Goal: Task Accomplishment & Management: Manage account settings

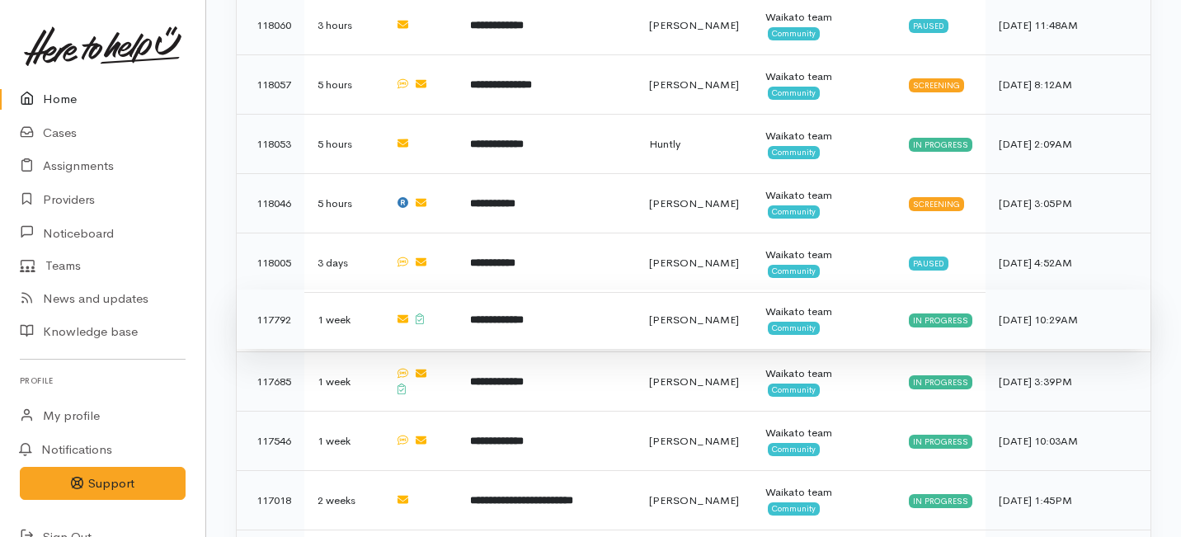
scroll to position [1280, 0]
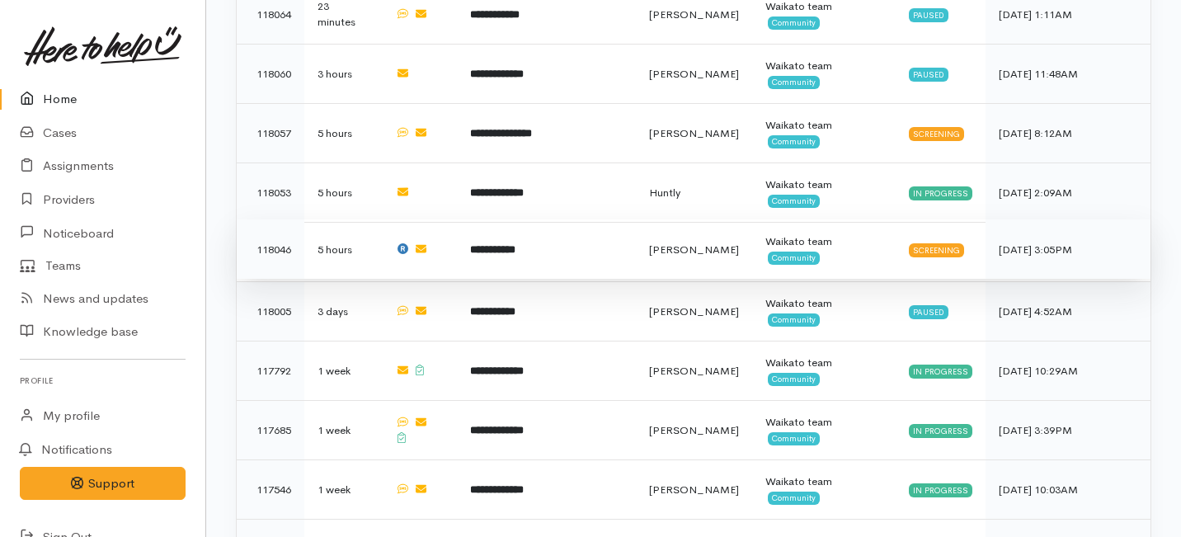
click at [505, 244] on b "**********" at bounding box center [492, 249] width 45 height 11
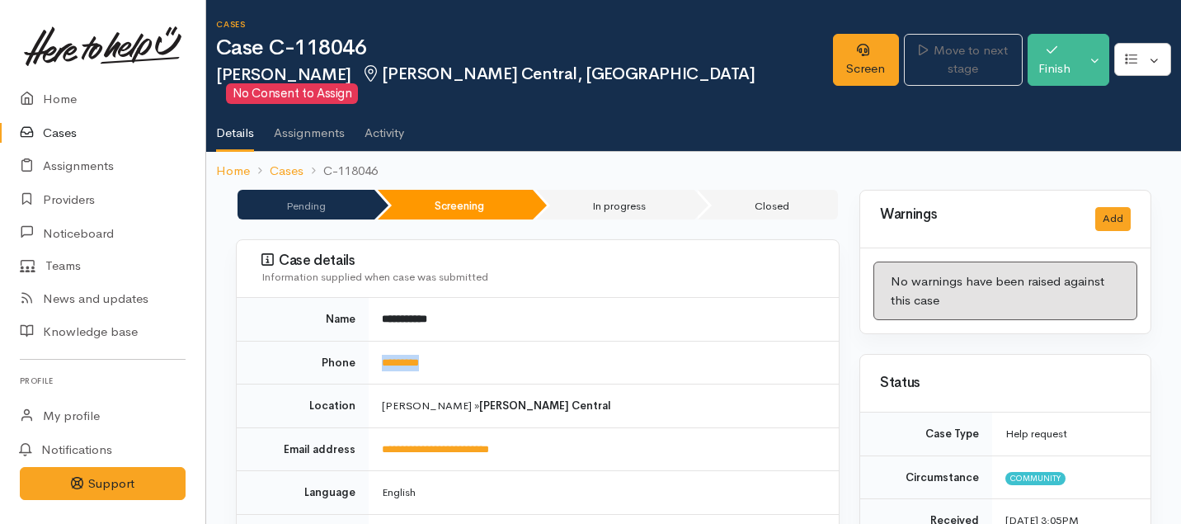
drag, startPoint x: 453, startPoint y: 342, endPoint x: 367, endPoint y: 342, distance: 85.8
click at [367, 342] on tr "Phone *********" at bounding box center [538, 363] width 602 height 44
copy tr "*********"
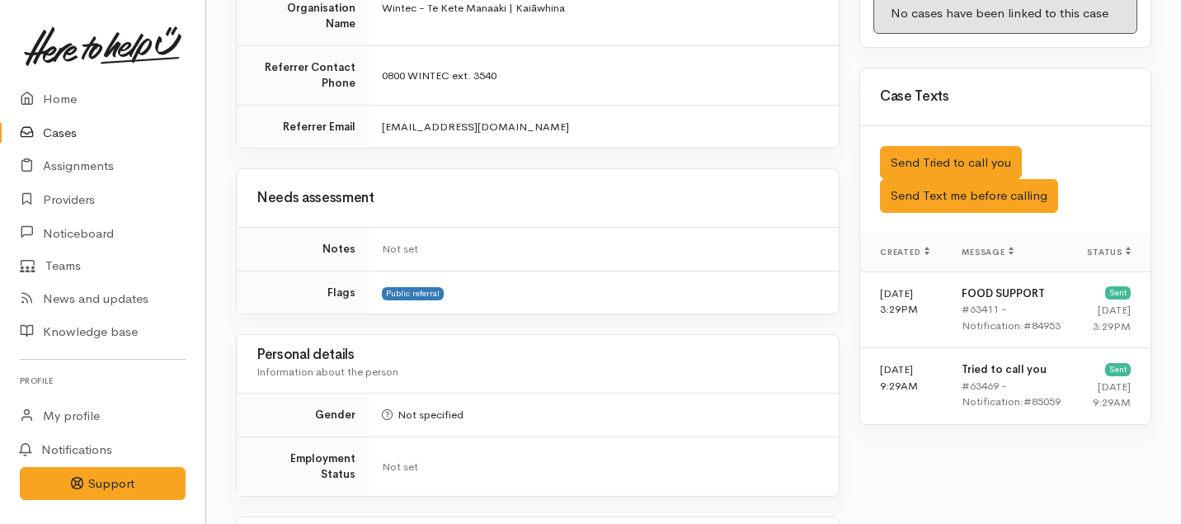
scroll to position [822, 0]
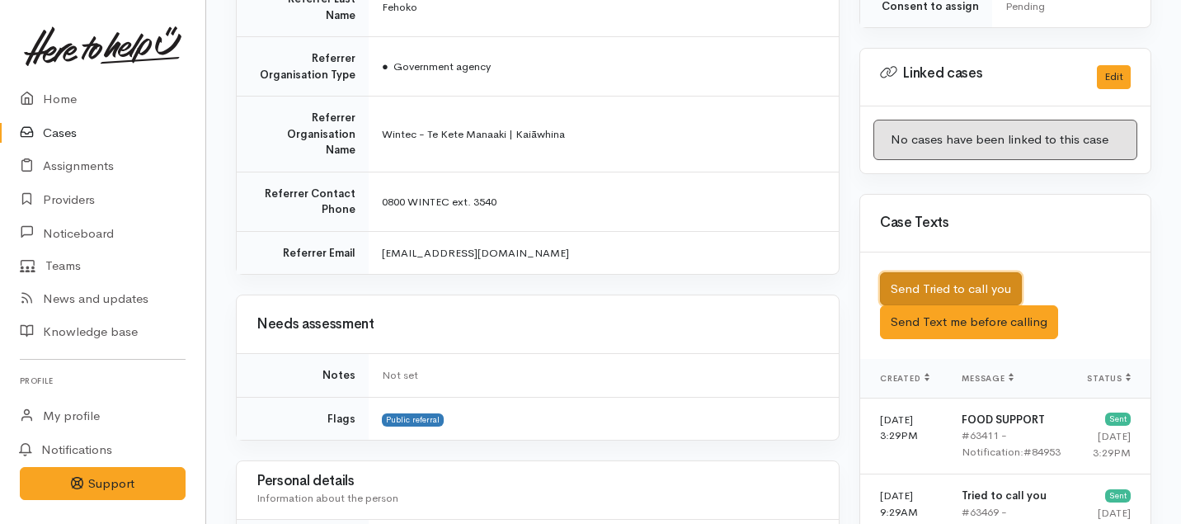
click at [902, 272] on button "Send Tried to call you" at bounding box center [951, 289] width 142 height 34
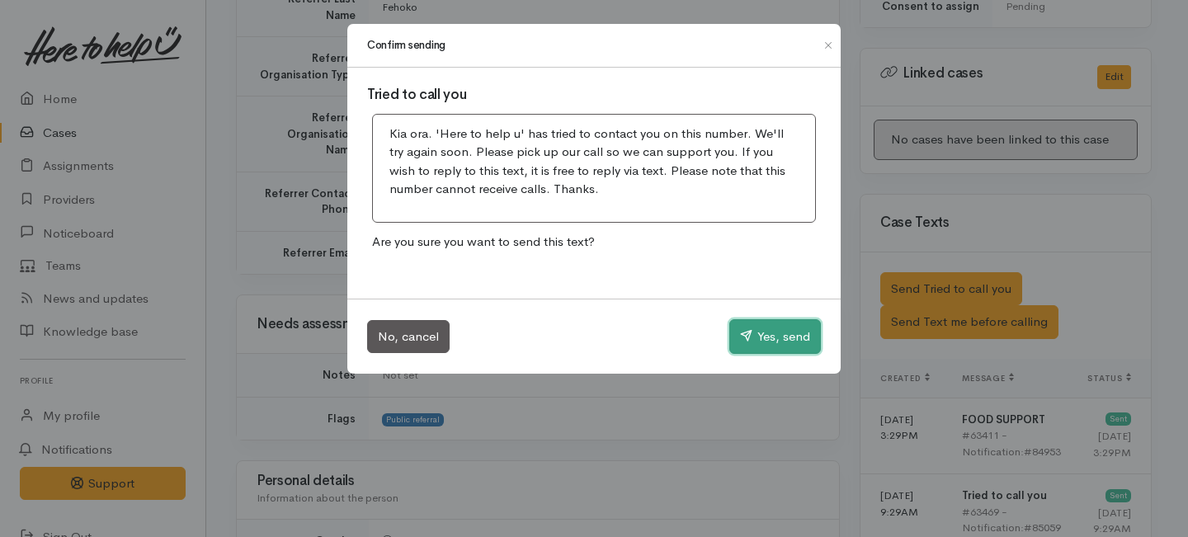
click at [786, 328] on button "Yes, send" at bounding box center [775, 336] width 92 height 35
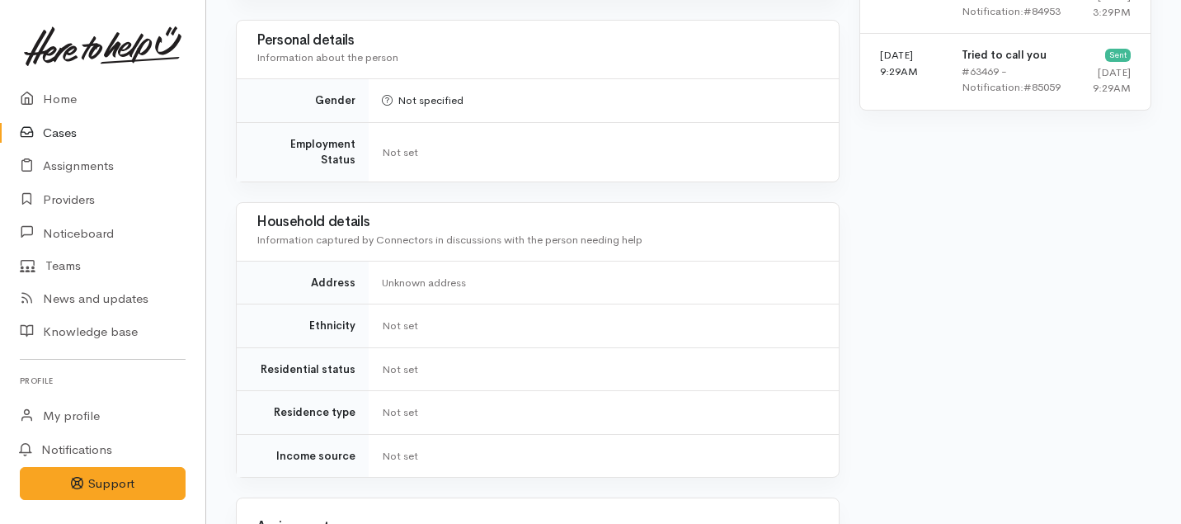
scroll to position [1567, 0]
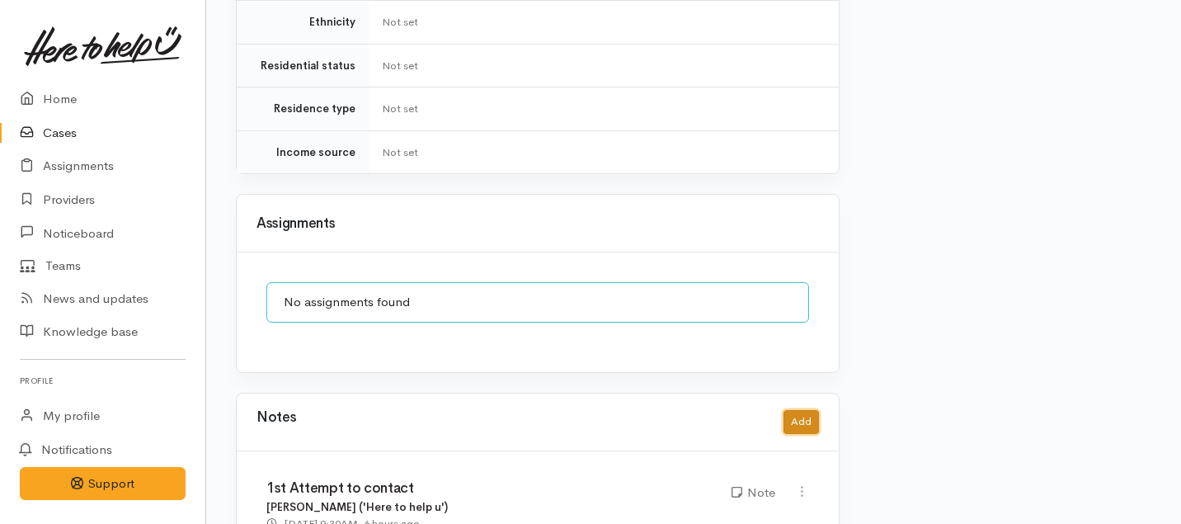
click at [812, 410] on button "Add" at bounding box center [801, 422] width 35 height 24
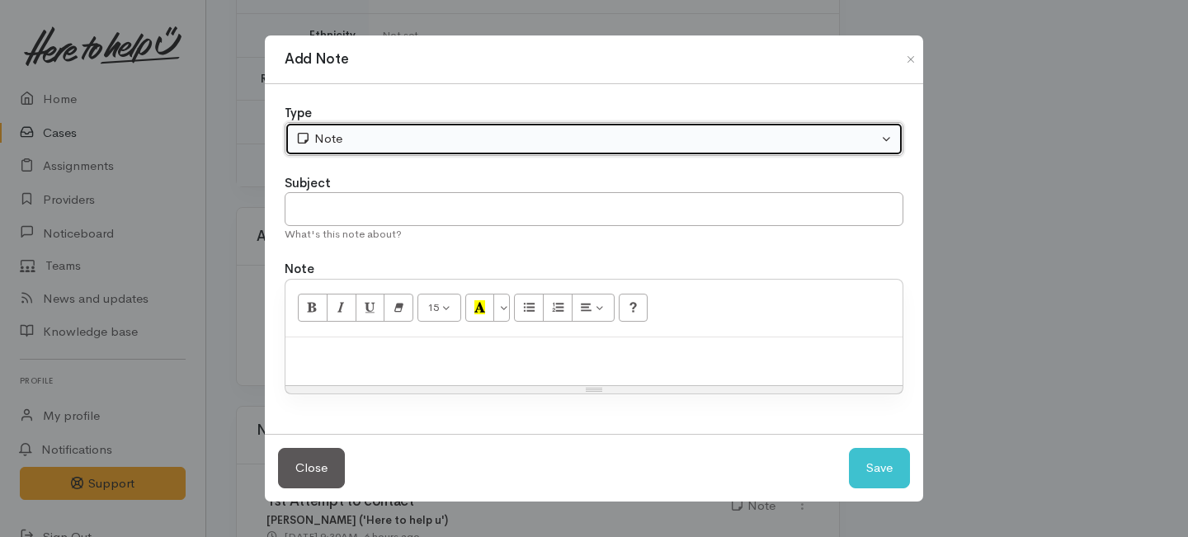
click at [479, 131] on div "Note" at bounding box center [586, 139] width 582 height 19
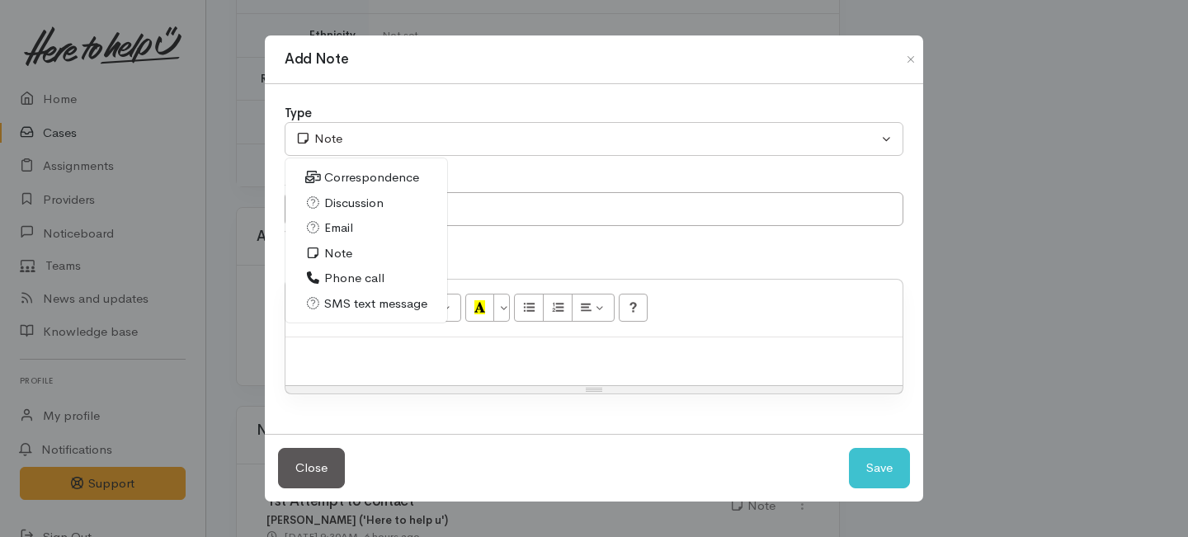
click at [342, 275] on span "Phone call" at bounding box center [354, 278] width 60 height 19
select select "3"
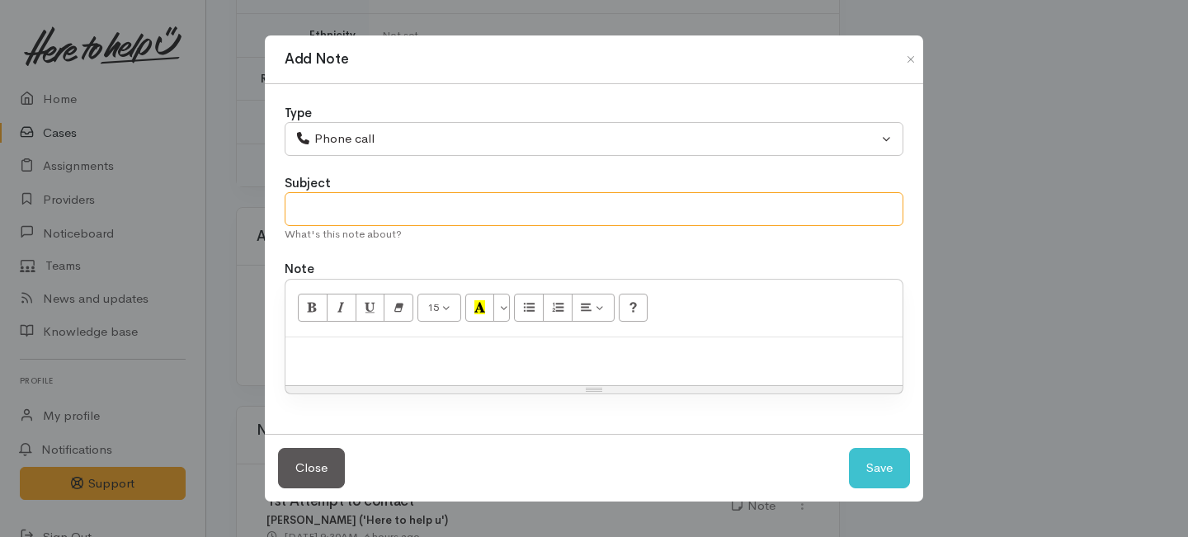
click at [348, 202] on input "text" at bounding box center [594, 209] width 619 height 34
type input "2nd Attempt to contact"
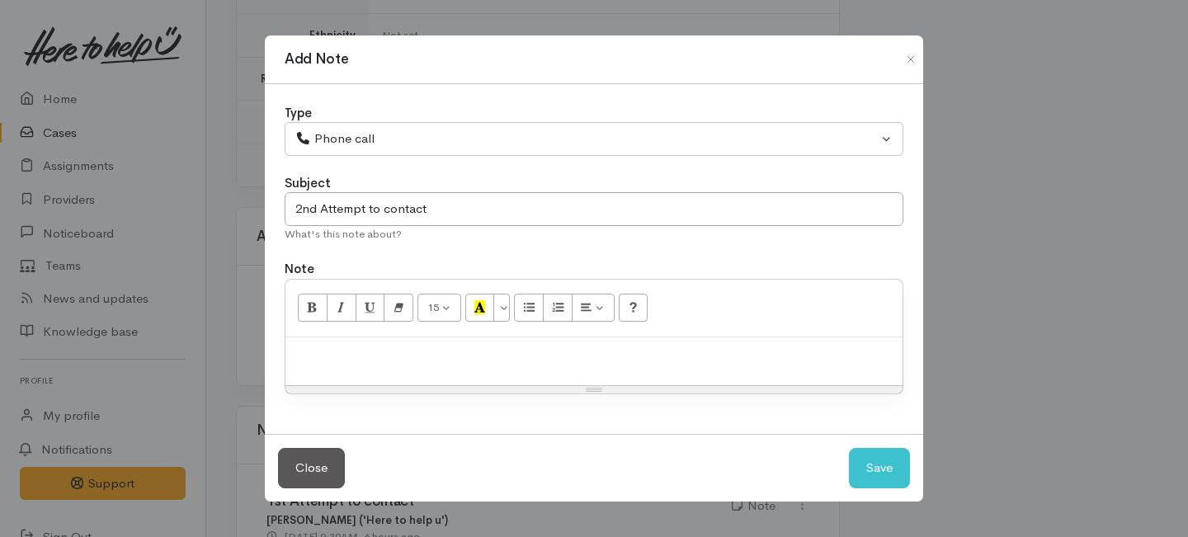
click at [347, 367] on div at bounding box center [593, 361] width 617 height 49
click at [865, 471] on button "Save" at bounding box center [879, 468] width 61 height 40
select select "1"
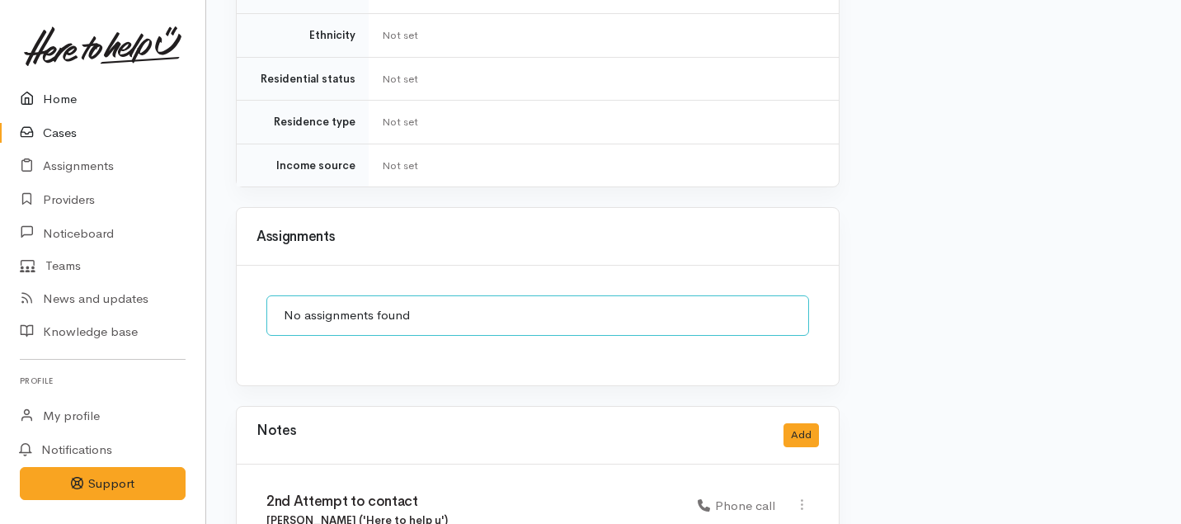
click at [52, 94] on link "Home" at bounding box center [102, 99] width 205 height 34
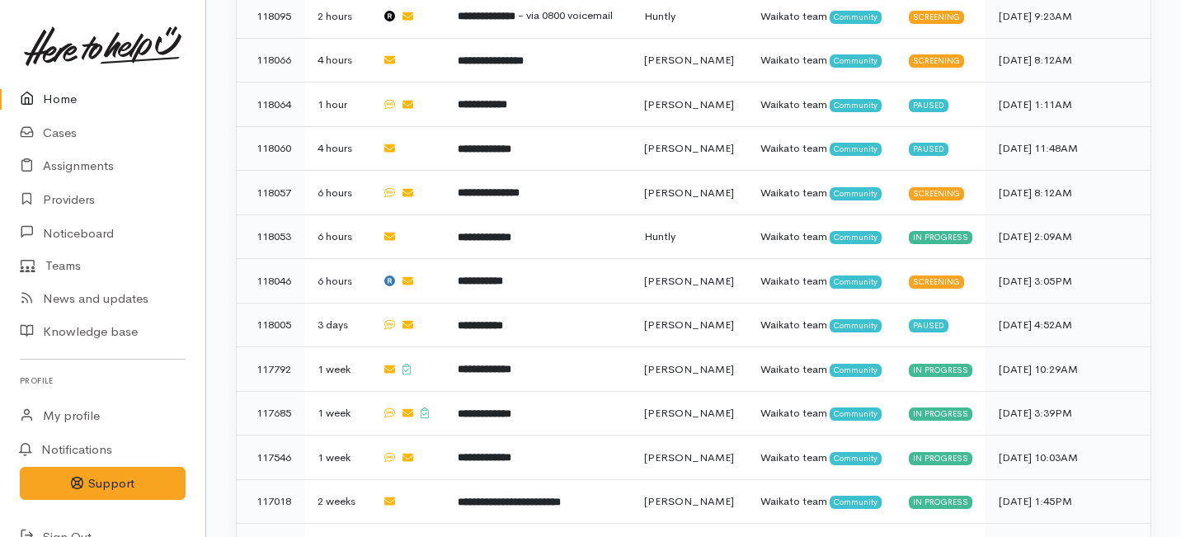
scroll to position [1068, 0]
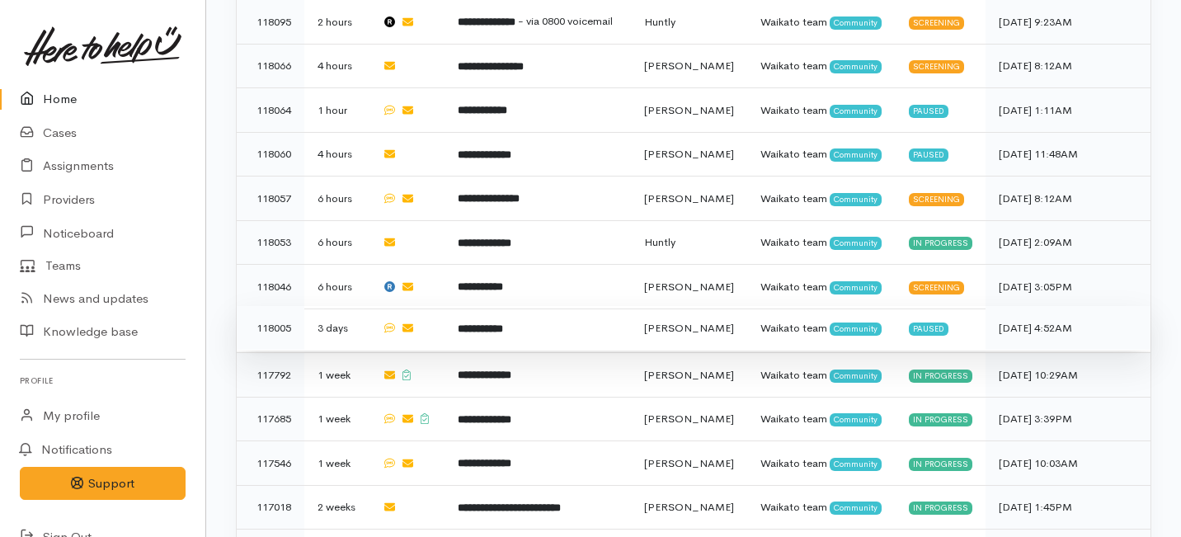
click at [554, 306] on td "**********" at bounding box center [538, 328] width 186 height 45
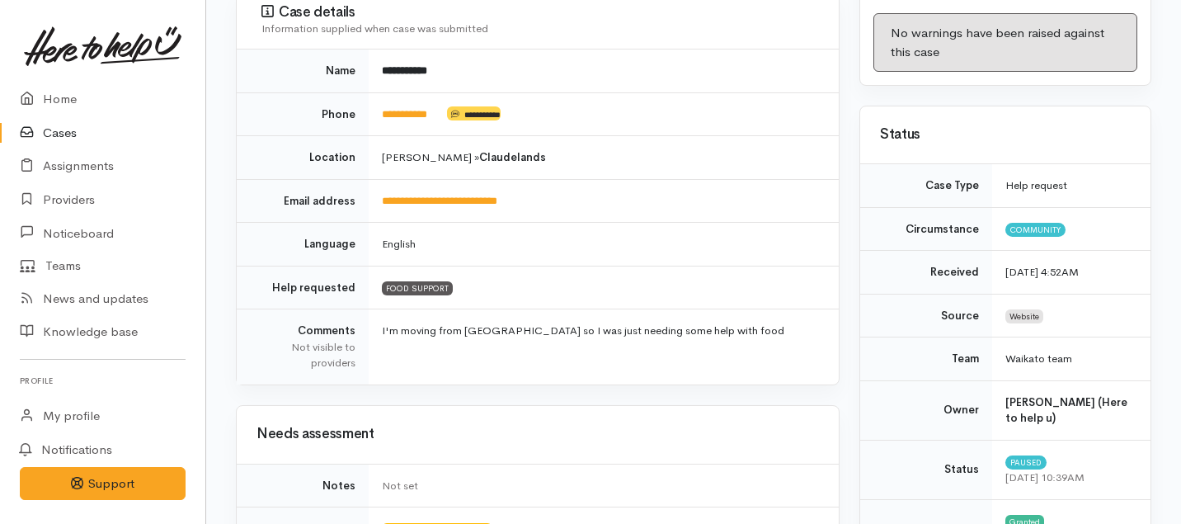
scroll to position [227, 0]
drag, startPoint x: 450, startPoint y: 117, endPoint x: 375, endPoint y: 110, distance: 75.4
click at [375, 110] on td "**********" at bounding box center [604, 115] width 470 height 44
copy td "**********"
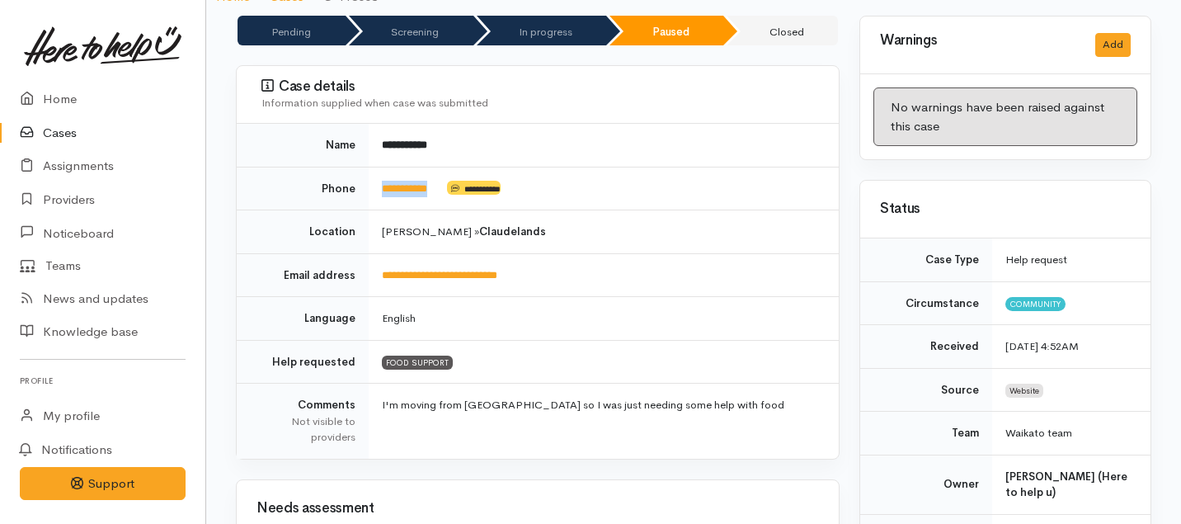
scroll to position [0, 0]
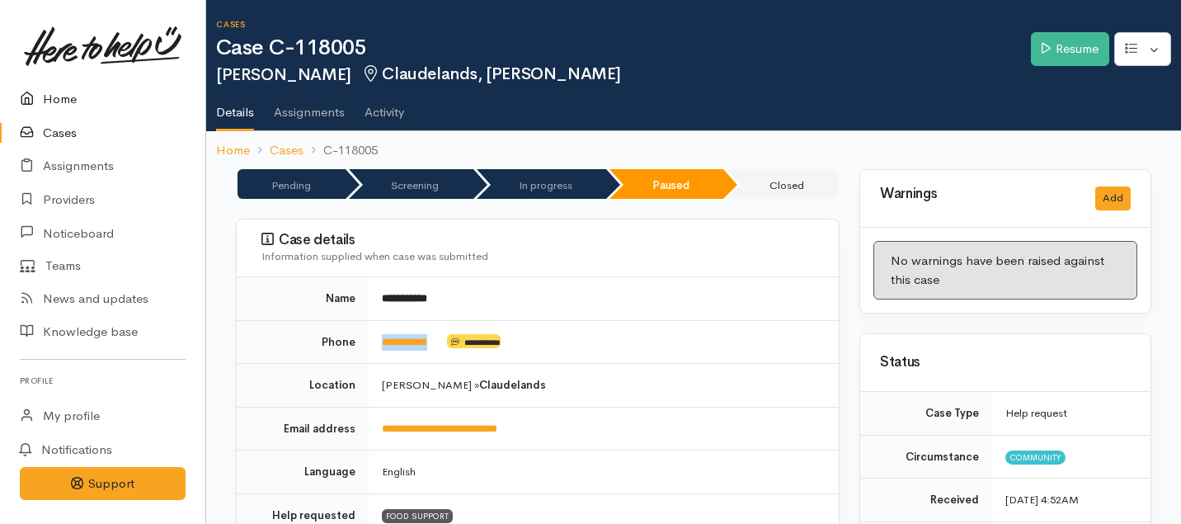
click at [54, 90] on link "Home" at bounding box center [102, 99] width 205 height 34
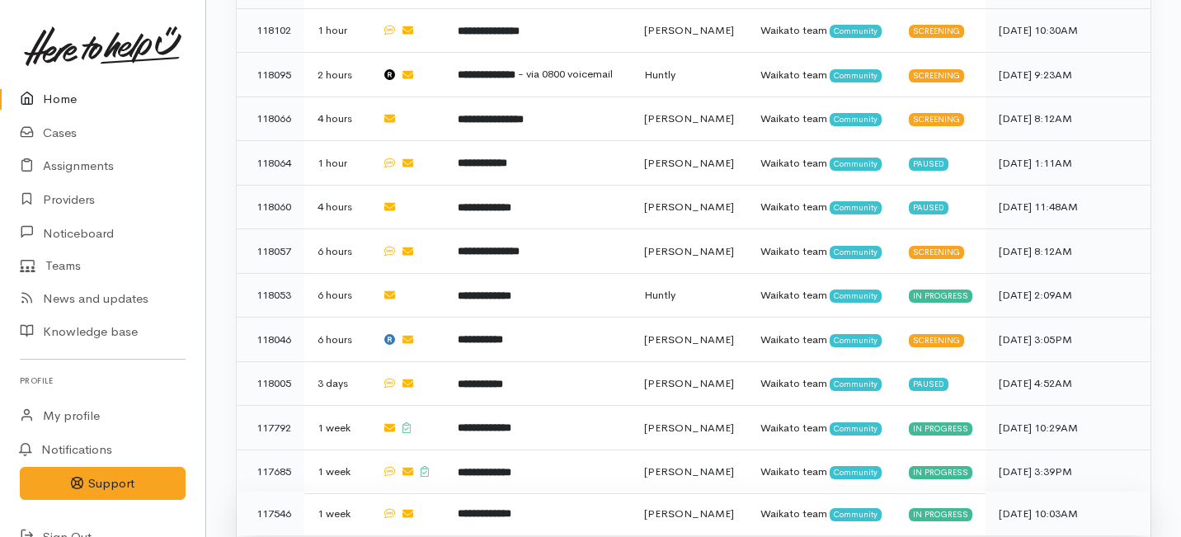
scroll to position [936, 0]
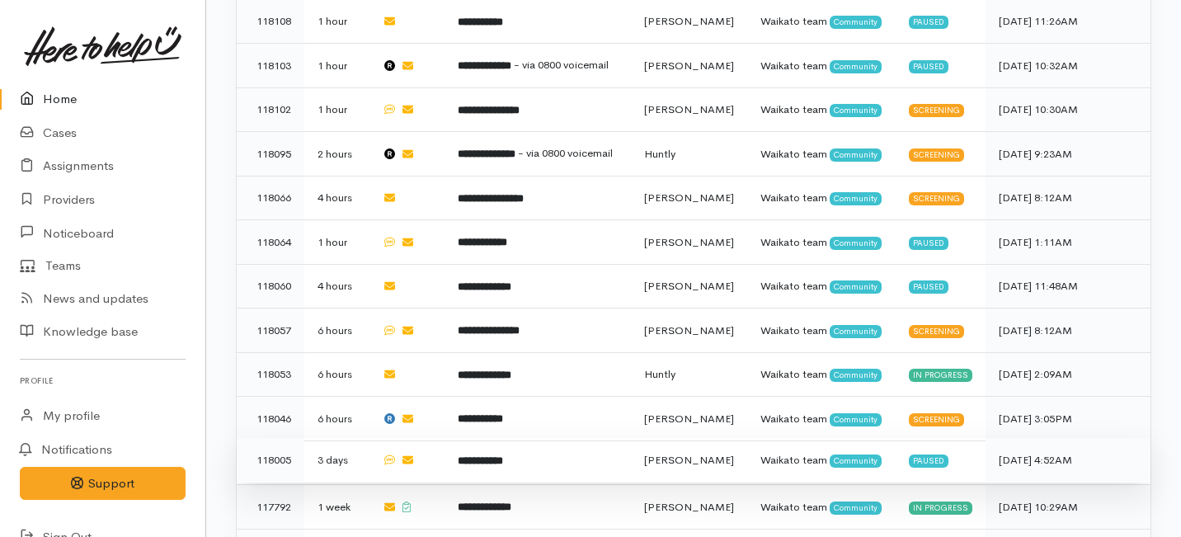
click at [503, 455] on b "**********" at bounding box center [480, 460] width 45 height 11
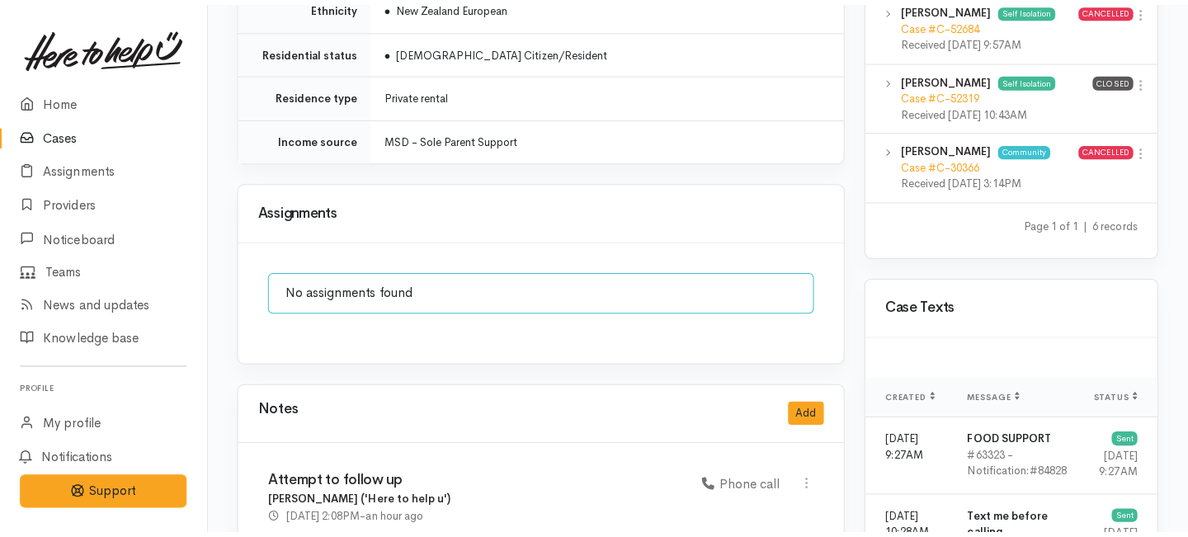
scroll to position [1239, 0]
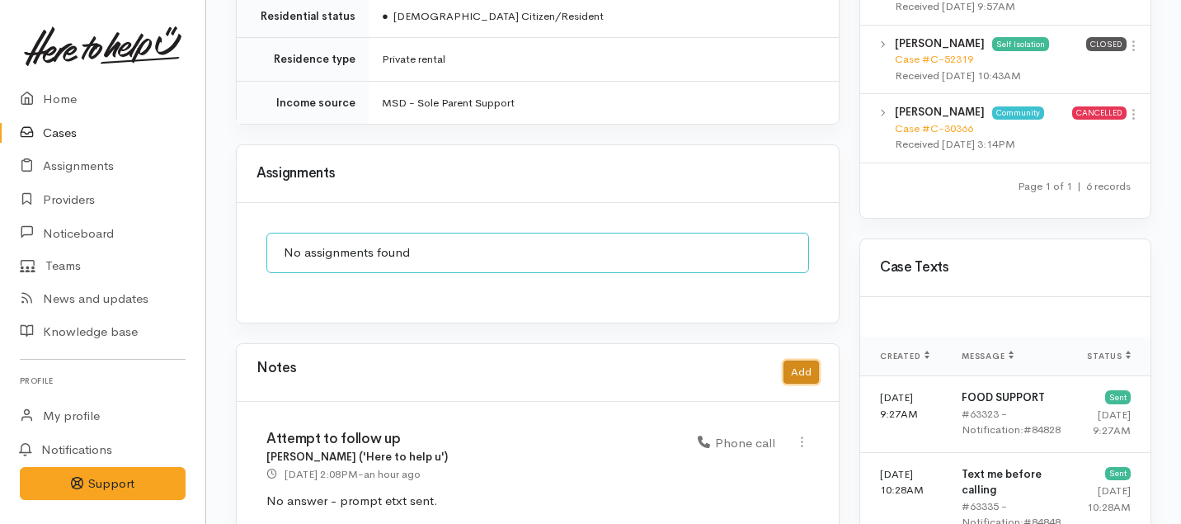
click at [796, 361] on button "Add" at bounding box center [801, 373] width 35 height 24
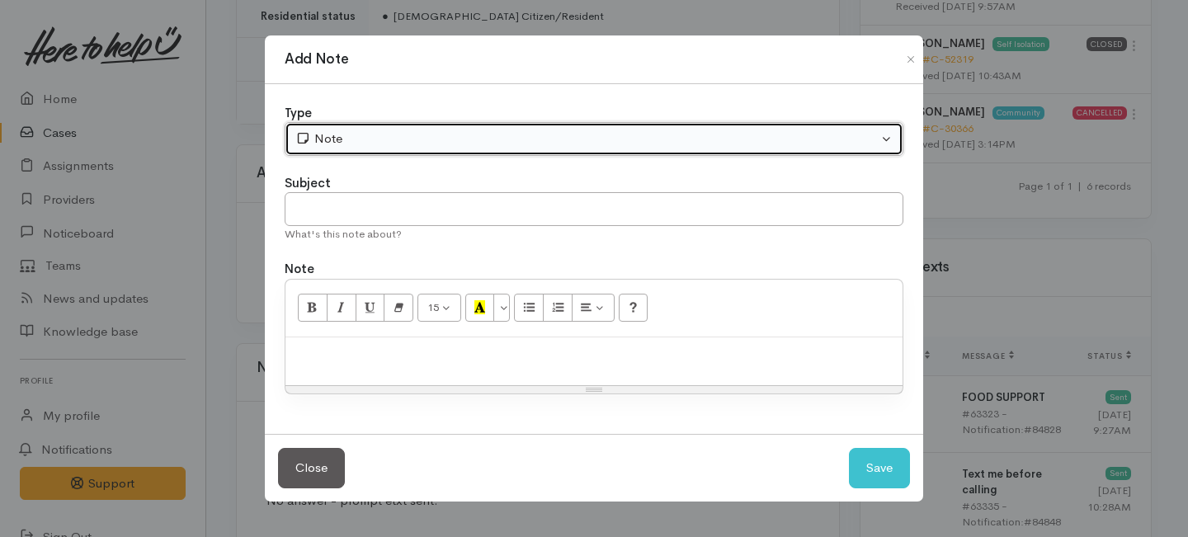
click at [482, 139] on div "Note" at bounding box center [586, 139] width 582 height 19
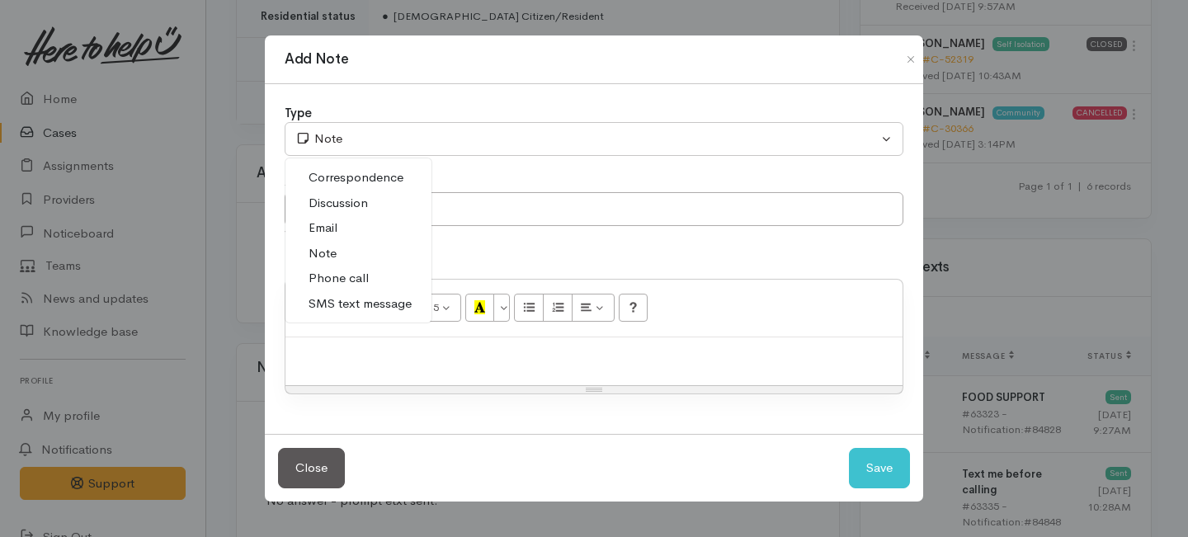
click at [346, 224] on link "Email" at bounding box center [358, 228] width 146 height 26
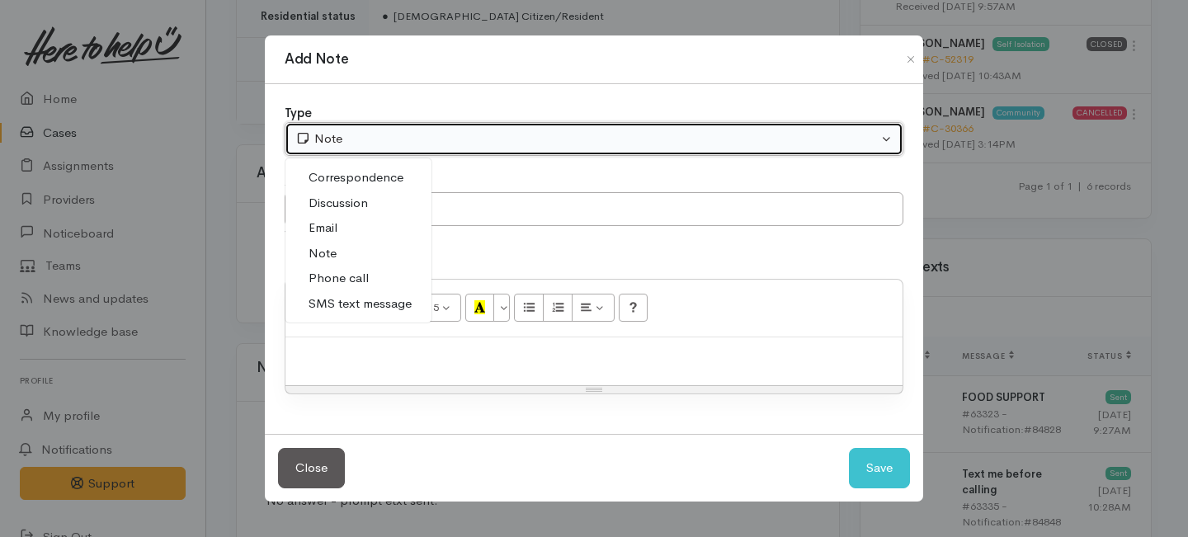
select select "2"
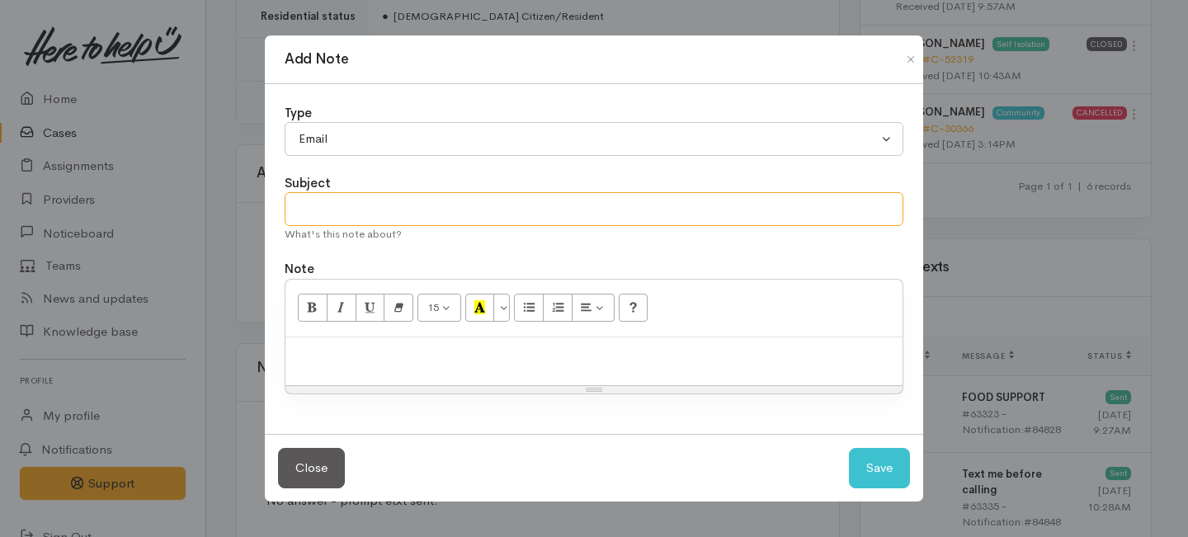
click at [363, 200] on input "text" at bounding box center [594, 209] width 619 height 34
type input "Unable to reach client."
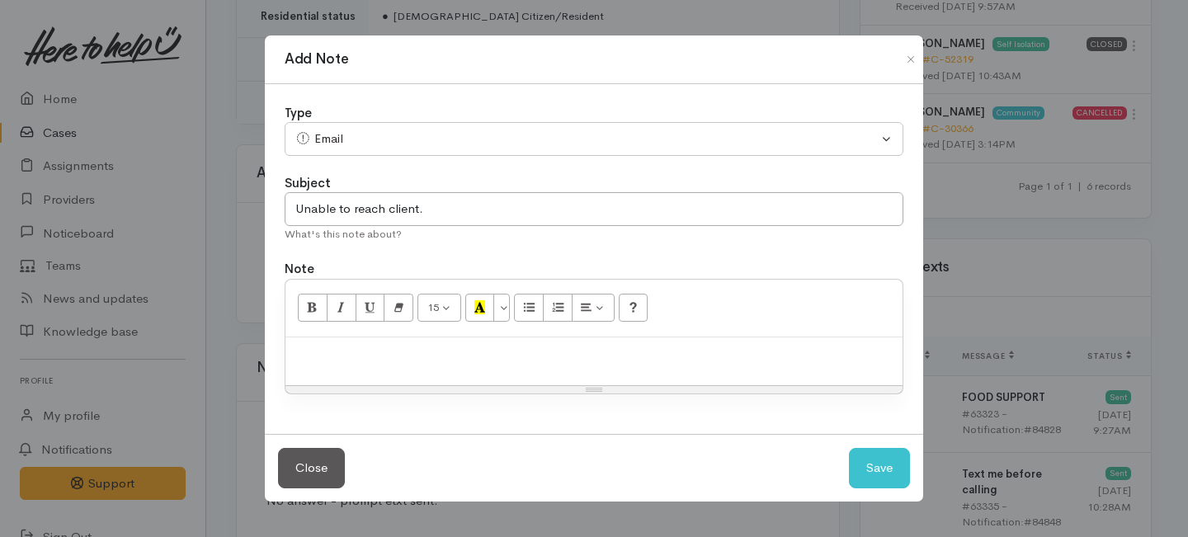
click at [367, 362] on p at bounding box center [594, 355] width 601 height 19
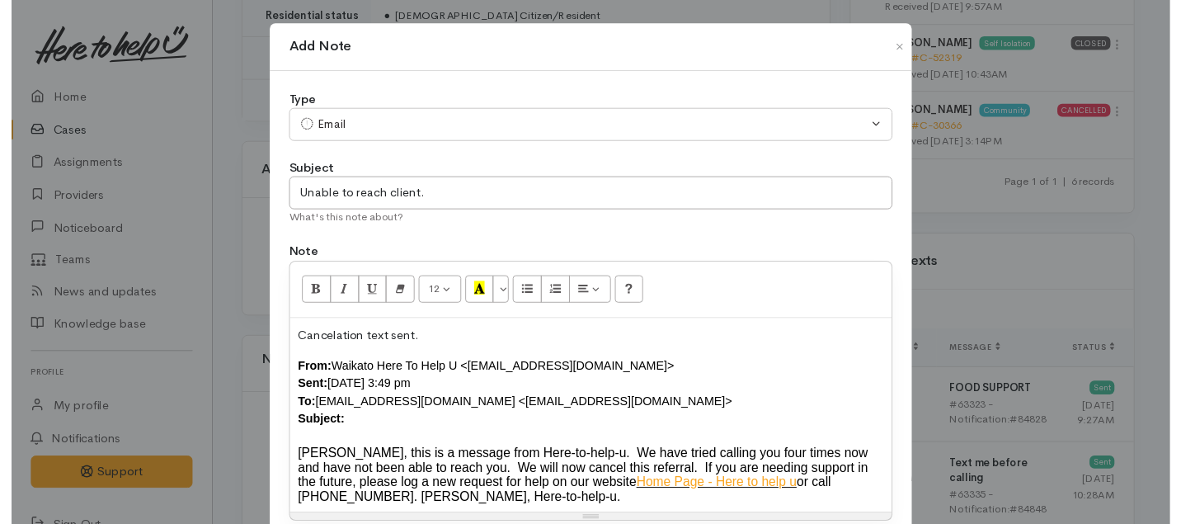
scroll to position [129, 0]
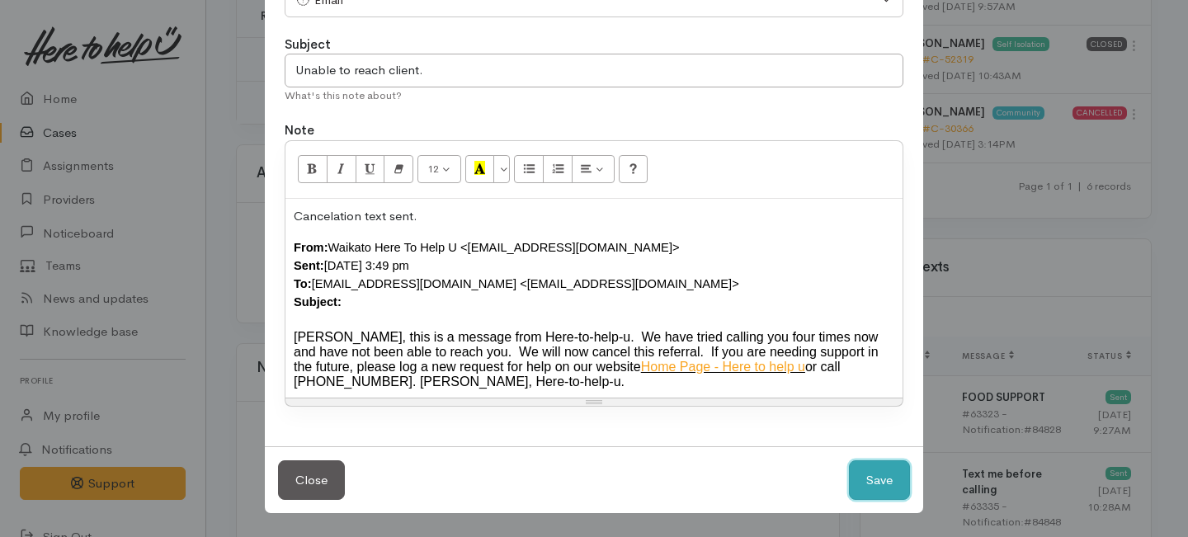
click at [882, 472] on button "Save" at bounding box center [879, 480] width 61 height 40
select select "1"
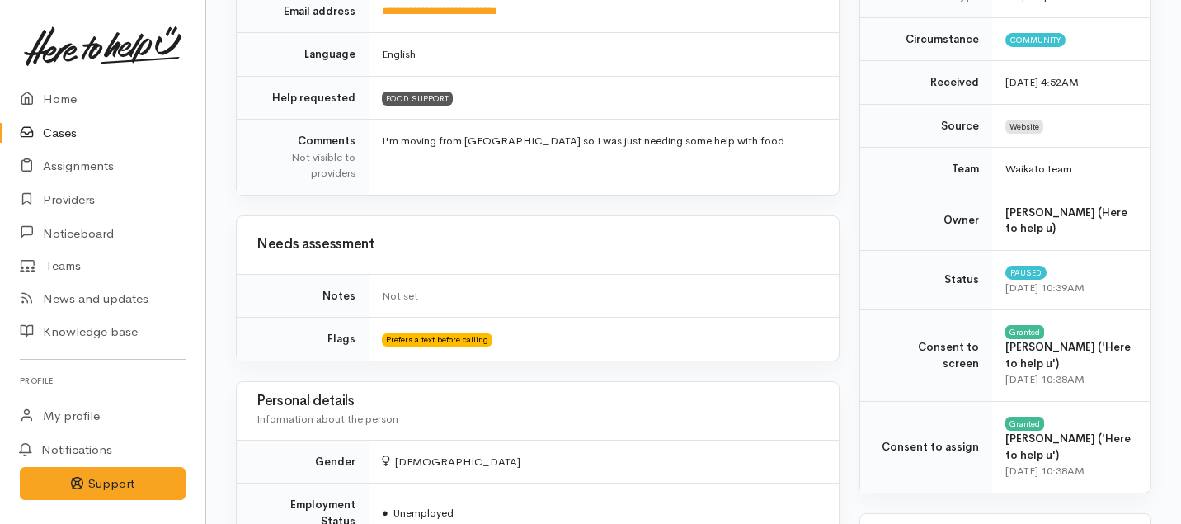
scroll to position [0, 0]
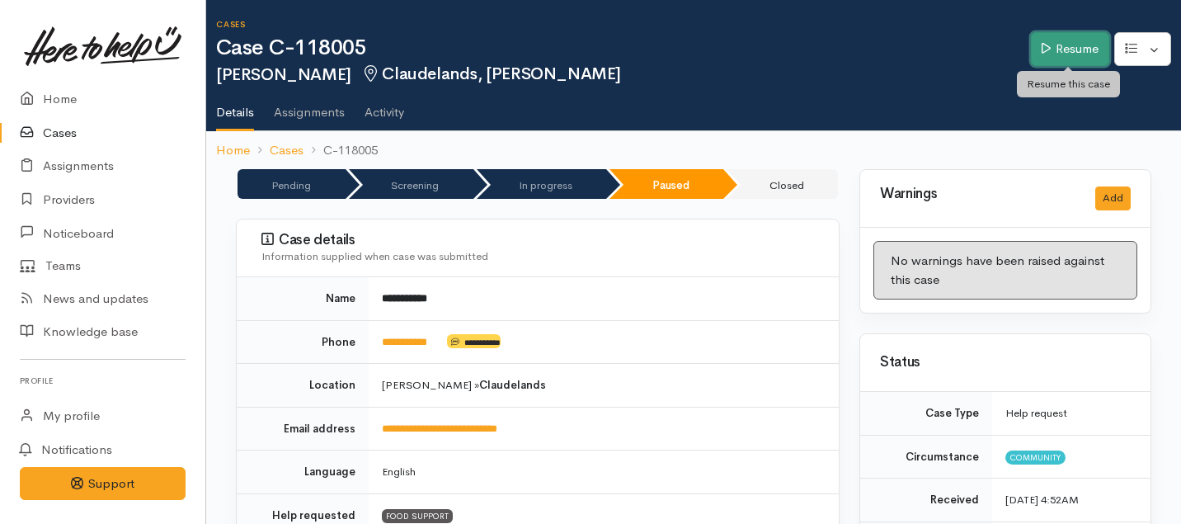
click at [1086, 47] on link "Resume" at bounding box center [1070, 49] width 78 height 34
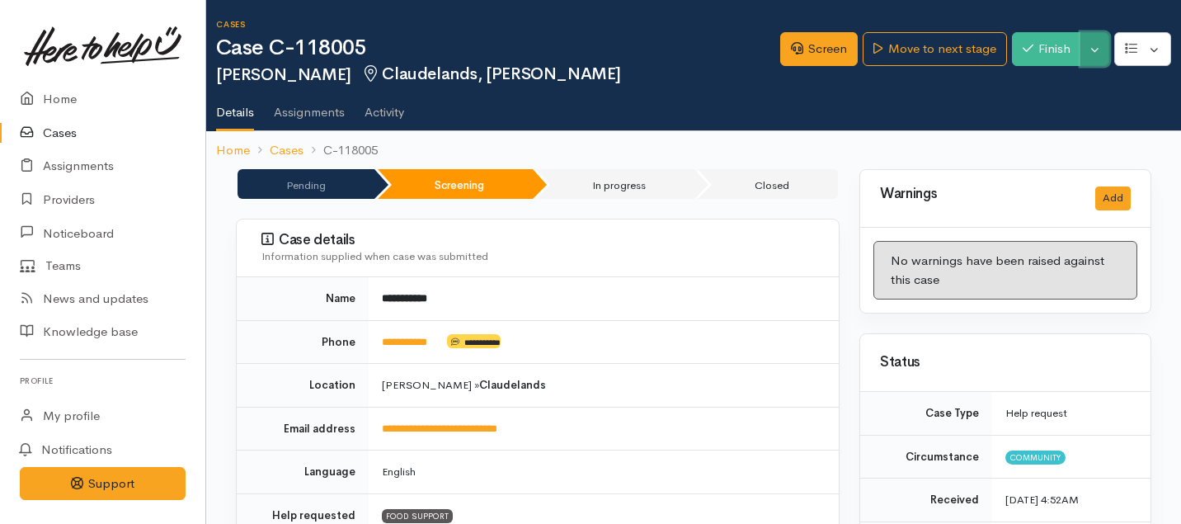
click at [1102, 46] on button "Toggle Dropdown" at bounding box center [1095, 49] width 29 height 34
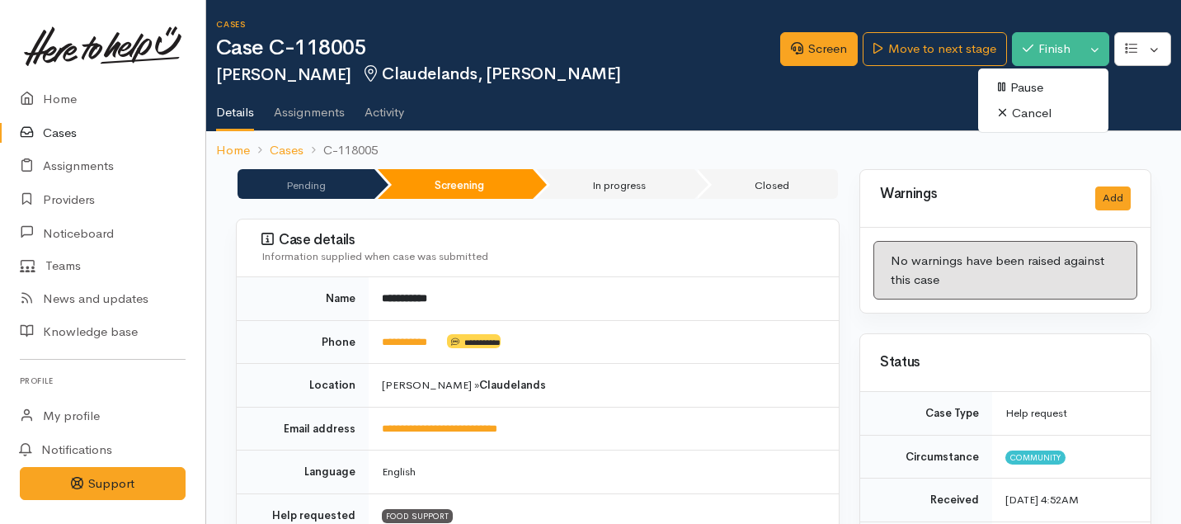
click at [1025, 111] on link "Cancel" at bounding box center [1043, 114] width 130 height 26
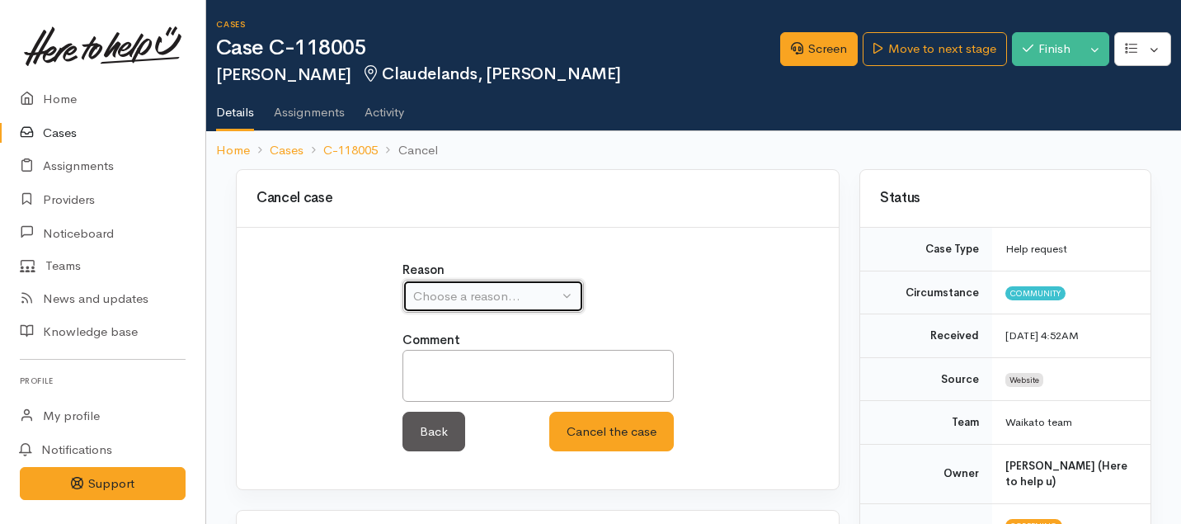
click at [535, 296] on div "Choose a reason..." at bounding box center [485, 296] width 145 height 19
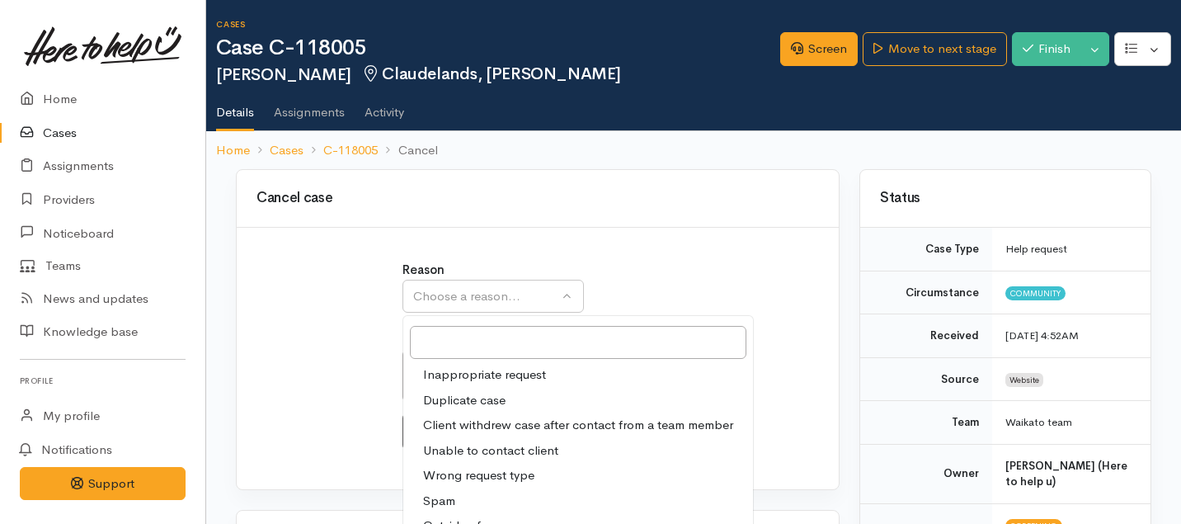
click at [455, 422] on span "Client withdrew case after contact from a team member" at bounding box center [578, 425] width 310 height 19
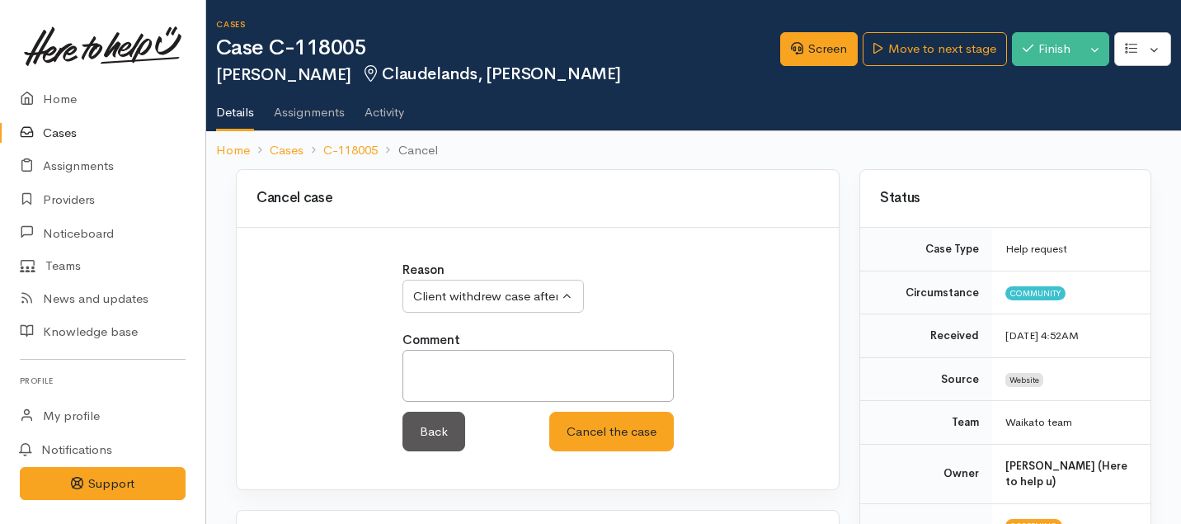
click at [478, 316] on div "Reason Inappropriate request Duplicate case Client withdrew case after contact …" at bounding box center [538, 365] width 291 height 209
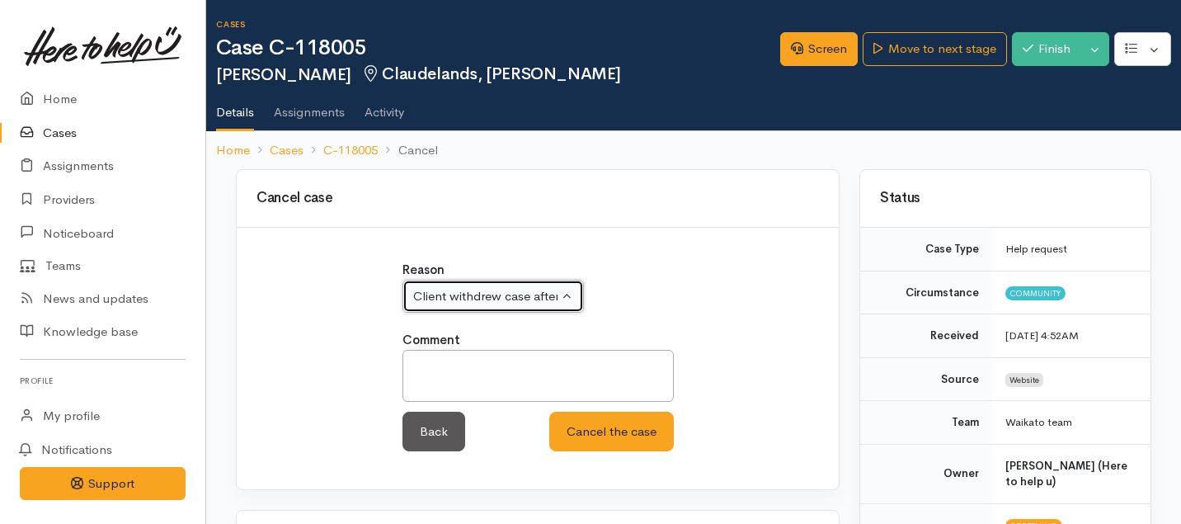
click at [478, 302] on div "Client withdrew case after contact from a team member" at bounding box center [485, 296] width 145 height 19
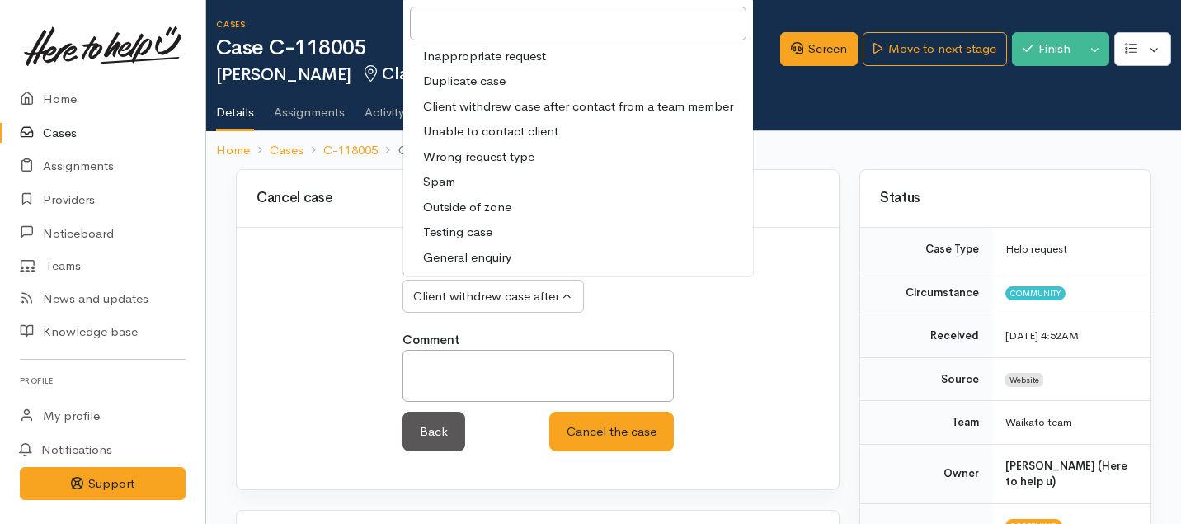
click at [508, 128] on span "Unable to contact client" at bounding box center [490, 131] width 135 height 19
select select "4"
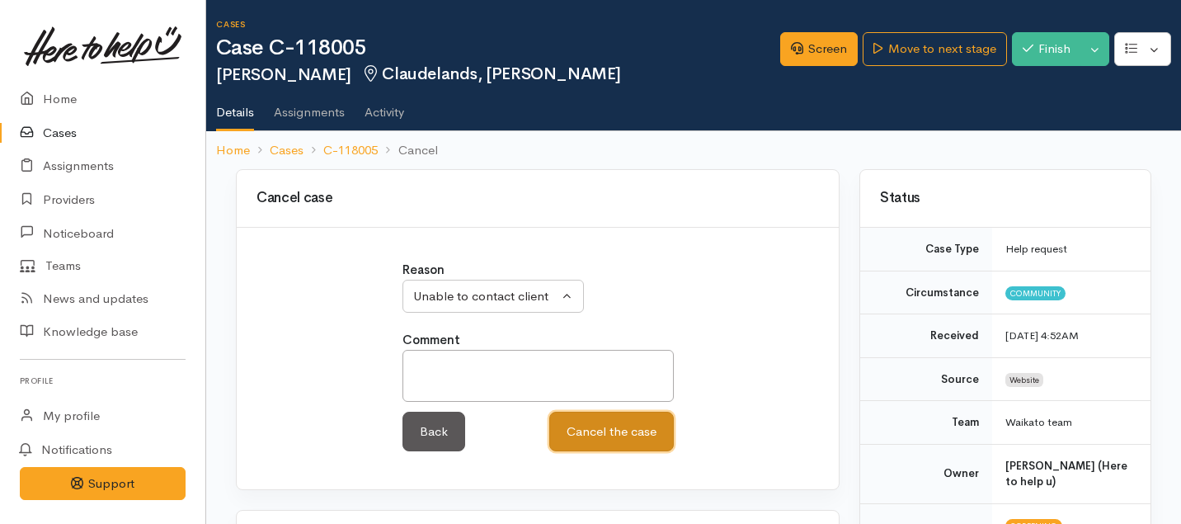
click at [590, 427] on button "Cancel the case" at bounding box center [611, 432] width 125 height 40
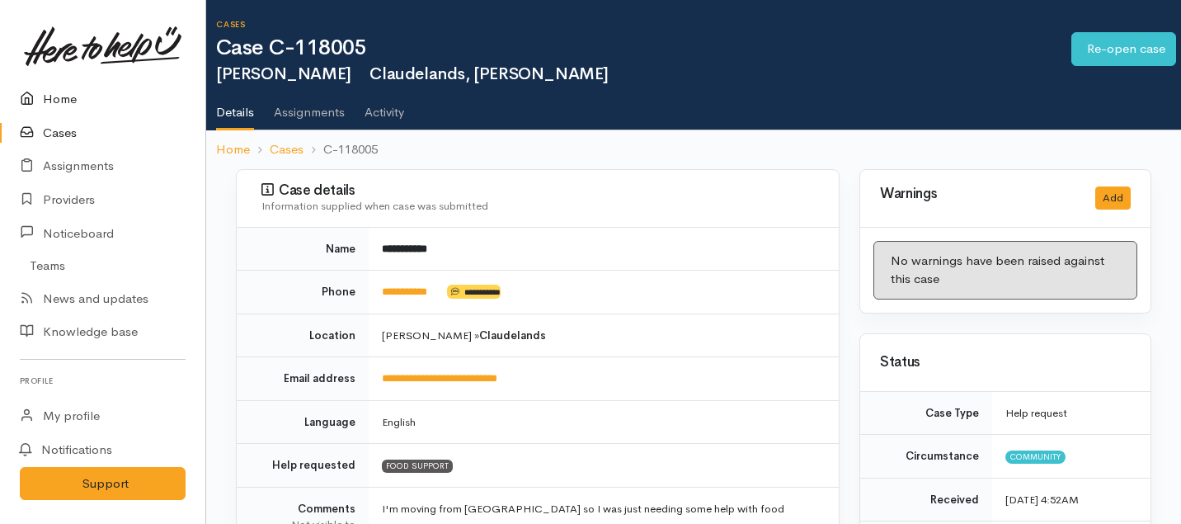
click at [57, 101] on link "Home" at bounding box center [102, 99] width 205 height 34
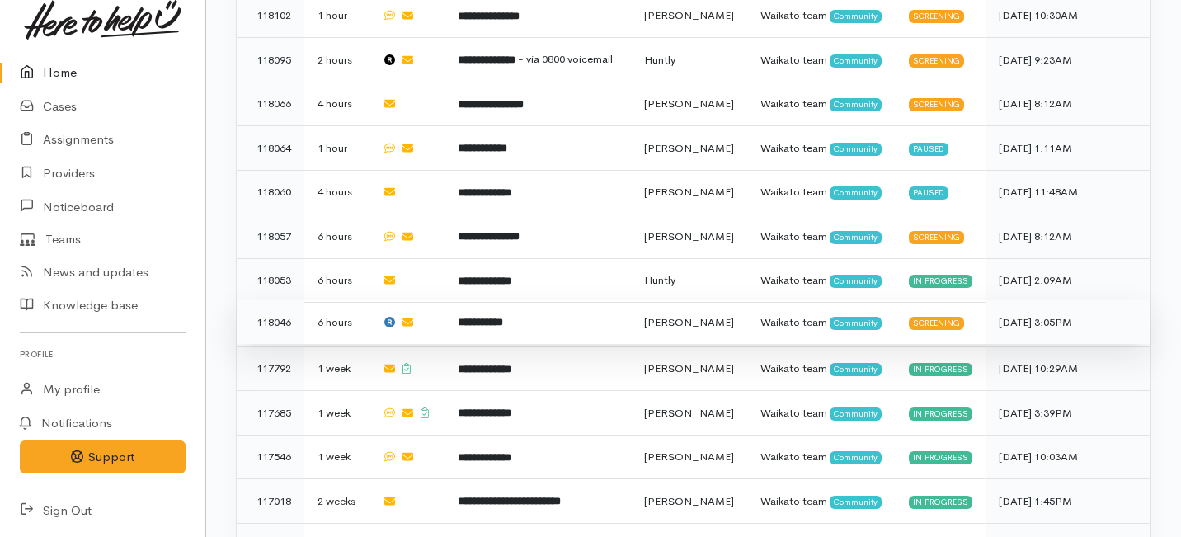
scroll to position [1027, 0]
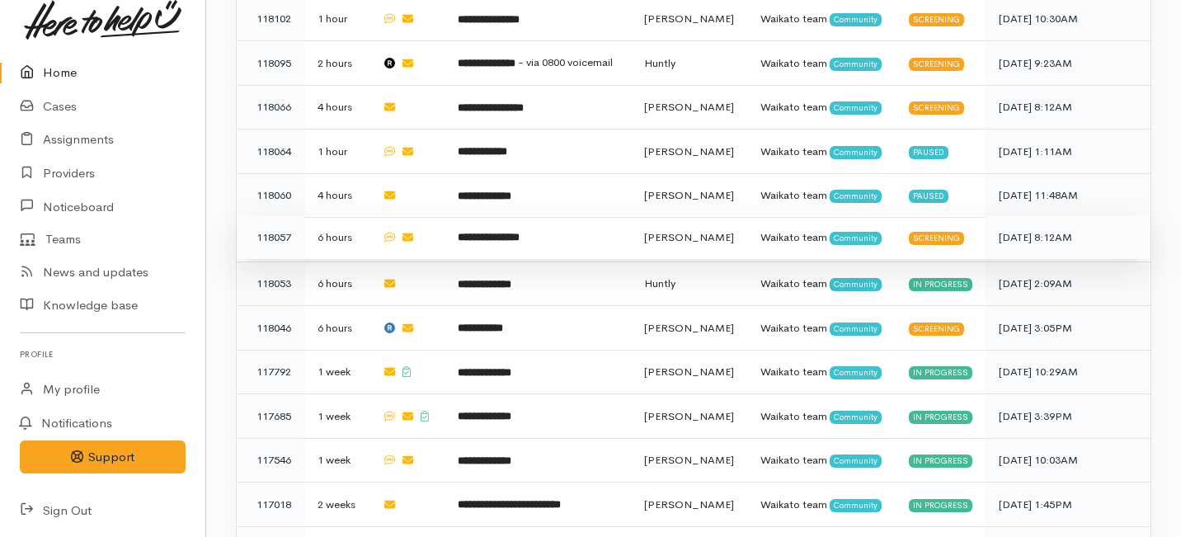
click at [582, 215] on td "**********" at bounding box center [538, 237] width 186 height 45
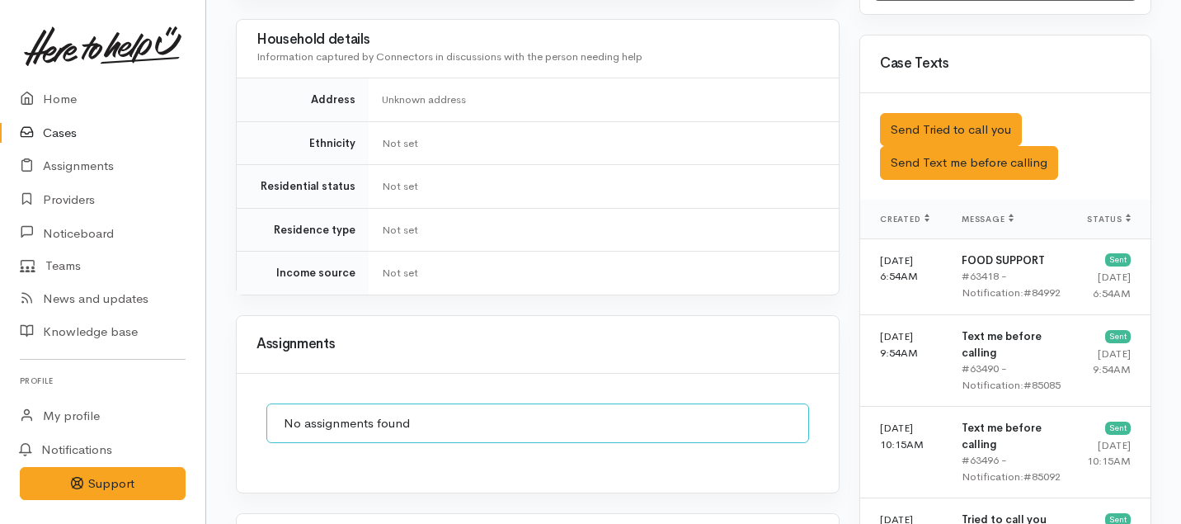
scroll to position [940, 0]
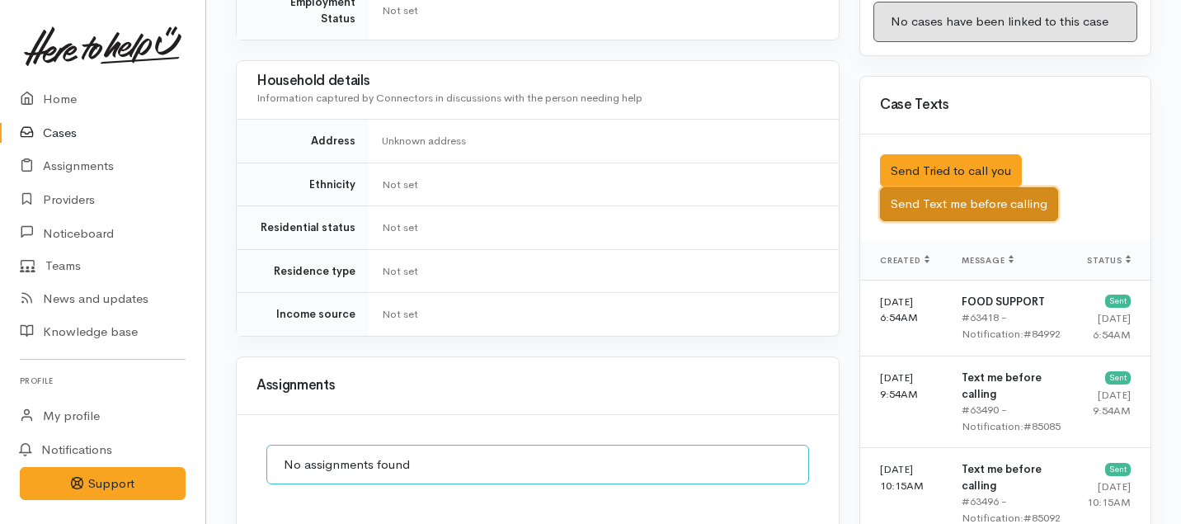
click at [948, 187] on button "Send Text me before calling" at bounding box center [969, 204] width 178 height 34
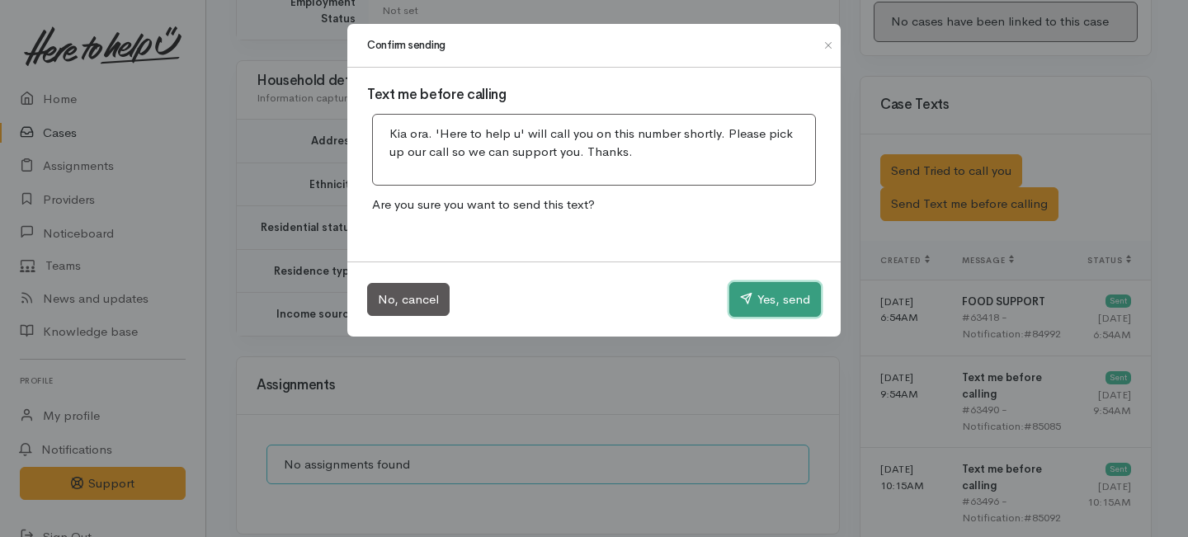
click at [744, 295] on icon "button" at bounding box center [746, 298] width 12 height 12
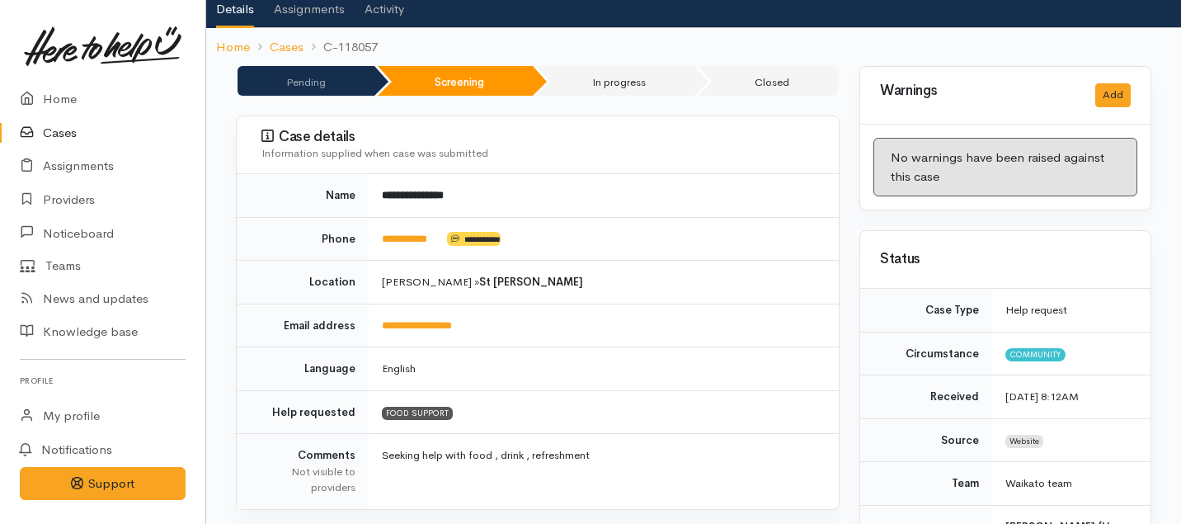
scroll to position [0, 0]
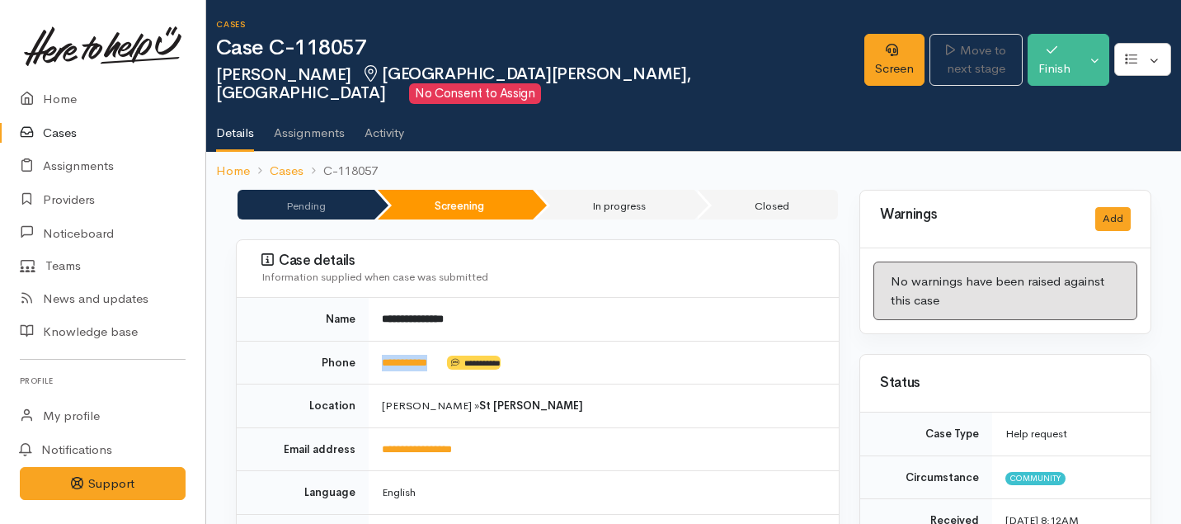
drag, startPoint x: 445, startPoint y: 344, endPoint x: 378, endPoint y: 337, distance: 68.0
click at [378, 341] on td "**********" at bounding box center [604, 363] width 470 height 44
copy td "**********"
click at [865, 48] on link "Screen" at bounding box center [895, 60] width 60 height 52
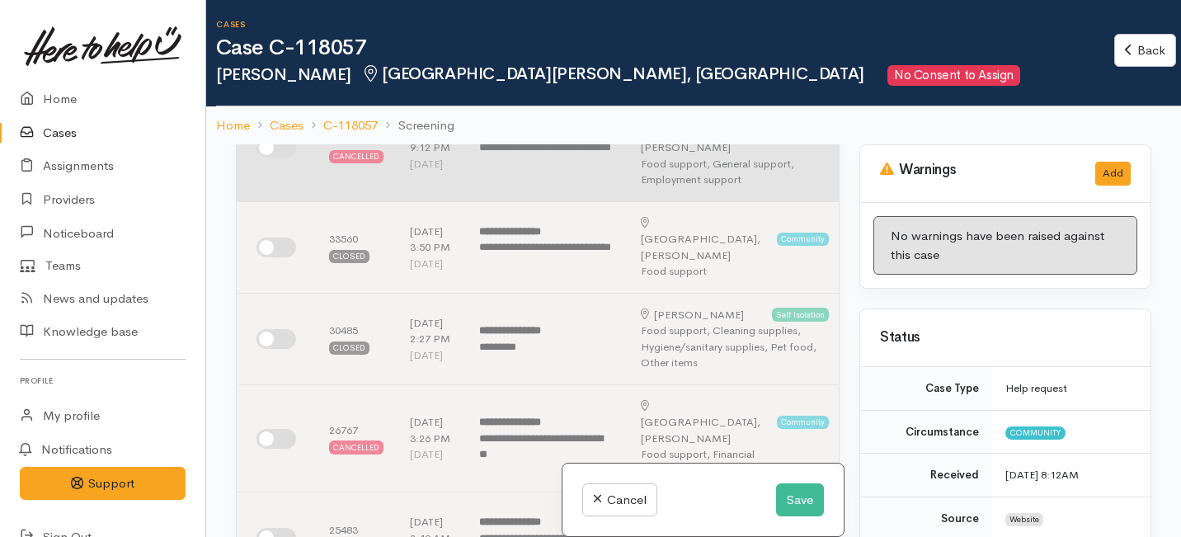
scroll to position [424, 0]
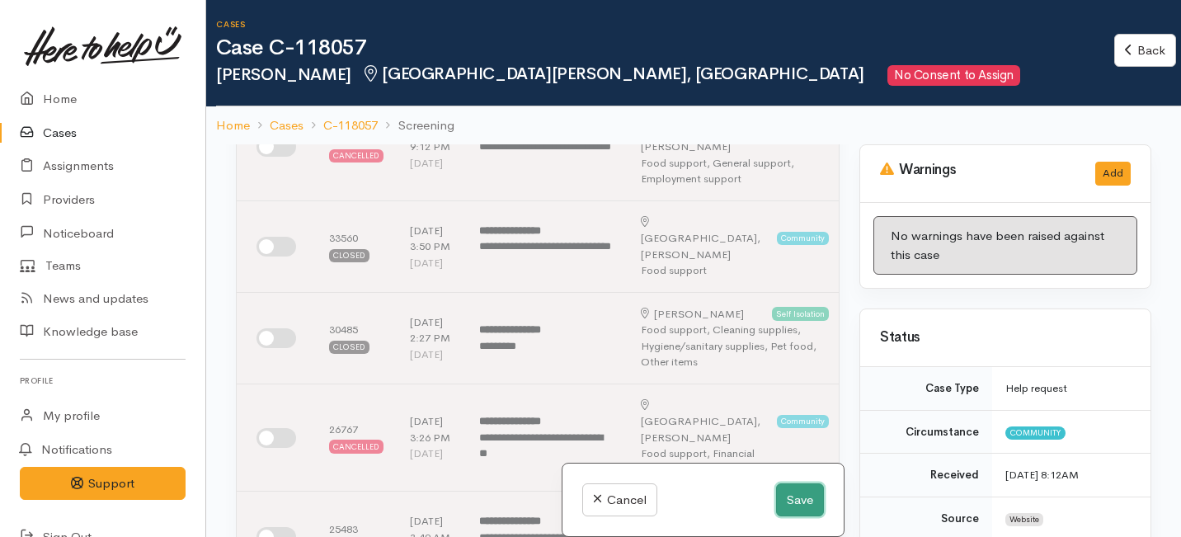
click at [791, 499] on button "Save" at bounding box center [800, 500] width 48 height 34
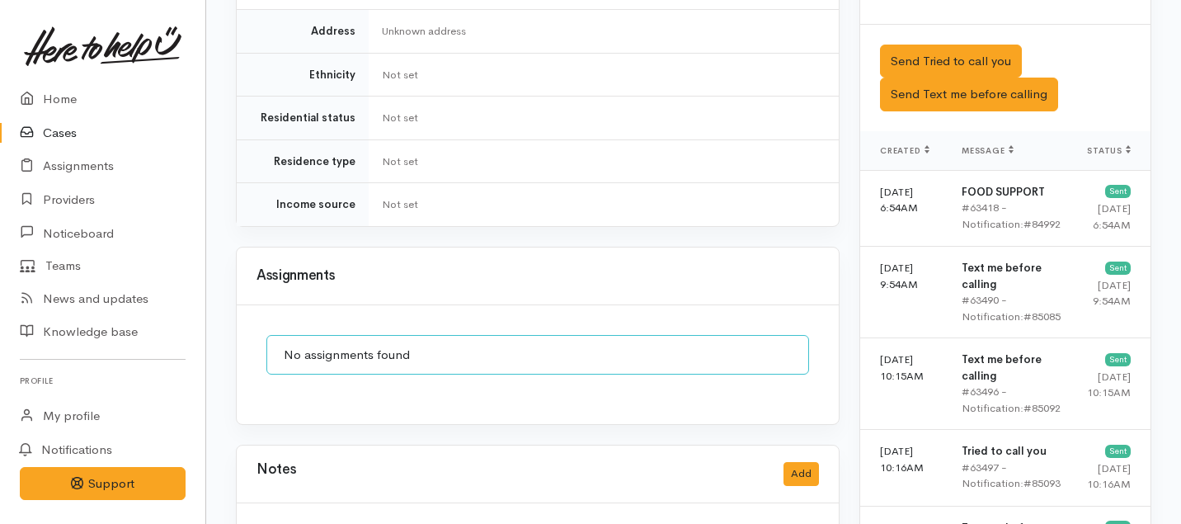
scroll to position [1167, 0]
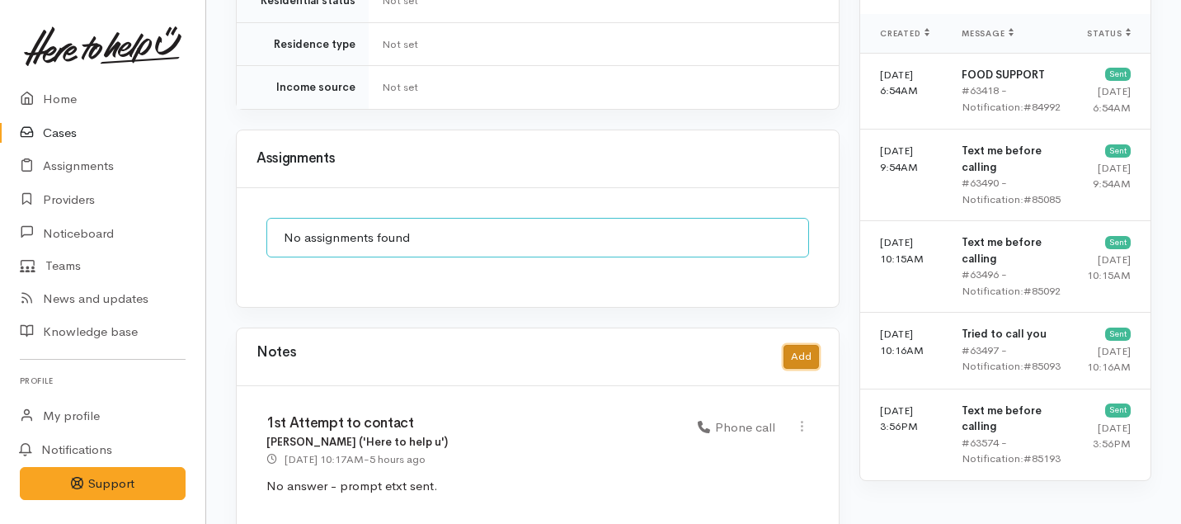
click at [805, 345] on button "Add" at bounding box center [801, 357] width 35 height 24
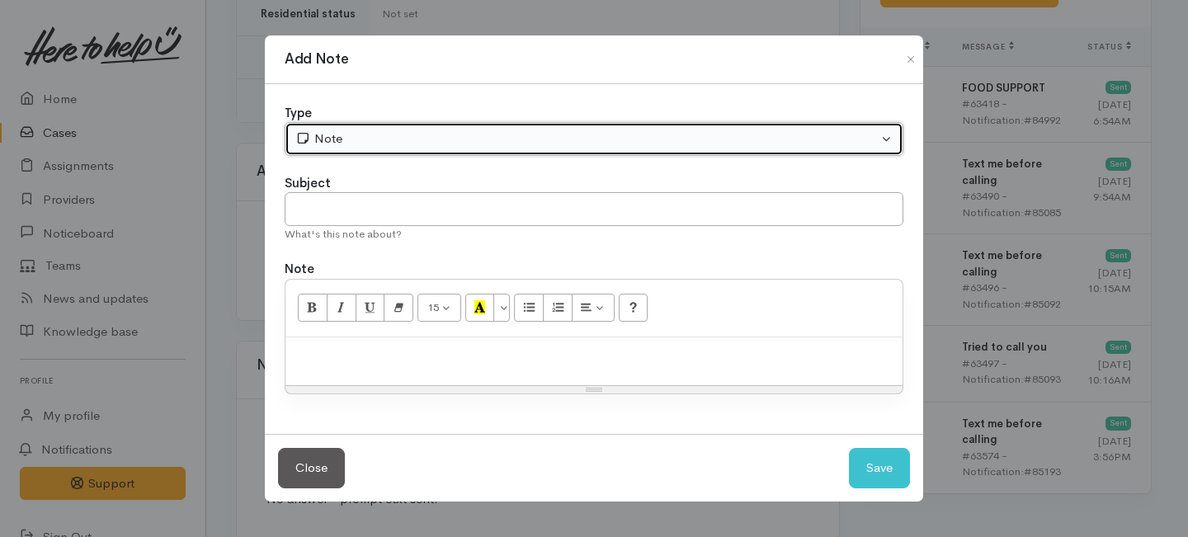
click at [434, 134] on div "Note" at bounding box center [586, 139] width 582 height 19
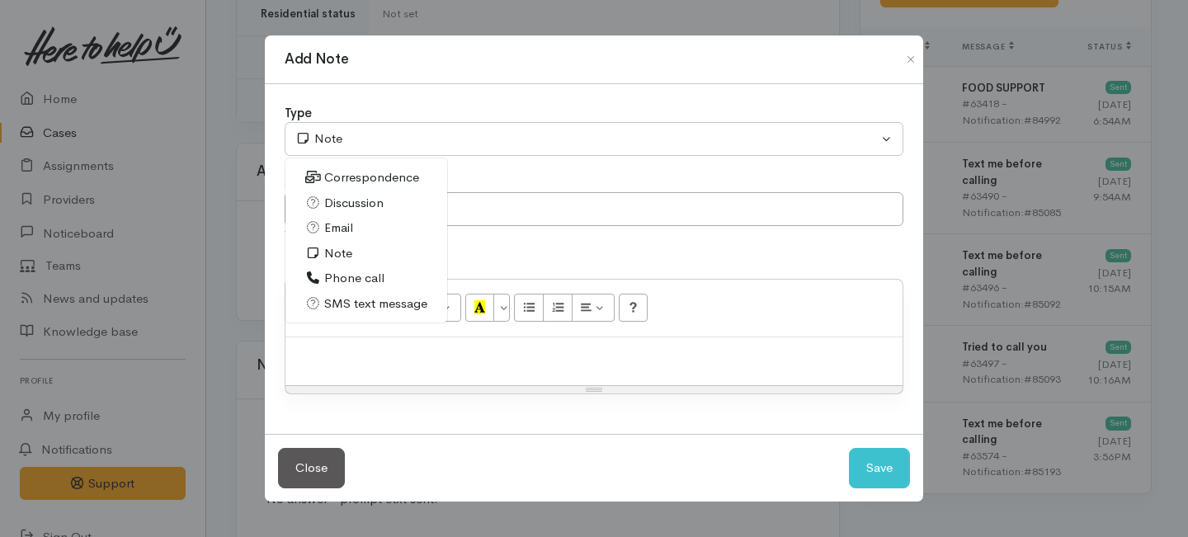
click at [341, 273] on span "Phone call" at bounding box center [354, 278] width 60 height 19
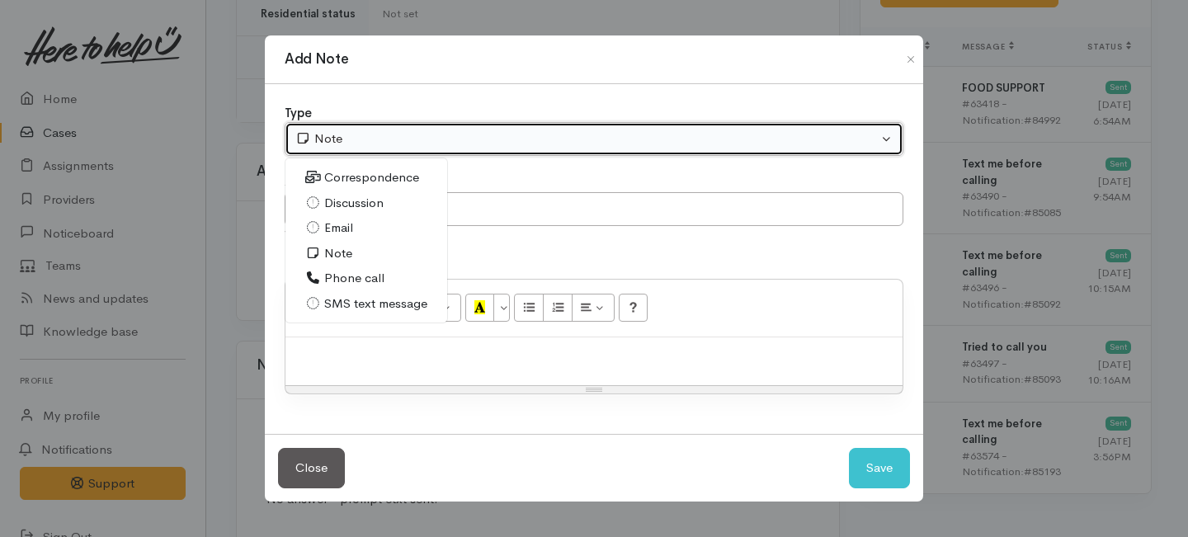
select select "3"
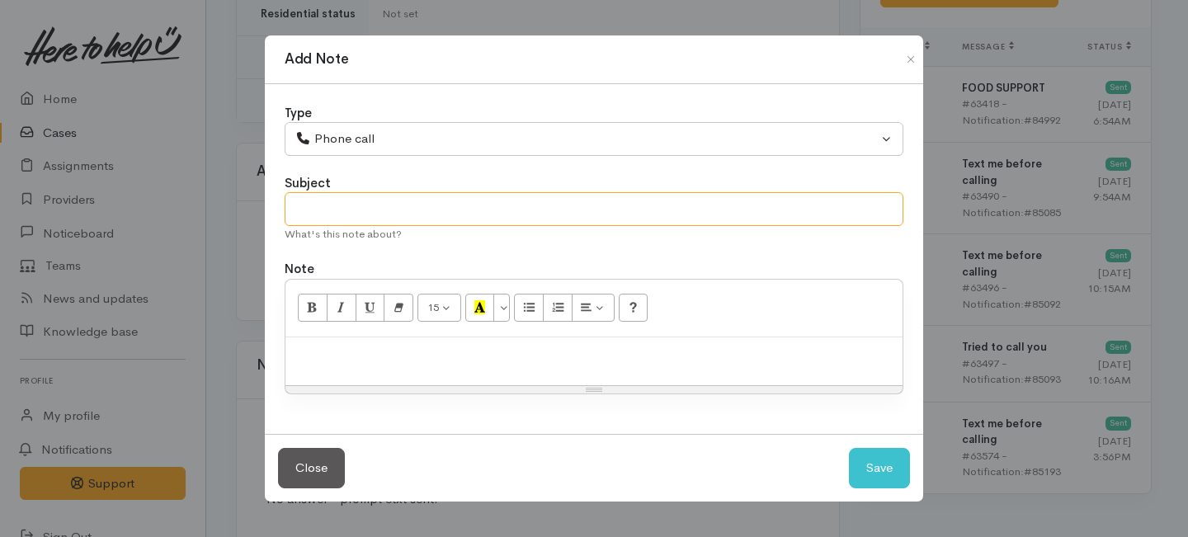
click at [348, 201] on input "text" at bounding box center [594, 209] width 619 height 34
type input "case paused"
click at [357, 355] on p at bounding box center [594, 355] width 601 height 19
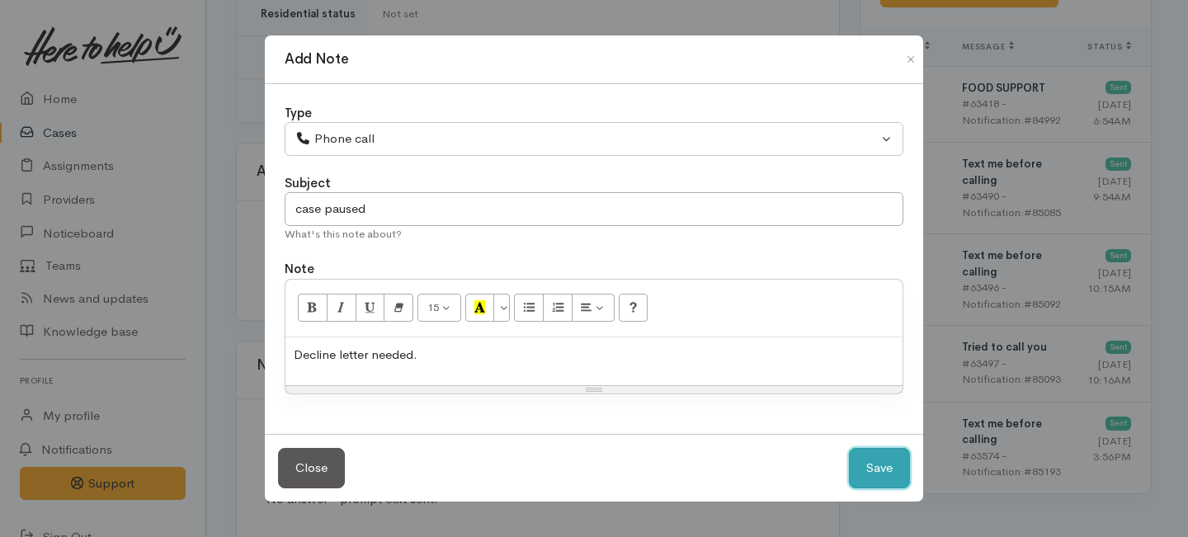
click at [879, 474] on button "Save" at bounding box center [879, 468] width 61 height 40
select select "1"
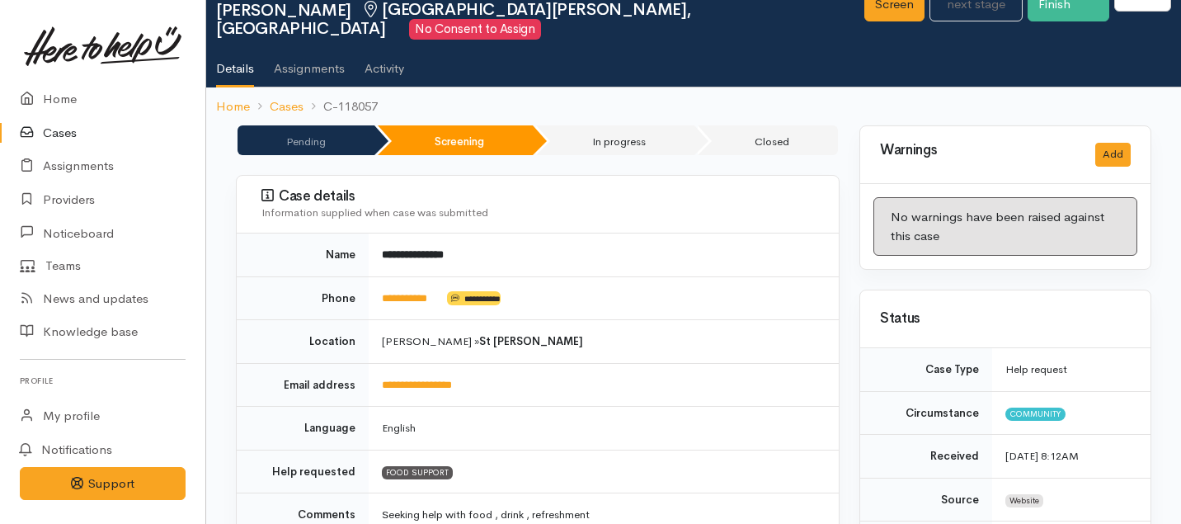
scroll to position [0, 0]
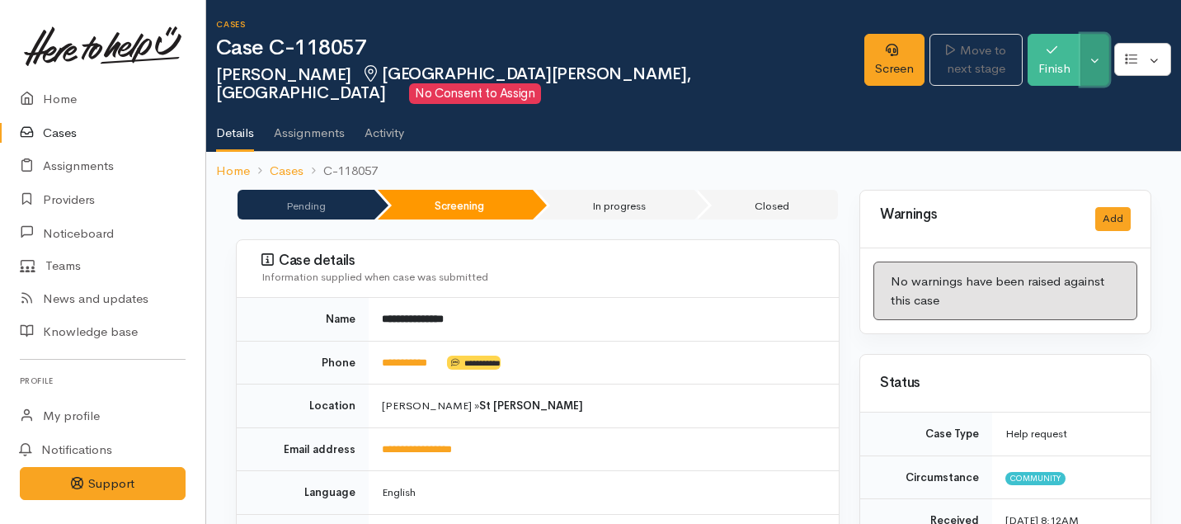
click at [1095, 51] on button "Toggle Dropdown" at bounding box center [1095, 60] width 29 height 52
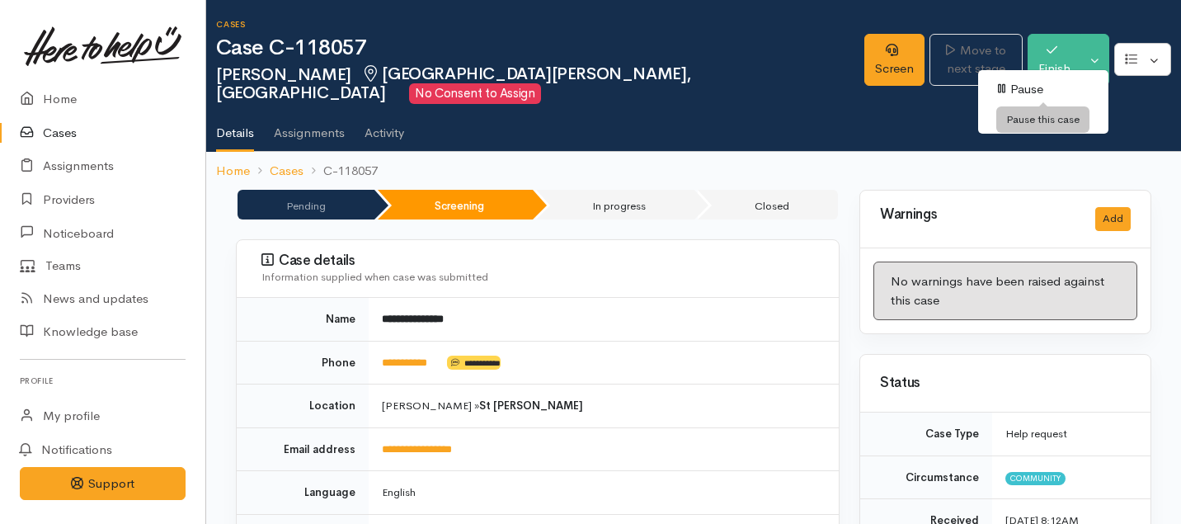
click at [1012, 89] on link "Pause" at bounding box center [1043, 90] width 130 height 26
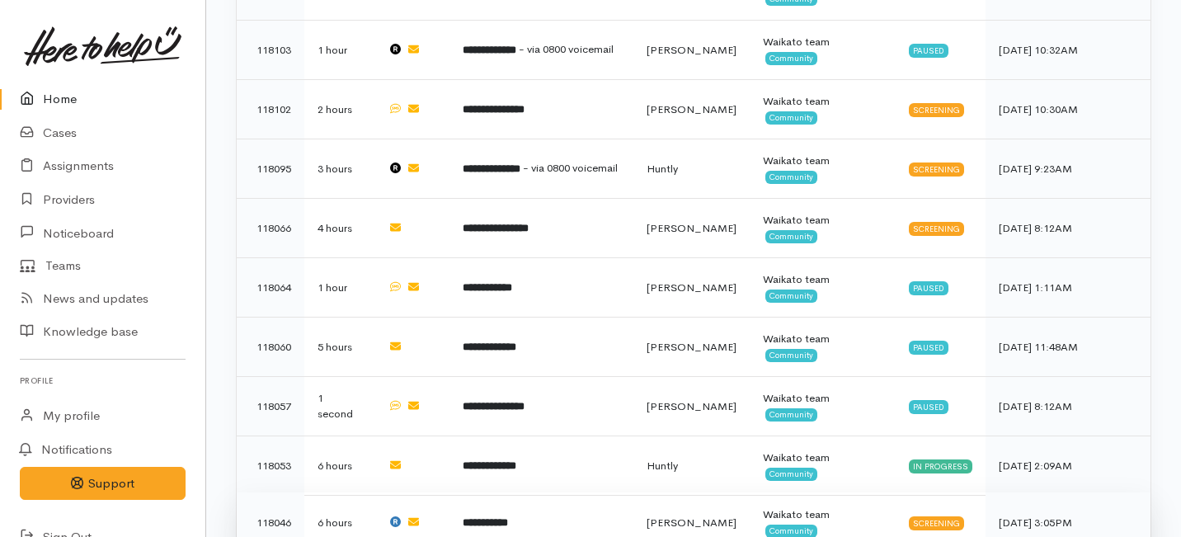
scroll to position [1002, 0]
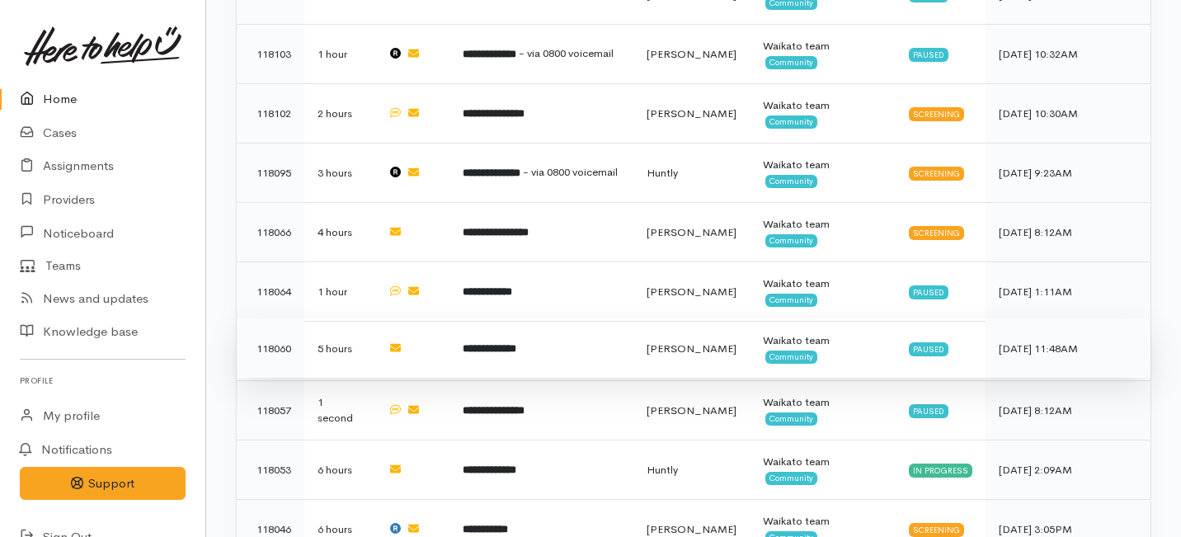
click at [633, 318] on td "**********" at bounding box center [541, 347] width 183 height 59
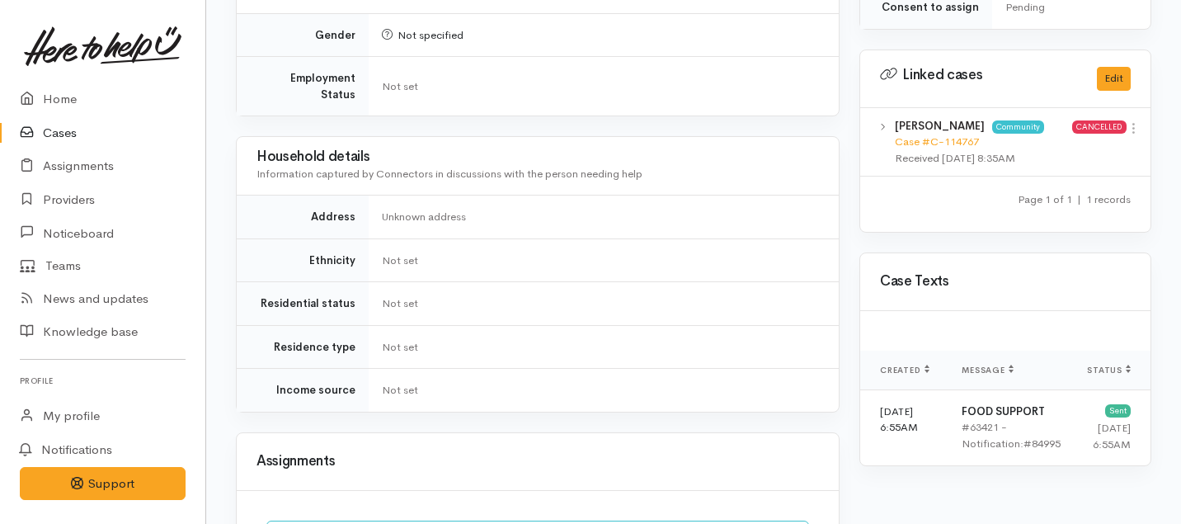
scroll to position [1124, 0]
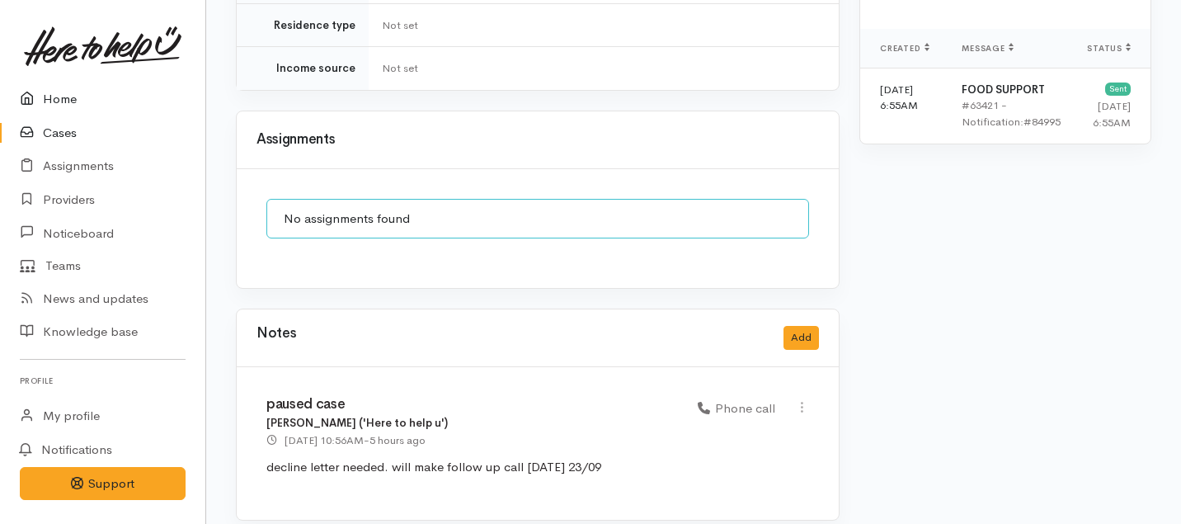
click at [65, 99] on link "Home" at bounding box center [102, 99] width 205 height 34
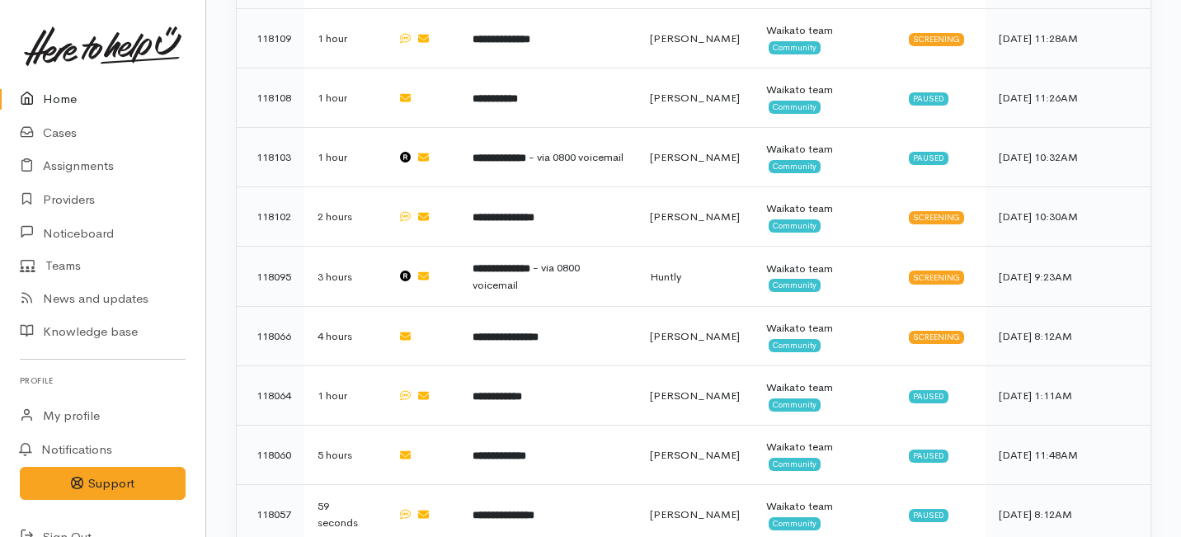
scroll to position [928, 0]
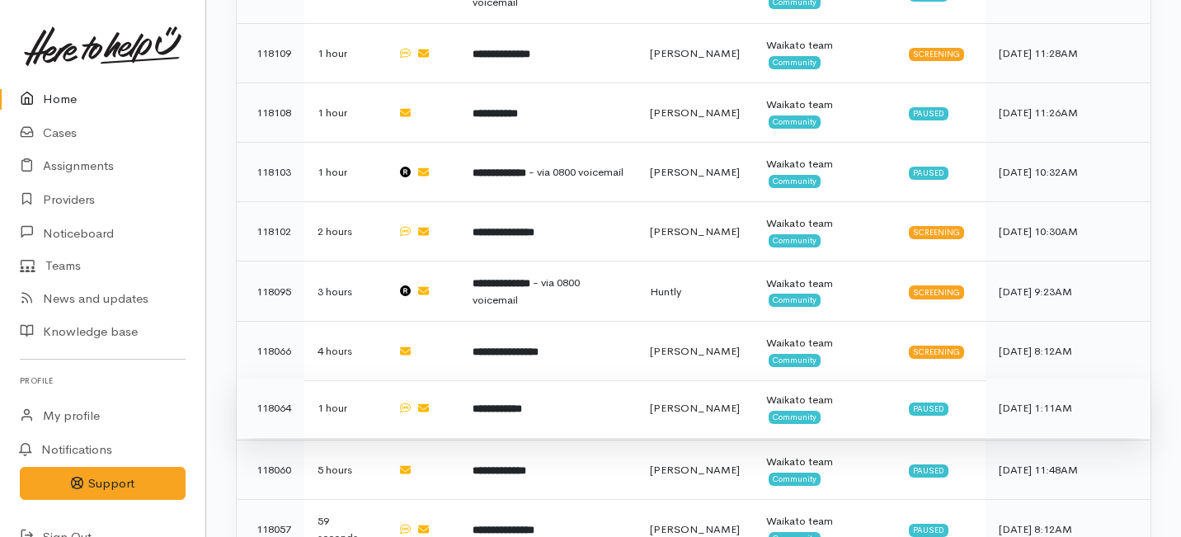
click at [502, 403] on b "**********" at bounding box center [497, 408] width 49 height 11
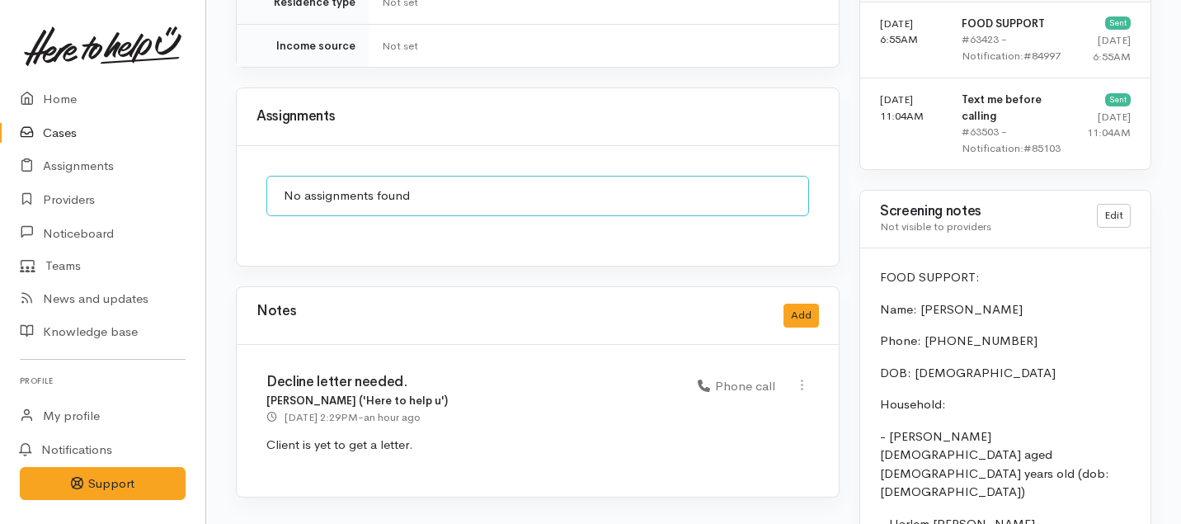
scroll to position [1190, 0]
click at [802, 379] on link at bounding box center [802, 387] width 14 height 17
click at [603, 288] on div "Notes Add" at bounding box center [538, 317] width 602 height 58
drag, startPoint x: 993, startPoint y: 318, endPoint x: 921, endPoint y: 320, distance: 72.6
click at [921, 333] on span "Phone: [PHONE_NUMBER]" at bounding box center [959, 341] width 158 height 16
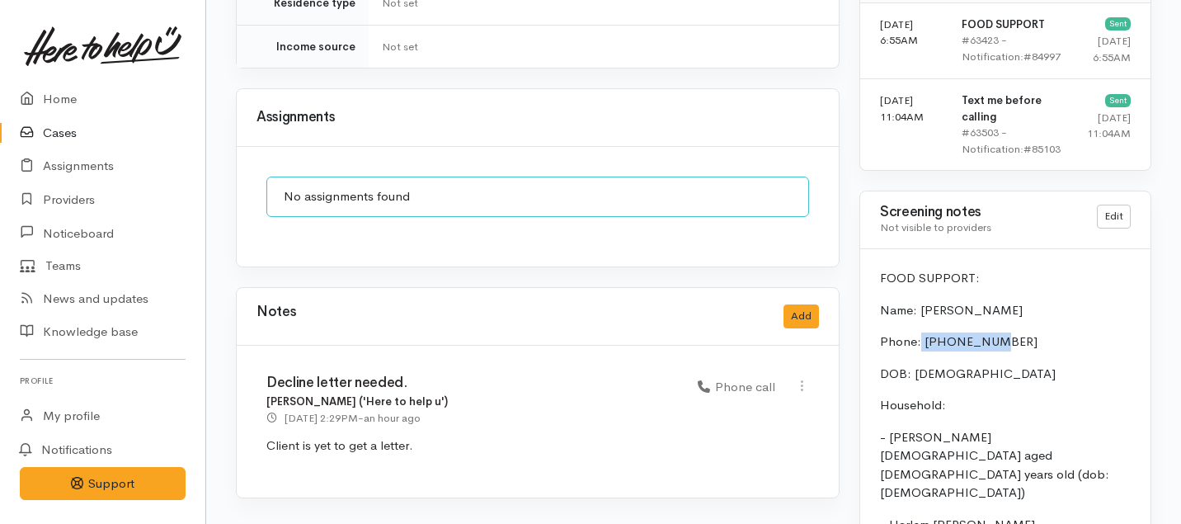
copy span "0225294439"
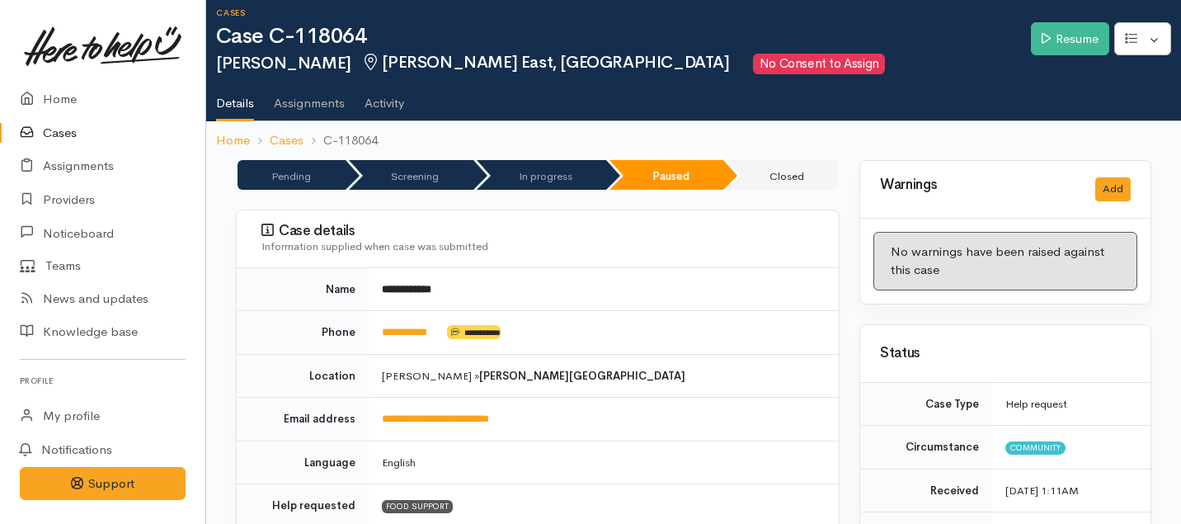
scroll to position [0, 0]
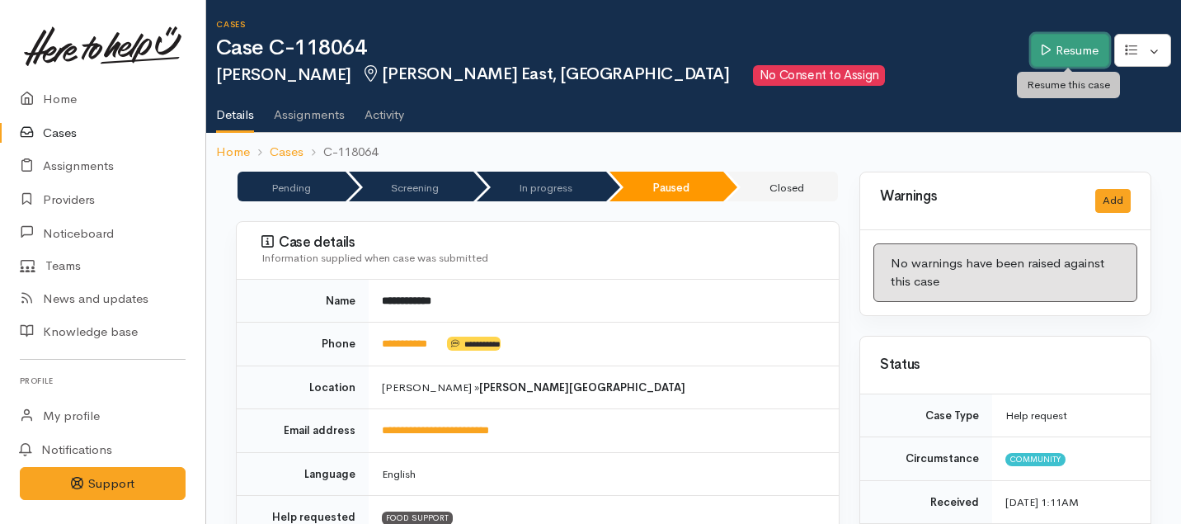
click at [1052, 51] on link "Resume" at bounding box center [1070, 51] width 78 height 34
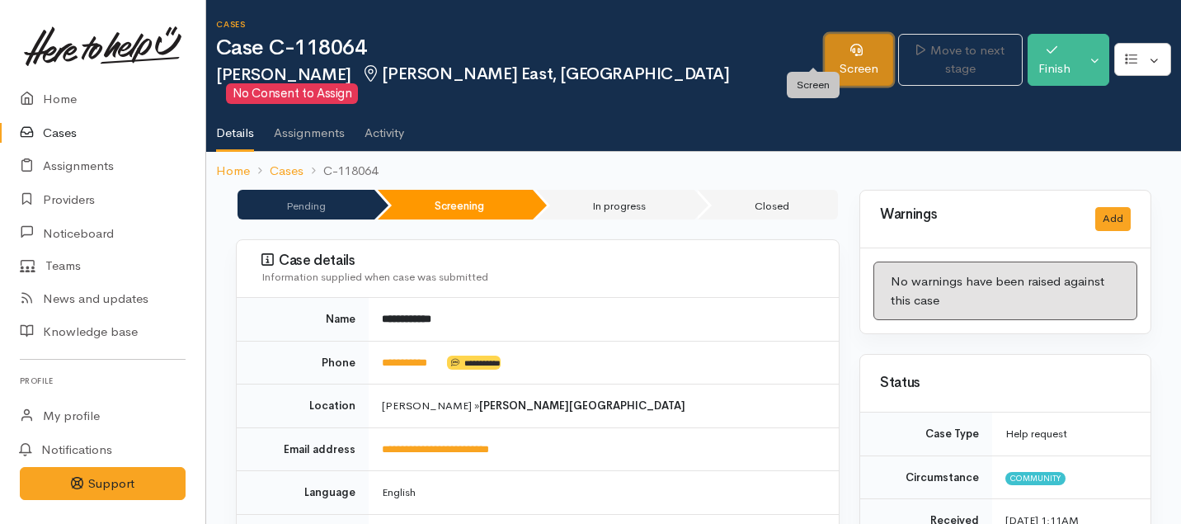
click at [825, 49] on link "Screen" at bounding box center [859, 60] width 68 height 52
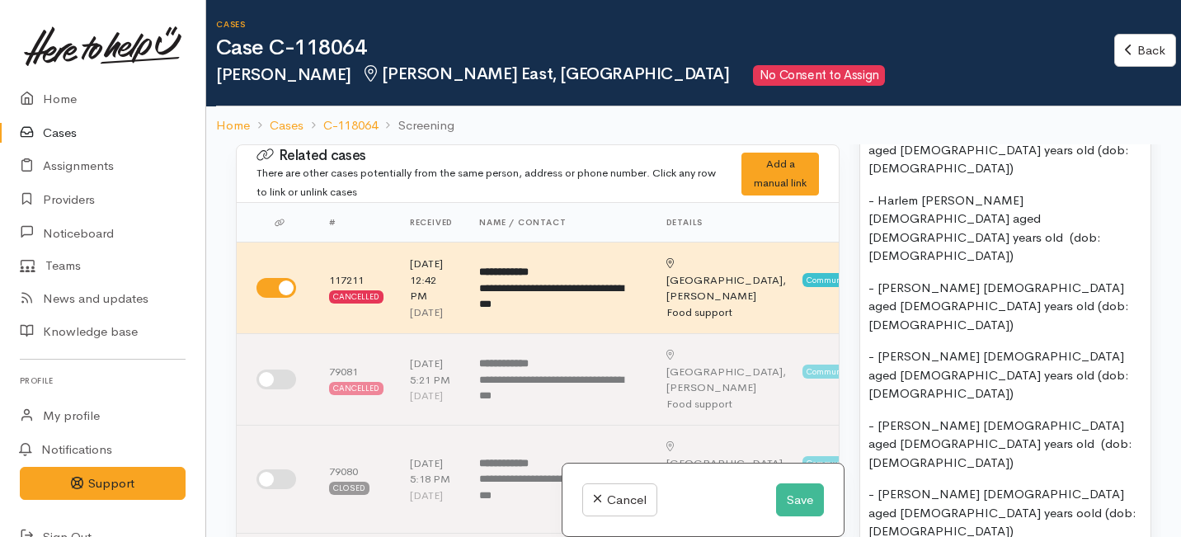
scroll to position [1397, 0]
drag, startPoint x: 983, startPoint y: 486, endPoint x: 973, endPoint y: 401, distance: 85.5
click at [973, 401] on div "FOOD SUPPORT: Name: Donna Bowden Phone: 0225294439 DOB: 12/12/1984 Household: -…" at bounding box center [1005, 389] width 290 height 872
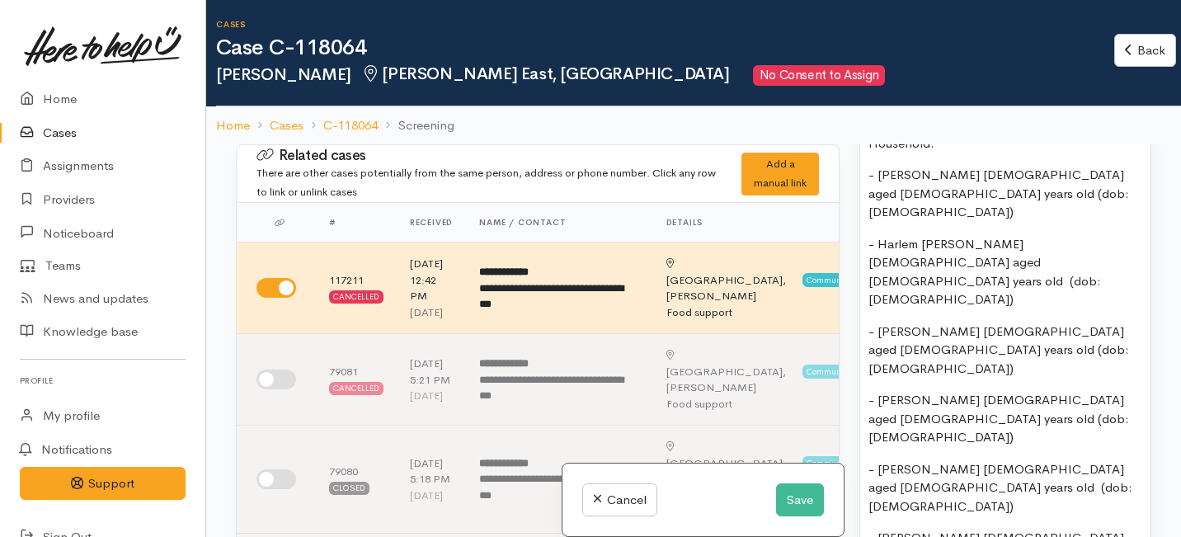
scroll to position [1331, 0]
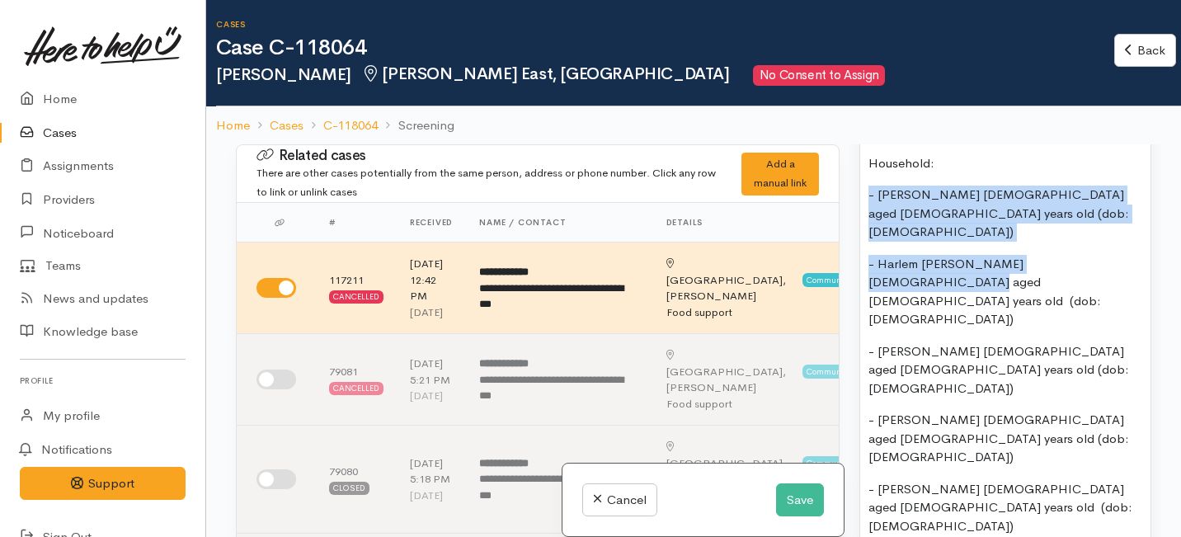
drag, startPoint x: 1119, startPoint y: 226, endPoint x: 859, endPoint y: 184, distance: 264.1
click at [859, 184] on div "Warnings Add No warnings have been raised against this case Add Warning Title ●…" at bounding box center [1006, 412] width 312 height 537
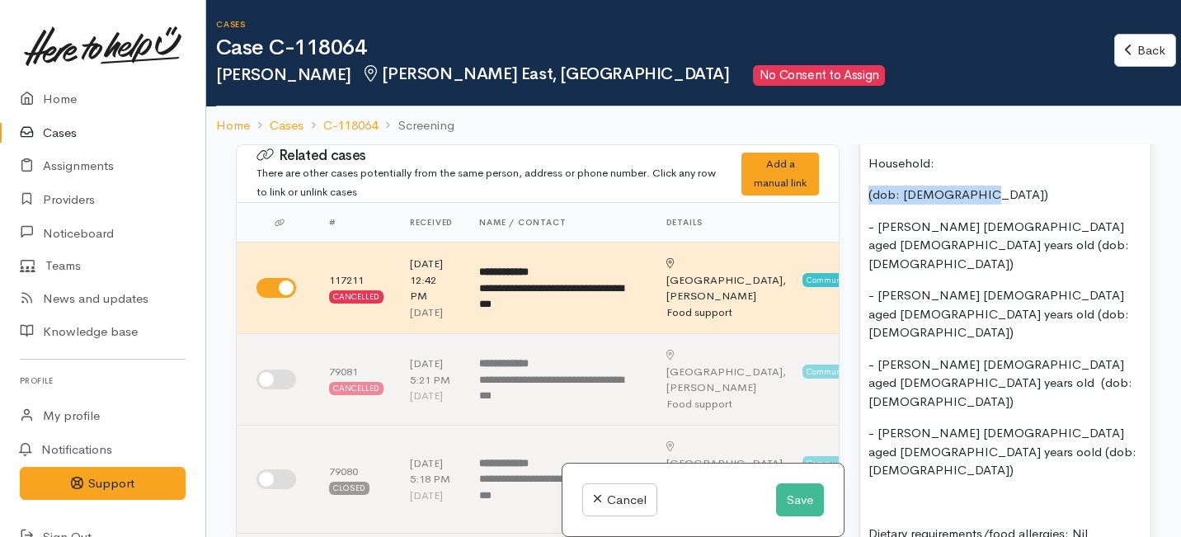
drag, startPoint x: 996, startPoint y: 177, endPoint x: 851, endPoint y: 178, distance: 144.4
click at [851, 178] on div "Warnings Add No warnings have been raised against this case Add Warning Title ●…" at bounding box center [1006, 412] width 312 height 537
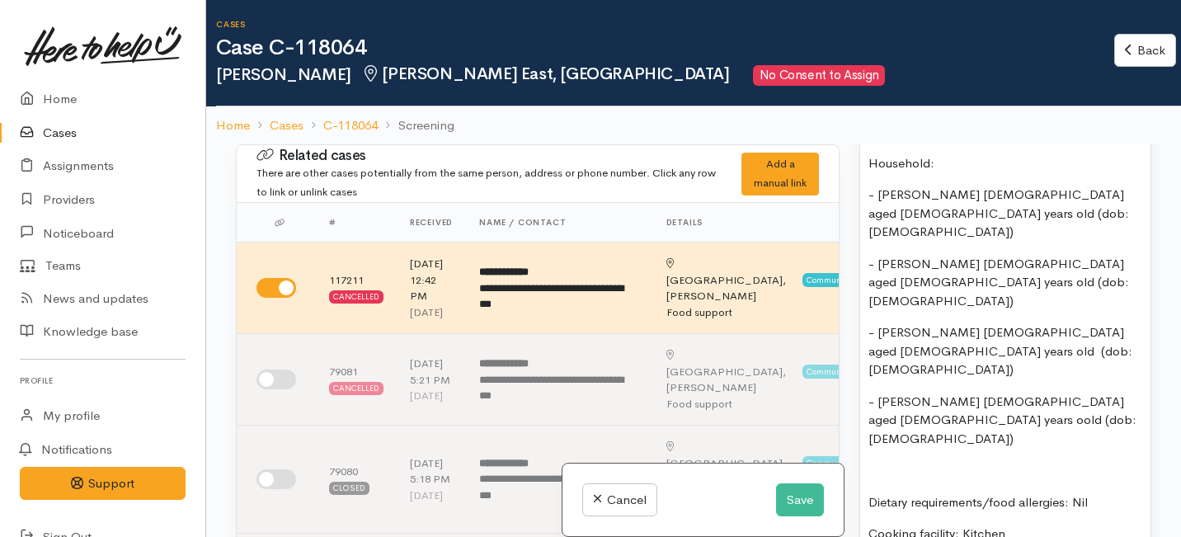
scroll to position [1326, 0]
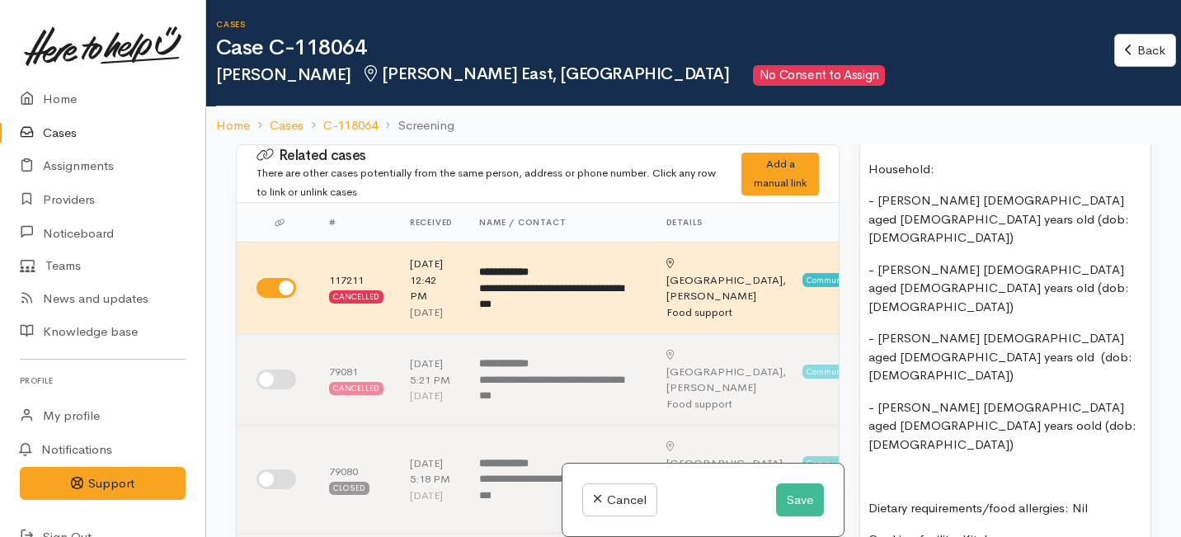
click at [862, 416] on div "FOOD SUPPORT: Name: Donna Bowden Phone: 0225294439 DOB: 12/12/1984 Household: -…" at bounding box center [1005, 330] width 290 height 610
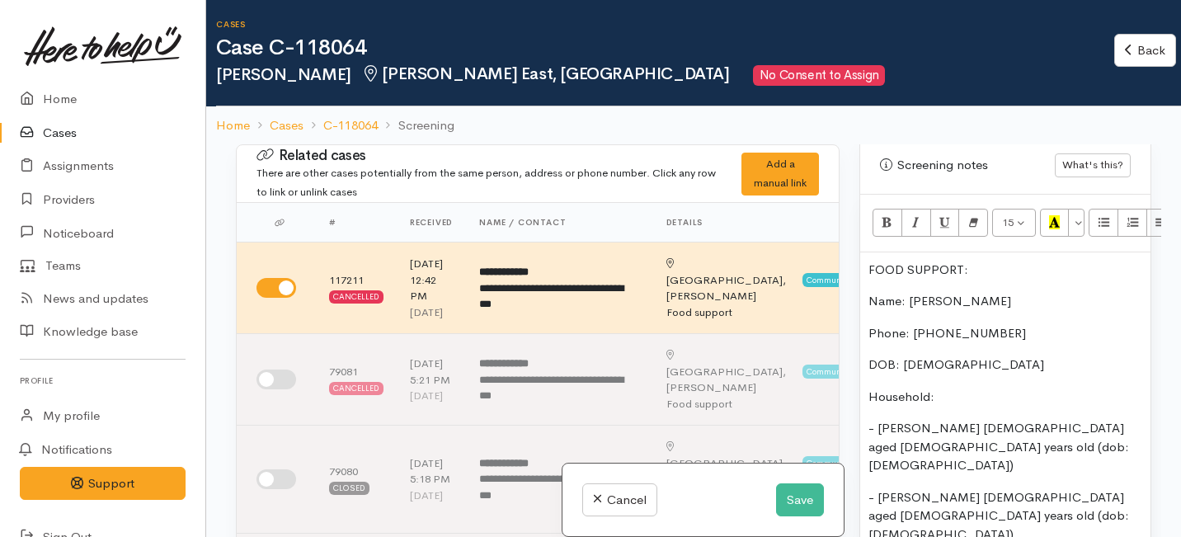
scroll to position [1086, 0]
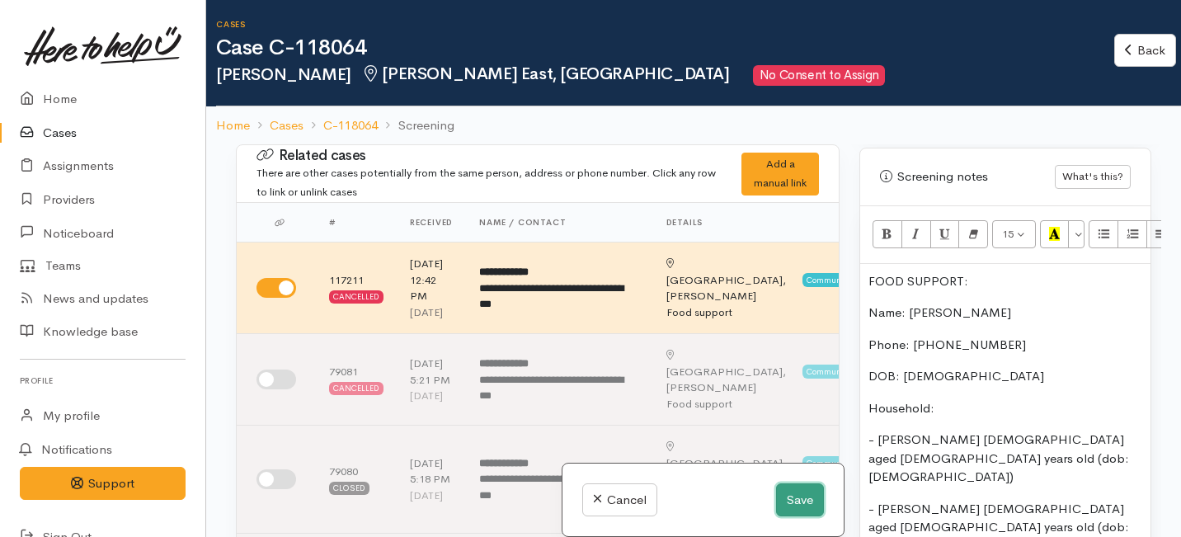
click at [789, 496] on button "Save" at bounding box center [800, 500] width 48 height 34
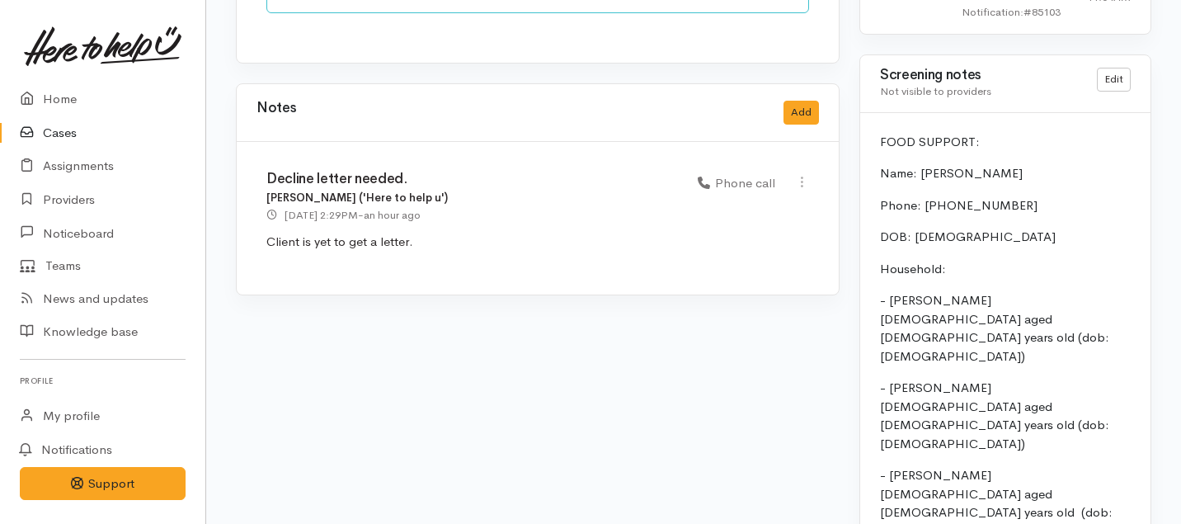
scroll to position [1390, 0]
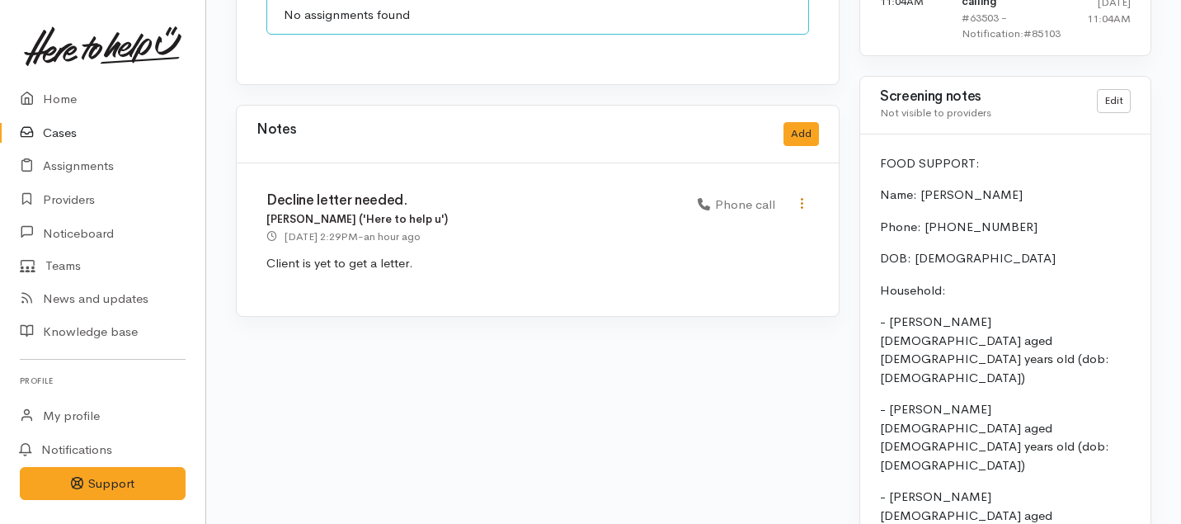
click at [802, 196] on icon at bounding box center [802, 203] width 14 height 14
click at [702, 223] on link "Edit" at bounding box center [743, 236] width 130 height 26
select select "3"
type input "Decline letter needed."
select select "3"
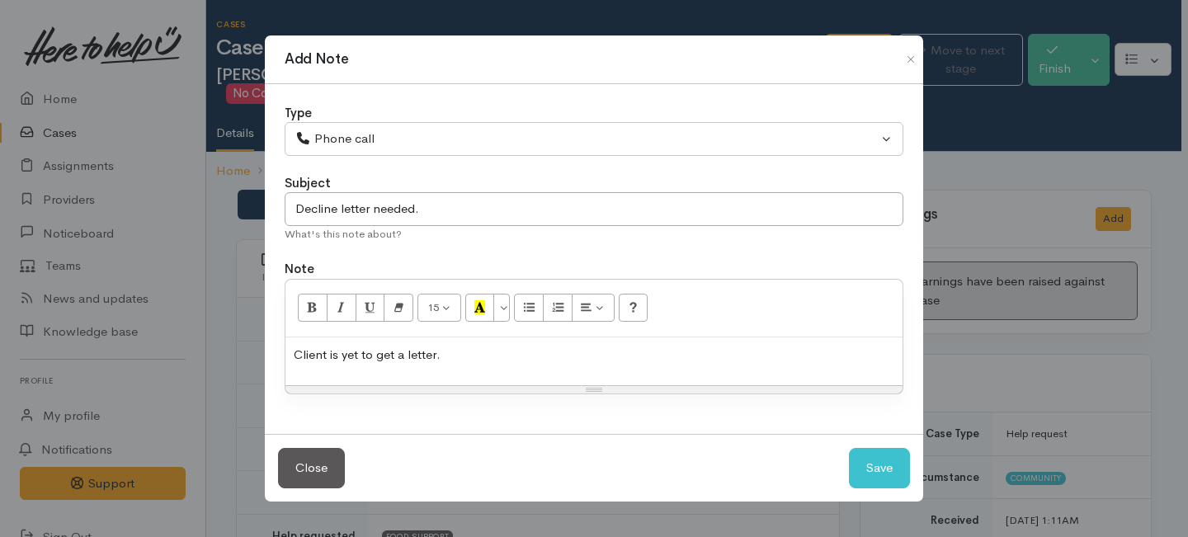
click at [472, 361] on p "Client is yet to get a letter." at bounding box center [594, 355] width 601 height 19
click at [872, 470] on button "Save" at bounding box center [879, 468] width 61 height 40
select select "1"
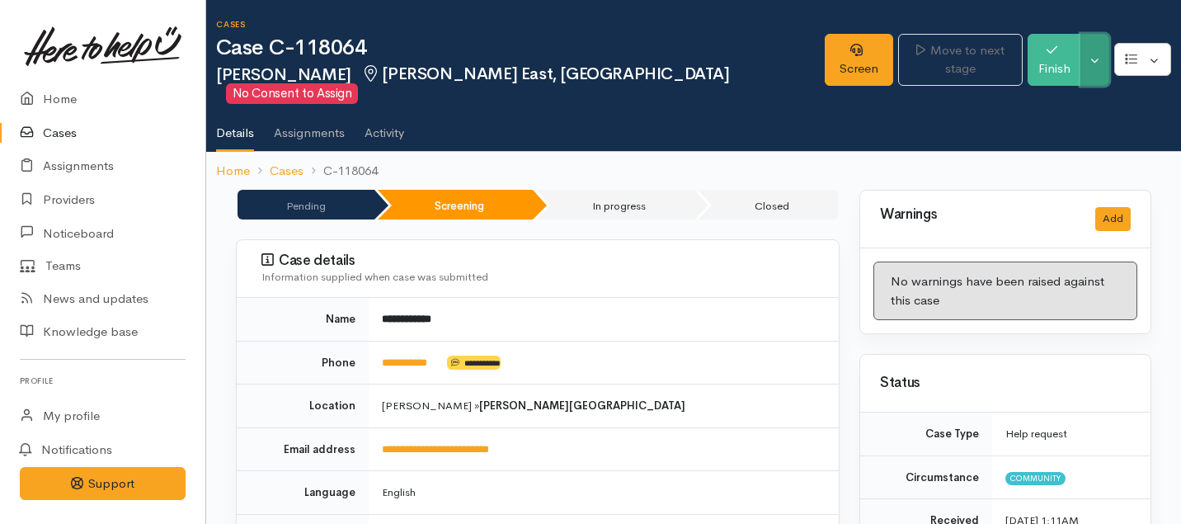
click at [1089, 62] on button "Toggle Dropdown" at bounding box center [1095, 60] width 29 height 52
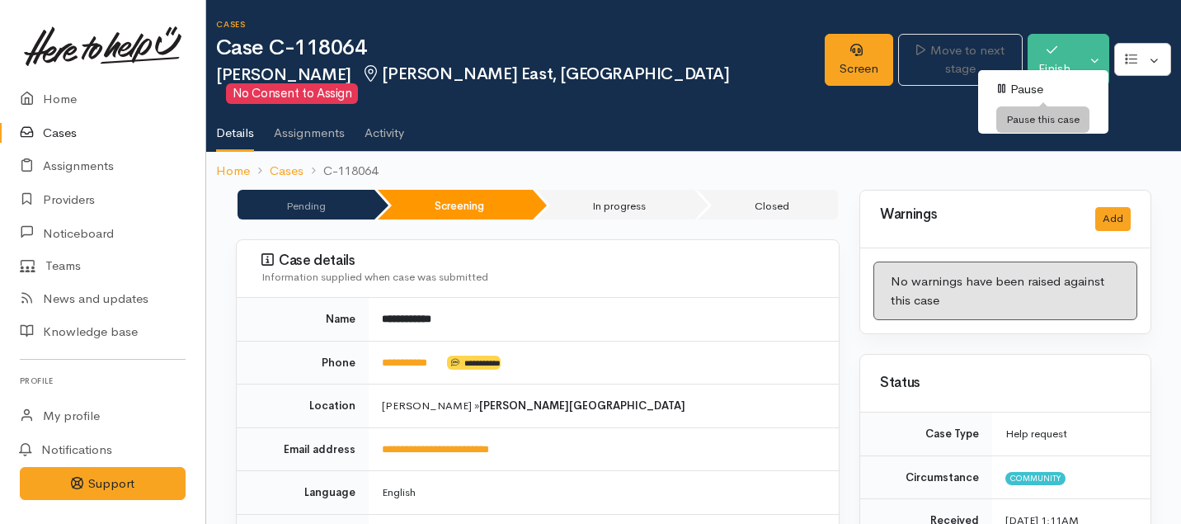
click at [1030, 90] on link "Pause" at bounding box center [1043, 90] width 130 height 26
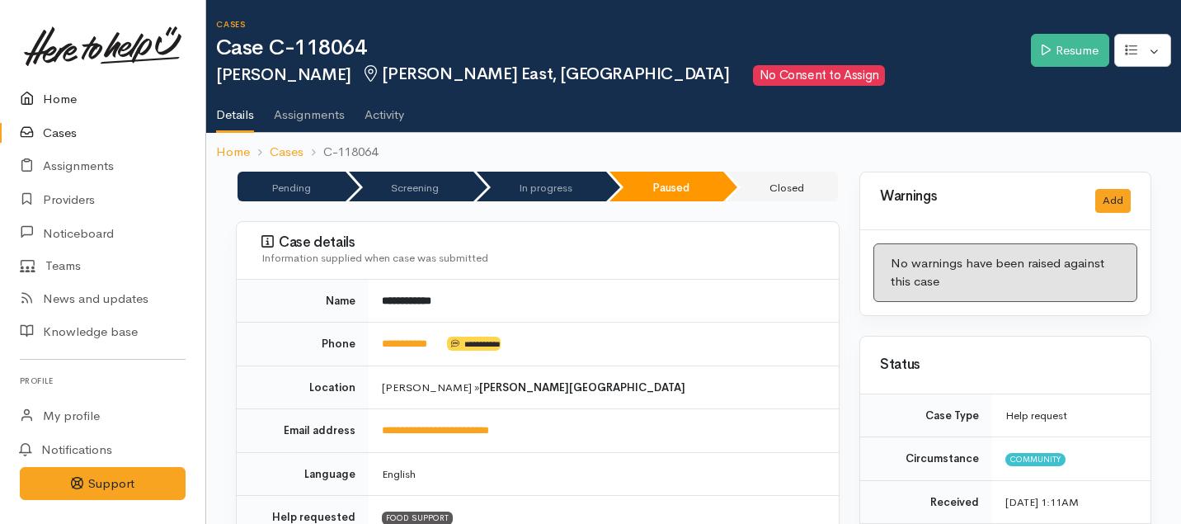
click at [67, 83] on link "Home" at bounding box center [102, 99] width 205 height 34
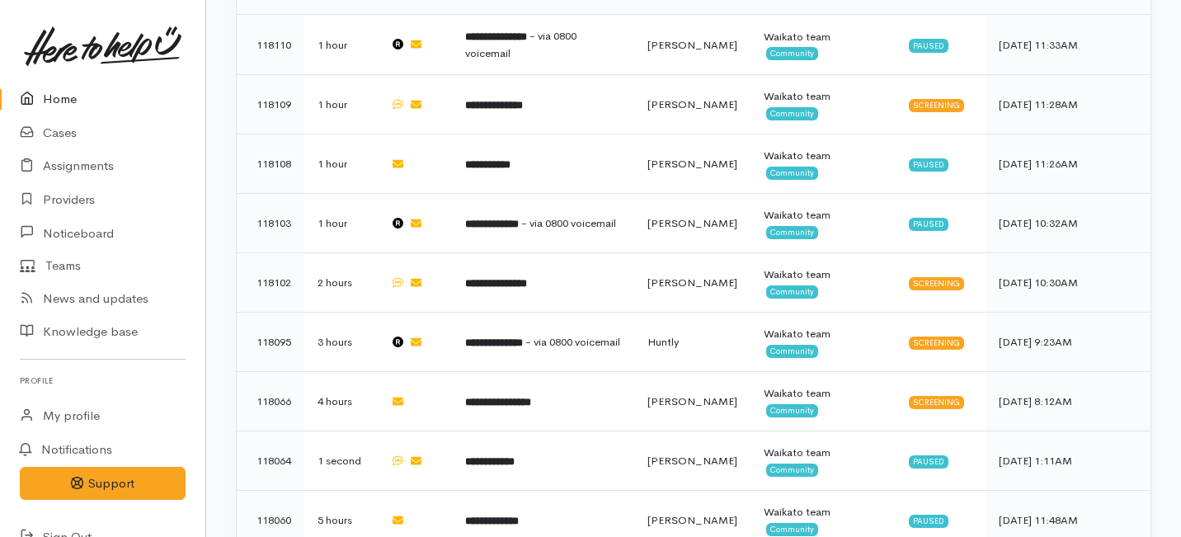
scroll to position [874, 0]
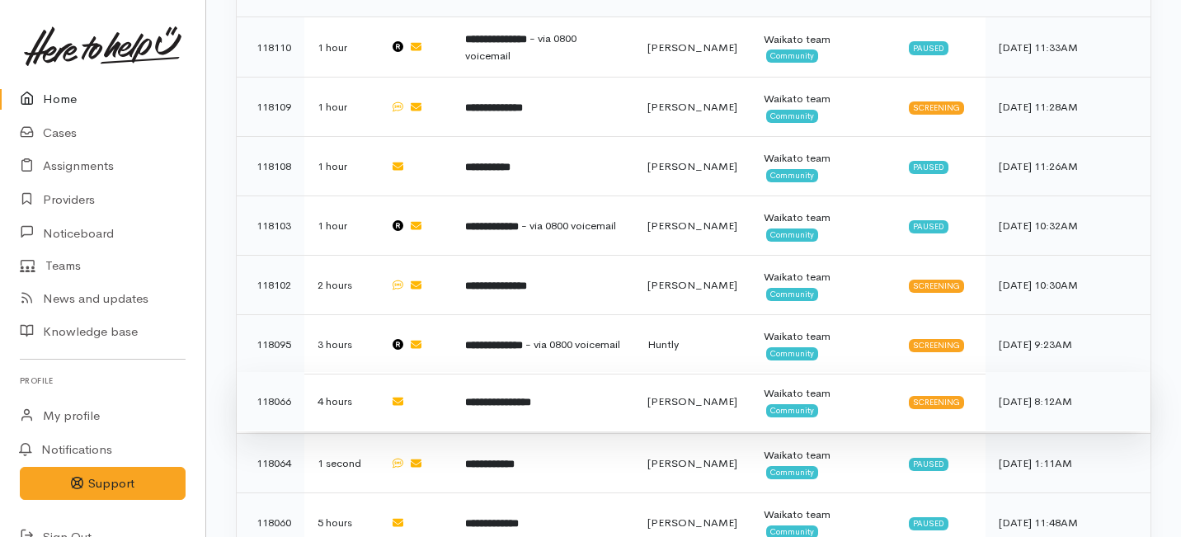
click at [579, 372] on td "**********" at bounding box center [543, 401] width 182 height 59
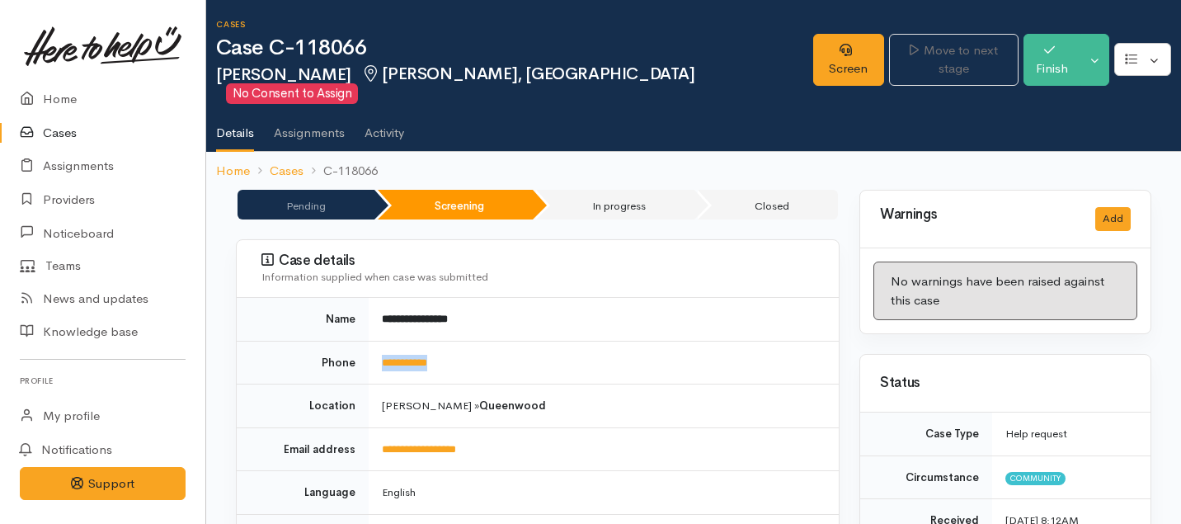
drag, startPoint x: 455, startPoint y: 341, endPoint x: 363, endPoint y: 339, distance: 92.4
click at [363, 341] on tr "**********" at bounding box center [538, 363] width 602 height 44
copy tr "**********"
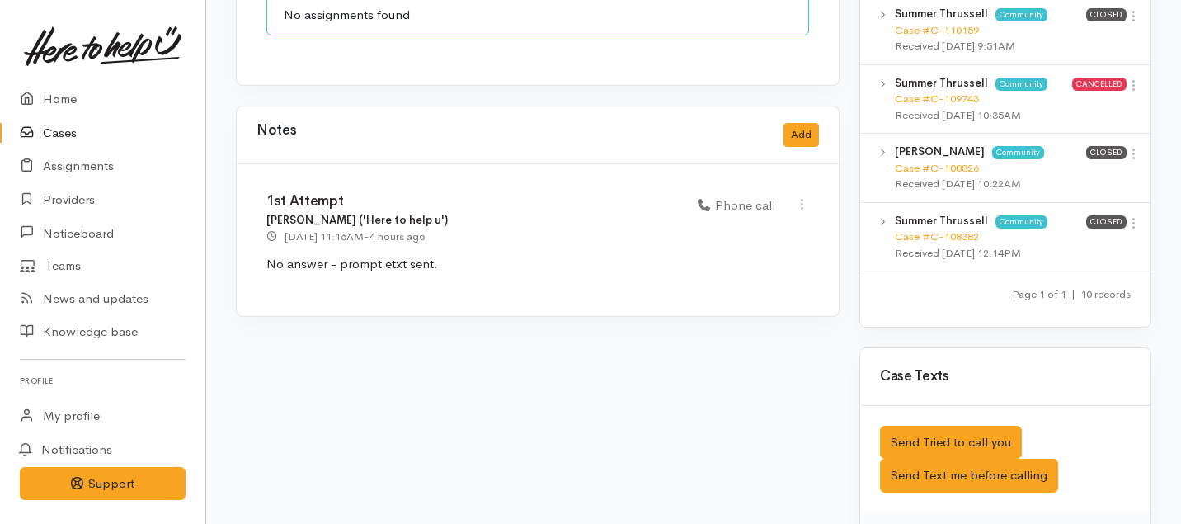
scroll to position [1269, 0]
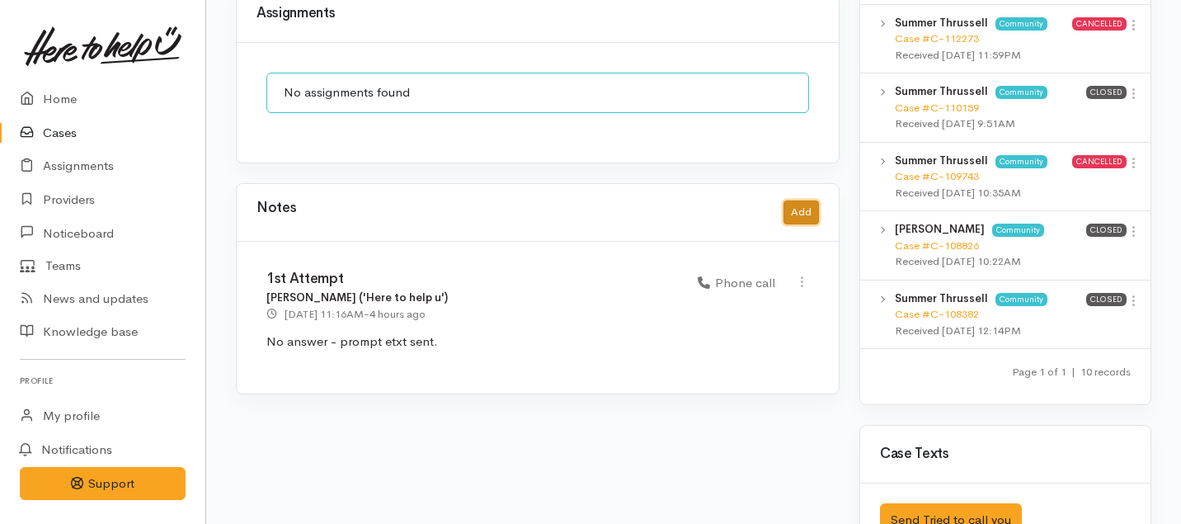
click at [807, 200] on button "Add" at bounding box center [801, 212] width 35 height 24
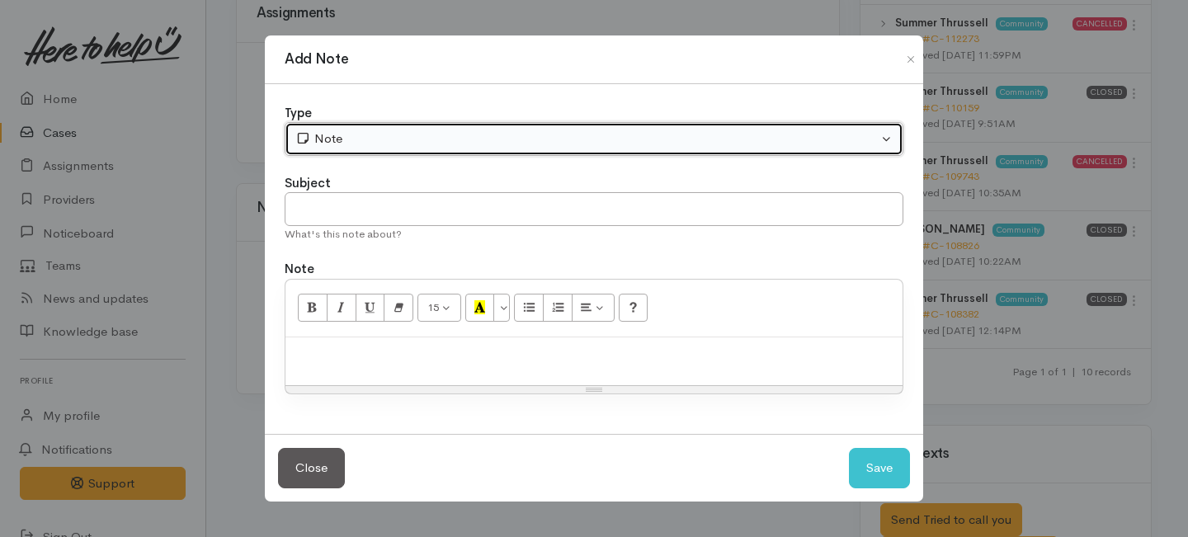
click at [437, 141] on div "Note" at bounding box center [586, 139] width 582 height 19
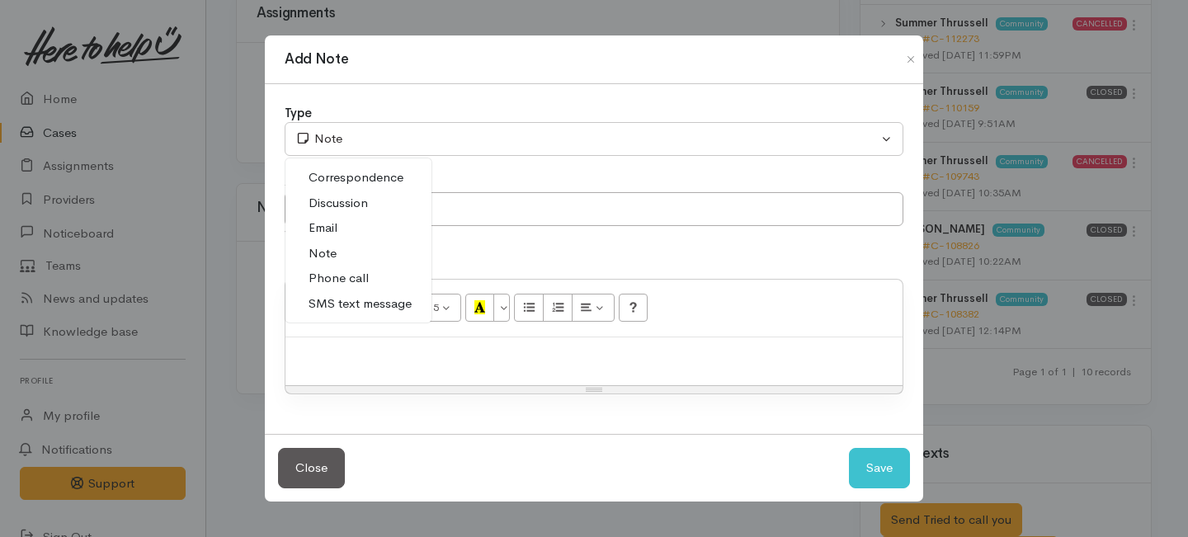
click at [332, 252] on span "Note" at bounding box center [323, 253] width 28 height 19
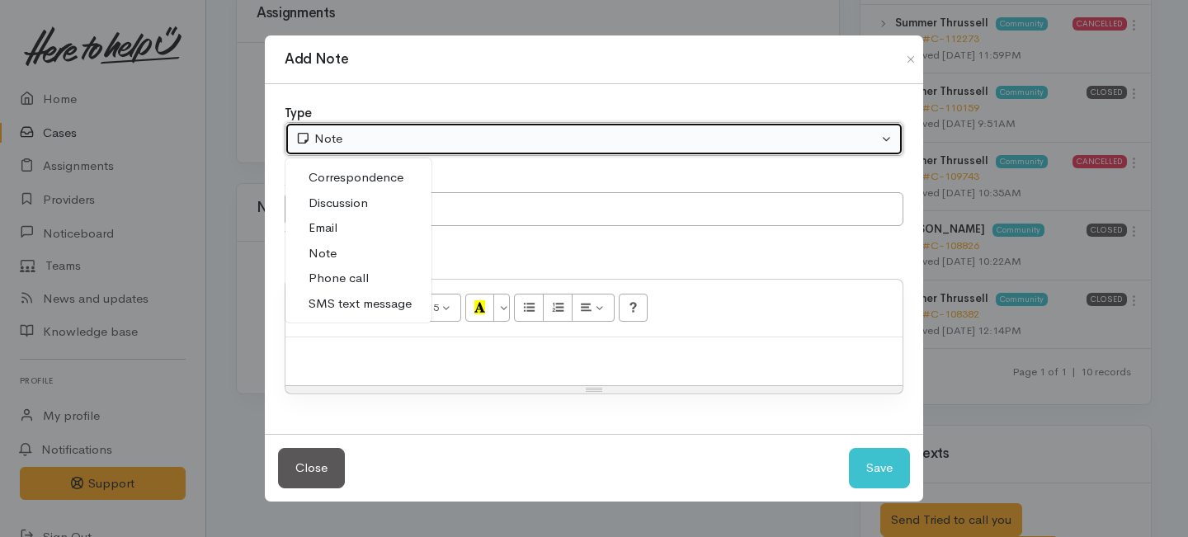
select select "1"
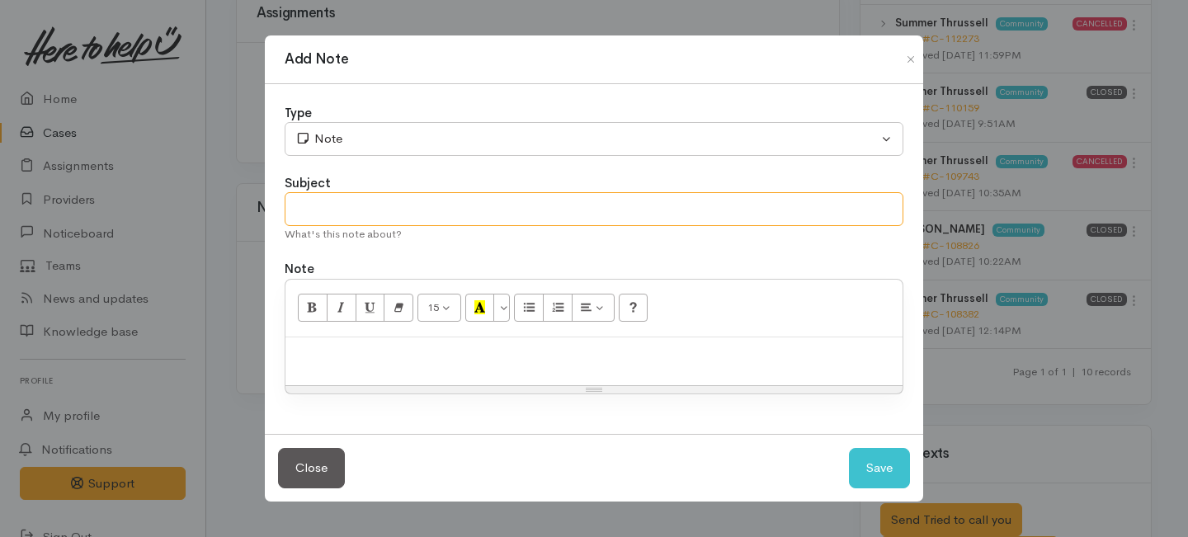
click at [346, 211] on input "text" at bounding box center [594, 209] width 619 height 34
type input "2nd Attempt to contact"
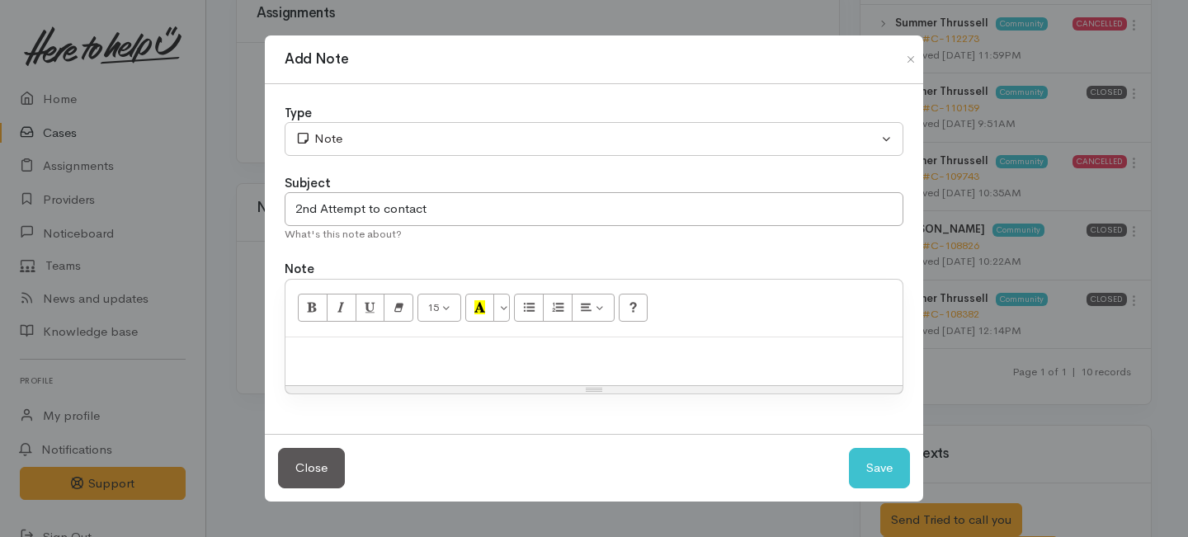
click at [359, 351] on p at bounding box center [594, 355] width 601 height 19
click at [877, 478] on button "Save" at bounding box center [879, 468] width 61 height 40
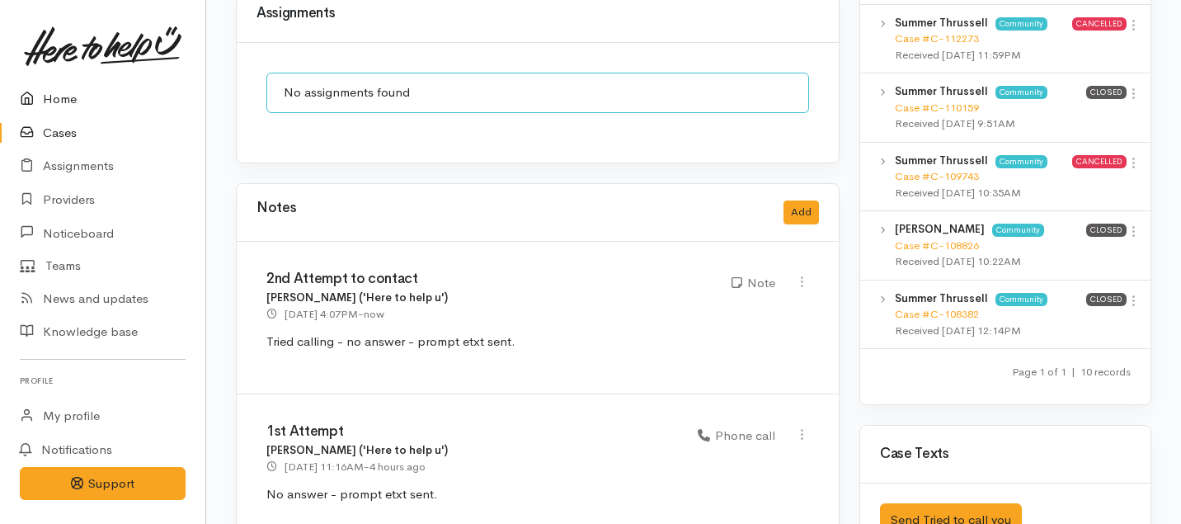
click at [61, 97] on link "Home" at bounding box center [102, 99] width 205 height 34
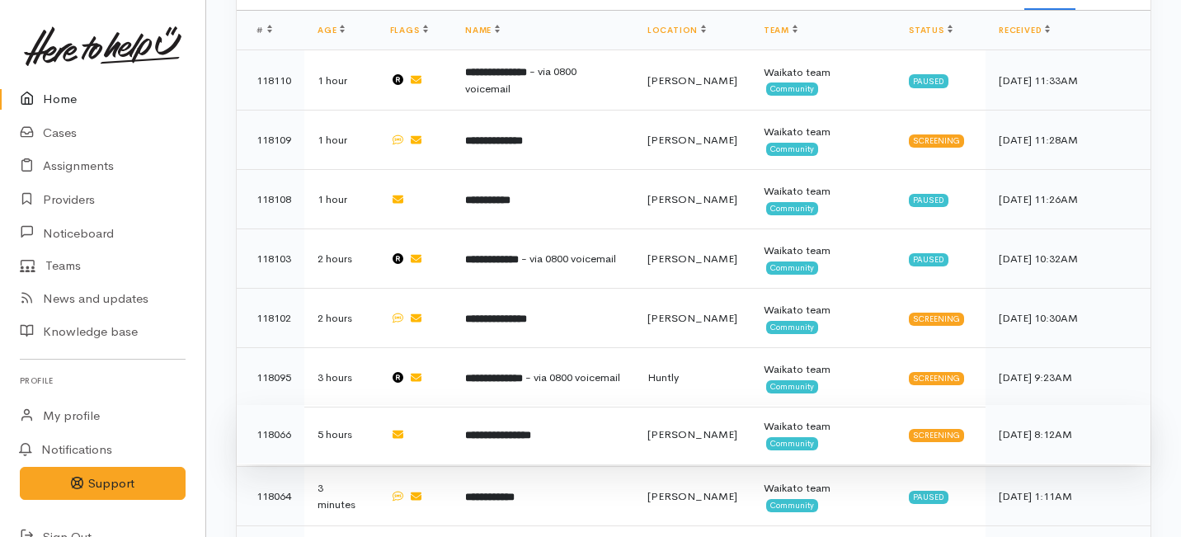
scroll to position [834, 0]
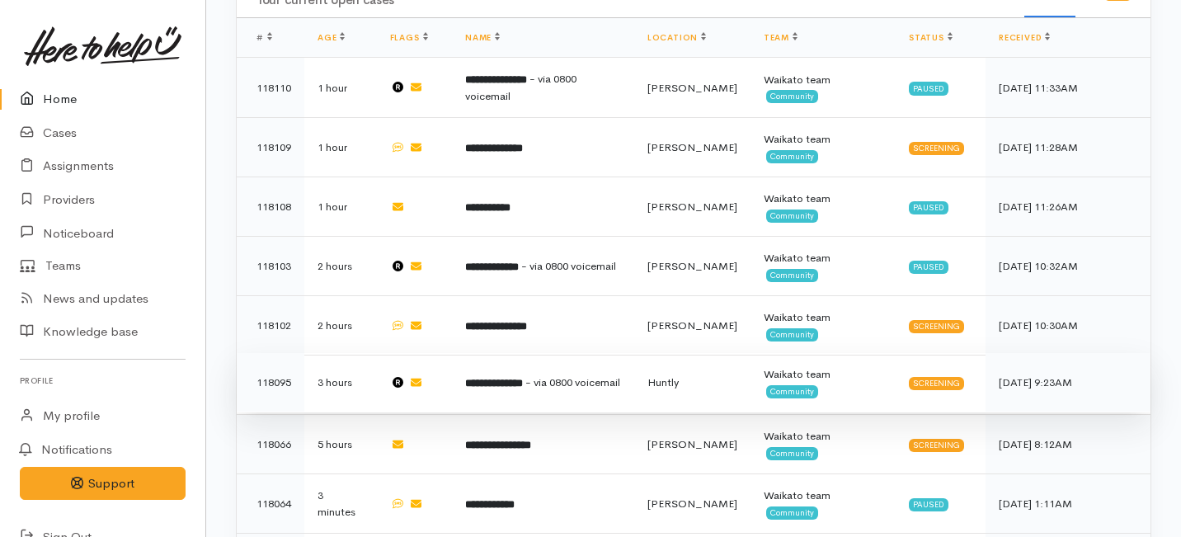
click at [488, 353] on td "**********" at bounding box center [543, 382] width 182 height 59
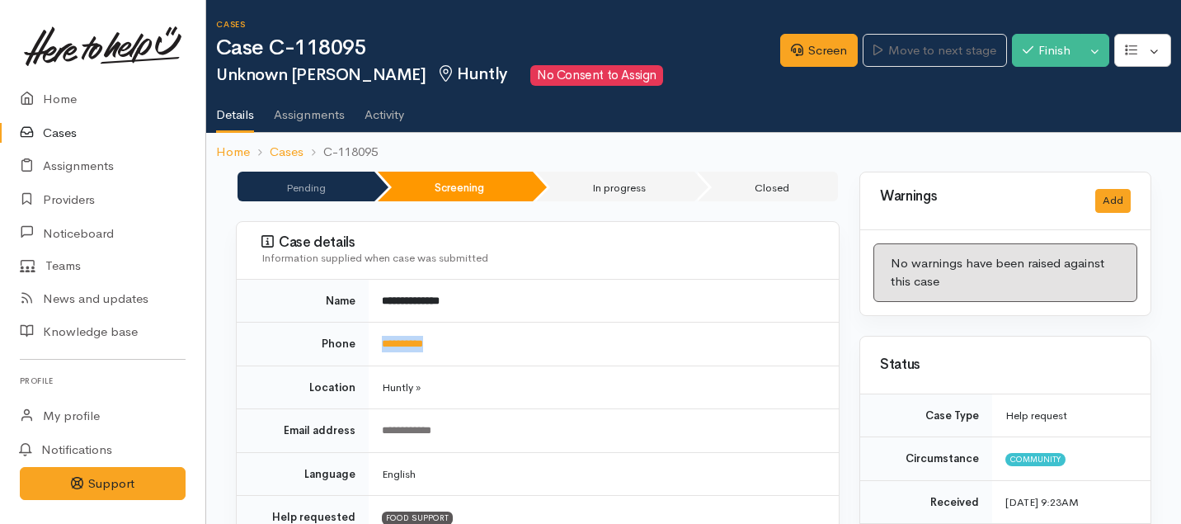
drag, startPoint x: 459, startPoint y: 349, endPoint x: 379, endPoint y: 338, distance: 80.7
click at [379, 338] on td "**********" at bounding box center [604, 345] width 470 height 44
copy link "**********"
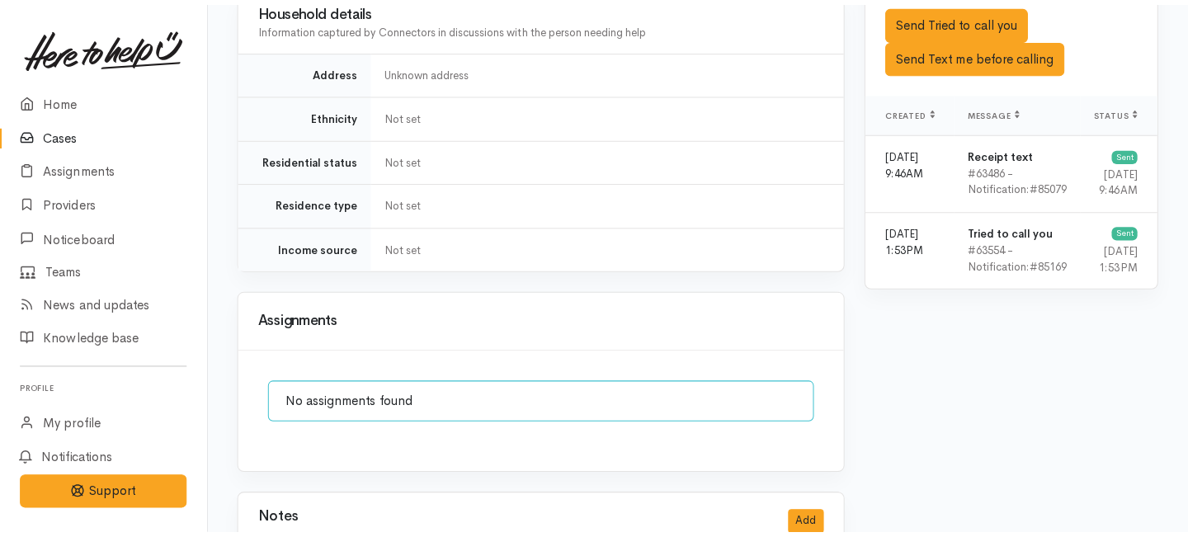
scroll to position [1147, 0]
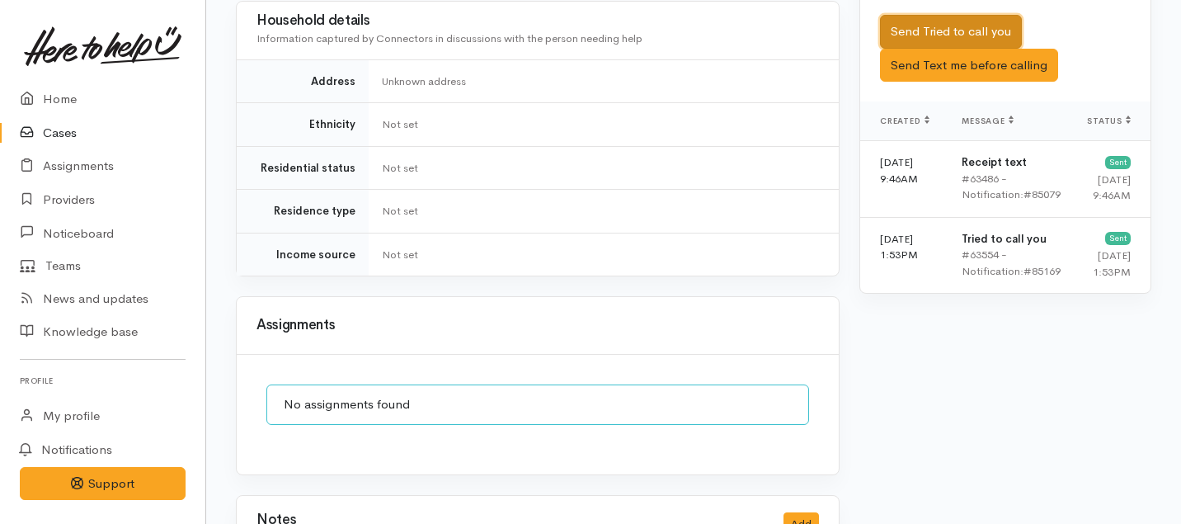
click at [931, 20] on button "Send Tried to call you" at bounding box center [951, 32] width 142 height 34
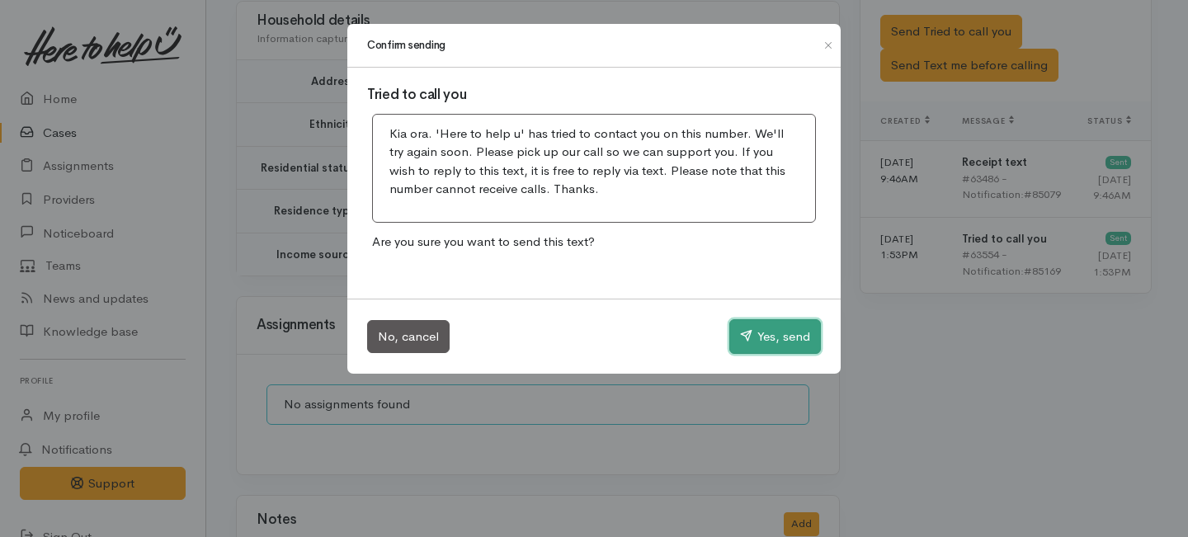
click at [802, 335] on button "Yes, send" at bounding box center [775, 336] width 92 height 35
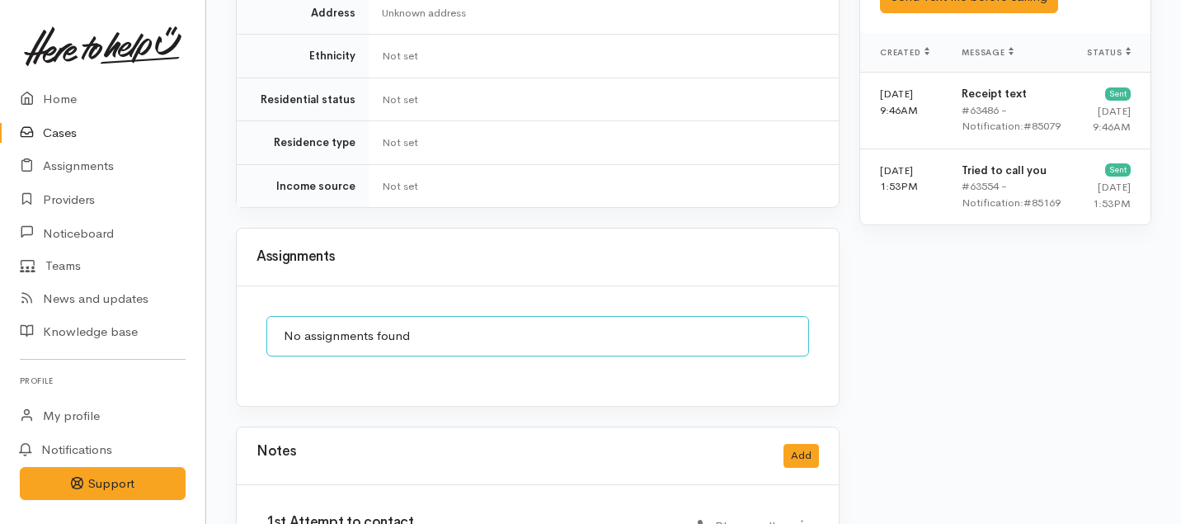
scroll to position [1333, 0]
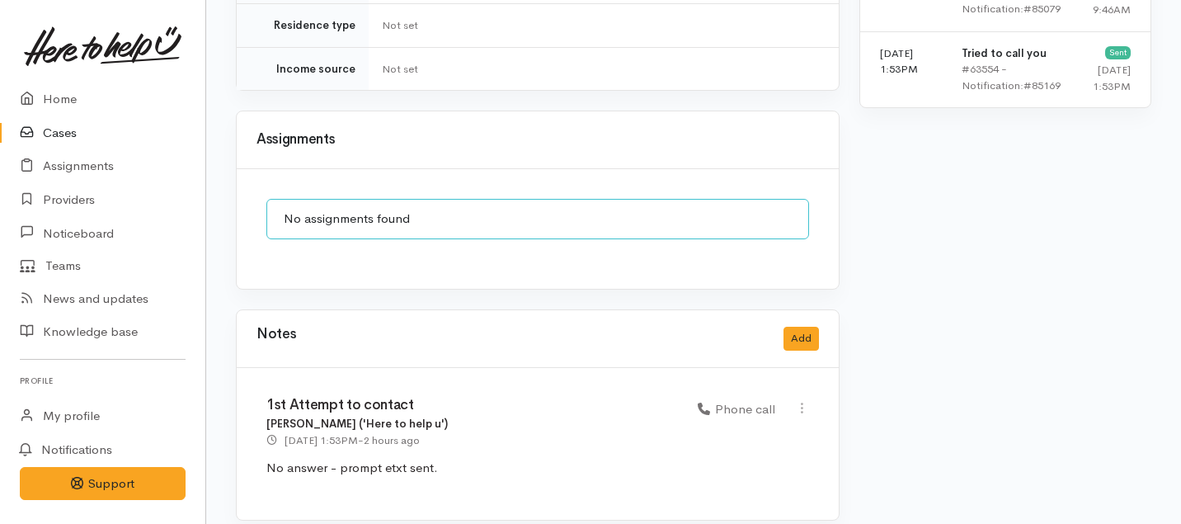
click at [805, 322] on div "Notes Add" at bounding box center [538, 339] width 563 height 34
click at [808, 340] on div "Notes Add" at bounding box center [538, 339] width 602 height 58
click at [804, 327] on button "Add" at bounding box center [801, 339] width 35 height 24
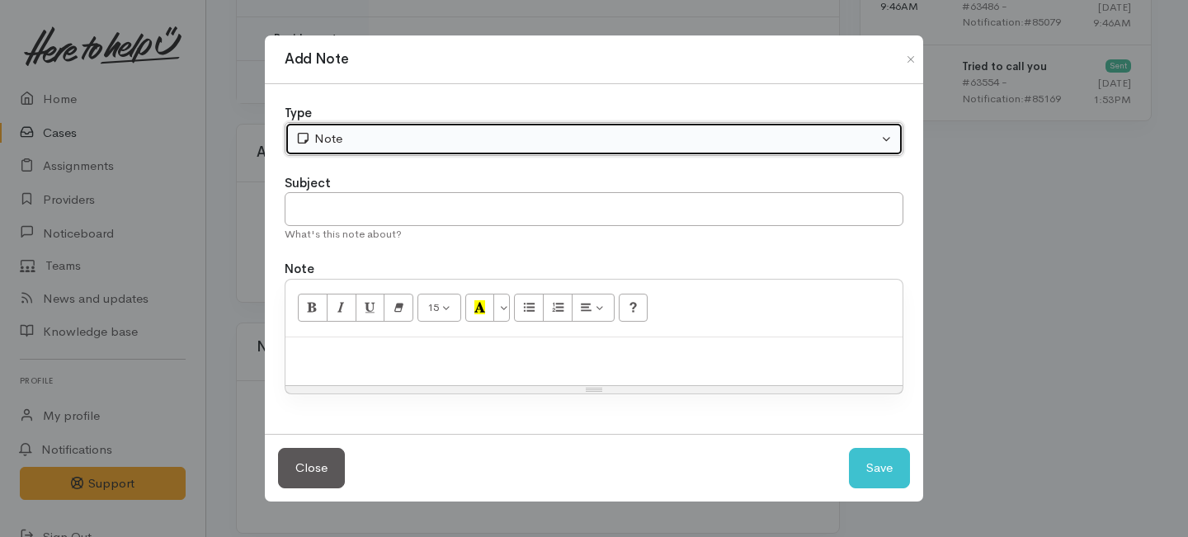
click at [457, 132] on div "Note" at bounding box center [586, 139] width 582 height 19
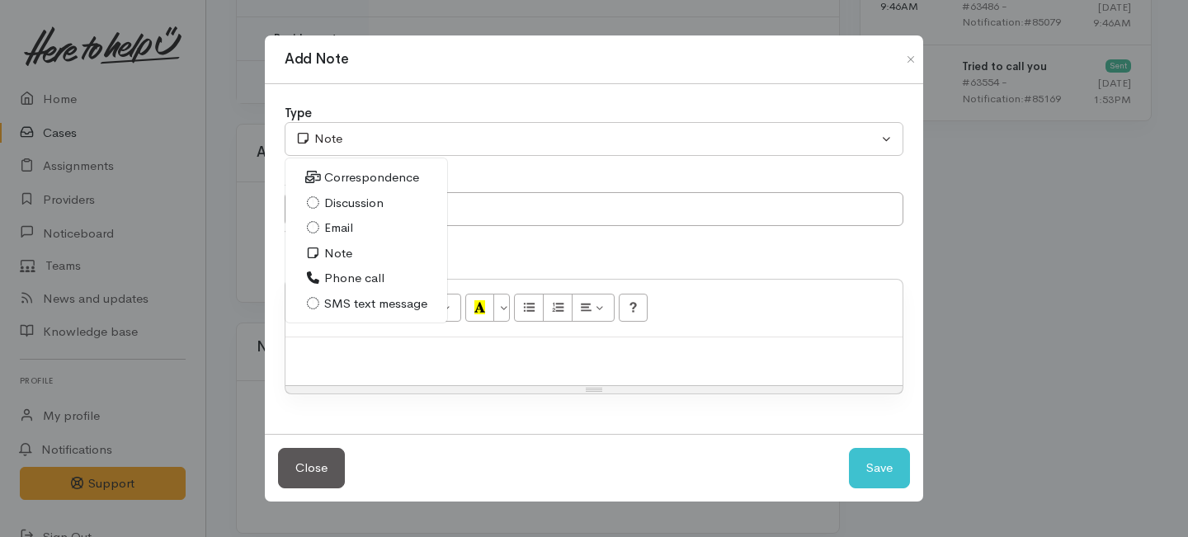
click at [346, 276] on span "Phone call" at bounding box center [354, 278] width 60 height 19
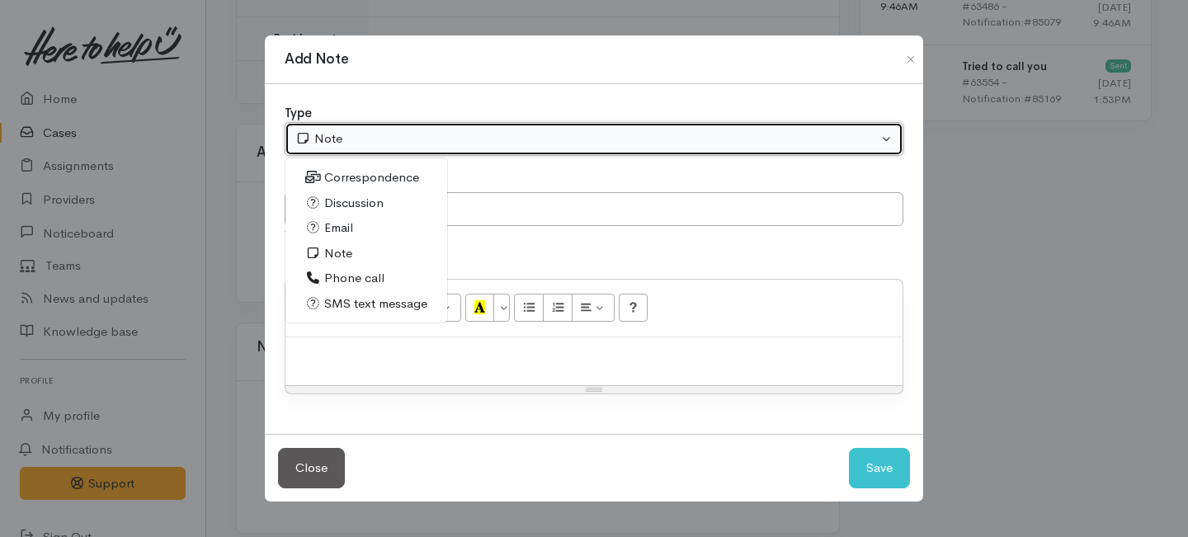
select select "3"
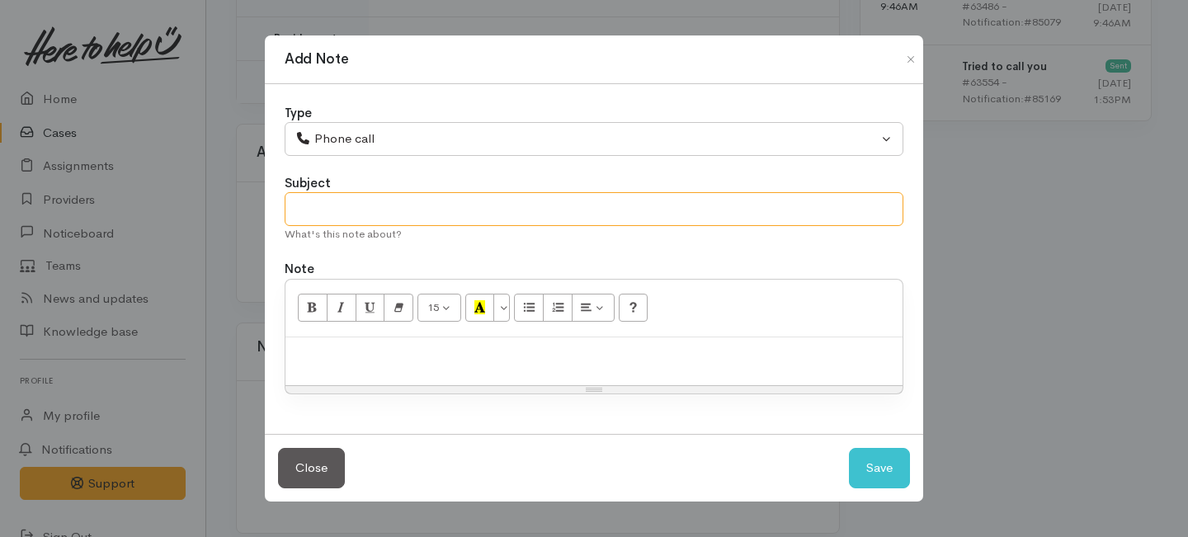
click at [330, 212] on input "text" at bounding box center [594, 209] width 619 height 34
type input "2nd Attempt to contact"
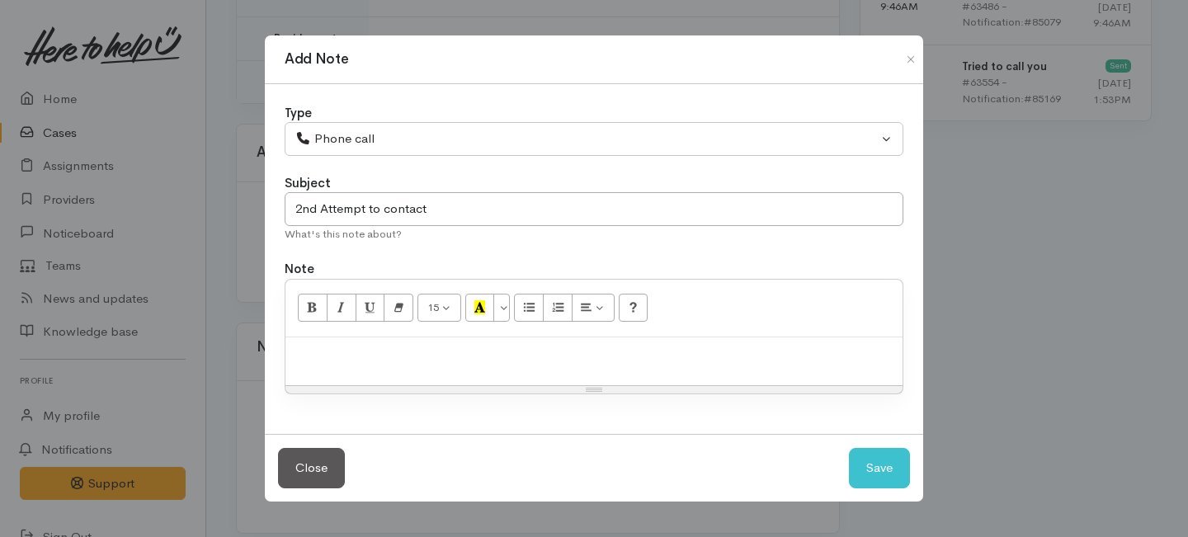
click at [321, 365] on div at bounding box center [593, 361] width 617 height 49
click at [895, 464] on button "Save" at bounding box center [879, 468] width 61 height 40
select select "1"
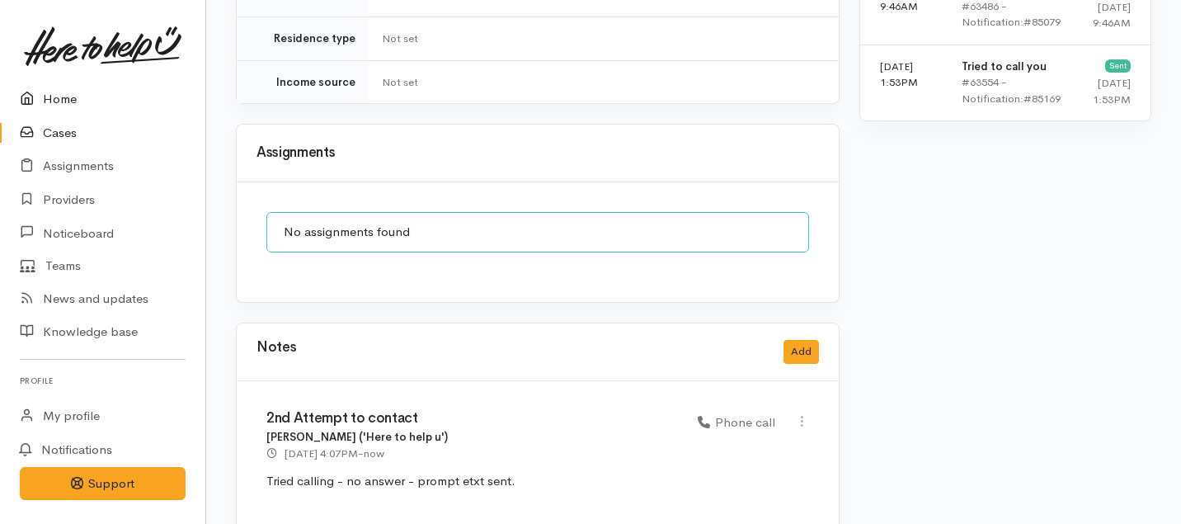
click at [56, 99] on link "Home" at bounding box center [102, 99] width 205 height 34
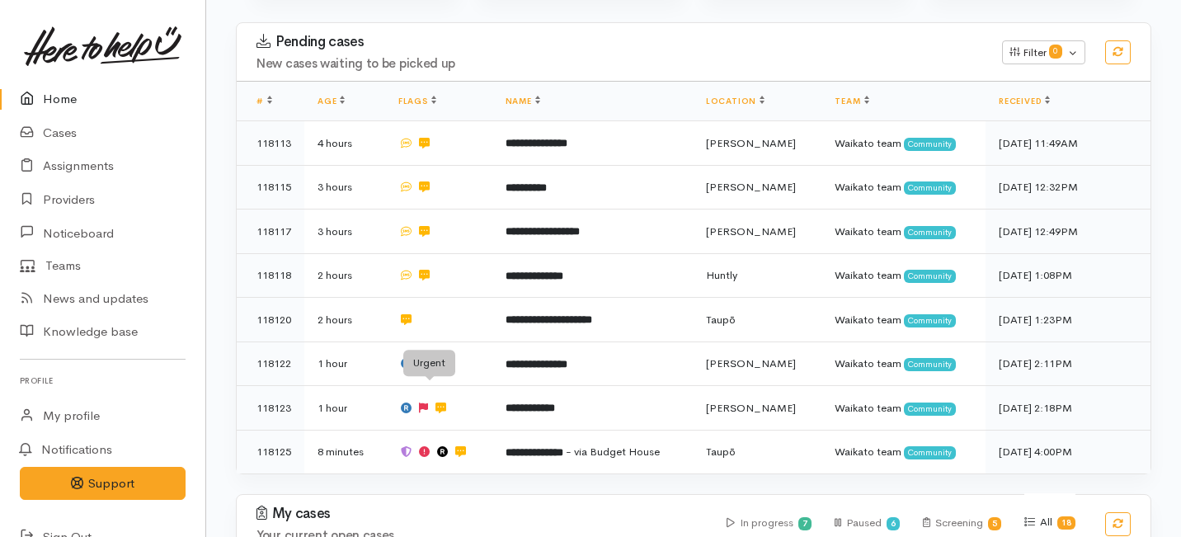
scroll to position [357, 0]
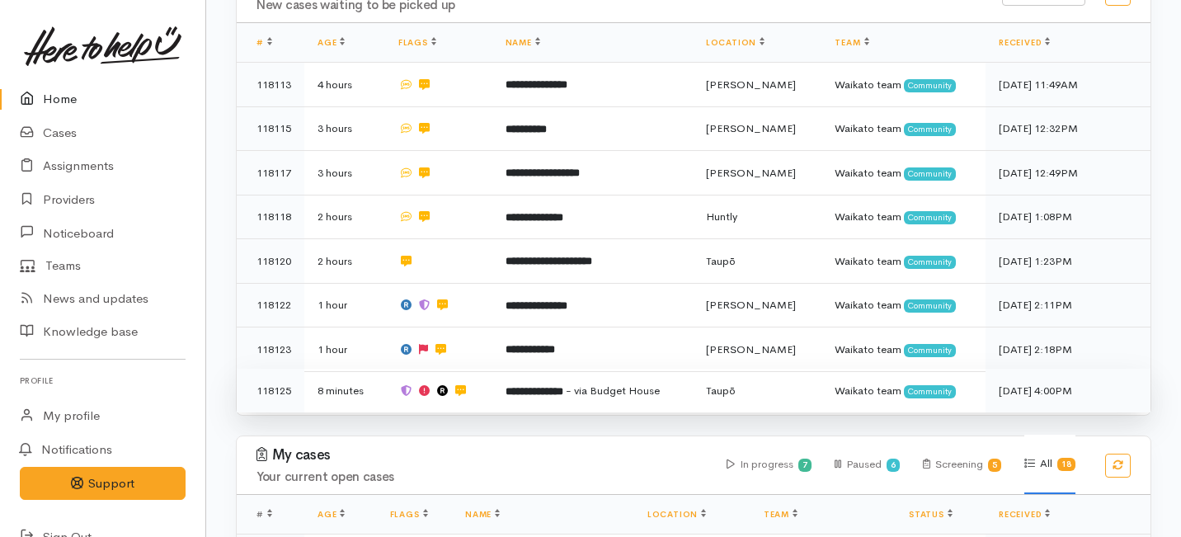
click at [481, 369] on td at bounding box center [438, 391] width 107 height 44
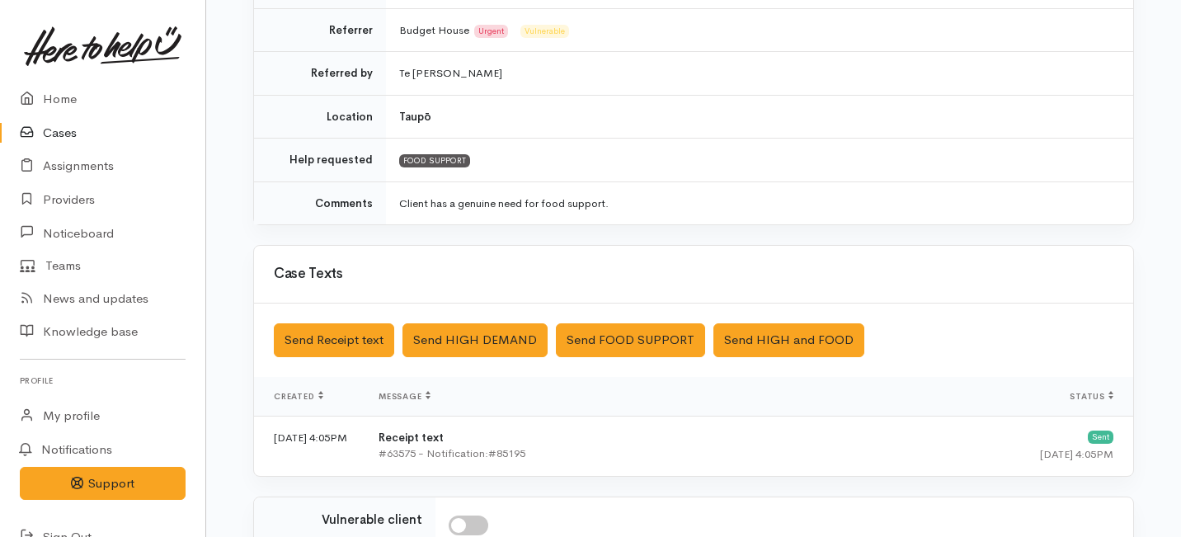
scroll to position [586, 0]
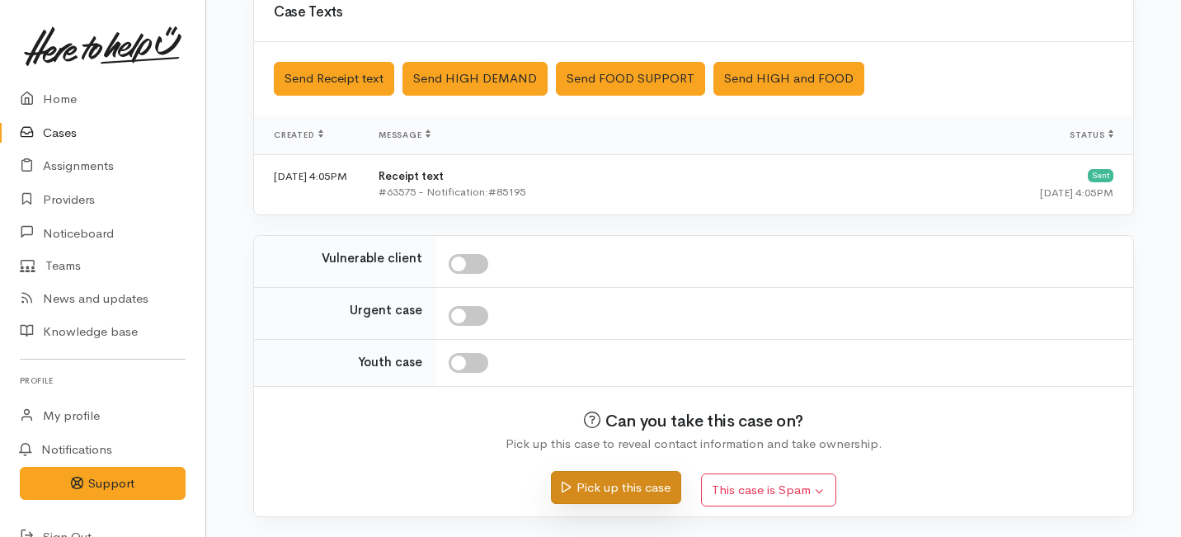
click at [604, 488] on button "Pick up this case" at bounding box center [616, 488] width 130 height 34
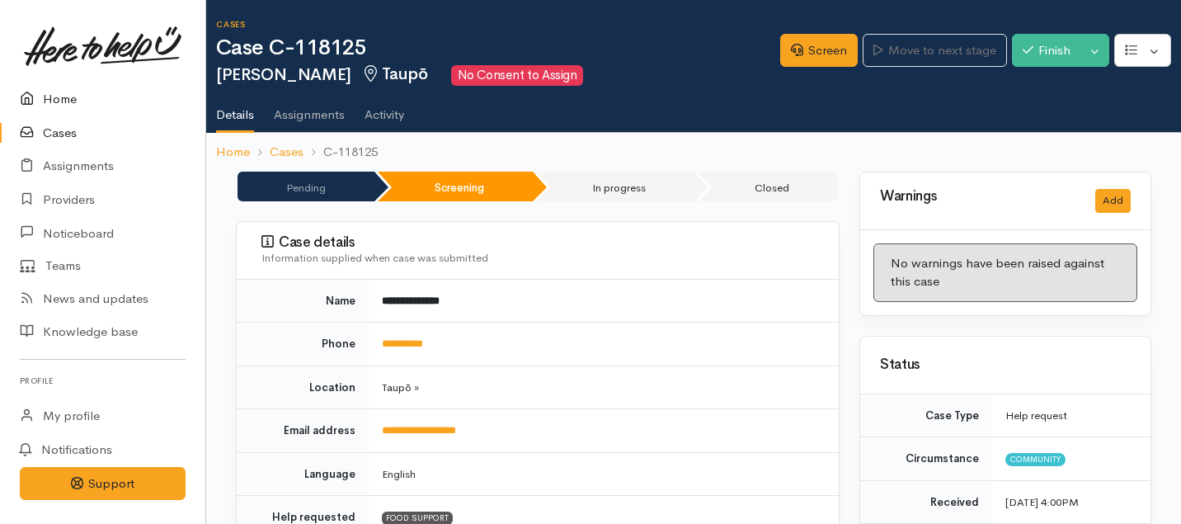
click at [63, 101] on link "Home" at bounding box center [102, 99] width 205 height 34
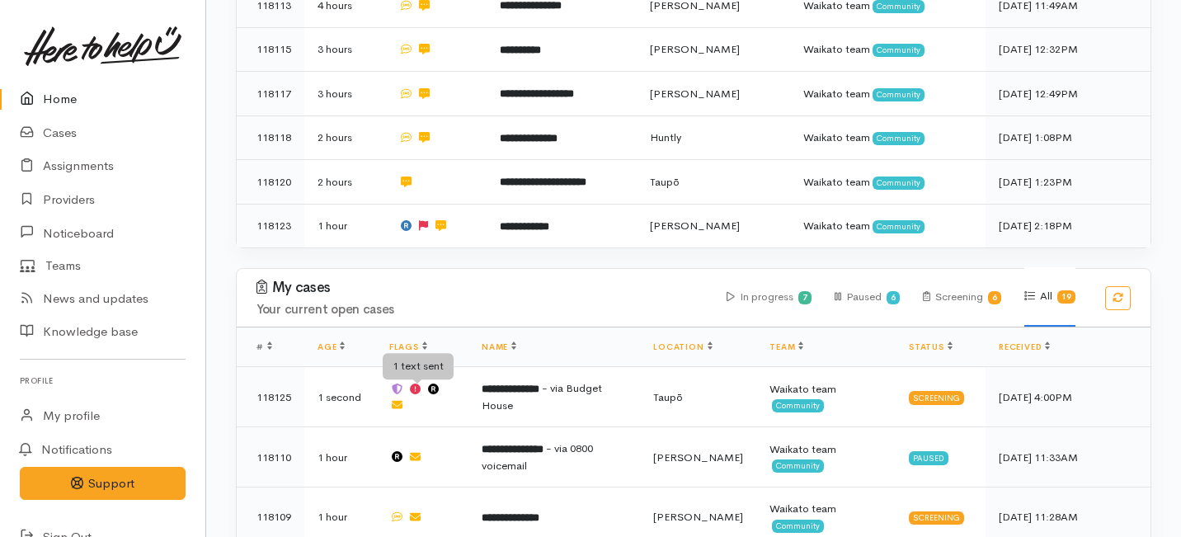
scroll to position [424, 0]
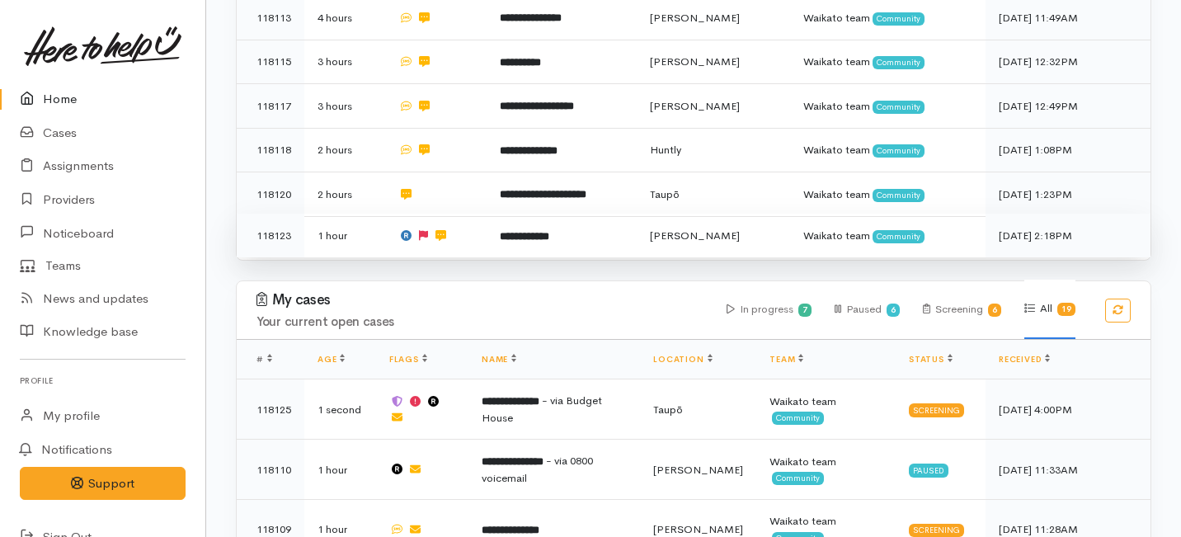
click at [507, 214] on td "**********" at bounding box center [561, 236] width 149 height 44
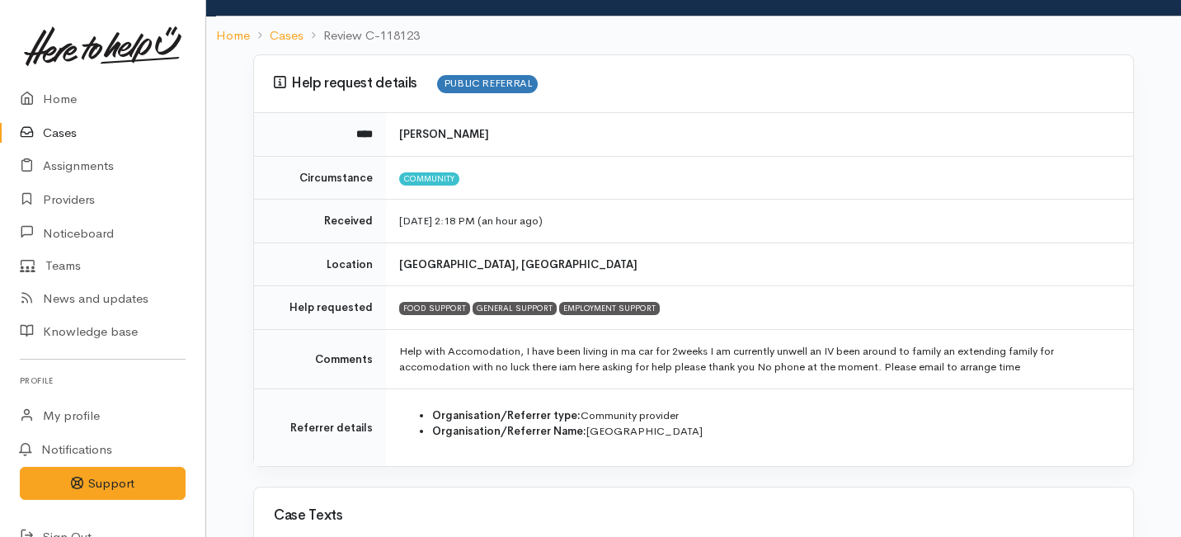
scroll to position [92, 0]
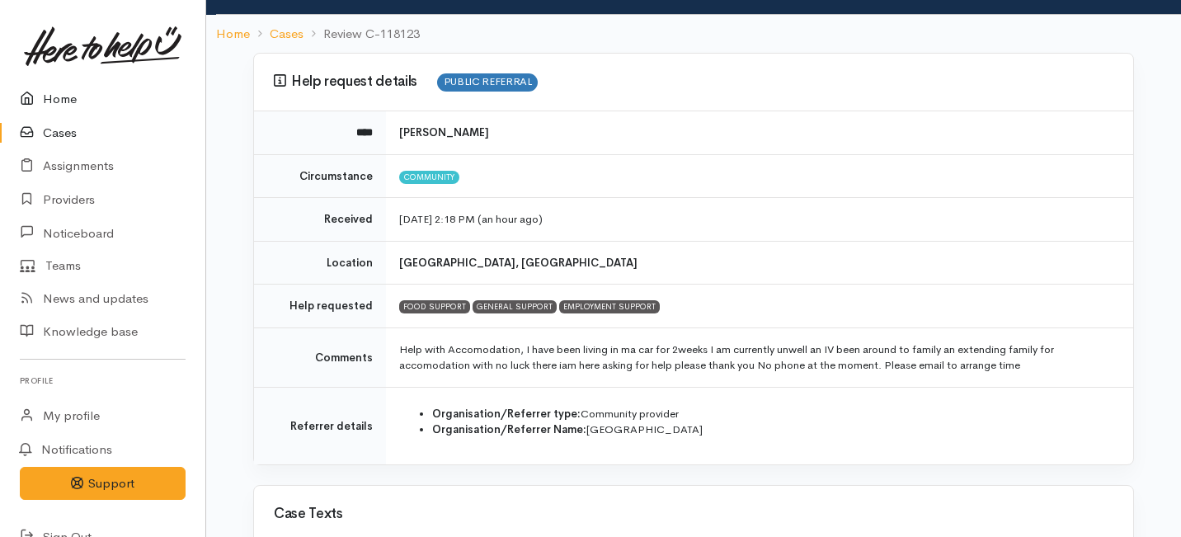
click at [58, 93] on link "Home" at bounding box center [102, 99] width 205 height 34
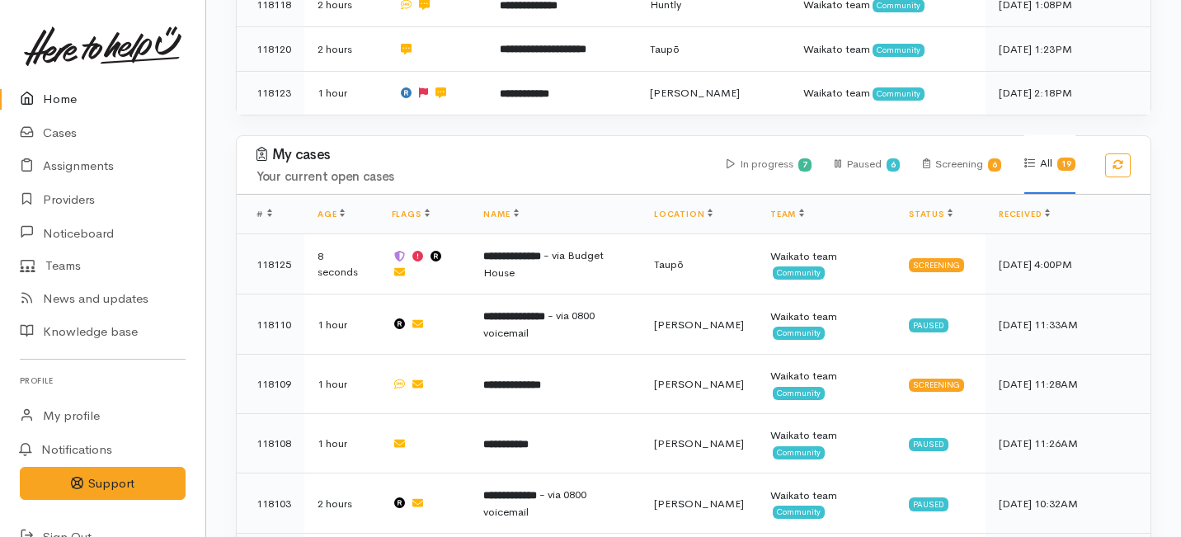
scroll to position [571, 0]
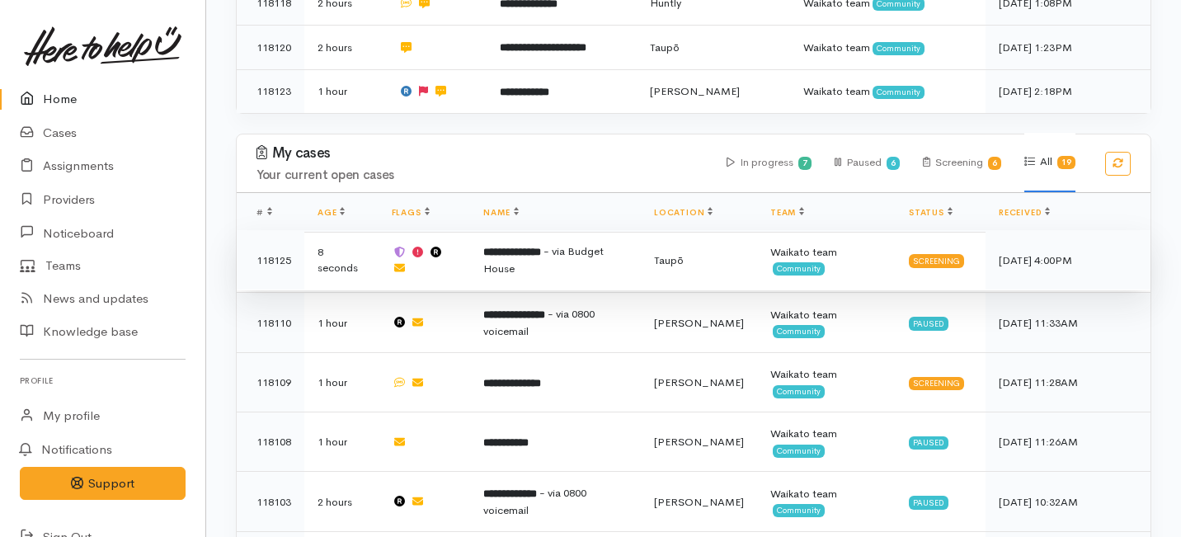
click at [531, 230] on td "**********" at bounding box center [555, 260] width 171 height 60
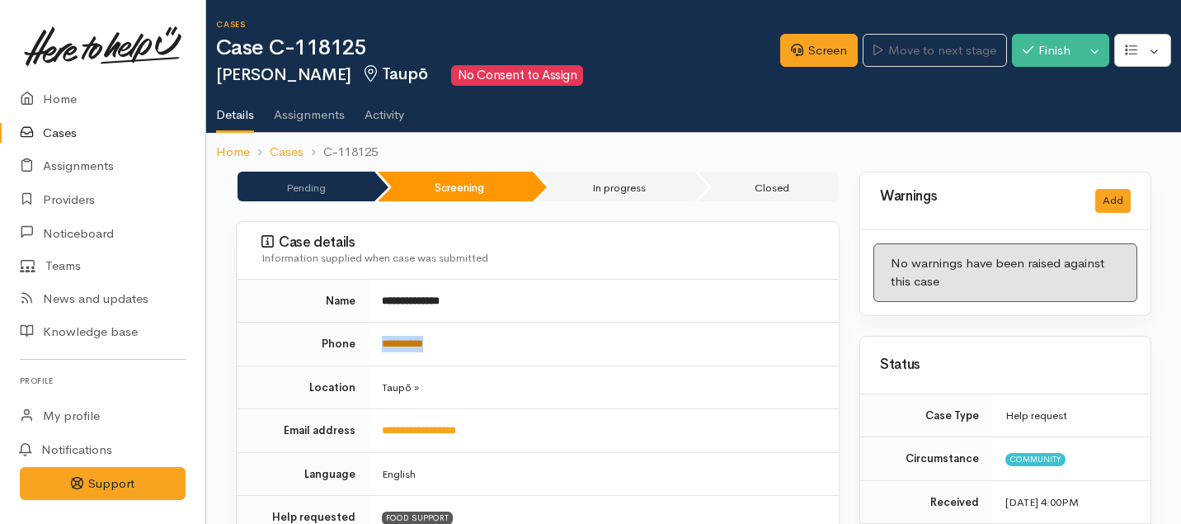
drag, startPoint x: 464, startPoint y: 347, endPoint x: 382, endPoint y: 341, distance: 81.9
click at [383, 341] on td "**********" at bounding box center [604, 345] width 470 height 44
copy link "**********"
click at [787, 55] on link "Screen" at bounding box center [819, 51] width 78 height 34
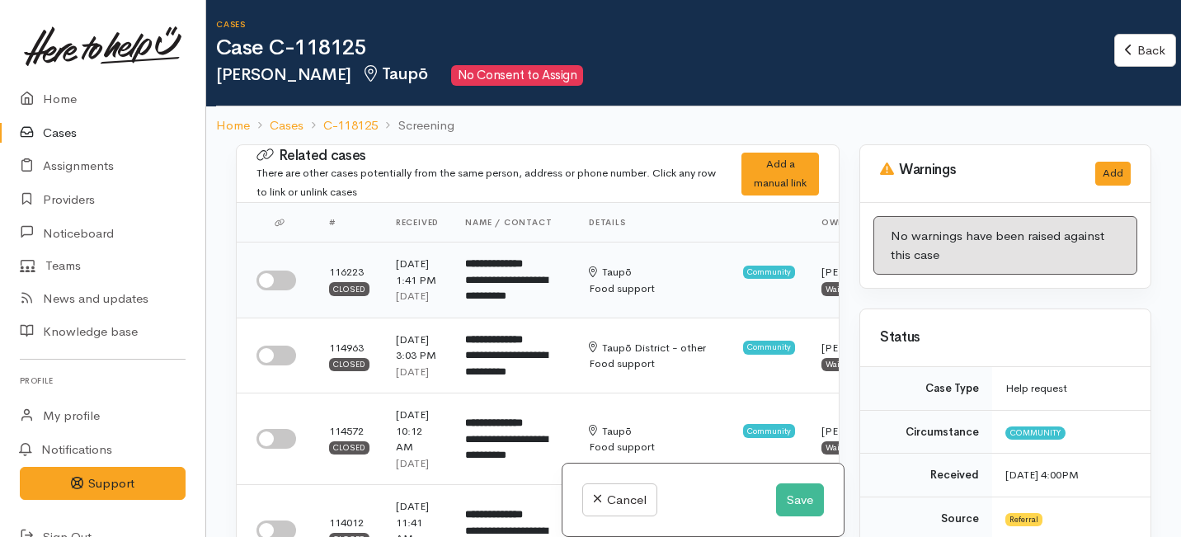
click at [276, 290] on input "checkbox" at bounding box center [277, 281] width 40 height 20
checkbox input "true"
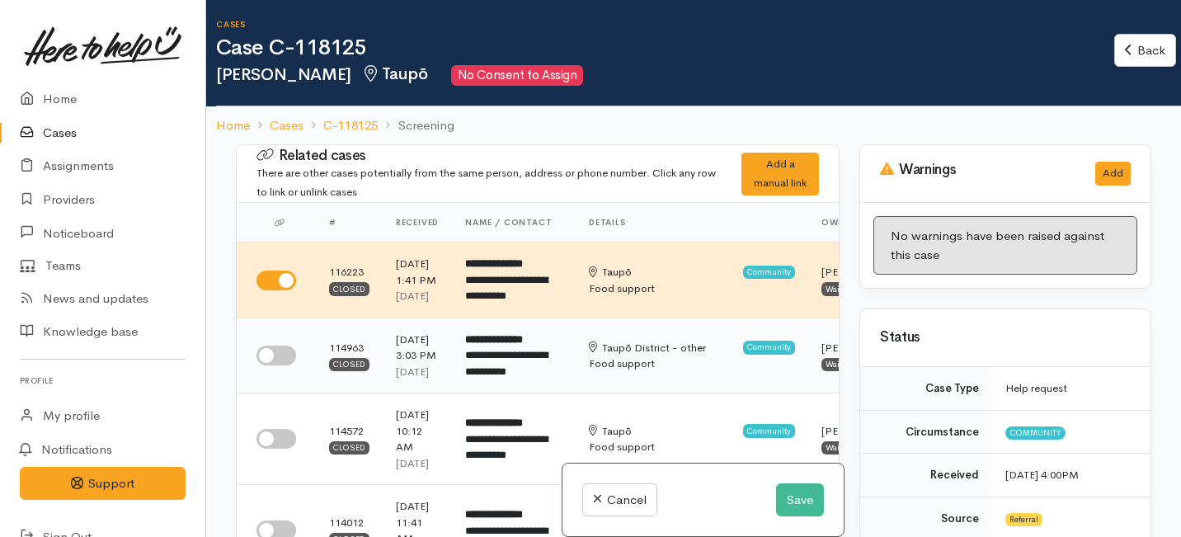
click at [280, 365] on input "checkbox" at bounding box center [277, 356] width 40 height 20
checkbox input "true"
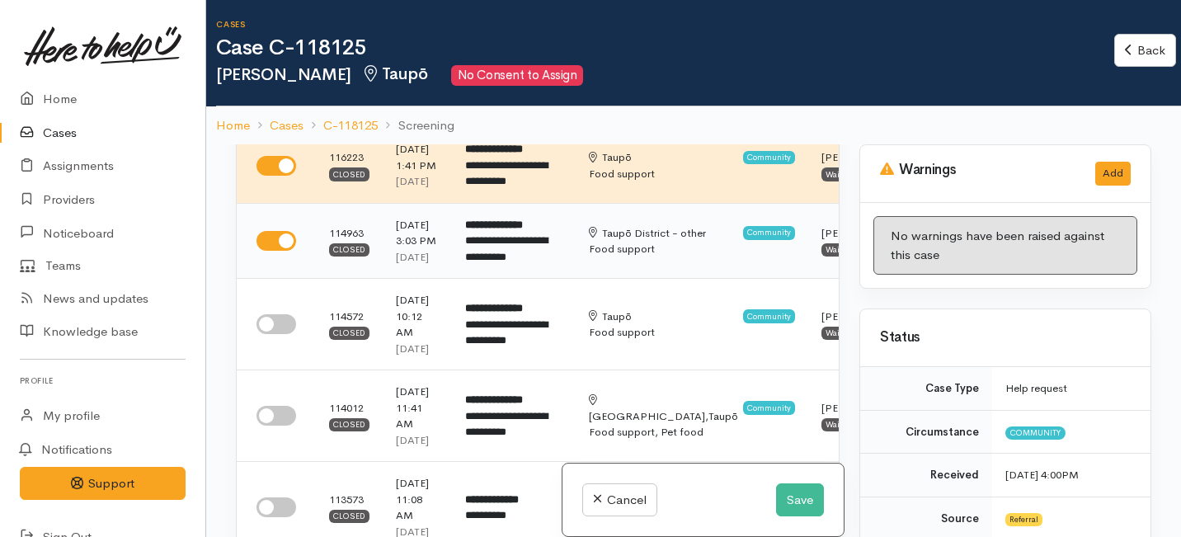
scroll to position [115, 0]
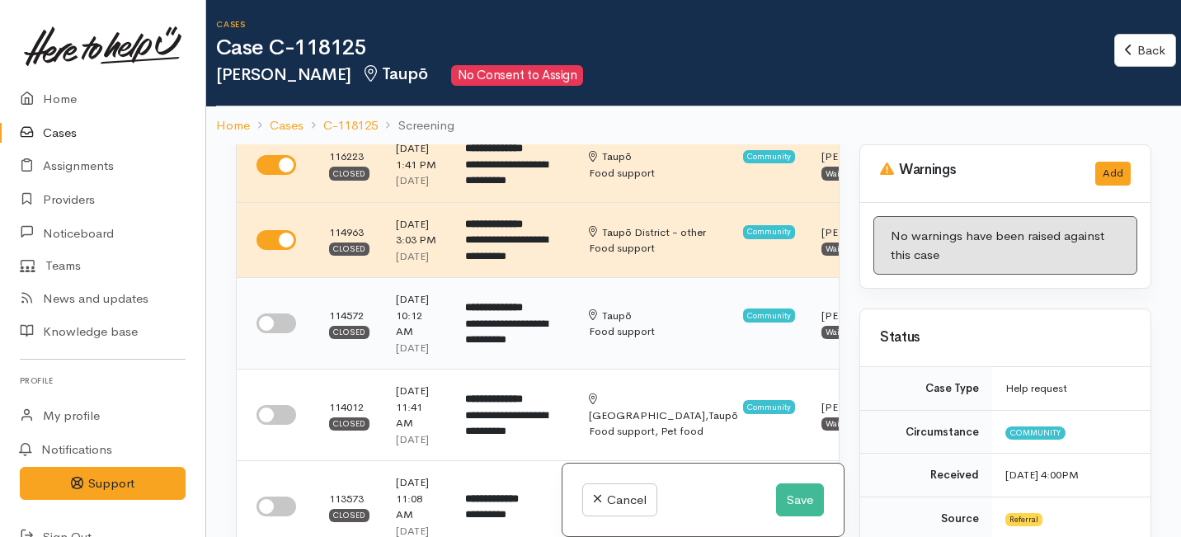
click at [286, 367] on td at bounding box center [276, 324] width 79 height 92
click at [284, 333] on input "checkbox" at bounding box center [277, 323] width 40 height 20
checkbox input "true"
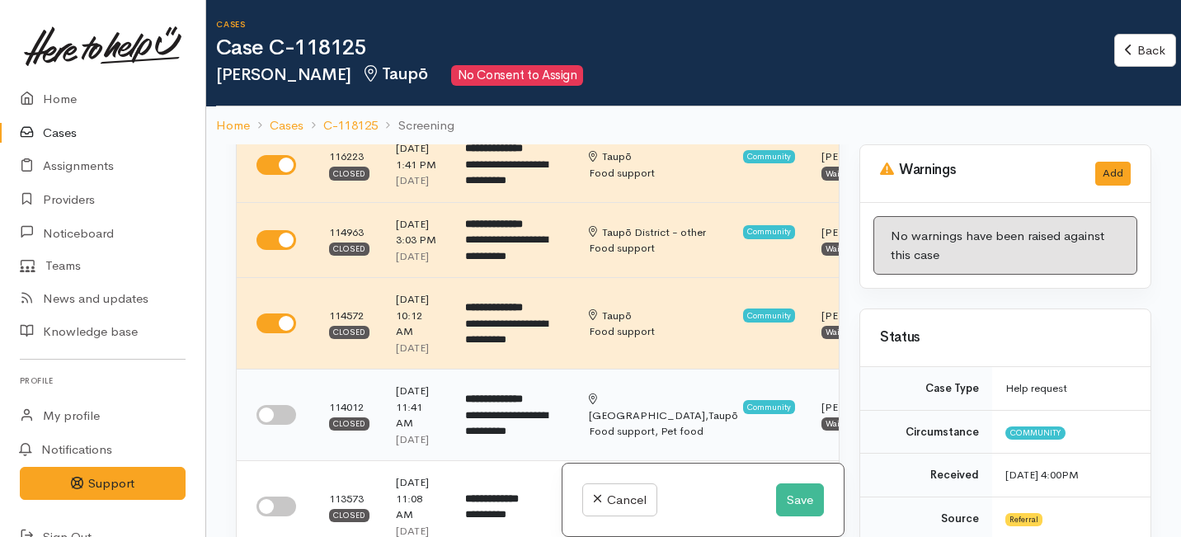
click at [280, 425] on input "checkbox" at bounding box center [277, 415] width 40 height 20
checkbox input "true"
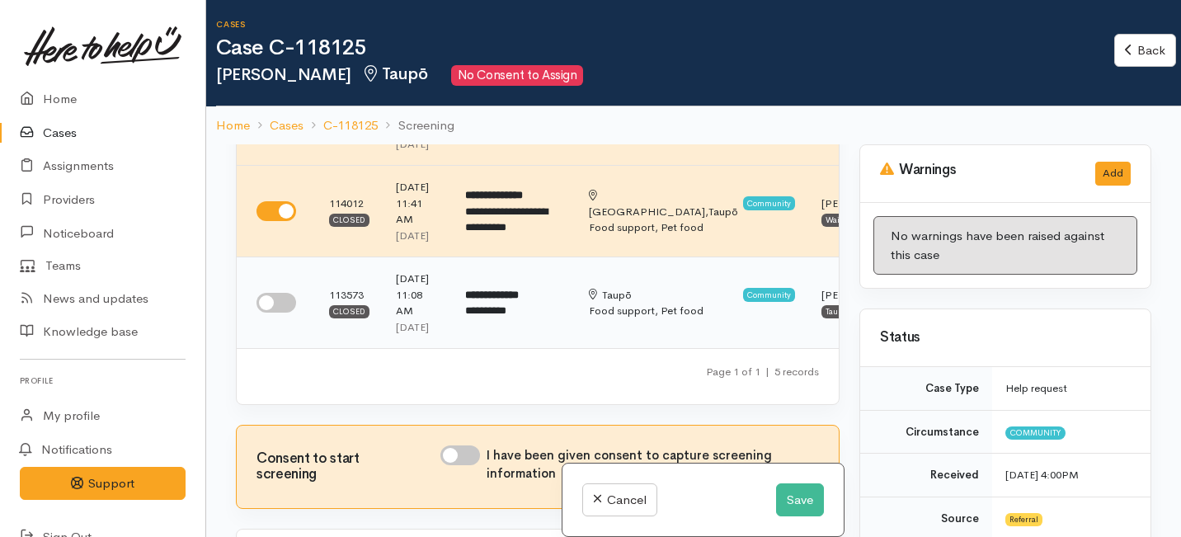
click at [278, 313] on input "checkbox" at bounding box center [277, 303] width 40 height 20
checkbox input "true"
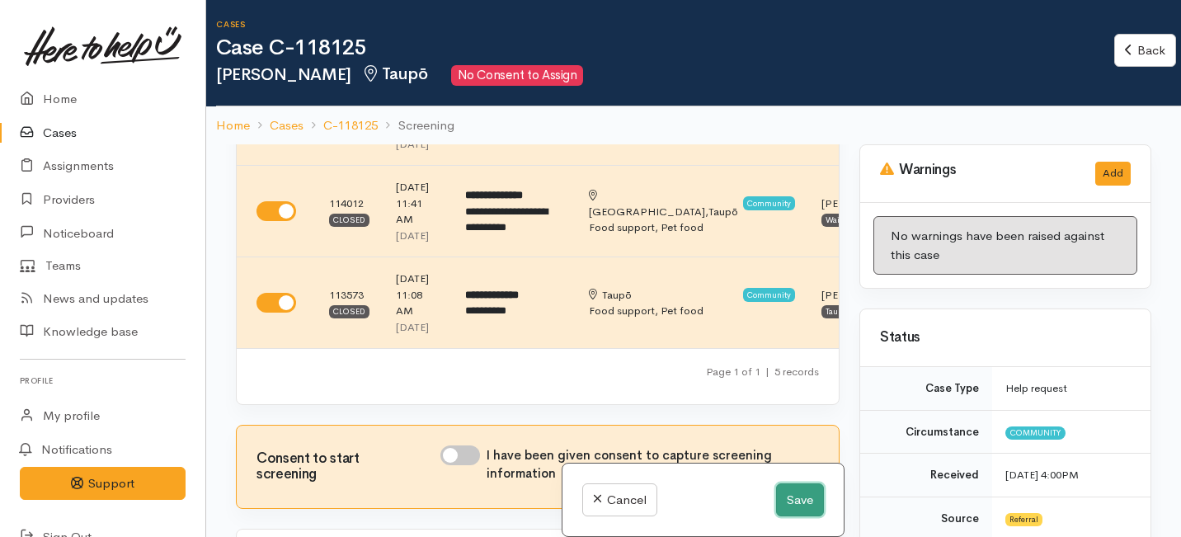
click at [798, 501] on button "Save" at bounding box center [800, 500] width 48 height 34
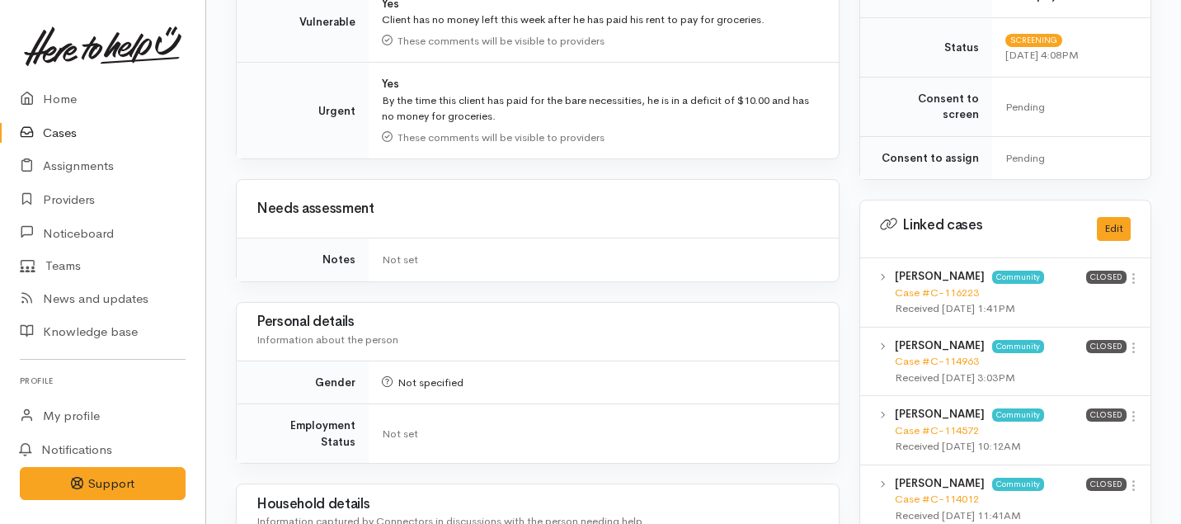
scroll to position [756, 0]
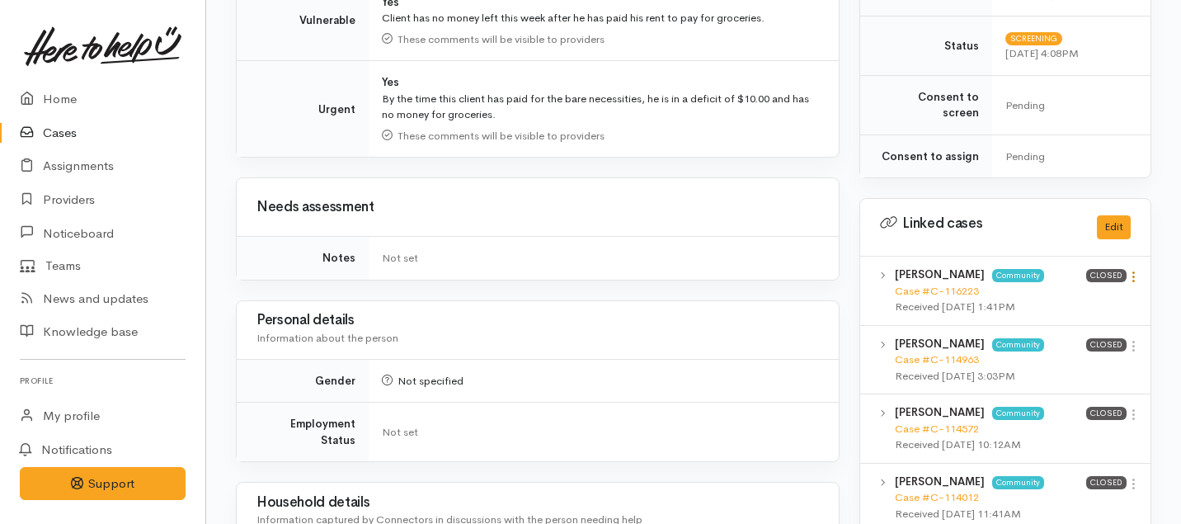
click at [1139, 270] on icon at bounding box center [1134, 277] width 14 height 14
click at [1072, 296] on link "View case" at bounding box center [1075, 309] width 130 height 26
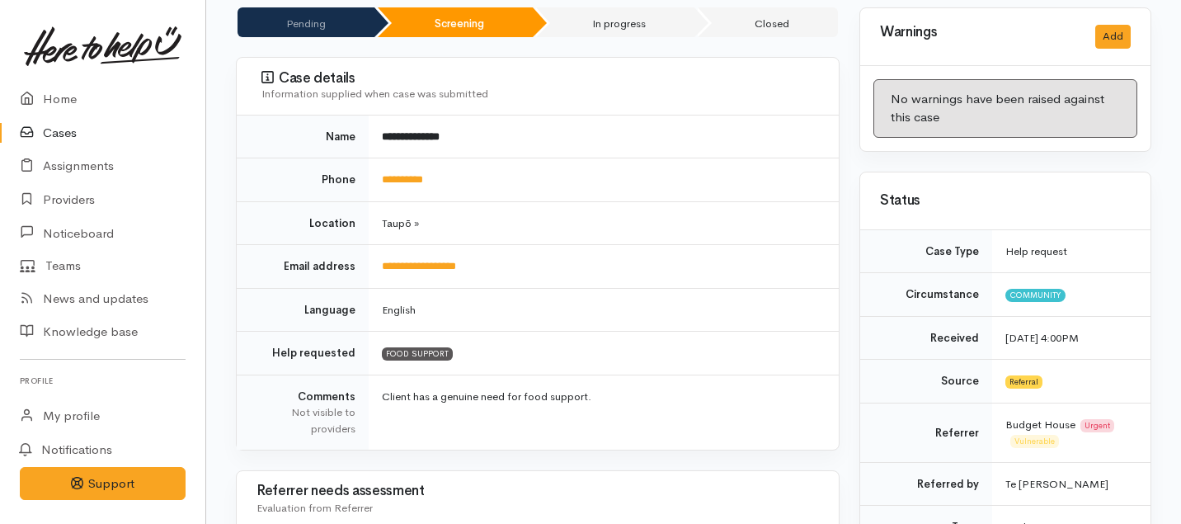
scroll to position [0, 0]
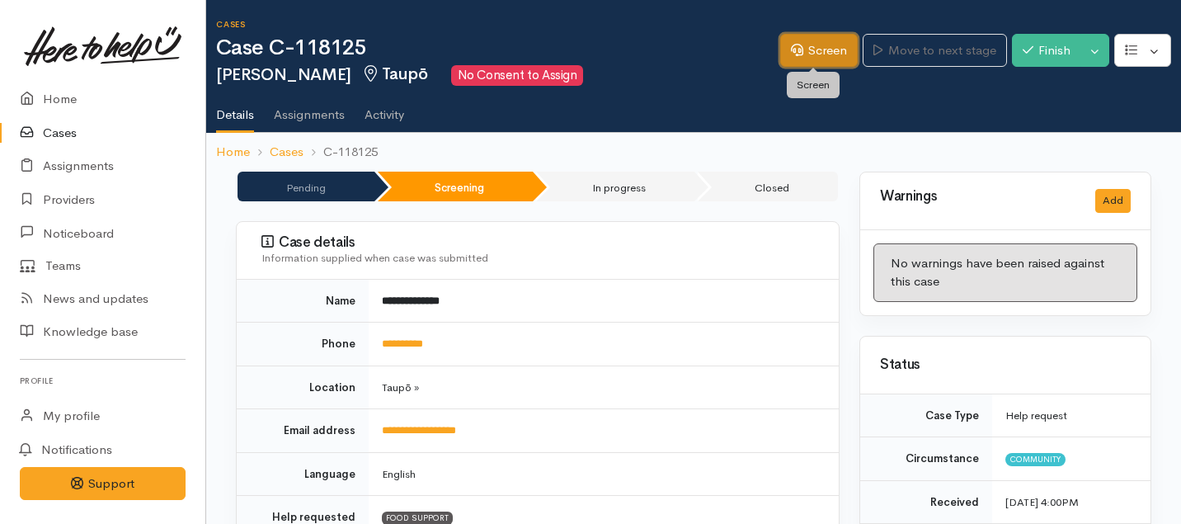
click at [803, 45] on link "Screen" at bounding box center [819, 51] width 78 height 34
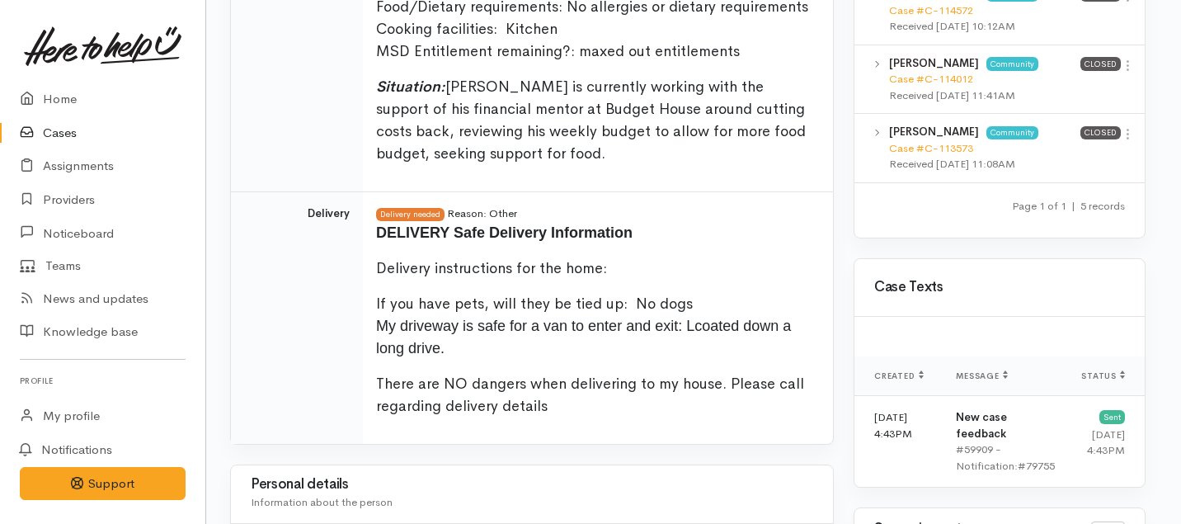
scroll to position [1216, 6]
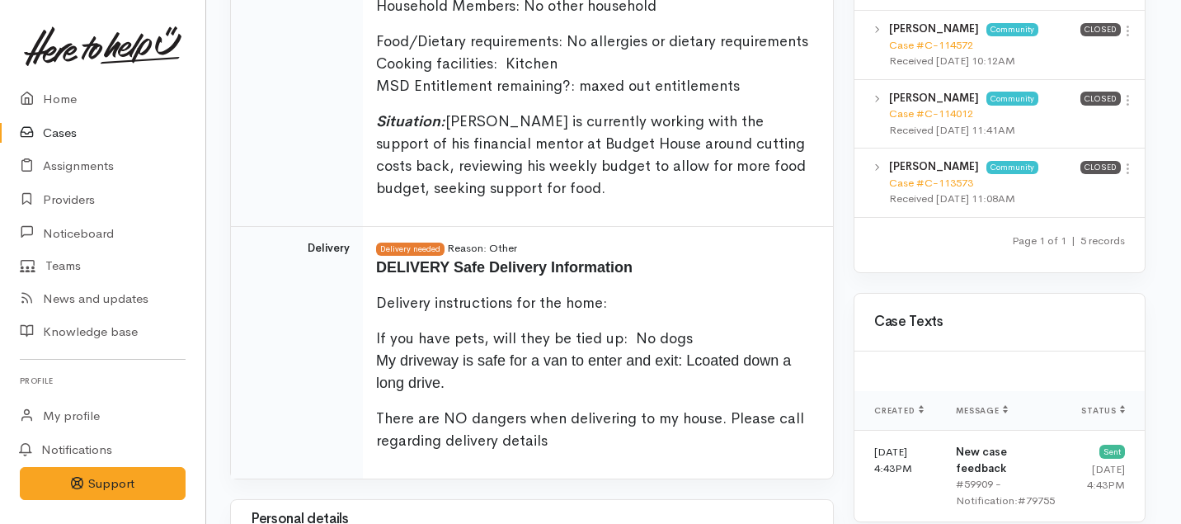
drag, startPoint x: 554, startPoint y: 406, endPoint x: 573, endPoint y: 3, distance: 403.0
click at [573, 3] on tbody "Notes REFERRED FROM BUDGET HOUSE TAUPŌ - Te [PERSON_NAME] Name: [PERSON_NAME] D…" at bounding box center [532, 158] width 602 height 642
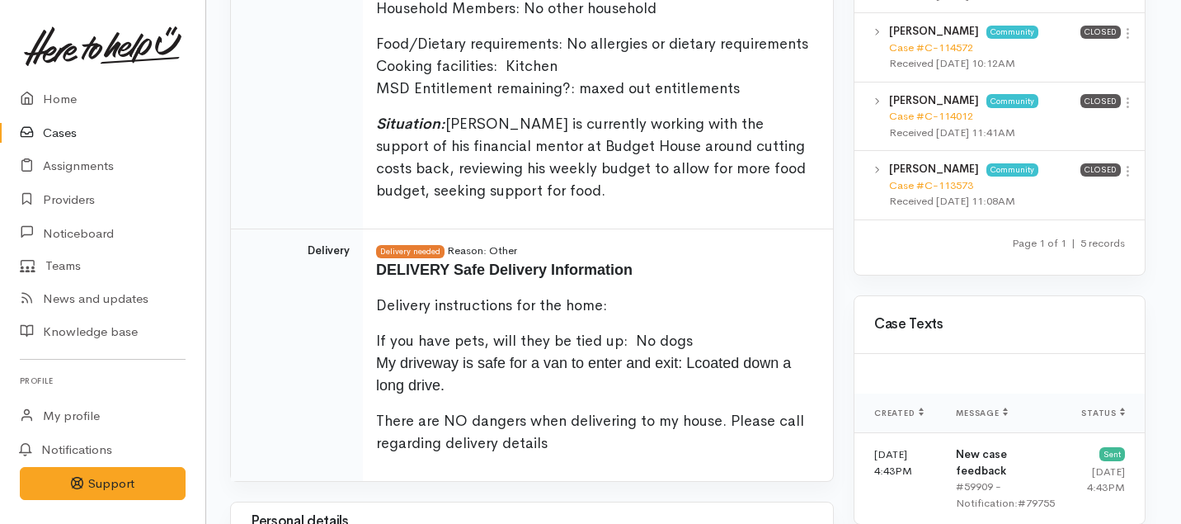
click at [515, 158] on p "Situation: [PERSON_NAME] is currently working with the support of his financial…" at bounding box center [594, 157] width 437 height 89
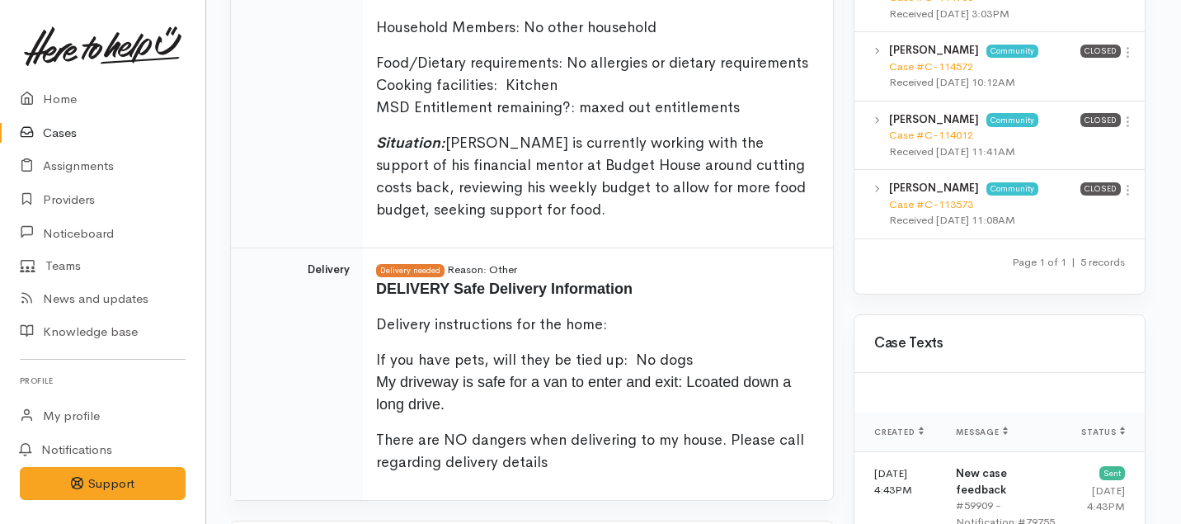
scroll to position [1192, 6]
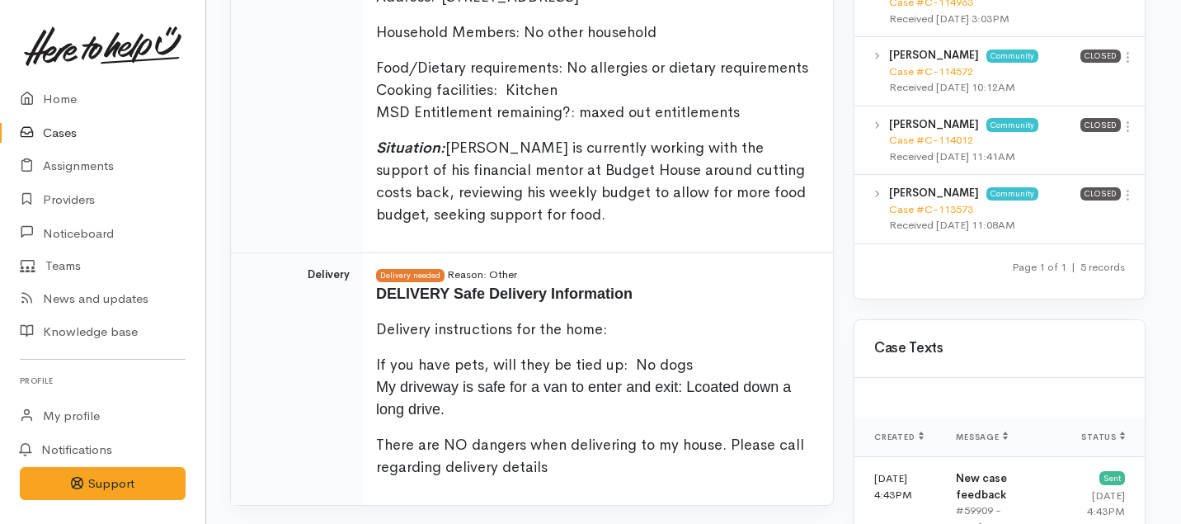
click at [550, 214] on p "Situation: [PERSON_NAME] is currently working with the support of his financial…" at bounding box center [594, 181] width 437 height 89
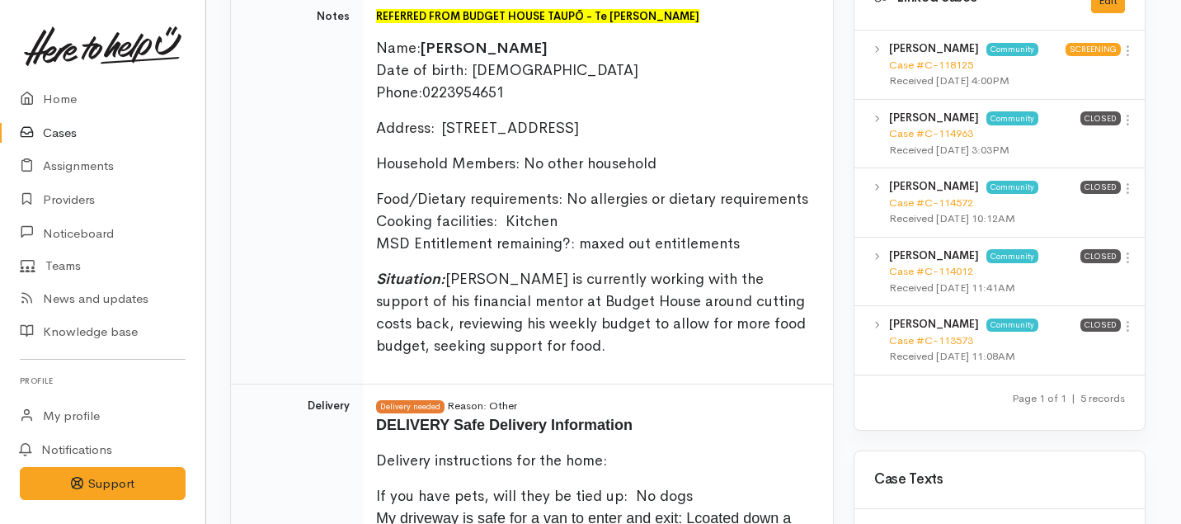
scroll to position [935, 6]
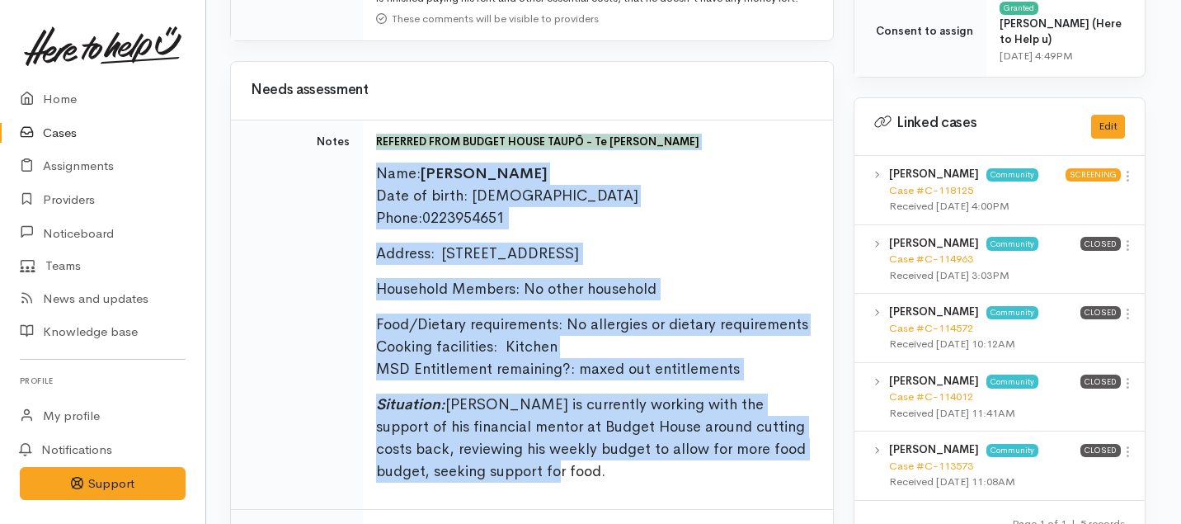
drag, startPoint x: 550, startPoint y: 214, endPoint x: 371, endPoint y: 126, distance: 199.2
click at [371, 126] on td "REFERRED FROM BUDGET HOUSE TAUPŌ - Te [PERSON_NAME] Name: [PERSON_NAME] Date of…" at bounding box center [598, 315] width 470 height 390
copy td "REFERRED FROM BUDGET HOUSE TAUPŌ - Te [PERSON_NAME] Name: [PERSON_NAME] Date of…"
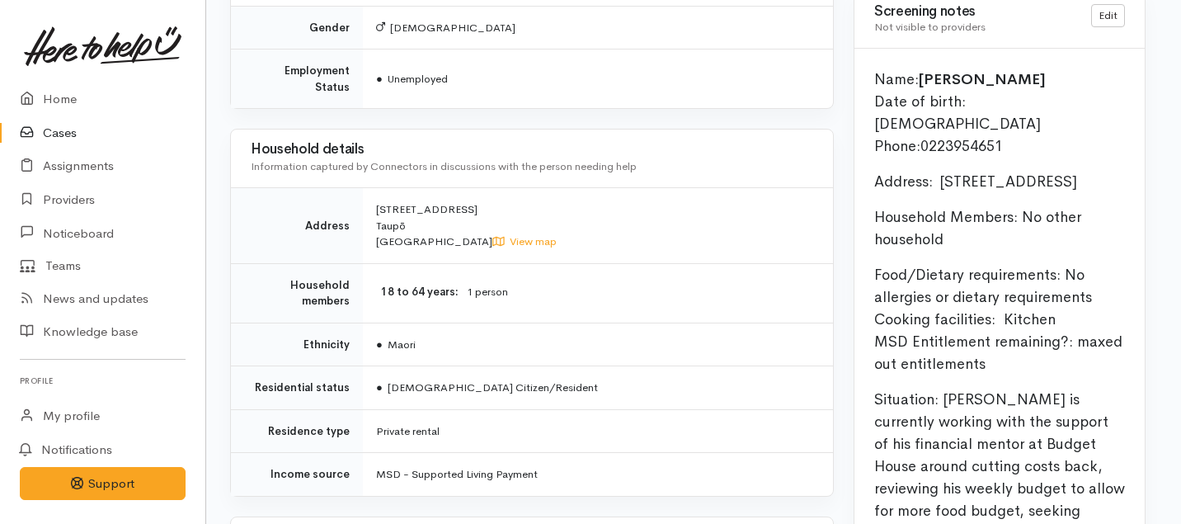
scroll to position [1770, 6]
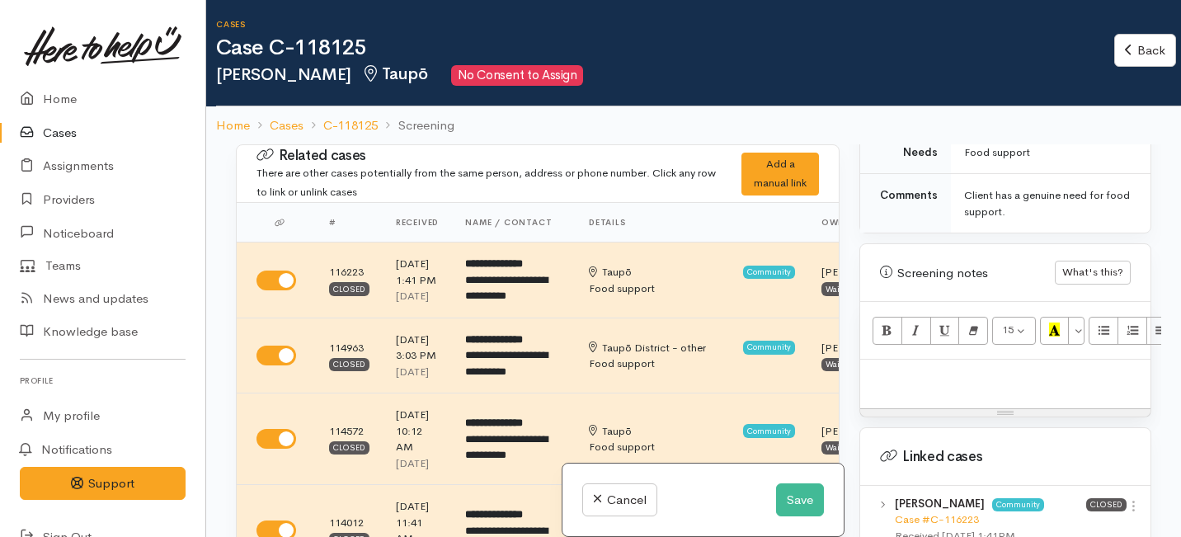
scroll to position [1029, 0]
click at [913, 368] on p at bounding box center [1006, 377] width 274 height 19
paste div
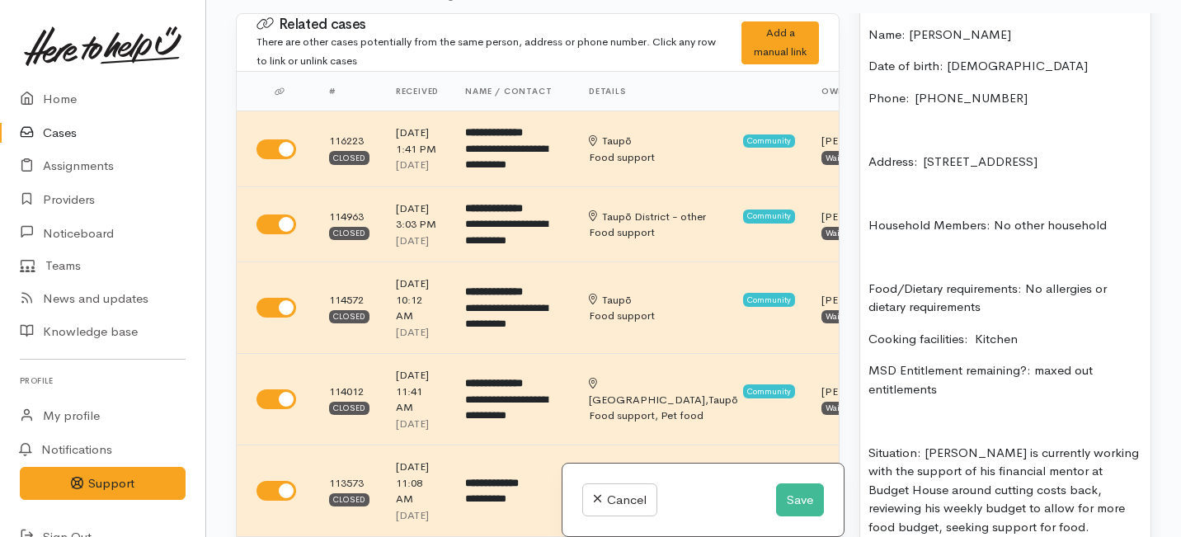
click at [867, 453] on div "REFERRED FROM BUDGET HOUSE TAUPŌ - Te Whetu Dewes Name: Rodney Kirikau Date of …" at bounding box center [1005, 246] width 290 height 623
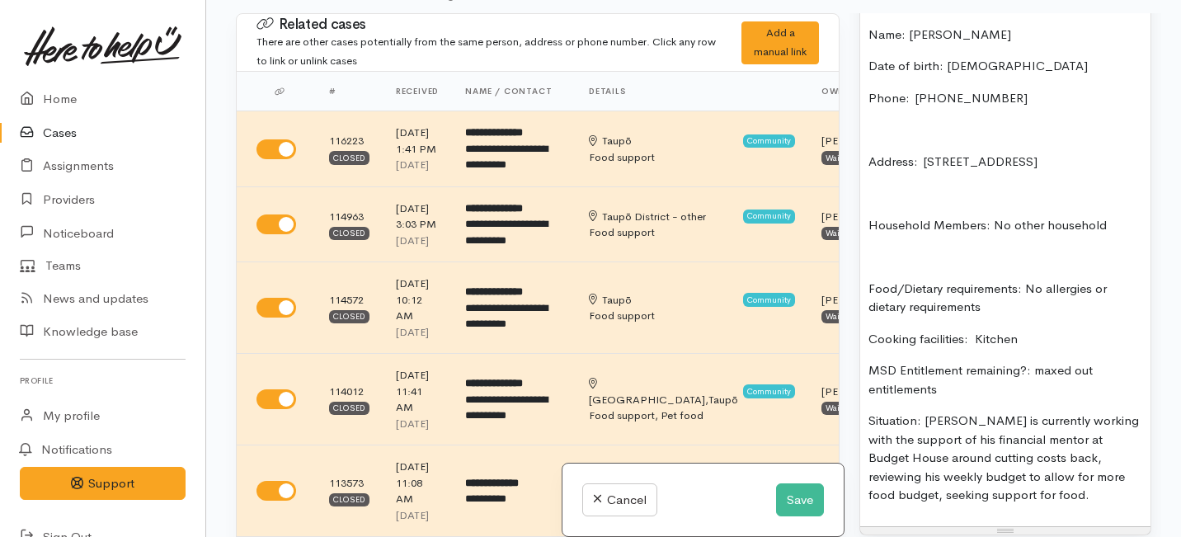
click at [869, 288] on p "Food/Dietary requirements: No allergies or dietary requirements" at bounding box center [1006, 298] width 274 height 37
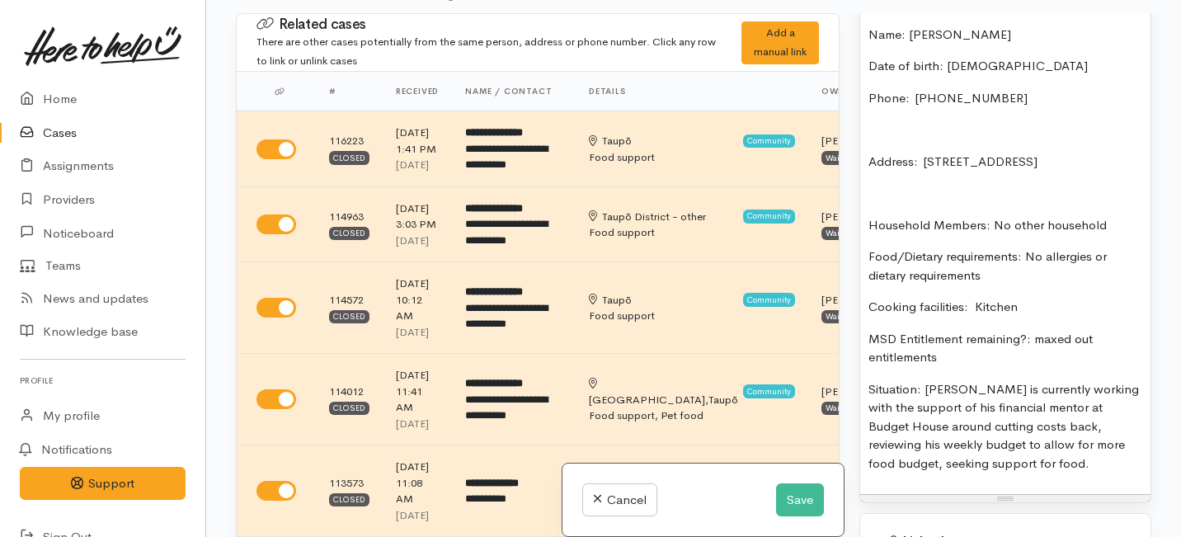
click at [872, 222] on p "Household Members: No other household" at bounding box center [1006, 225] width 274 height 19
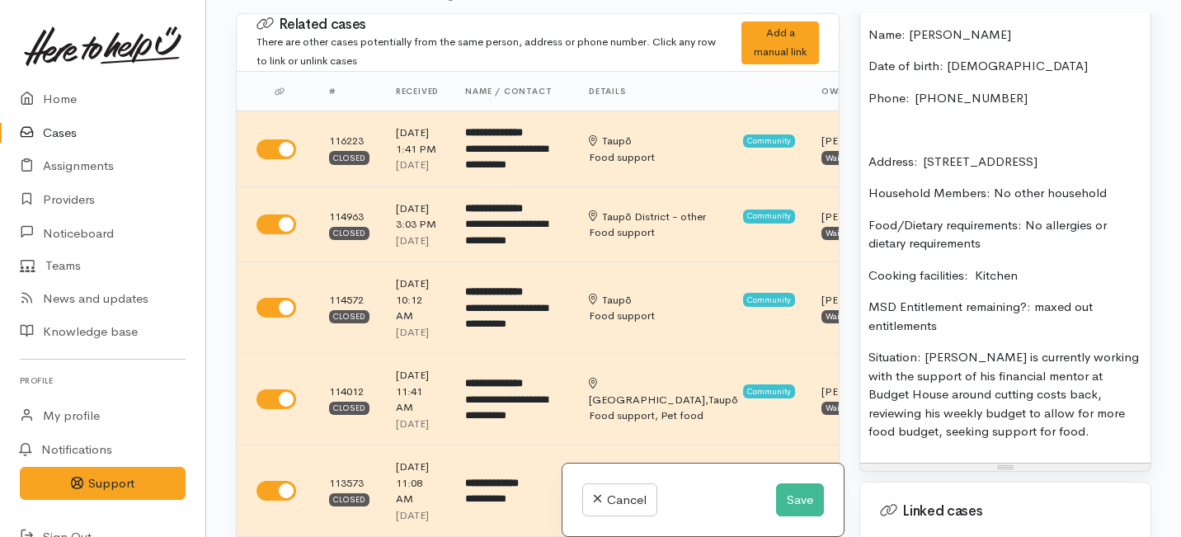
click at [870, 153] on p "Address:  Flat 3/86 Rifle Range Road, Taupō, New Zealand" at bounding box center [1006, 162] width 274 height 19
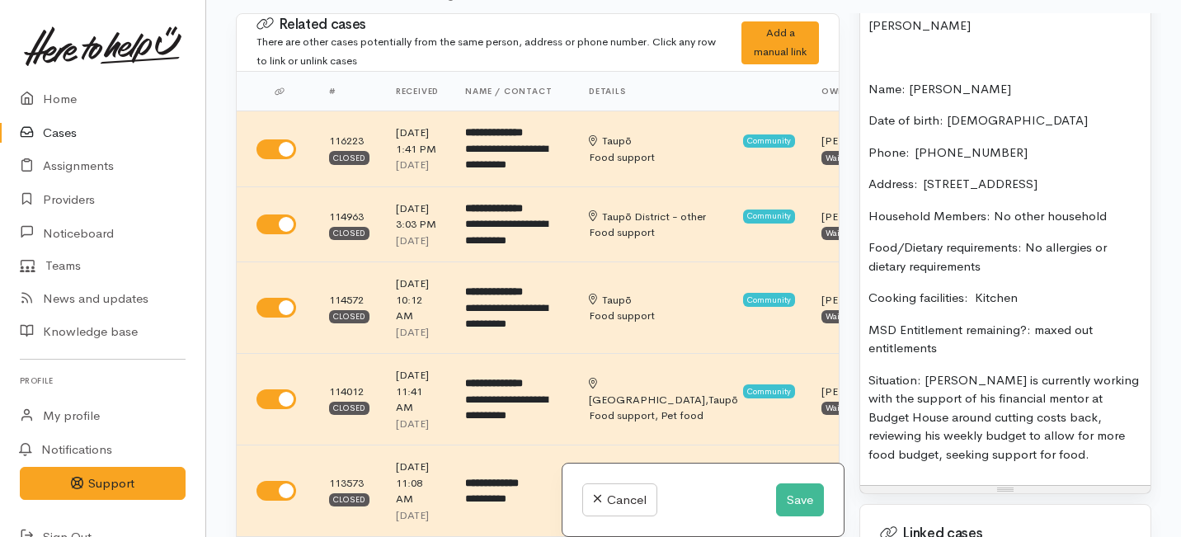
scroll to position [1261, 0]
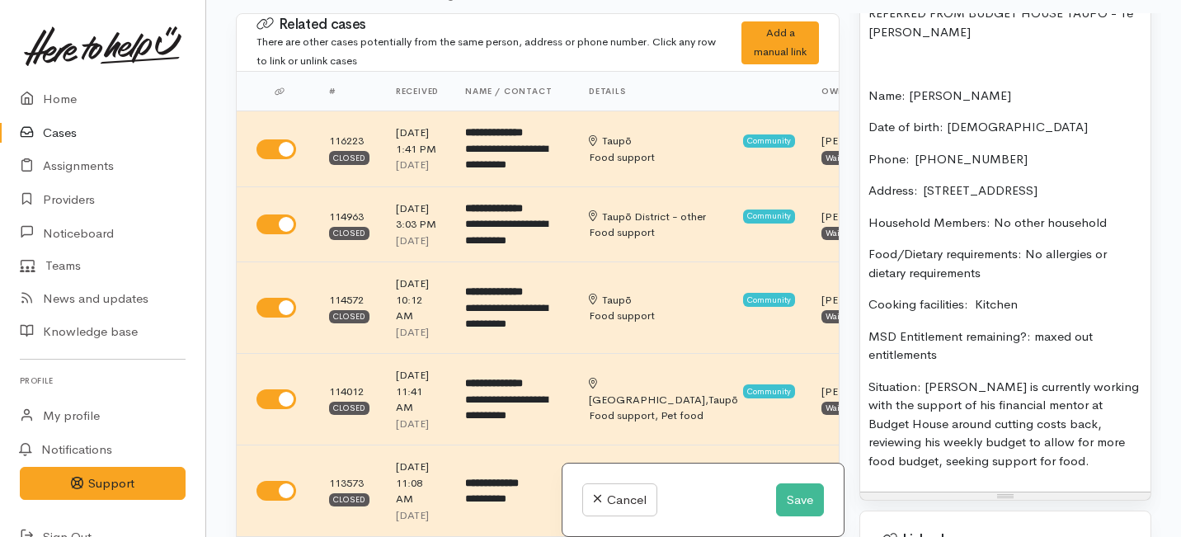
click at [868, 79] on div "REFERRED FROM BUDGET HOUSE TAUPŌ - Te Whetu Dewes Name: Rodney Kirikau Date of …" at bounding box center [1005, 244] width 290 height 496
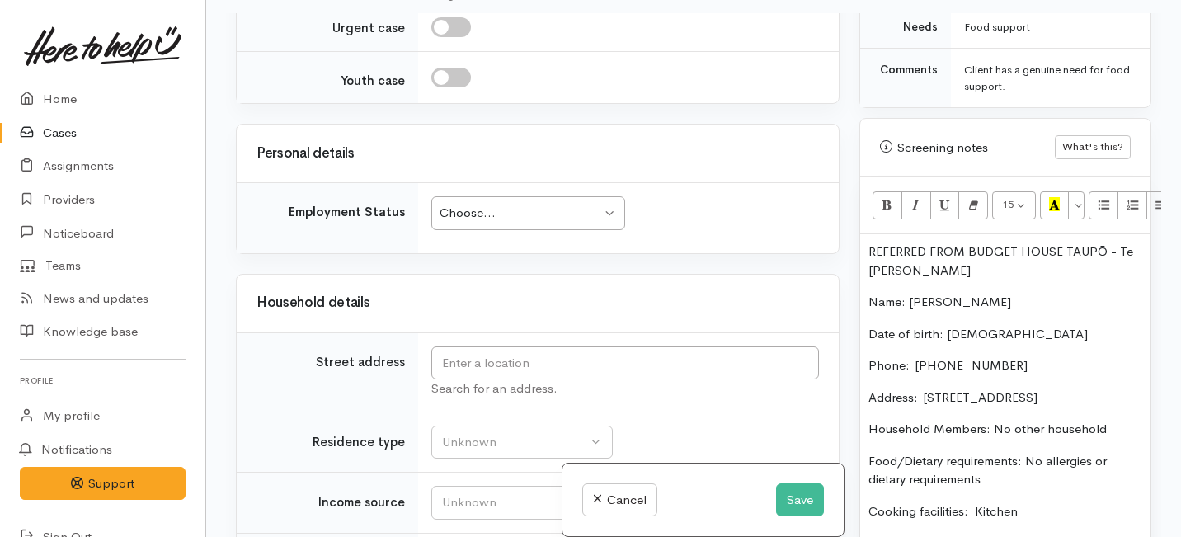
scroll to position [1047, 0]
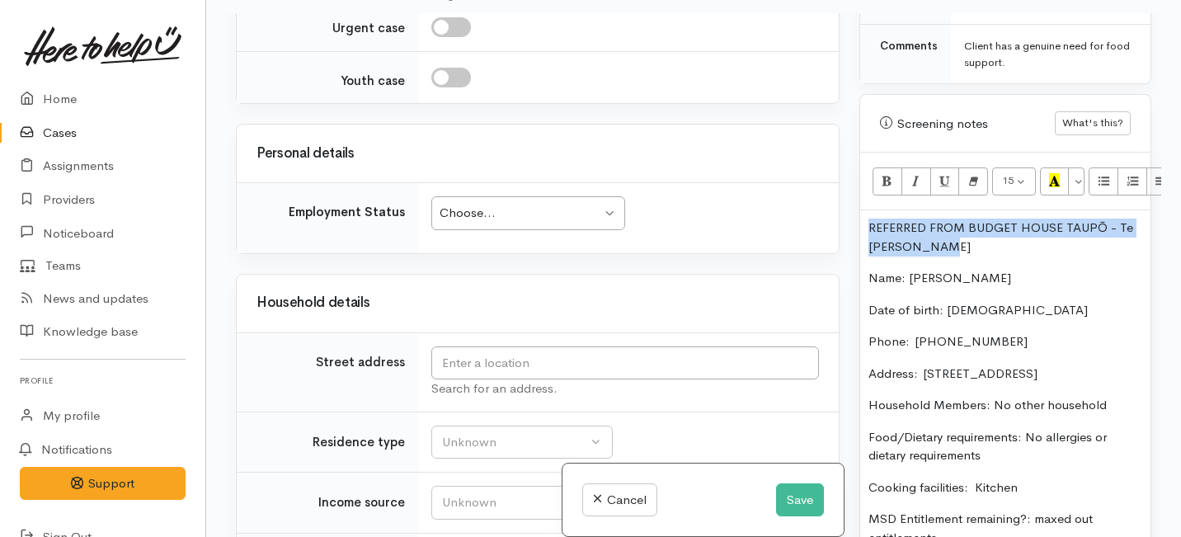
drag, startPoint x: 959, startPoint y: 233, endPoint x: 865, endPoint y: 208, distance: 98.0
click at [865, 210] on div "REFERRED FROM BUDGET HOUSE TAUPŌ - Te Whetu Dewes Name: Rodney Kirikau Date of …" at bounding box center [1005, 442] width 290 height 464
click at [1055, 173] on icon "Recent Color" at bounding box center [1054, 180] width 11 height 14
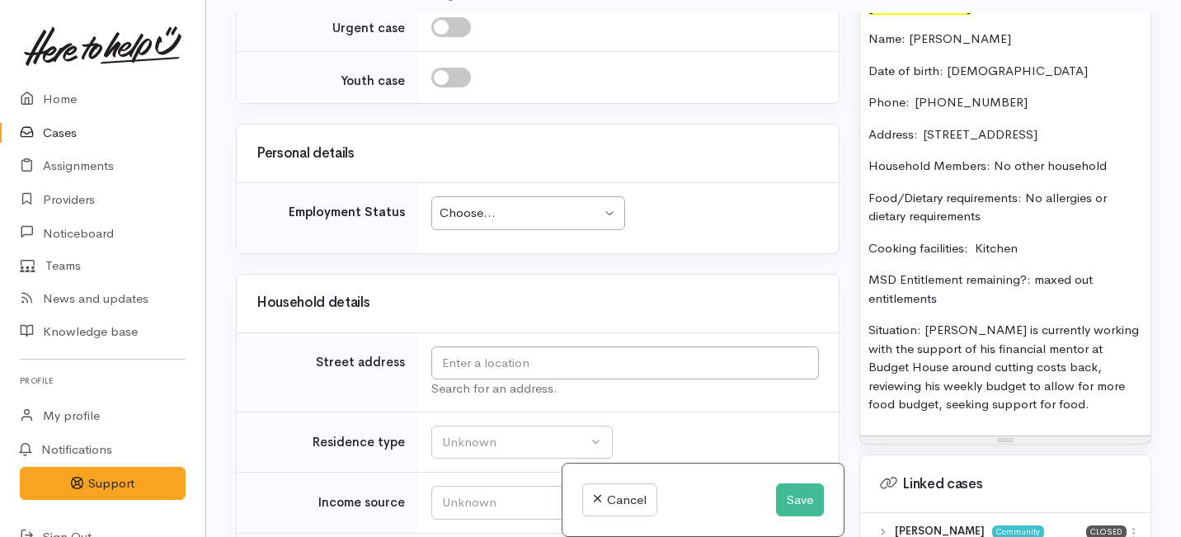
scroll to position [1288, 0]
drag, startPoint x: 971, startPoint y: 418, endPoint x: 975, endPoint y: 404, distance: 14.6
click at [976, 404] on div "REFERRED FROM BUDGET HOUSE TAUPŌ - Te Whetu Dewes Name: Rodney Kirikau Date of …" at bounding box center [1005, 201] width 290 height 464
click at [975, 404] on p "Situation: Rodney is currently working with the support of his financial mentor…" at bounding box center [1006, 365] width 274 height 93
click at [553, 223] on div "Choose..." at bounding box center [521, 213] width 162 height 19
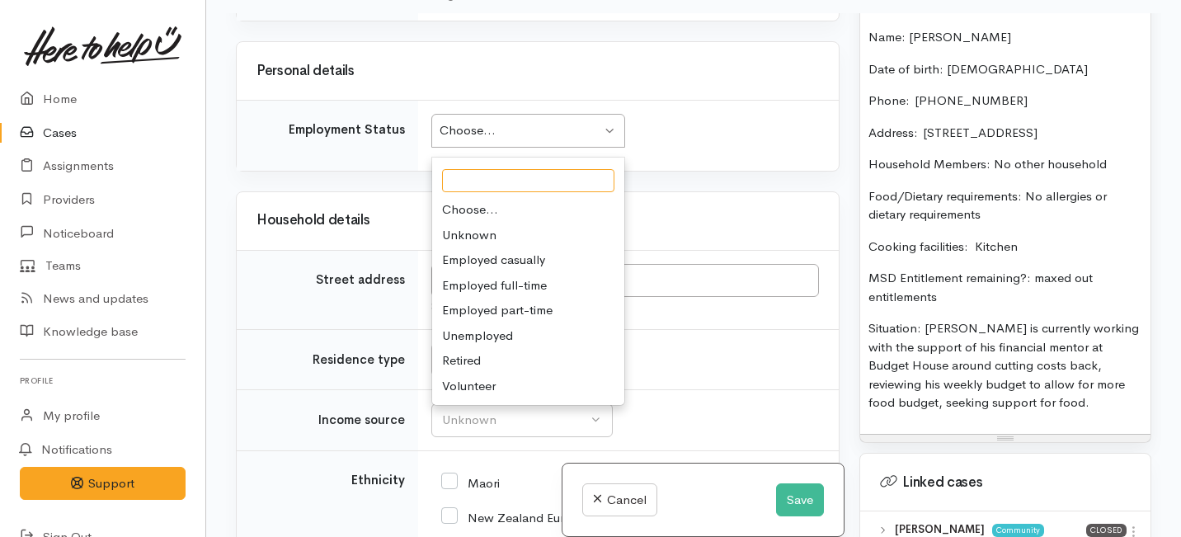
scroll to position [2114, 0]
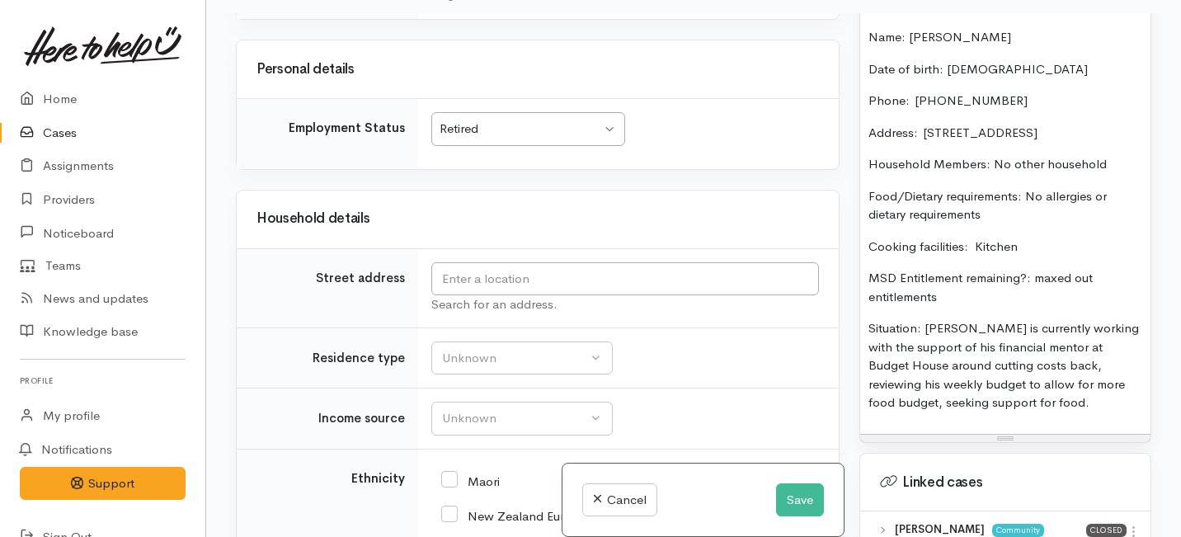
click at [503, 139] on div "Retired" at bounding box center [521, 129] width 162 height 19
click at [474, 296] on input "text" at bounding box center [625, 279] width 388 height 34
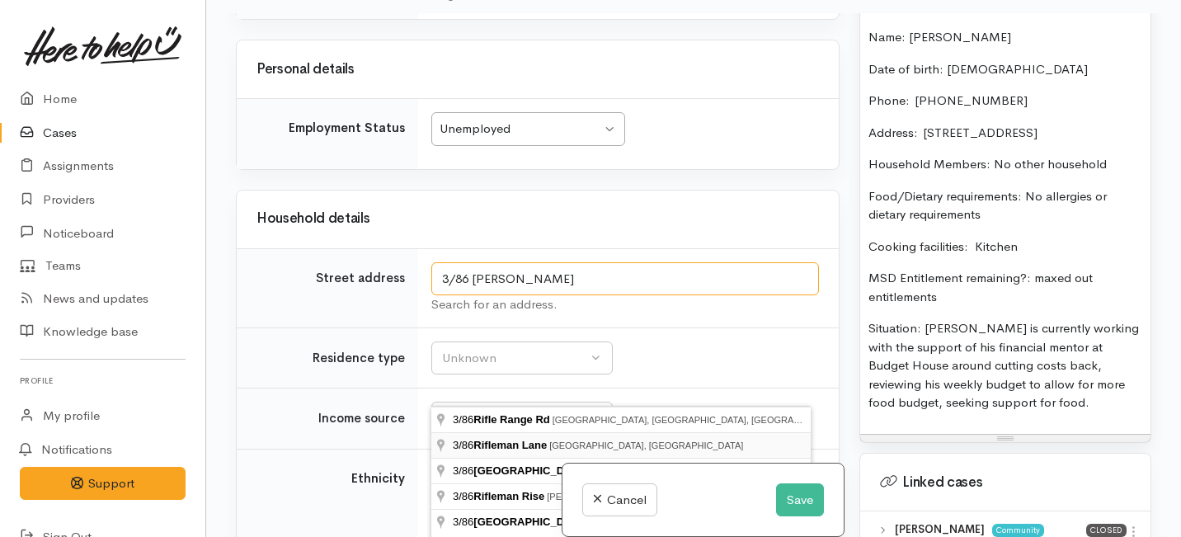
scroll to position [148, 0]
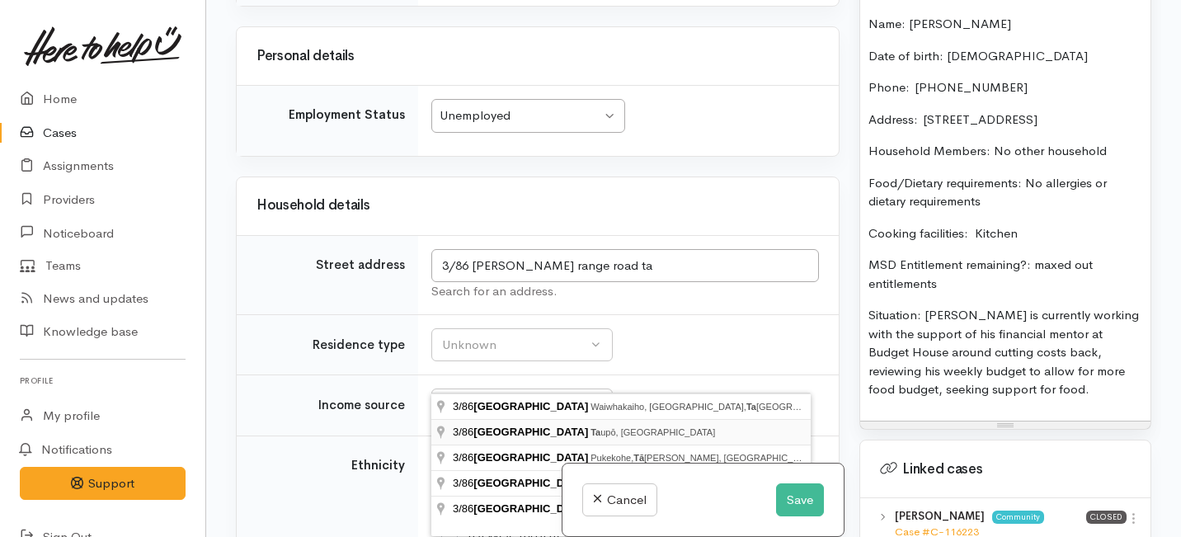
type input "3/86 Rifle Range Road, Taupō, New Zealand"
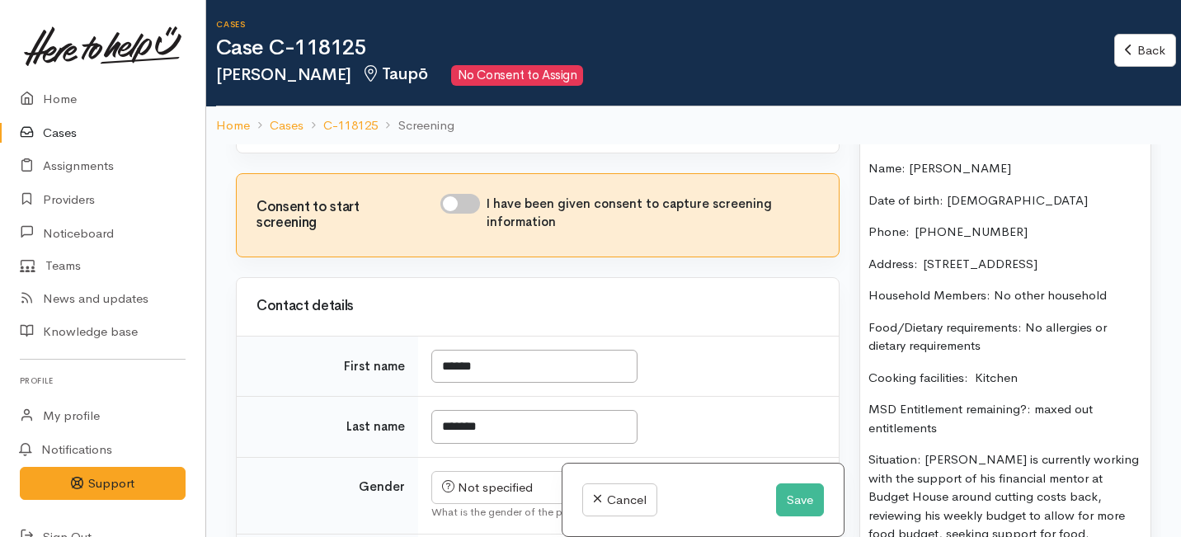
scroll to position [648, 0]
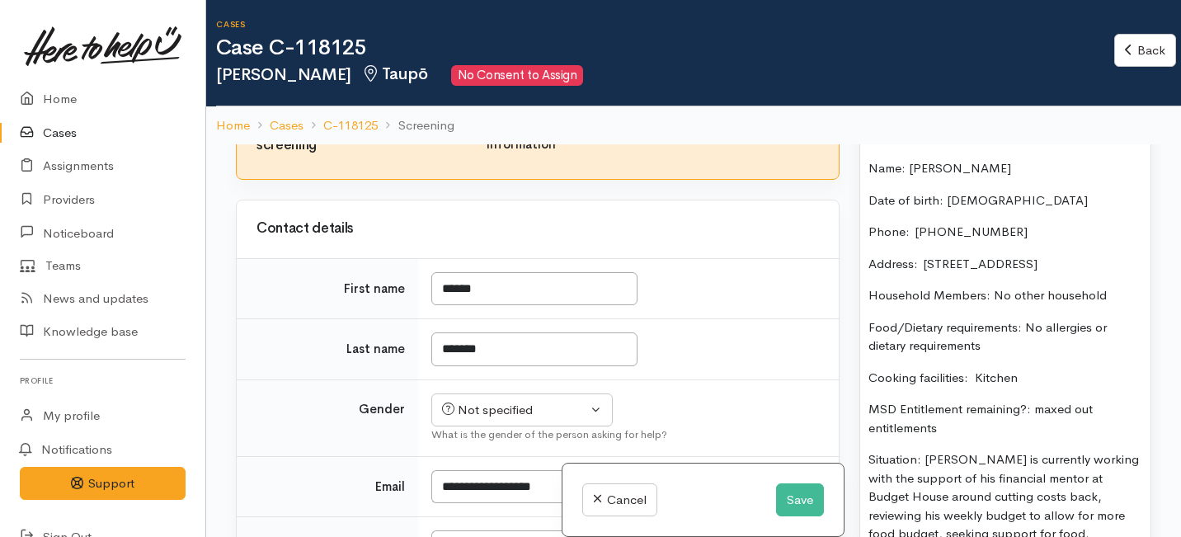
click at [471, 136] on input "I have been given consent to capture screening information" at bounding box center [461, 126] width 40 height 20
checkbox input "true"
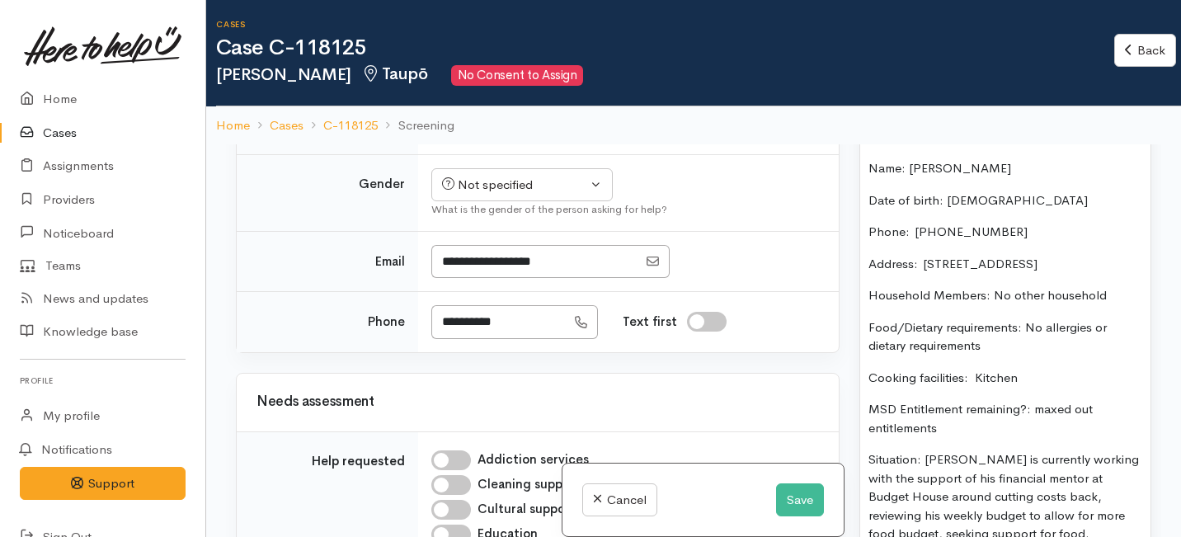
scroll to position [898, 0]
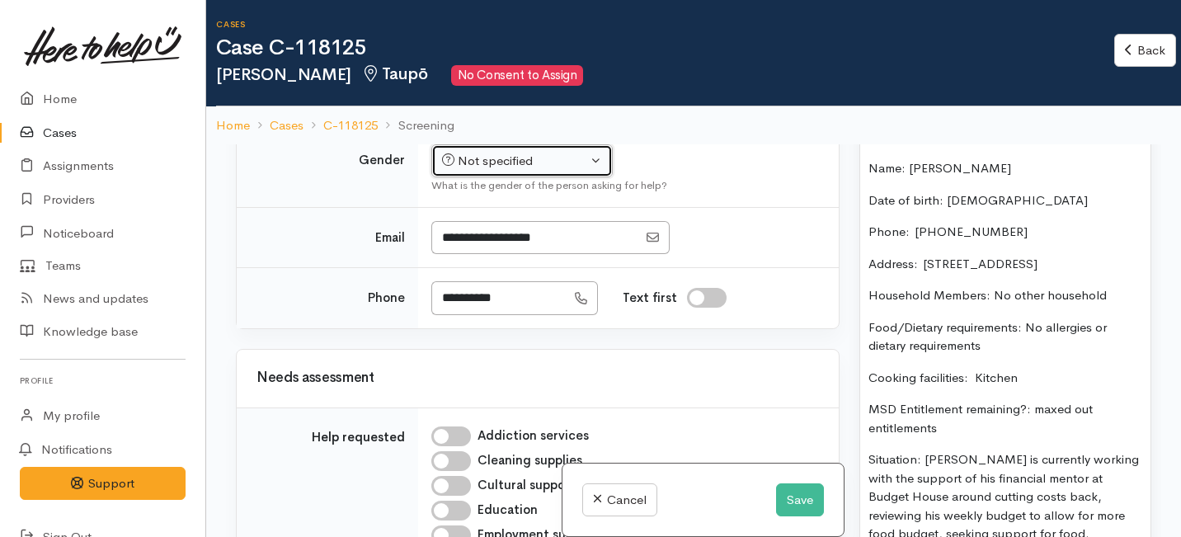
click at [478, 171] on div "Not specified" at bounding box center [514, 161] width 145 height 19
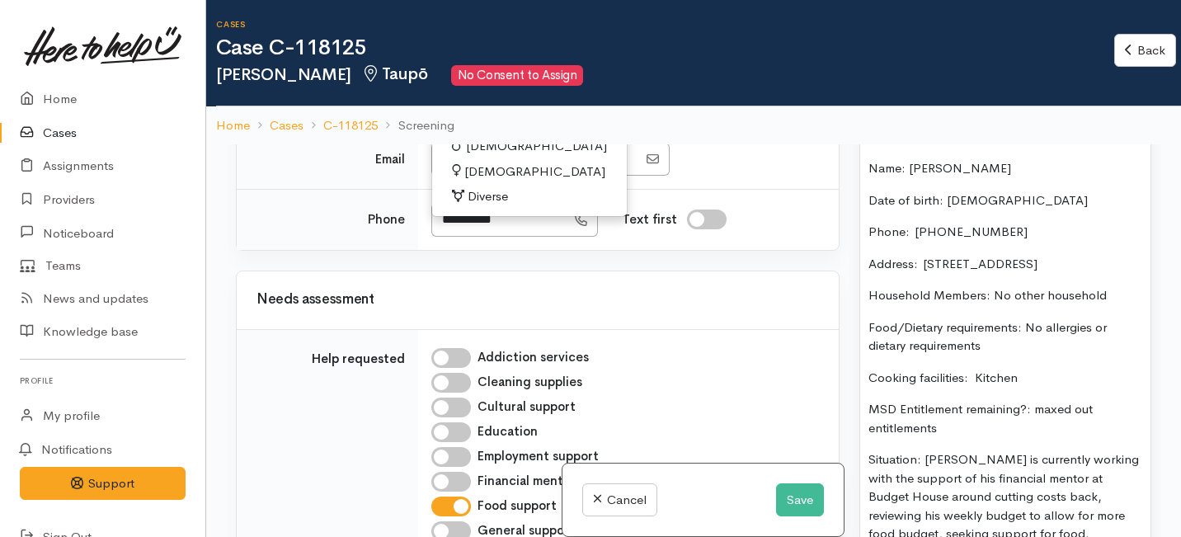
scroll to position [977, 0]
click at [498, 181] on span "Female" at bounding box center [534, 171] width 141 height 19
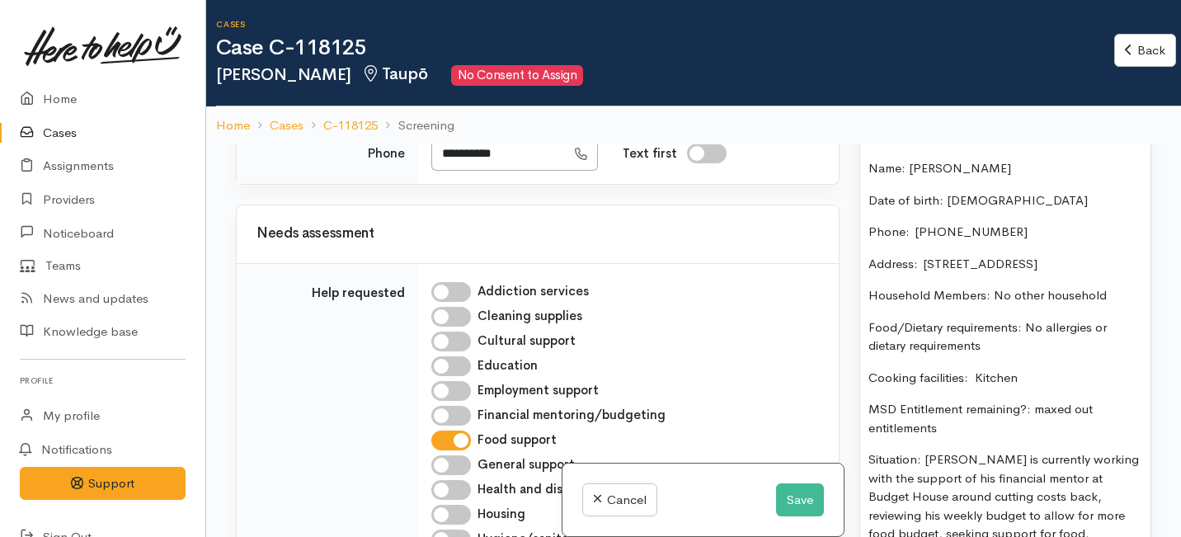
scroll to position [888, 0]
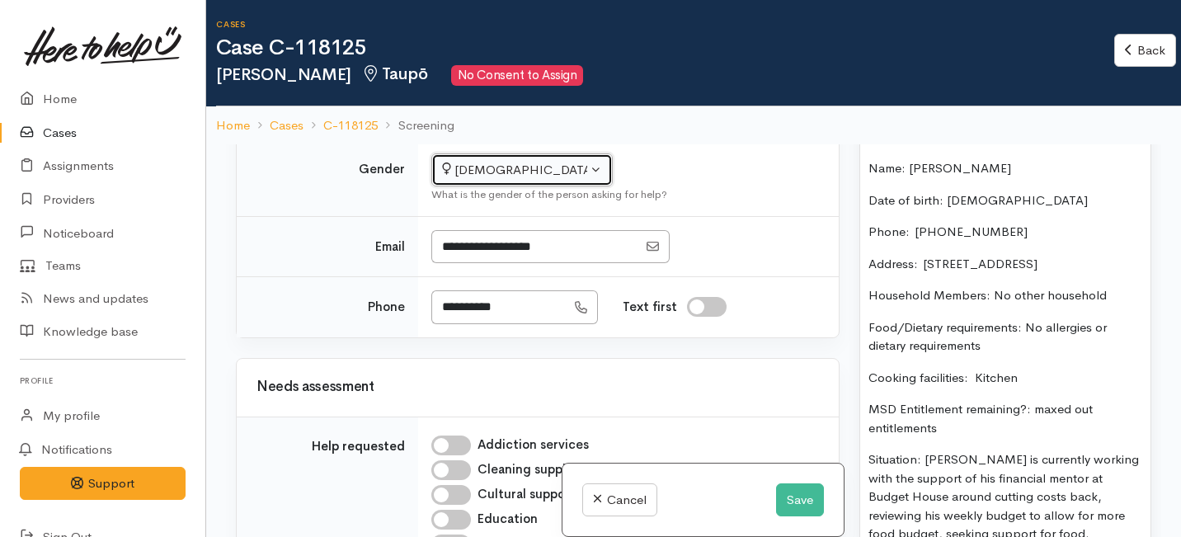
click at [498, 180] on div "Female" at bounding box center [514, 170] width 145 height 19
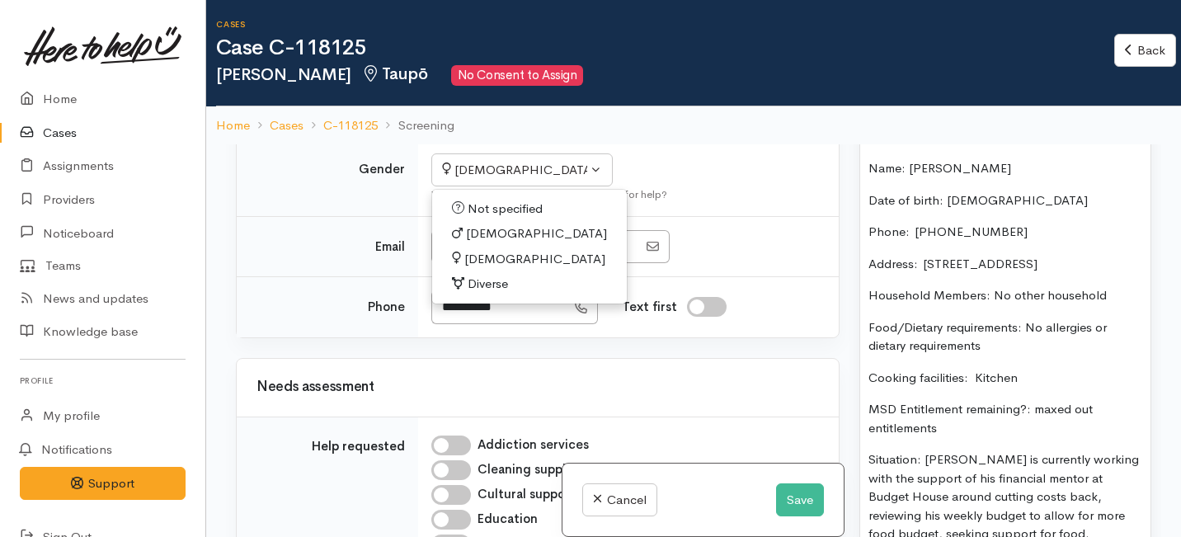
click at [479, 243] on span "Male" at bounding box center [536, 233] width 141 height 19
select select "Male"
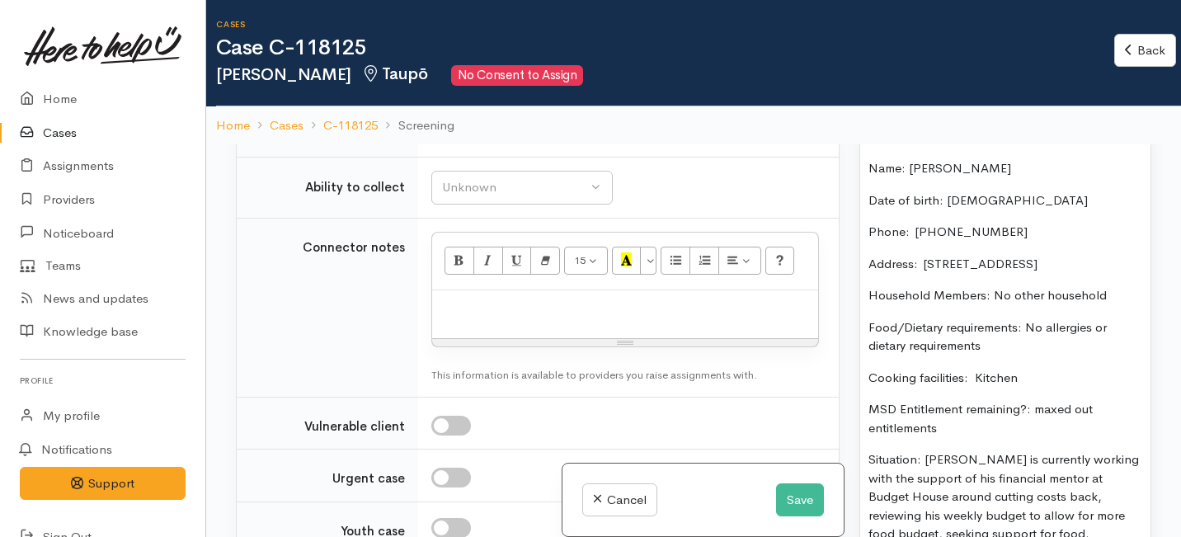
scroll to position [1694, 0]
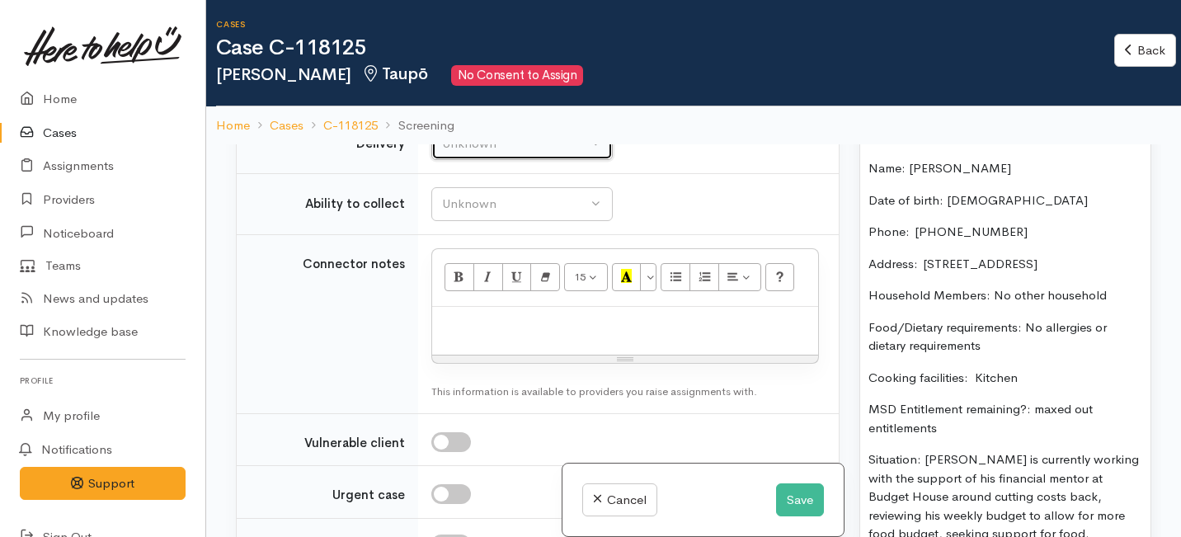
click at [492, 161] on button "Unknown" at bounding box center [521, 144] width 181 height 34
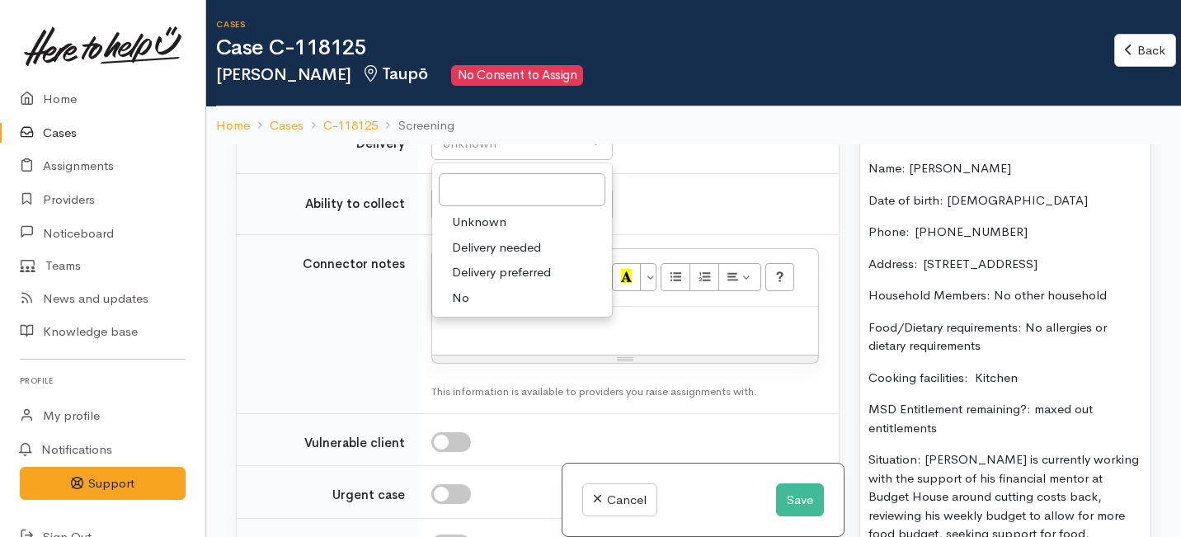
click at [474, 257] on span "Delivery needed" at bounding box center [496, 247] width 89 height 19
select select "3"
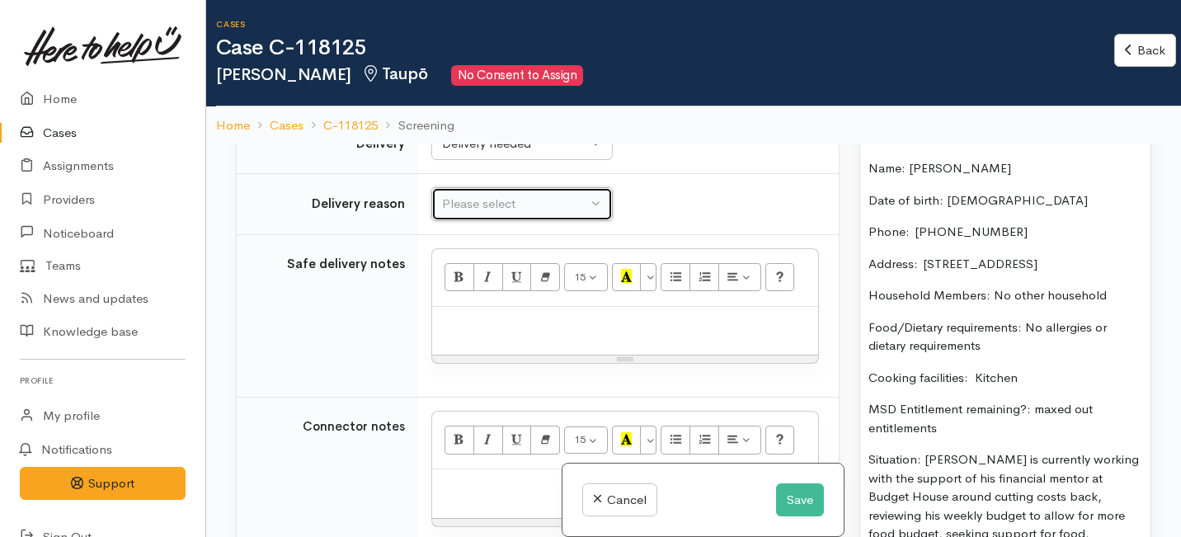
click at [477, 214] on div "Please select" at bounding box center [514, 204] width 145 height 19
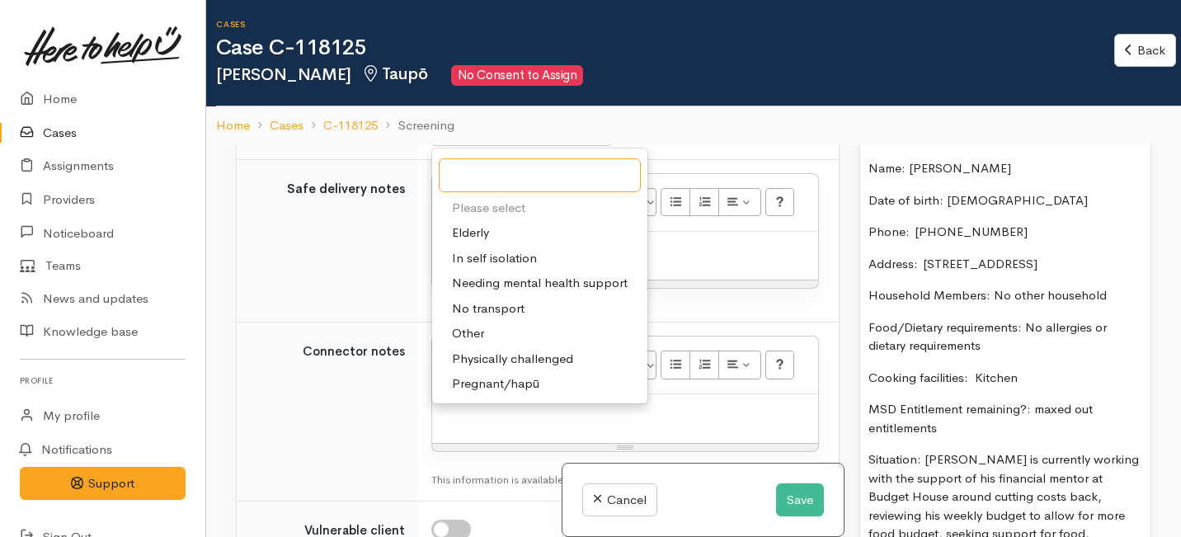
scroll to position [1774, 0]
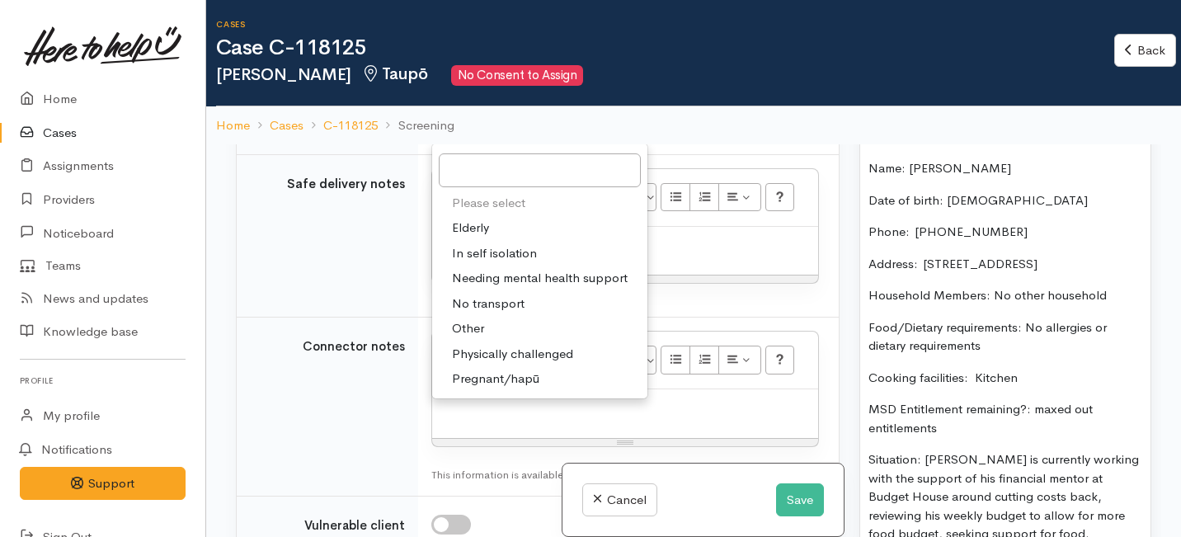
click at [479, 342] on link "Other" at bounding box center [539, 329] width 215 height 26
select select "7"
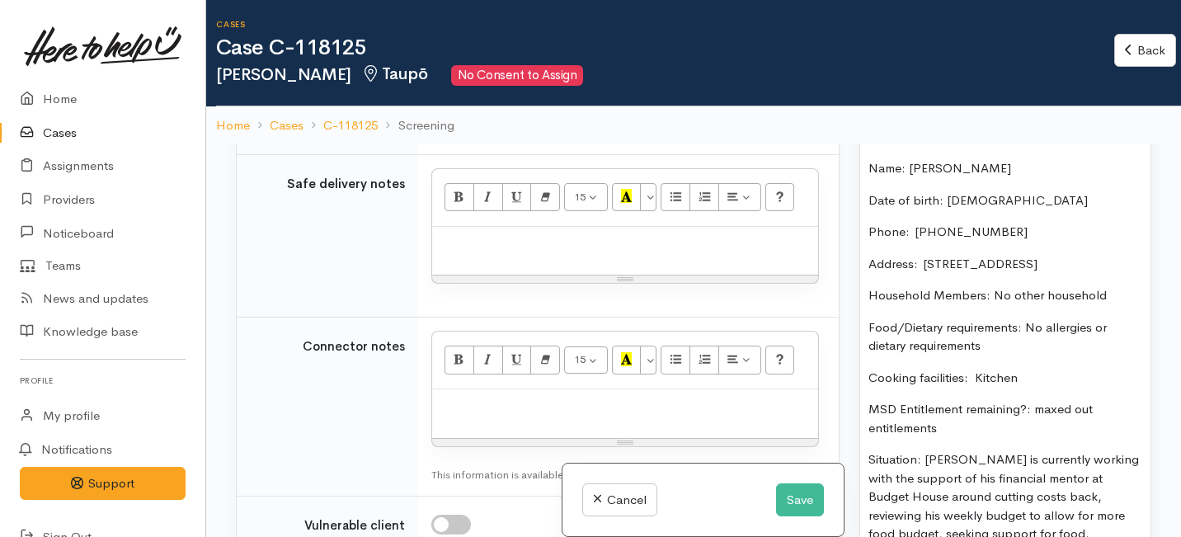
click at [481, 254] on p at bounding box center [626, 244] width 370 height 19
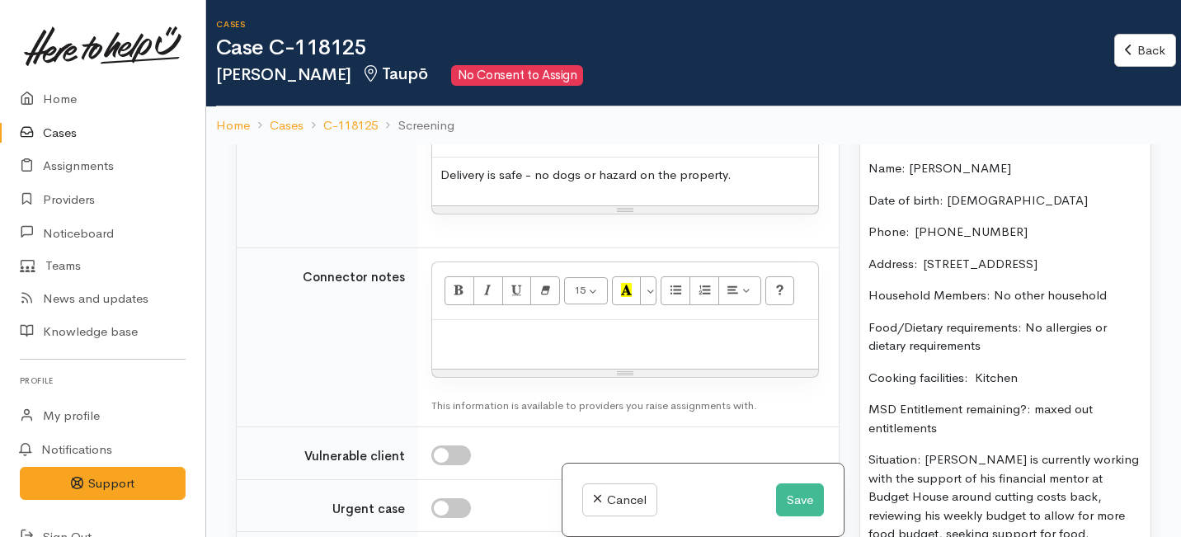
scroll to position [1860, 0]
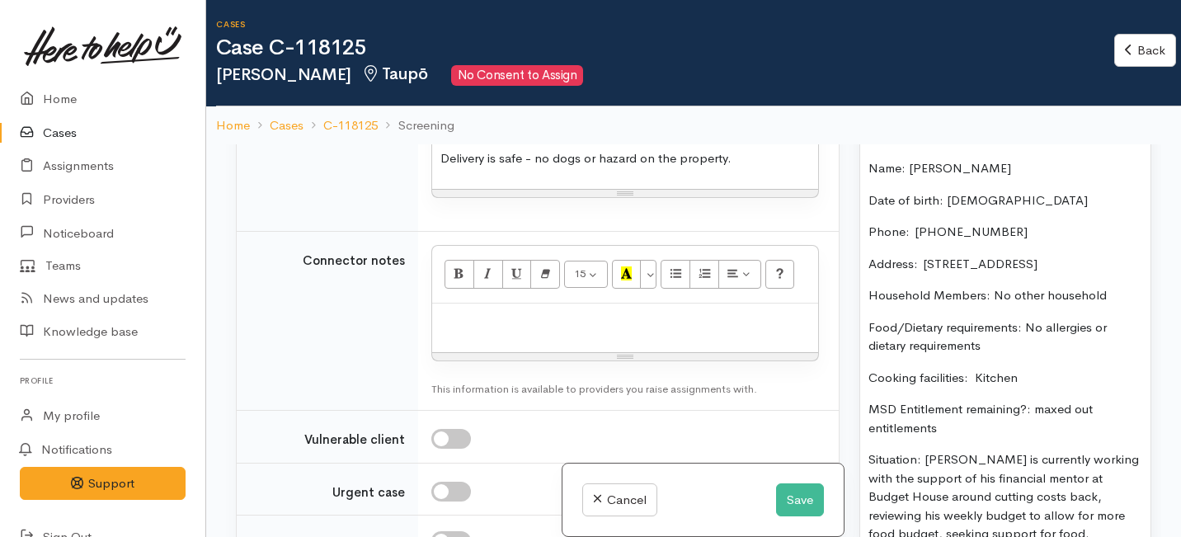
click at [483, 352] on div at bounding box center [625, 328] width 386 height 49
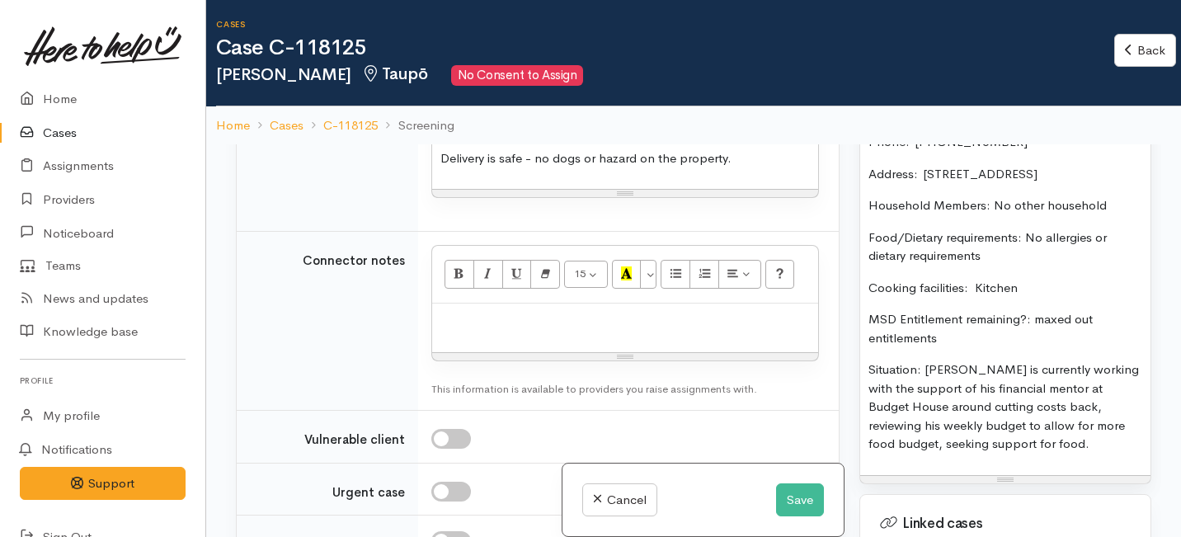
scroll to position [1397, 0]
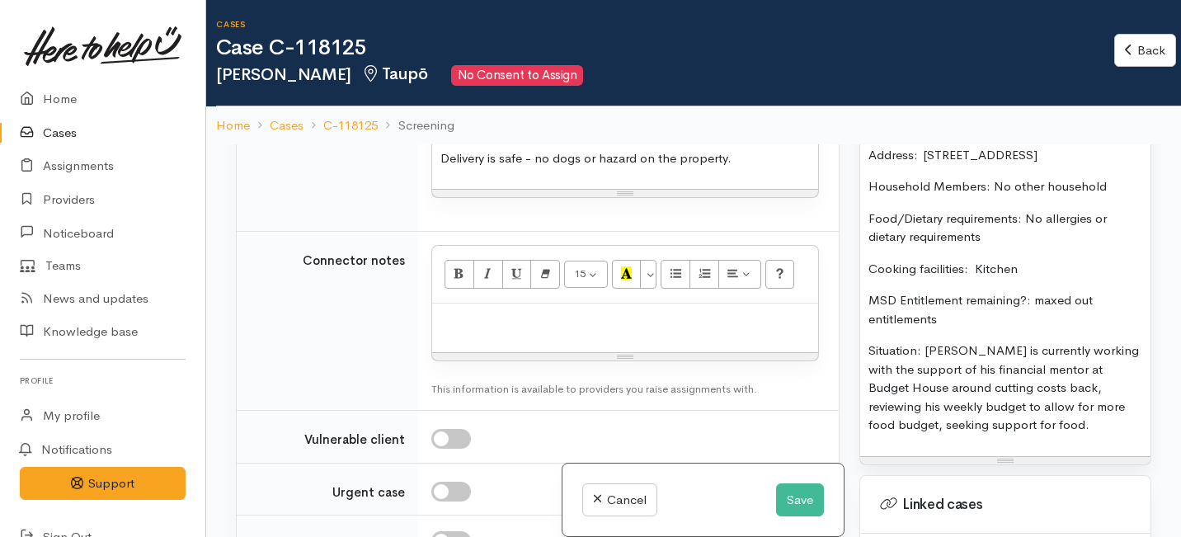
click at [968, 431] on p "Situation: Rodney is currently working with the support of his financial mentor…" at bounding box center [1006, 388] width 274 height 93
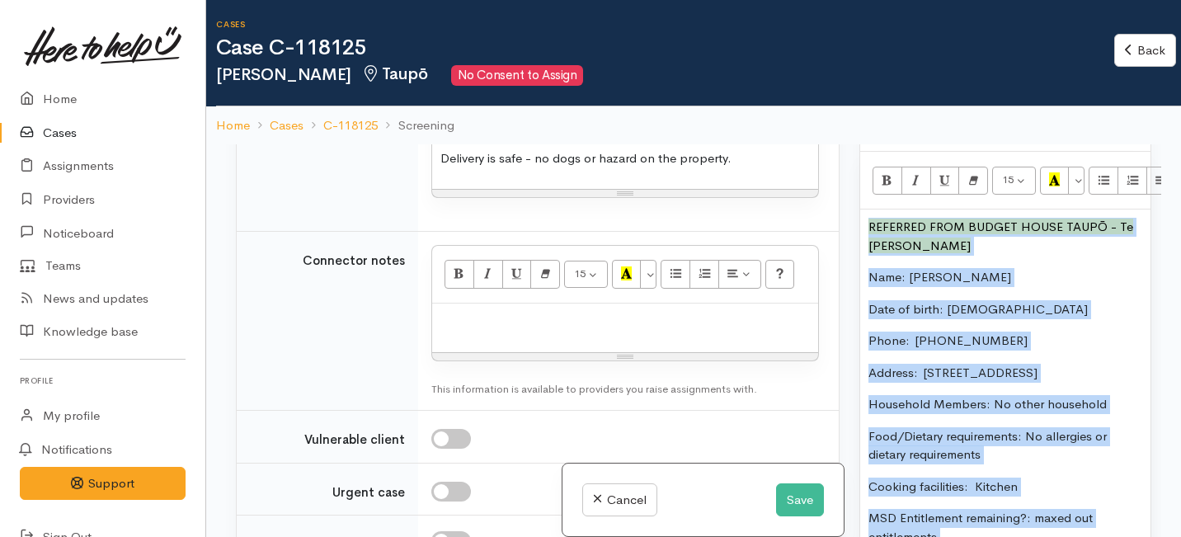
scroll to position [1051, 0]
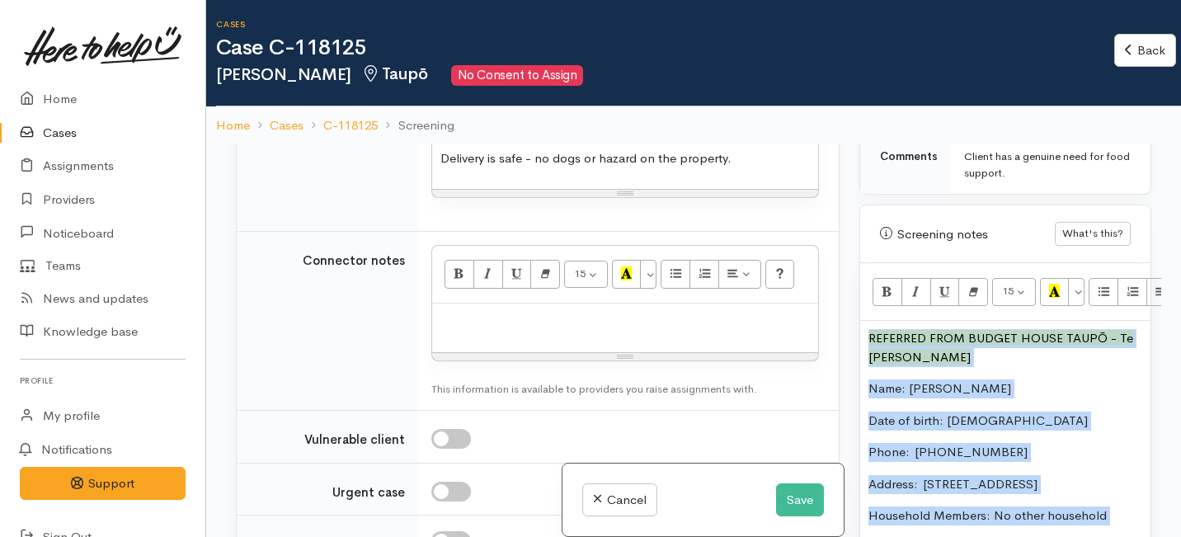
drag, startPoint x: 968, startPoint y: 431, endPoint x: 964, endPoint y: 139, distance: 292.1
click at [964, 139] on div "Cases Case C-118125 Rodney Kirikau Taupō No Consent to Assign Back Back Home Ca…" at bounding box center [693, 340] width 975 height 681
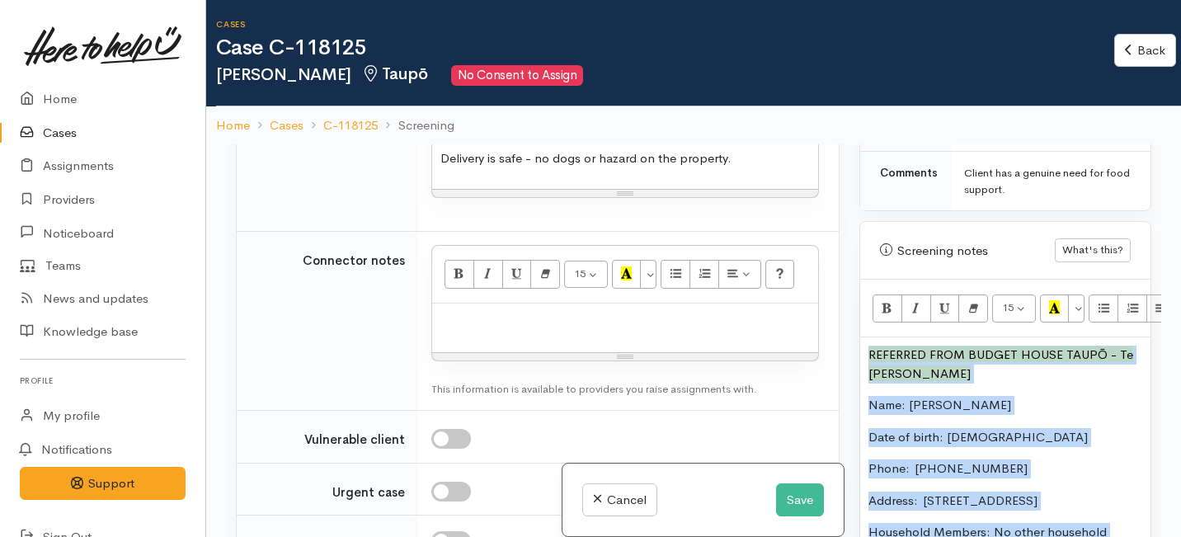
copy div "REFERRED FROM BUDGET HOUSE TAUPŌ - Te Whetu Dewes Name: Rodney Kirikau Date of …"
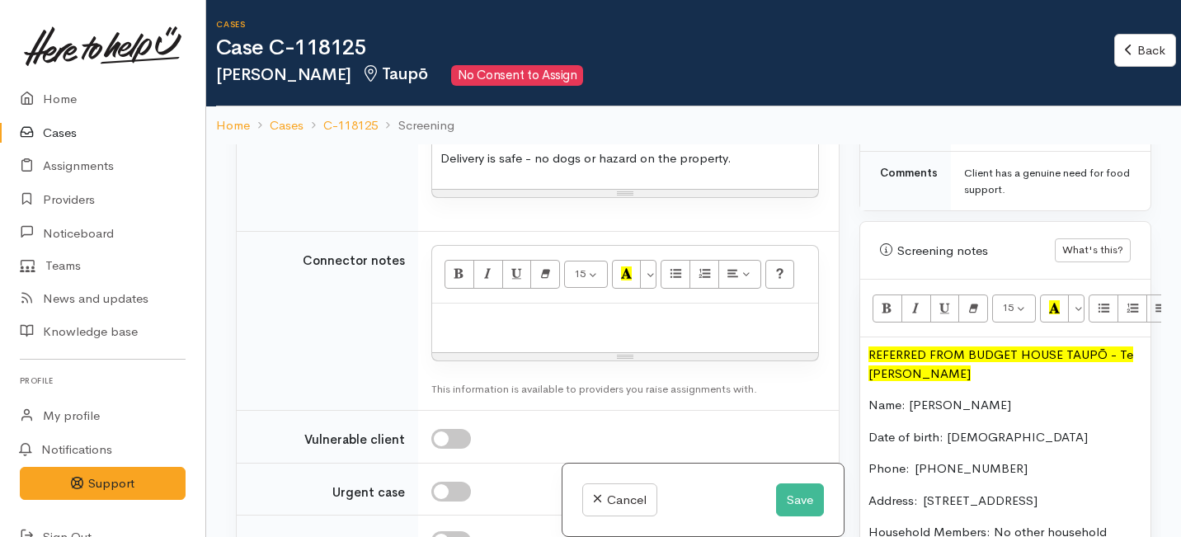
click at [480, 331] on p at bounding box center [626, 321] width 370 height 19
paste div
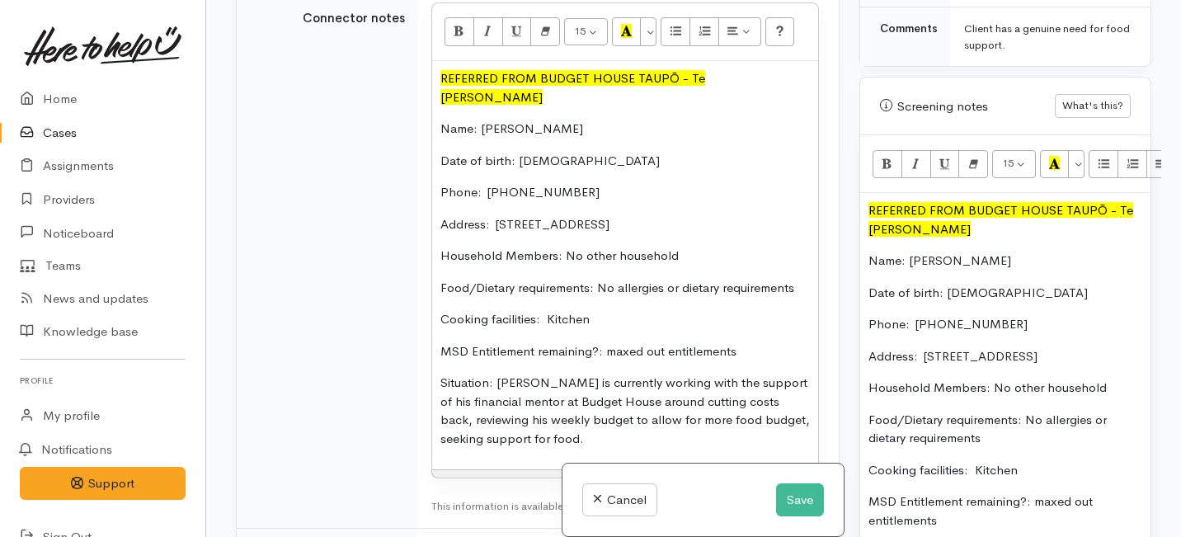
click at [480, 426] on div "REFERRED FROM BUDGET HOUSE TAUPŌ - Te Whetu Dewes Name: Rodney Kirikau Date of …" at bounding box center [625, 265] width 386 height 408
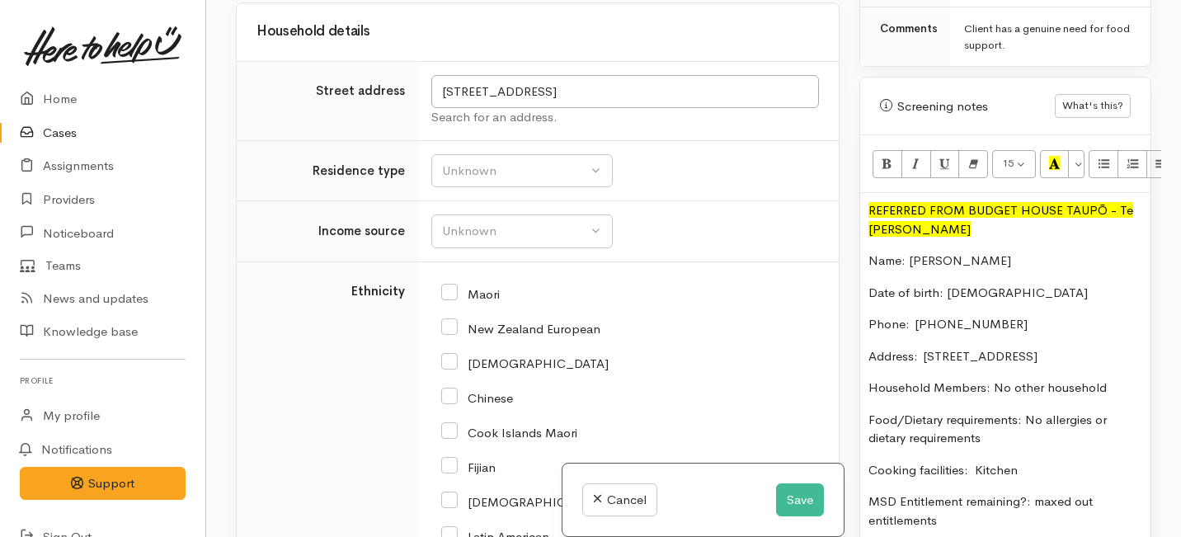
scroll to position [2818, 0]
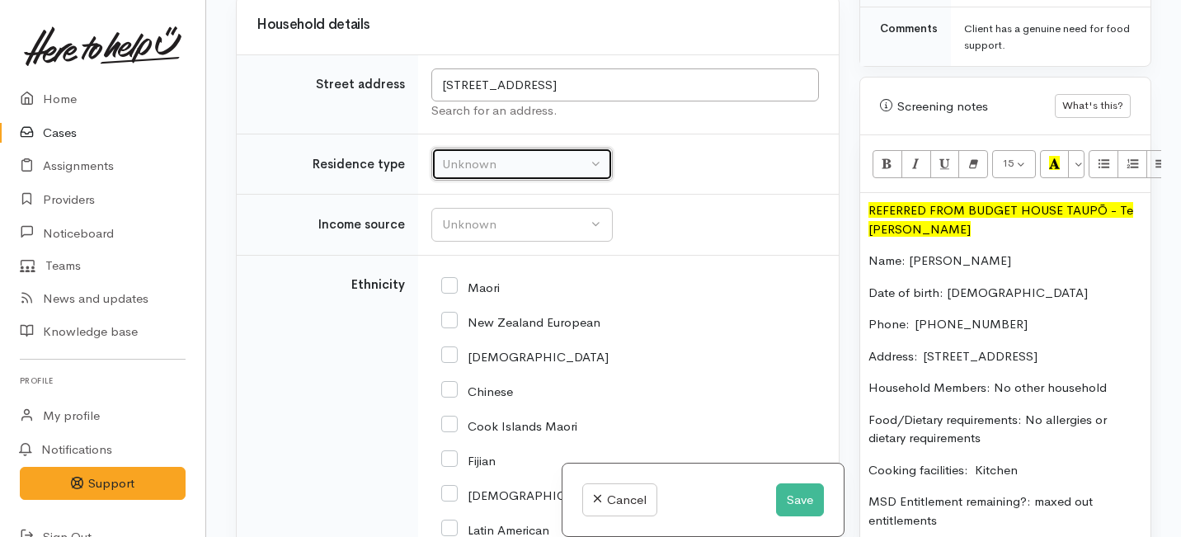
click at [497, 174] on div "Unknown" at bounding box center [514, 164] width 145 height 19
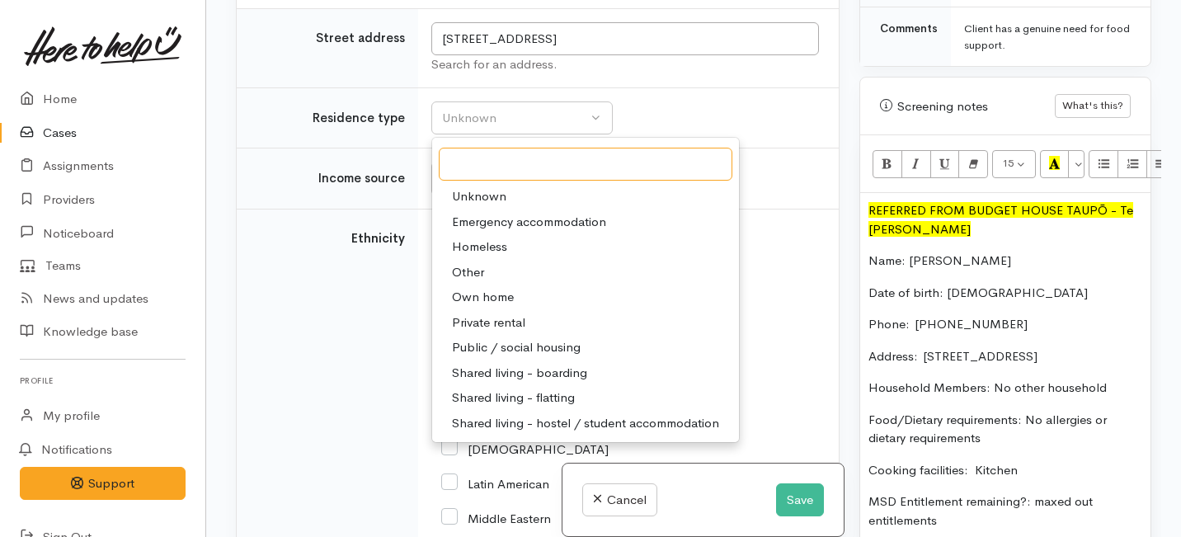
scroll to position [2865, 0]
click at [474, 332] on span "Private rental" at bounding box center [488, 322] width 73 height 19
select select "2"
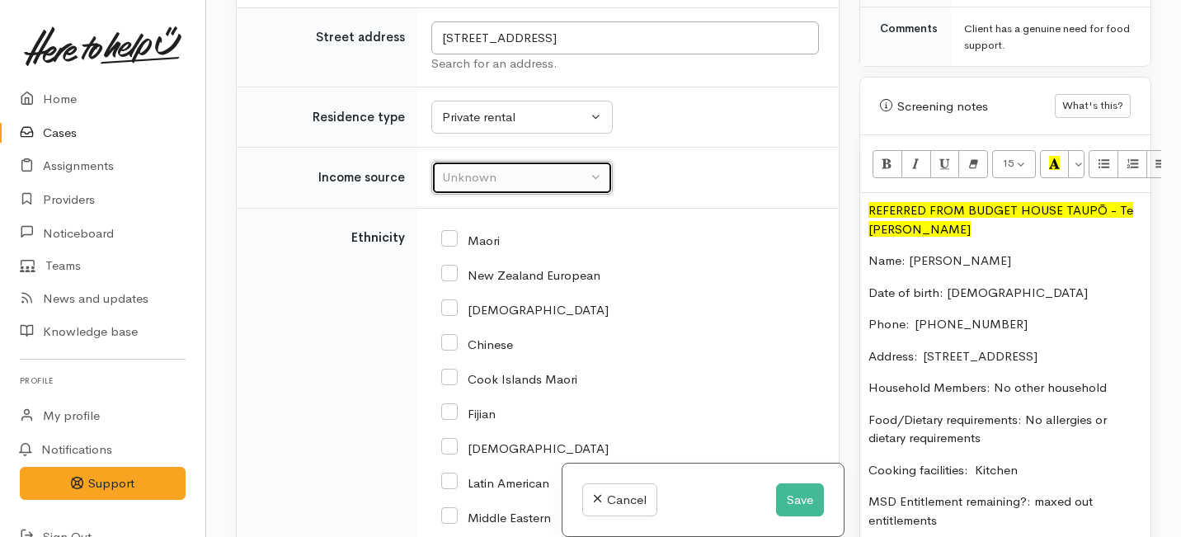
click at [474, 187] on div "Unknown" at bounding box center [514, 177] width 145 height 19
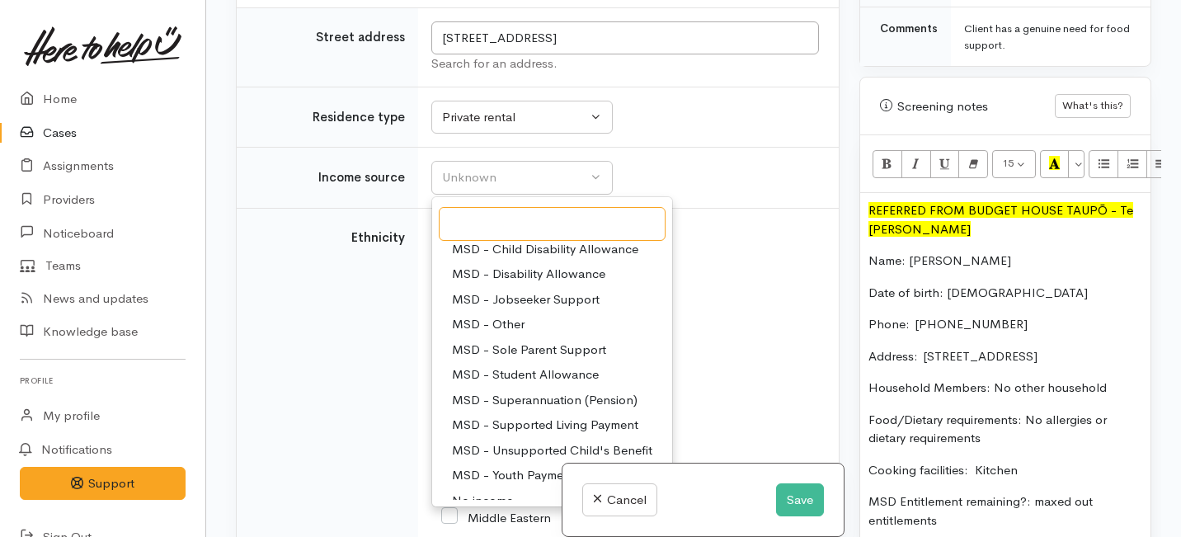
scroll to position [116, 0]
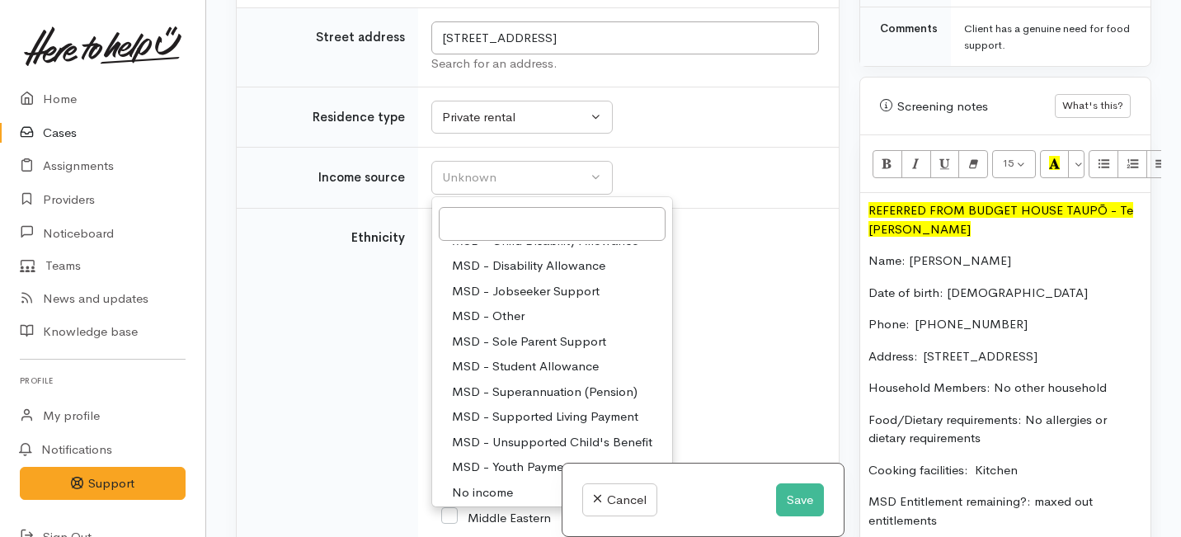
click at [497, 301] on span "MSD - Jobseeker Support" at bounding box center [526, 291] width 148 height 19
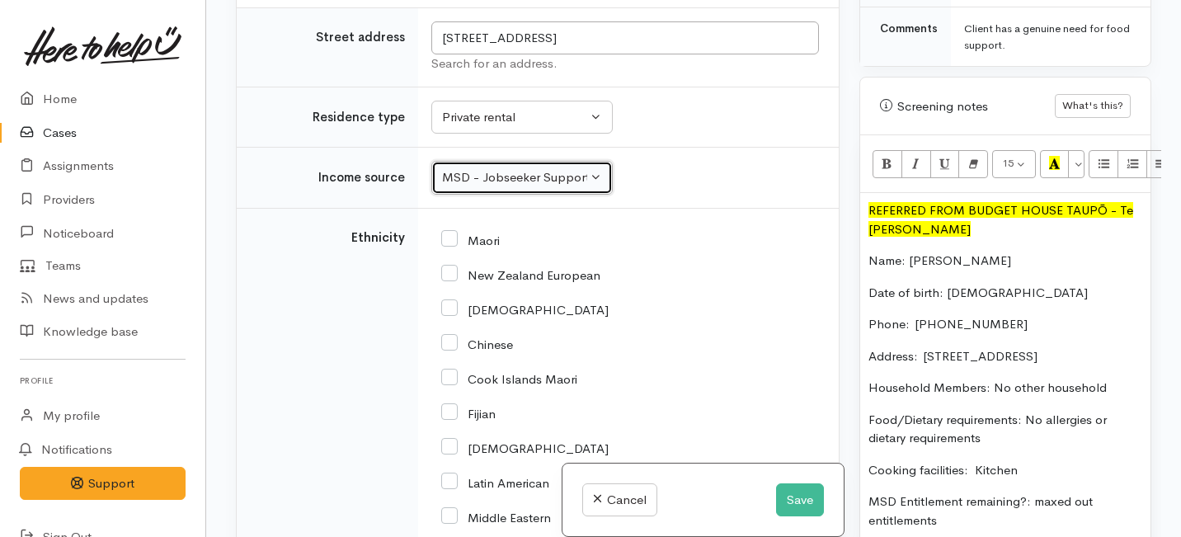
click at [483, 187] on div "MSD - Jobseeker Support" at bounding box center [514, 177] width 145 height 19
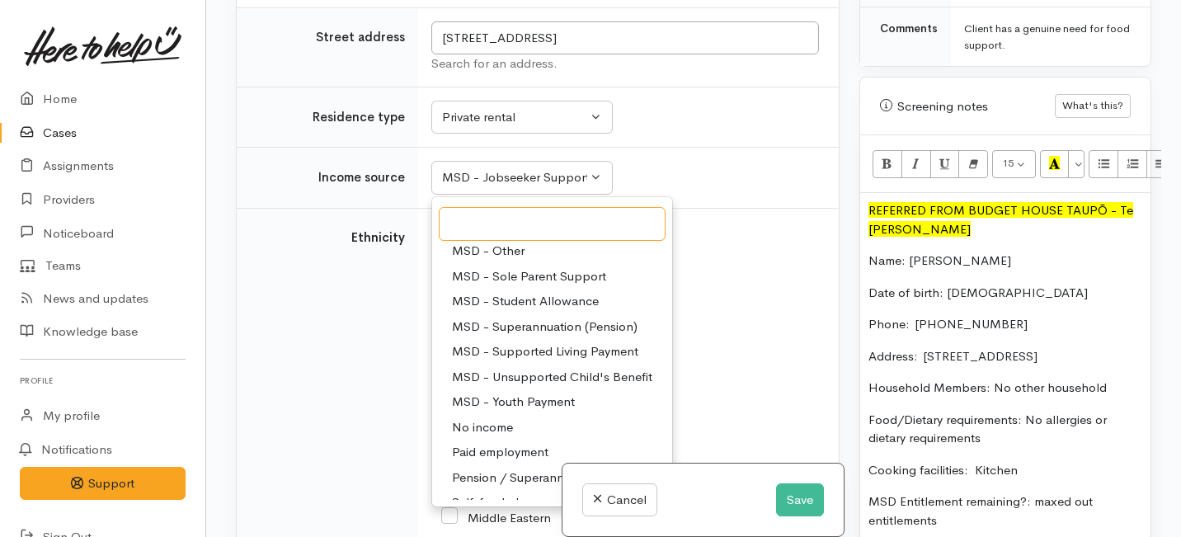
scroll to position [187, 0]
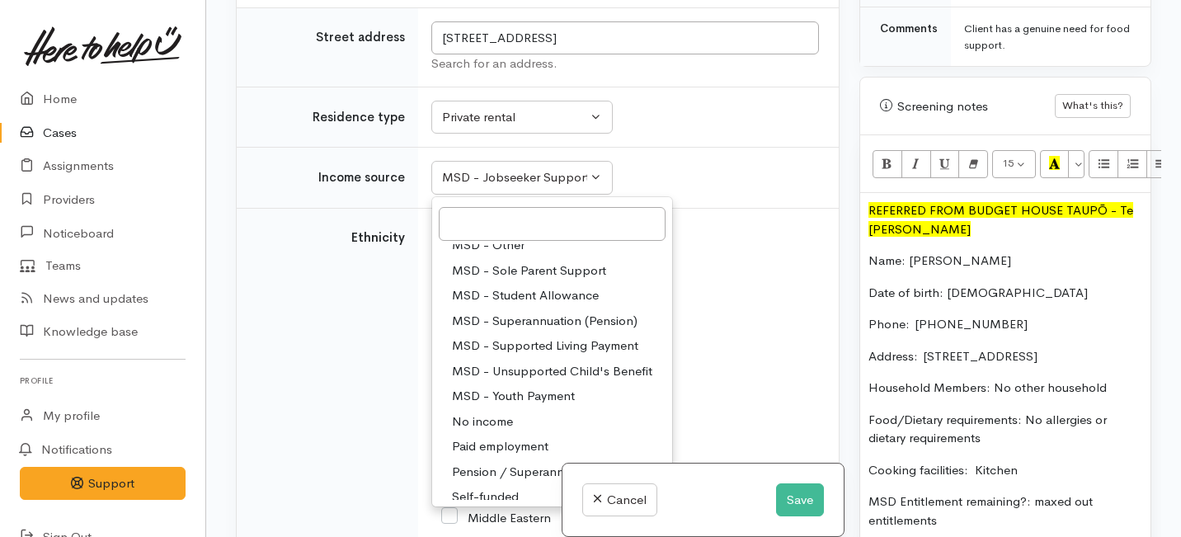
click at [504, 356] on span "MSD - Supported Living Payment" at bounding box center [545, 346] width 186 height 19
select select "3"
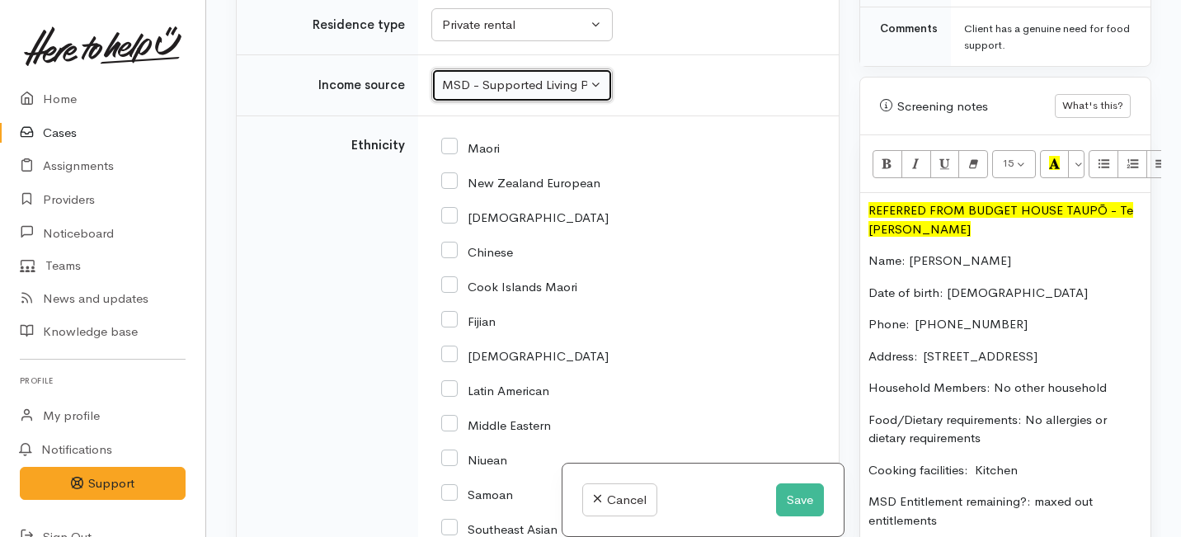
scroll to position [2967, 0]
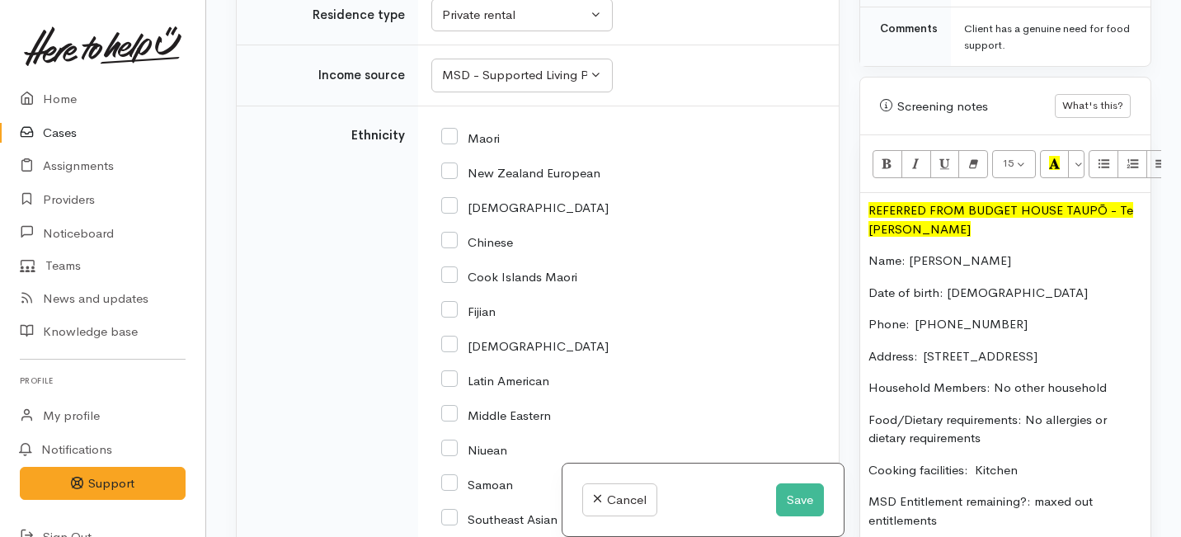
click at [459, 144] on input "Maori" at bounding box center [470, 137] width 59 height 15
checkbox input "true"
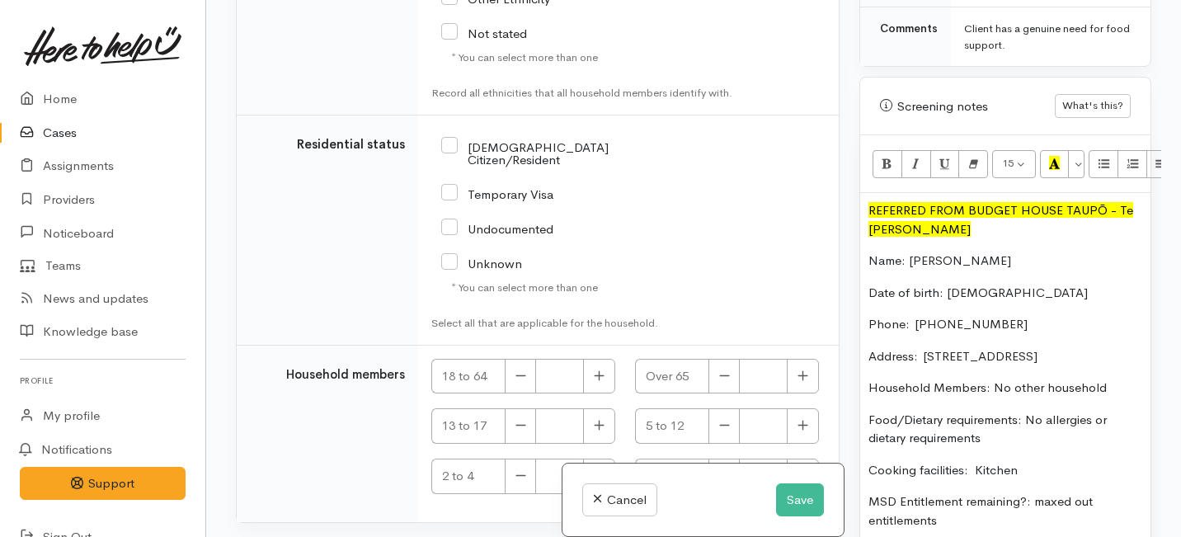
scroll to position [3719, 0]
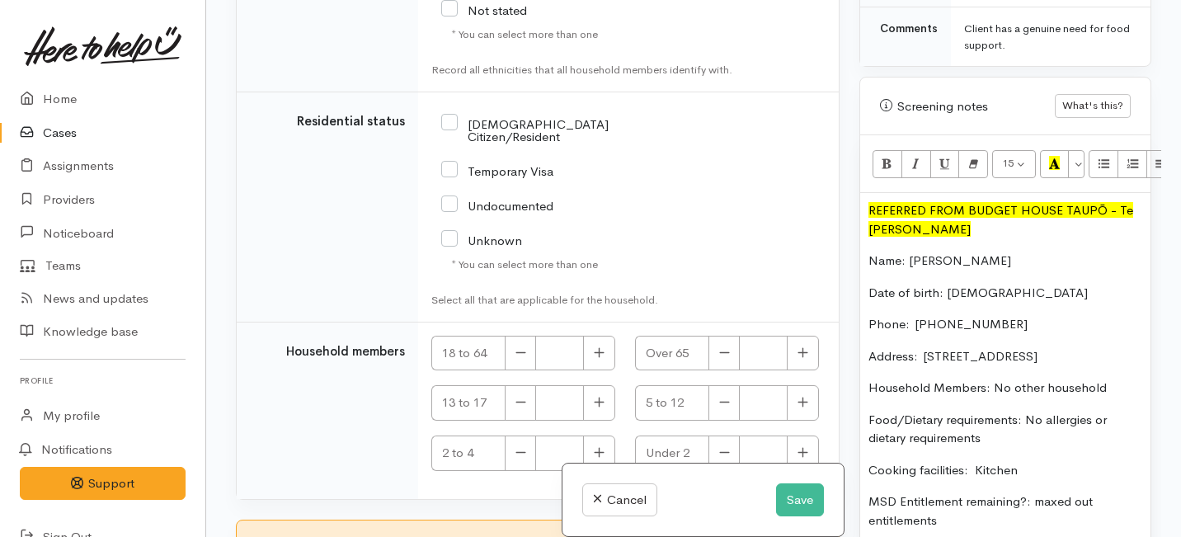
click at [448, 143] on input "NZ Citizen/Resident" at bounding box center [554, 128] width 226 height 27
checkbox input "true"
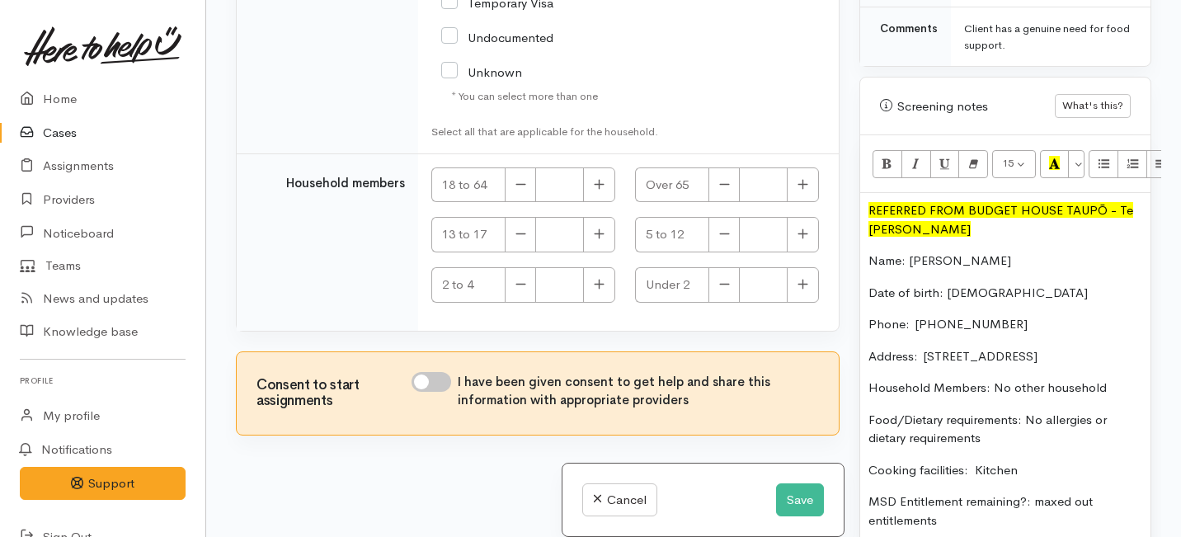
scroll to position [3966, 0]
click at [594, 183] on icon "button" at bounding box center [599, 184] width 10 height 10
type input "1"
click at [447, 368] on div "Consent to start assignments I have been given consent to get help and share th…" at bounding box center [538, 393] width 602 height 82
click at [434, 385] on input "I have been given consent to get help and share this information with appropria…" at bounding box center [432, 382] width 40 height 20
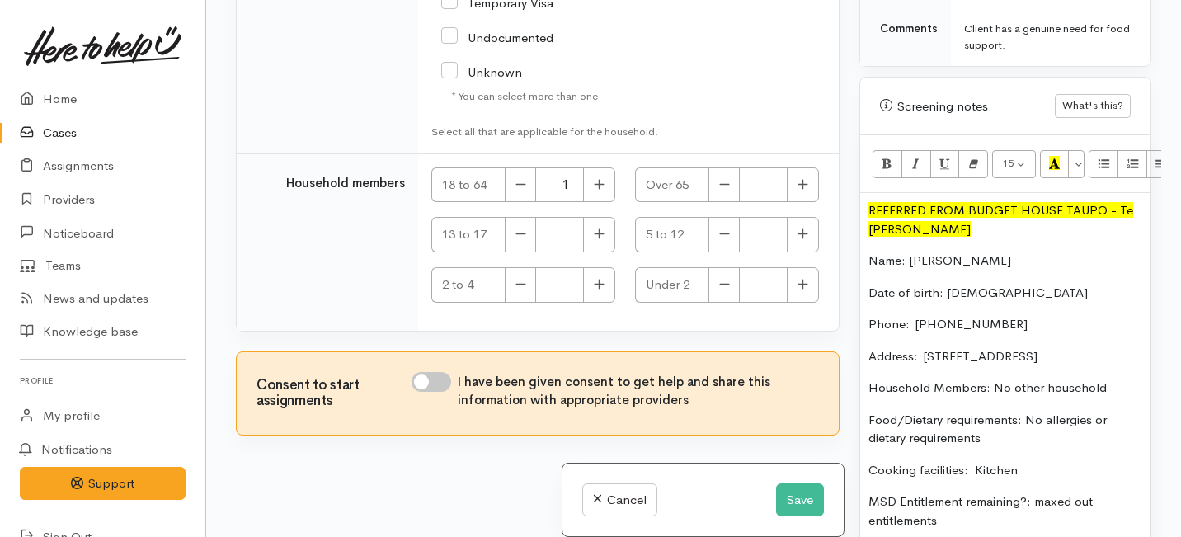
checkbox input "true"
click at [793, 503] on button "Save" at bounding box center [800, 500] width 48 height 34
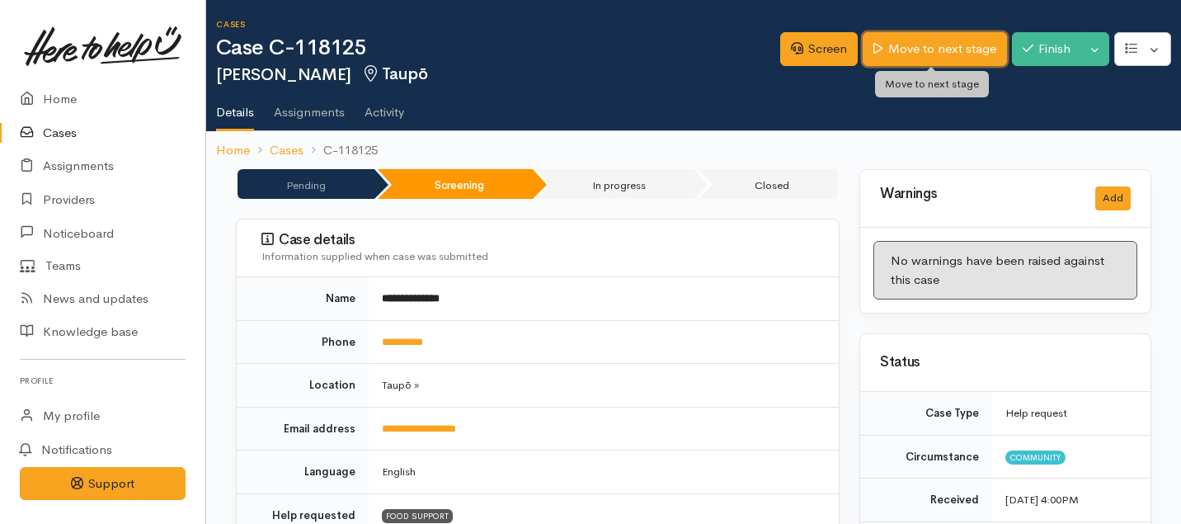
click at [954, 49] on link "Move to next stage" at bounding box center [935, 49] width 144 height 34
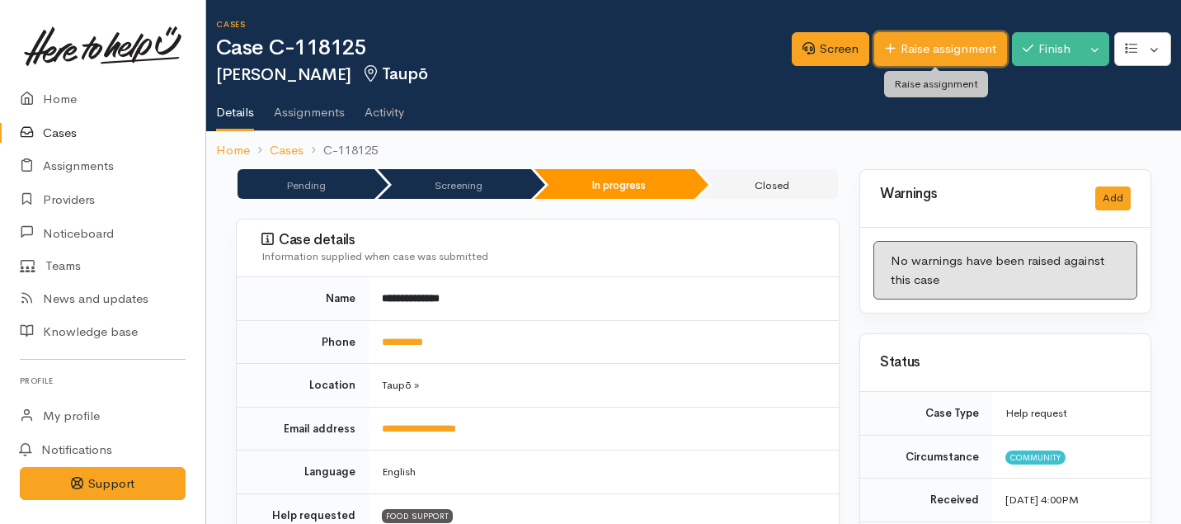
click at [958, 49] on link "Raise assignment" at bounding box center [940, 49] width 133 height 34
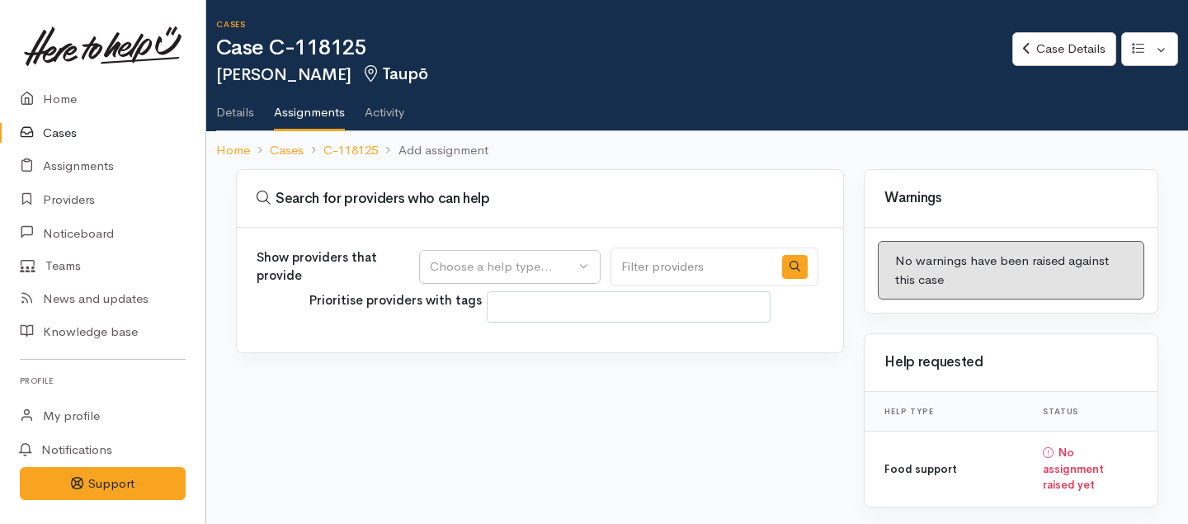
select select
click at [545, 250] on button "Choose a help type..." at bounding box center [509, 267] width 181 height 34
click at [502, 342] on span "Food support" at bounding box center [478, 346] width 77 height 19
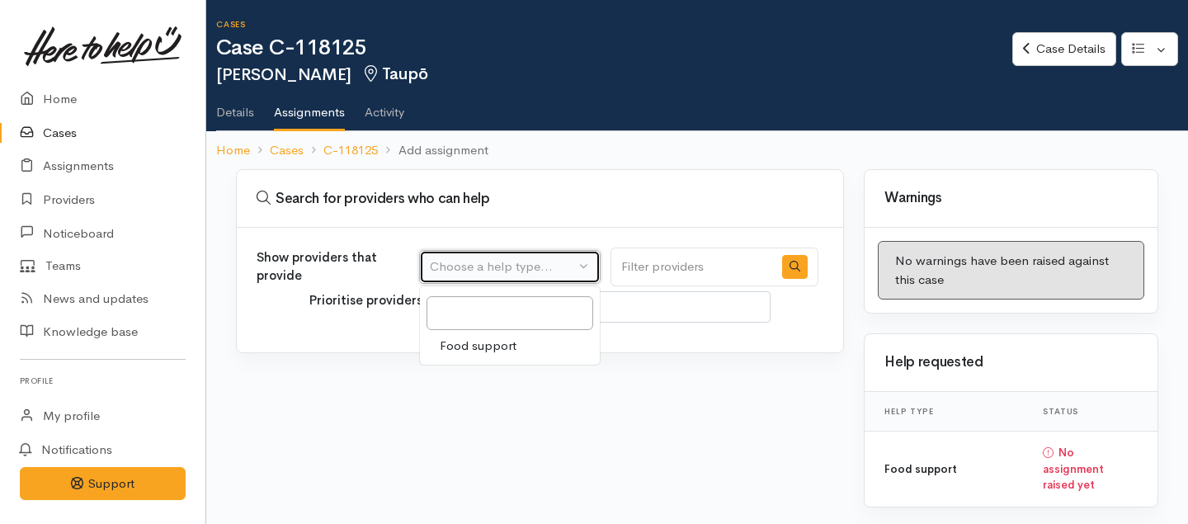
select select "3"
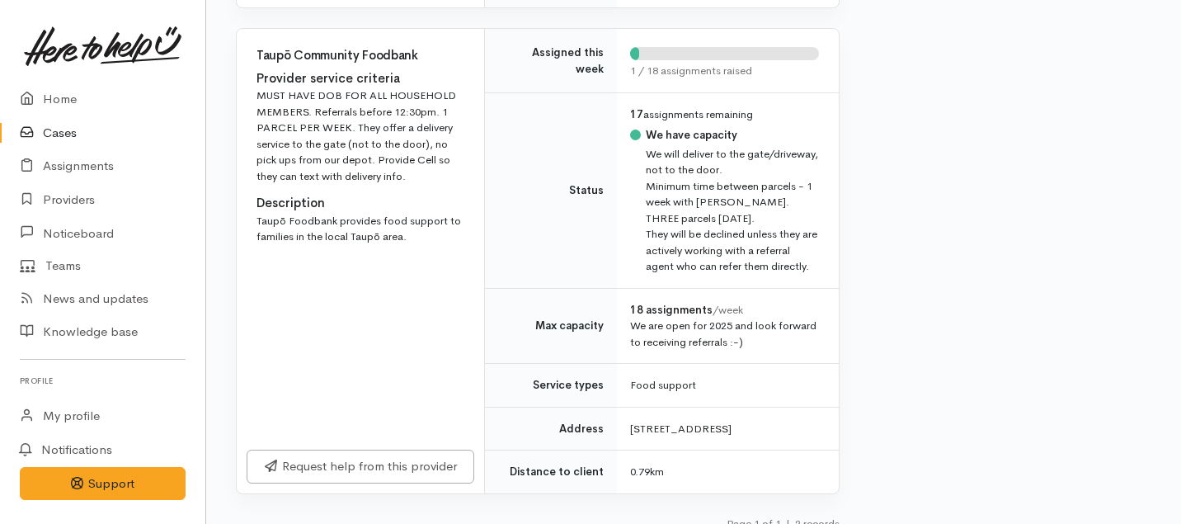
scroll to position [700, 0]
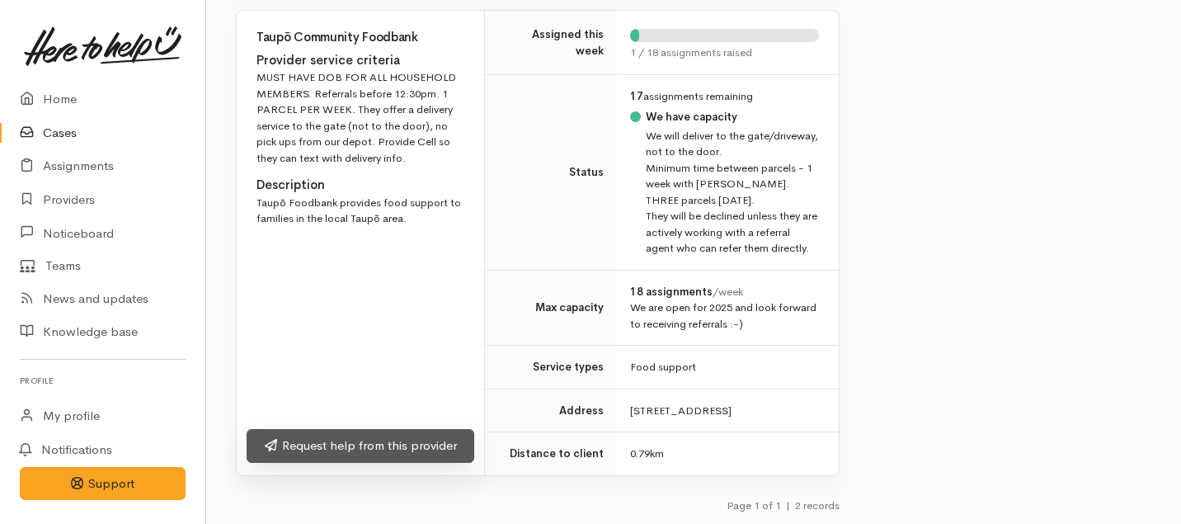
click at [426, 439] on link "Request help from this provider" at bounding box center [361, 446] width 228 height 34
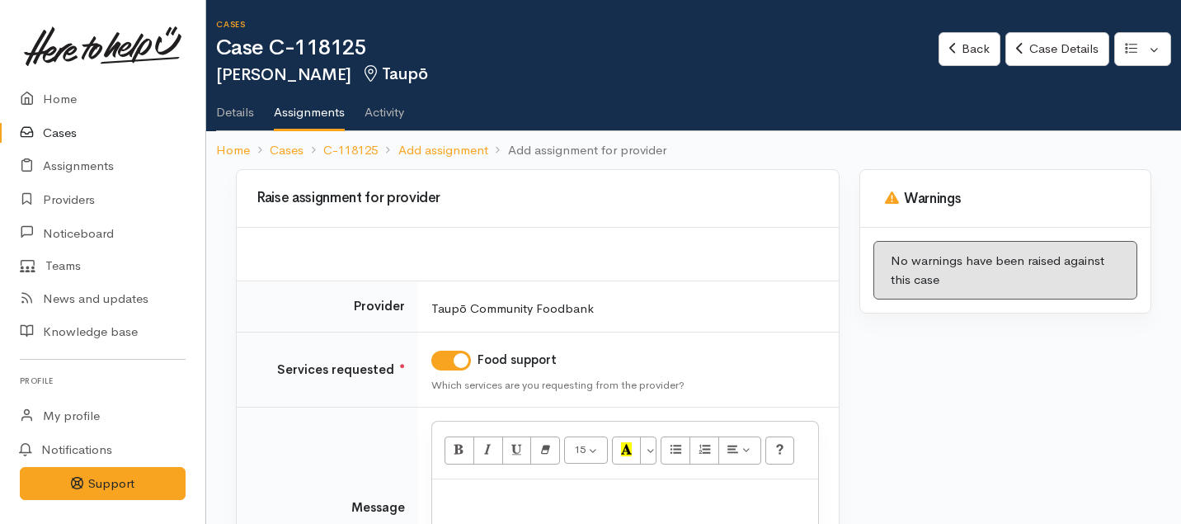
scroll to position [80, 0]
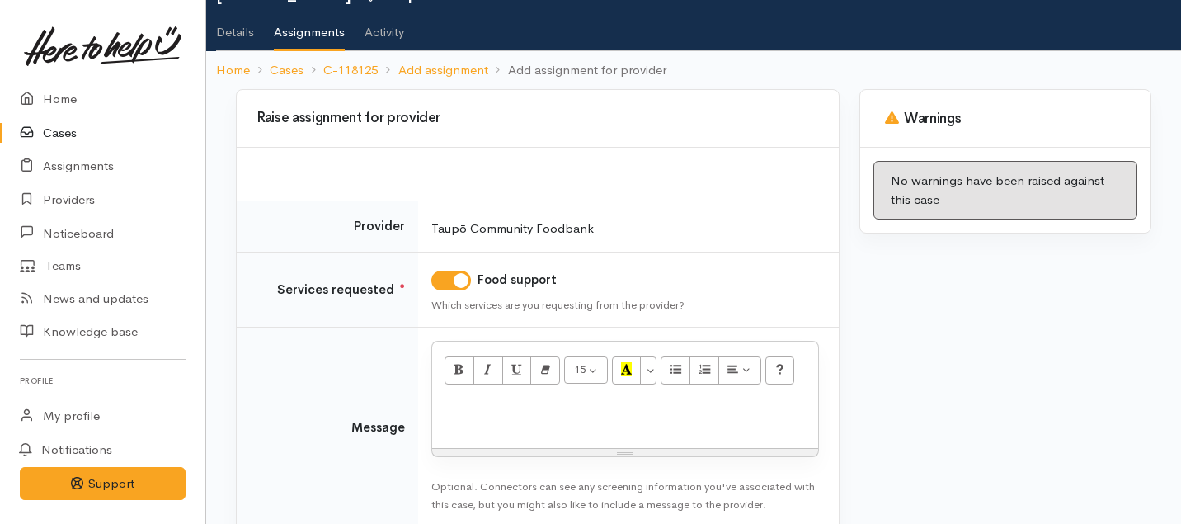
click at [540, 415] on p at bounding box center [626, 417] width 370 height 19
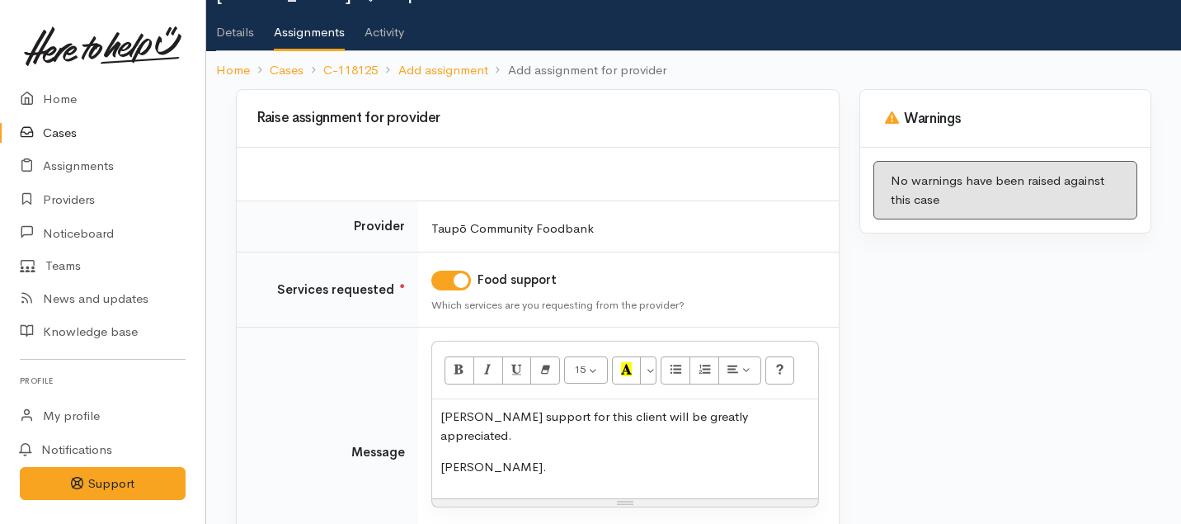
scroll to position [202, 0]
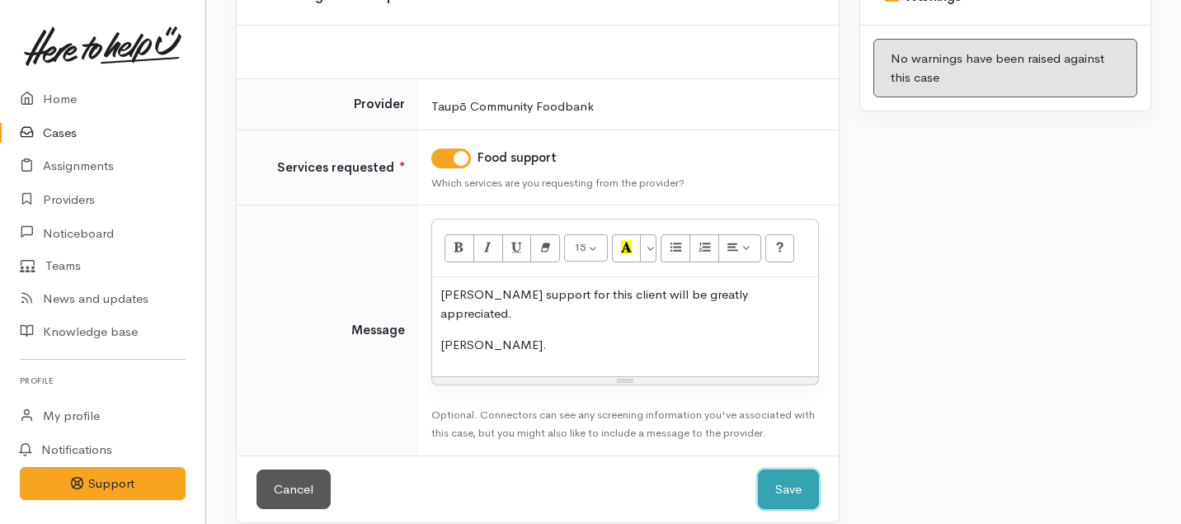
click at [780, 469] on button "Save" at bounding box center [788, 489] width 61 height 40
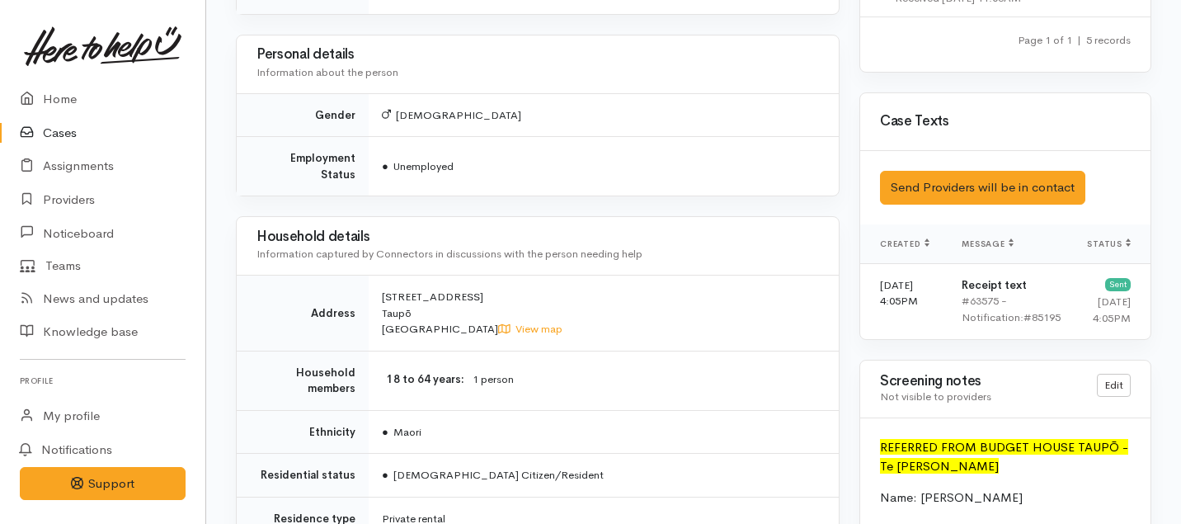
scroll to position [2120, 0]
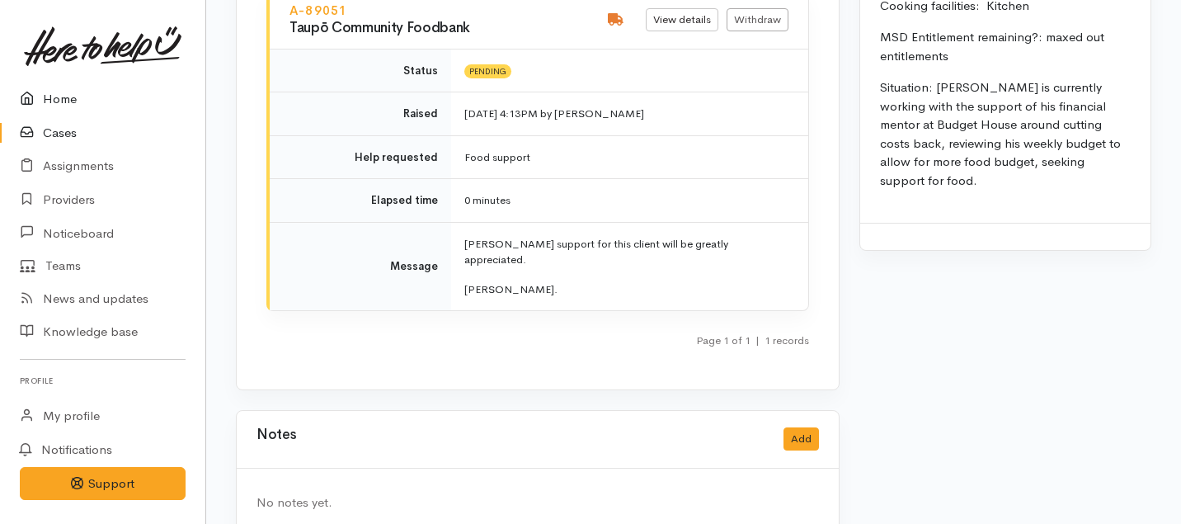
click at [53, 99] on link "Home" at bounding box center [102, 99] width 205 height 34
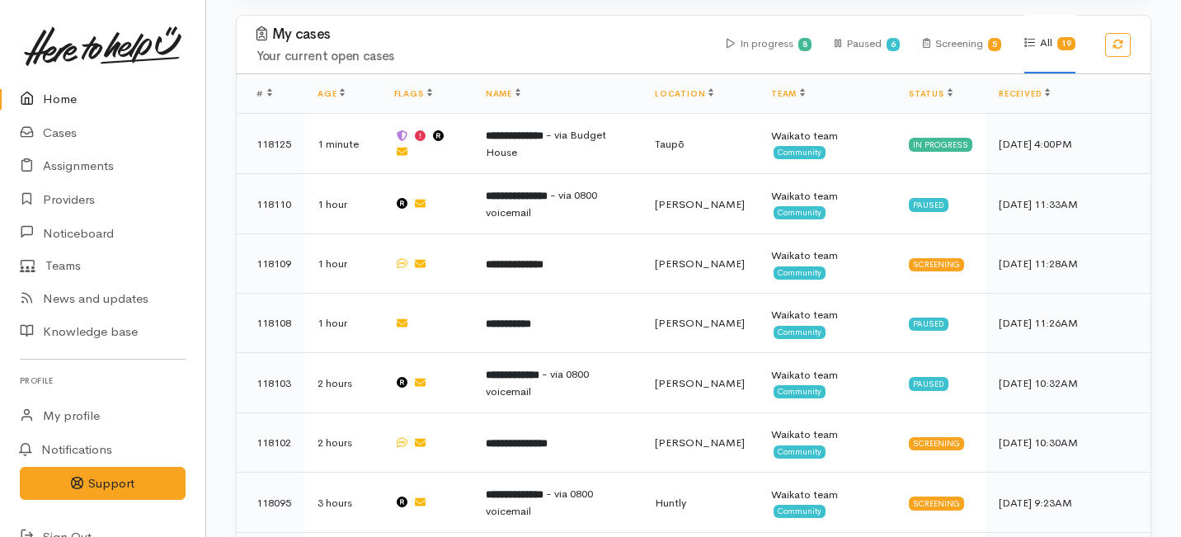
scroll to position [681, 0]
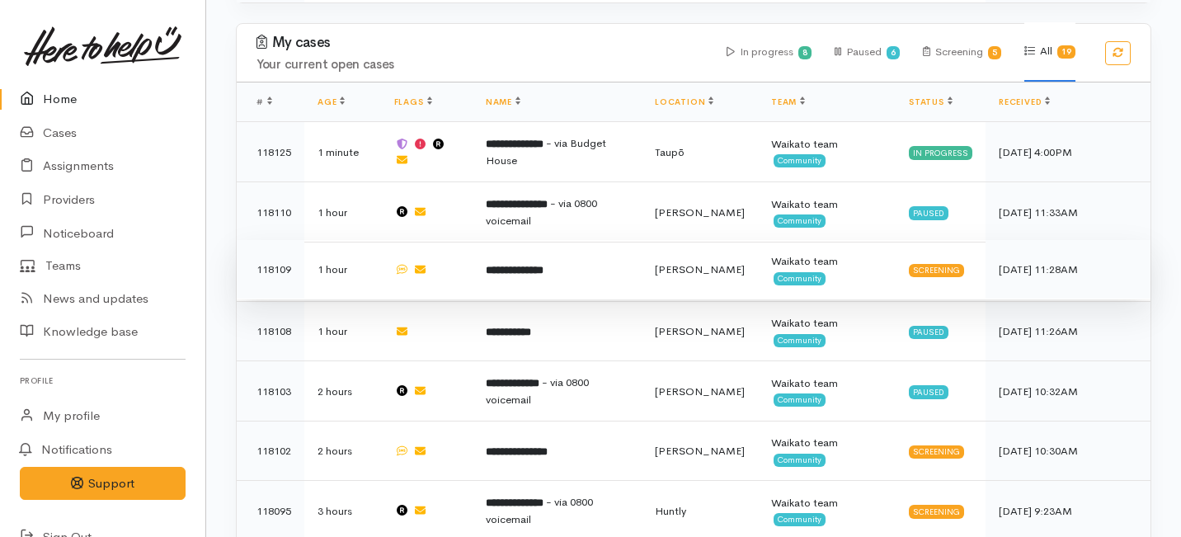
click at [541, 240] on td "**********" at bounding box center [557, 269] width 169 height 59
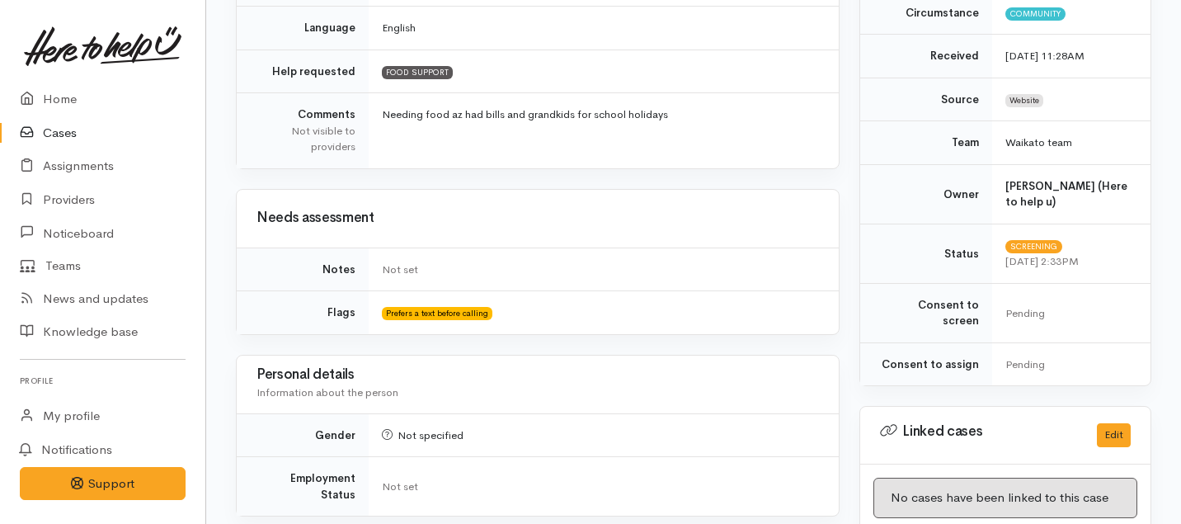
scroll to position [1167, 0]
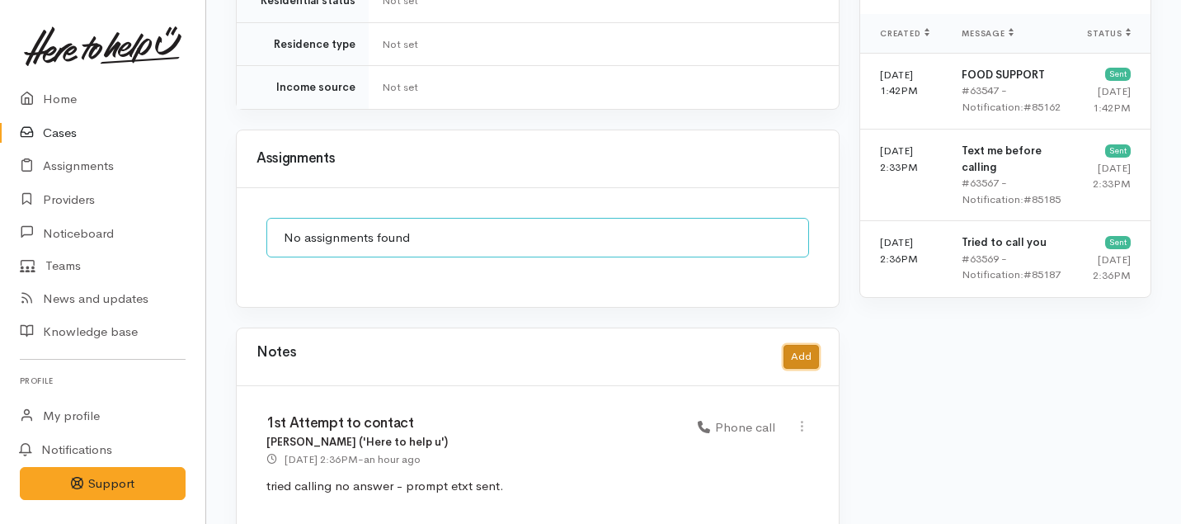
click at [799, 345] on button "Add" at bounding box center [801, 357] width 35 height 24
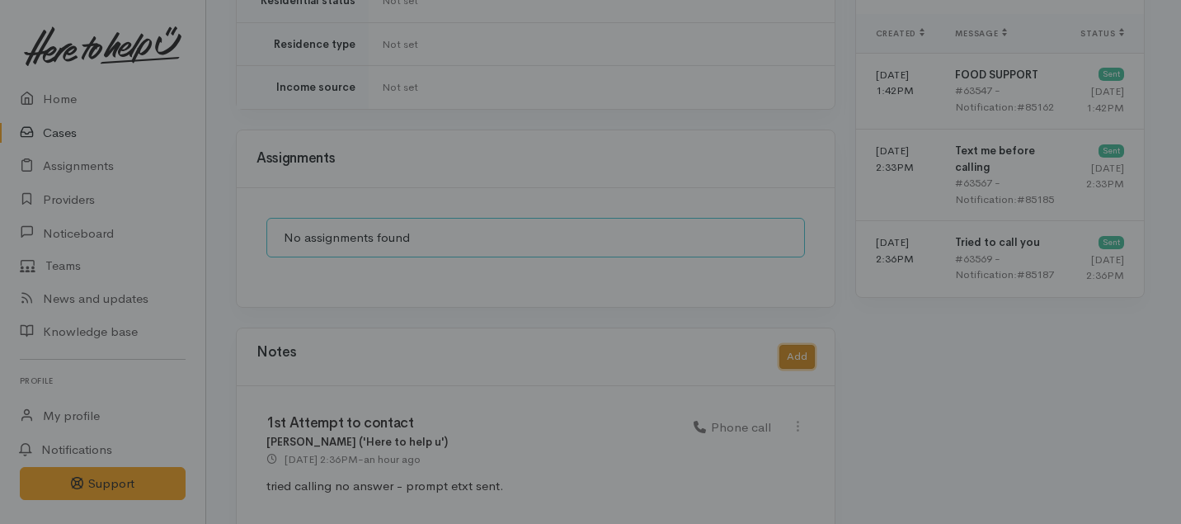
scroll to position [1154, 0]
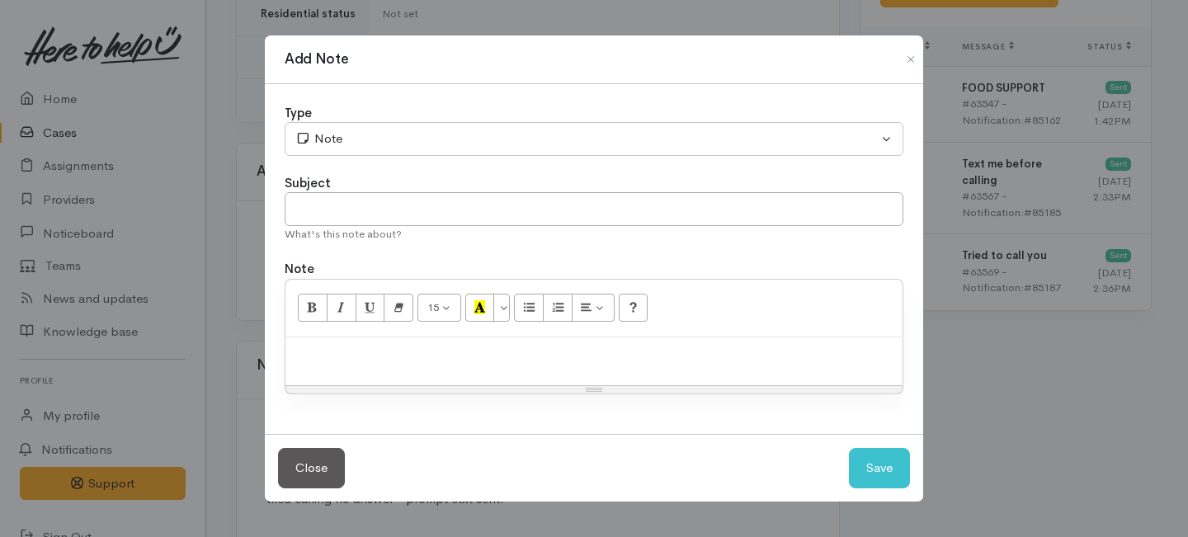
click at [409, 113] on div "Type" at bounding box center [594, 113] width 619 height 19
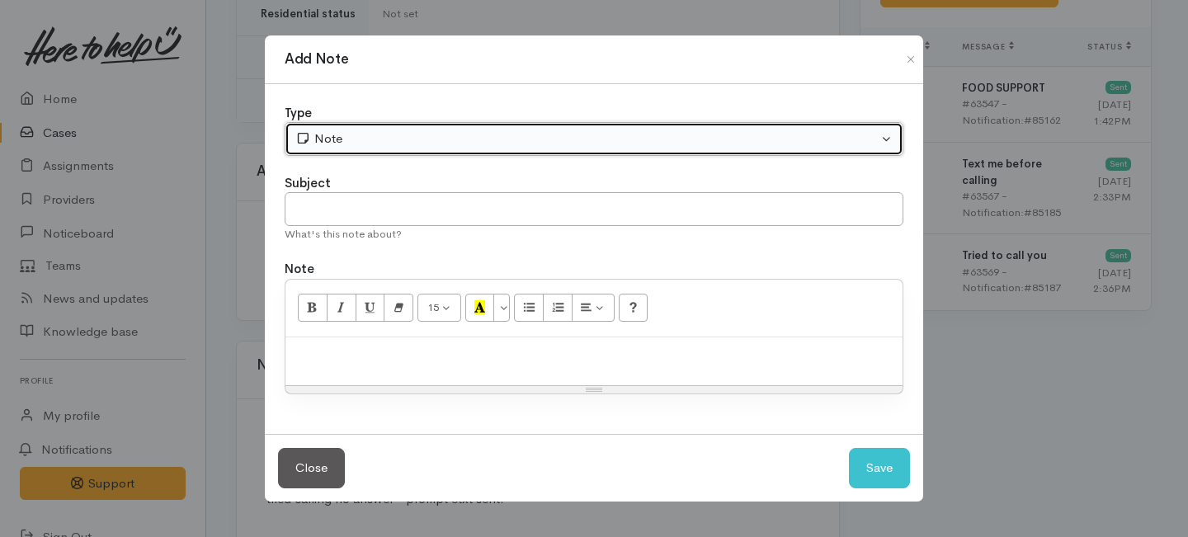
click at [411, 131] on div "Note" at bounding box center [586, 139] width 582 height 19
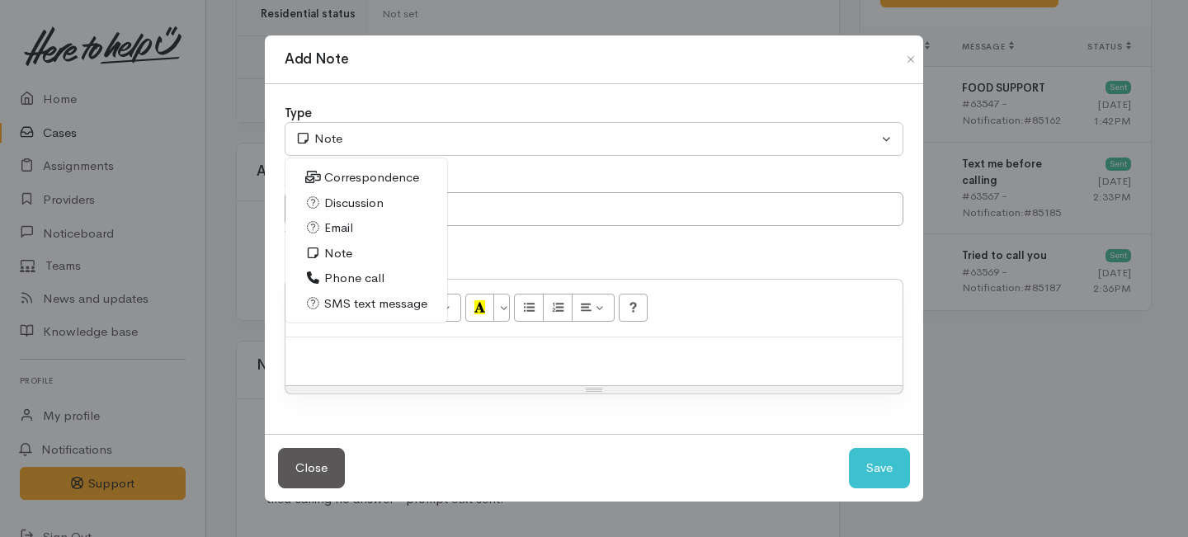
click at [334, 273] on span "Phone call" at bounding box center [354, 278] width 60 height 19
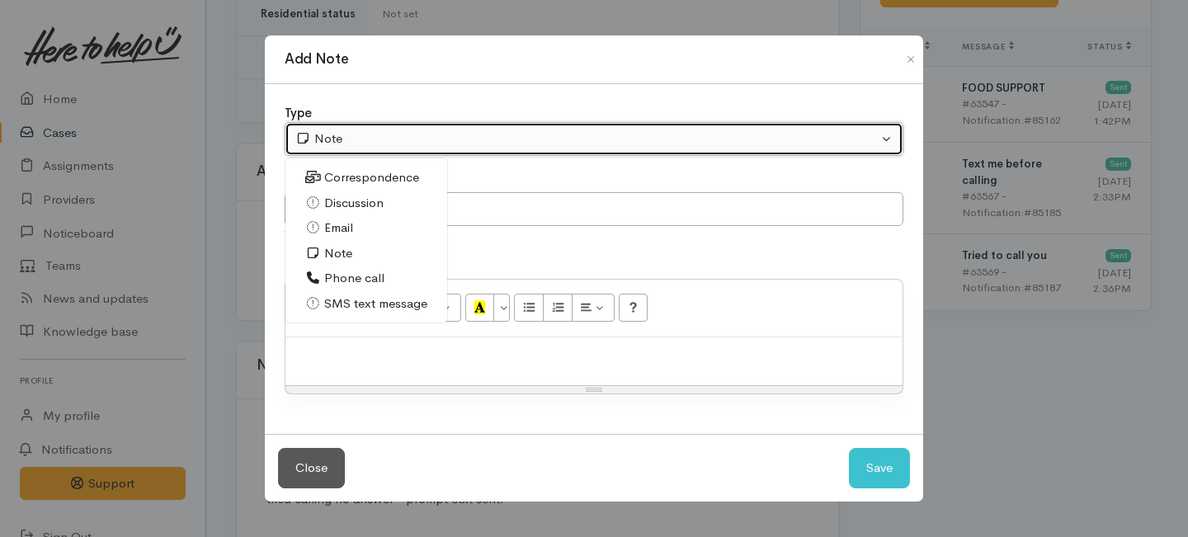
select select "3"
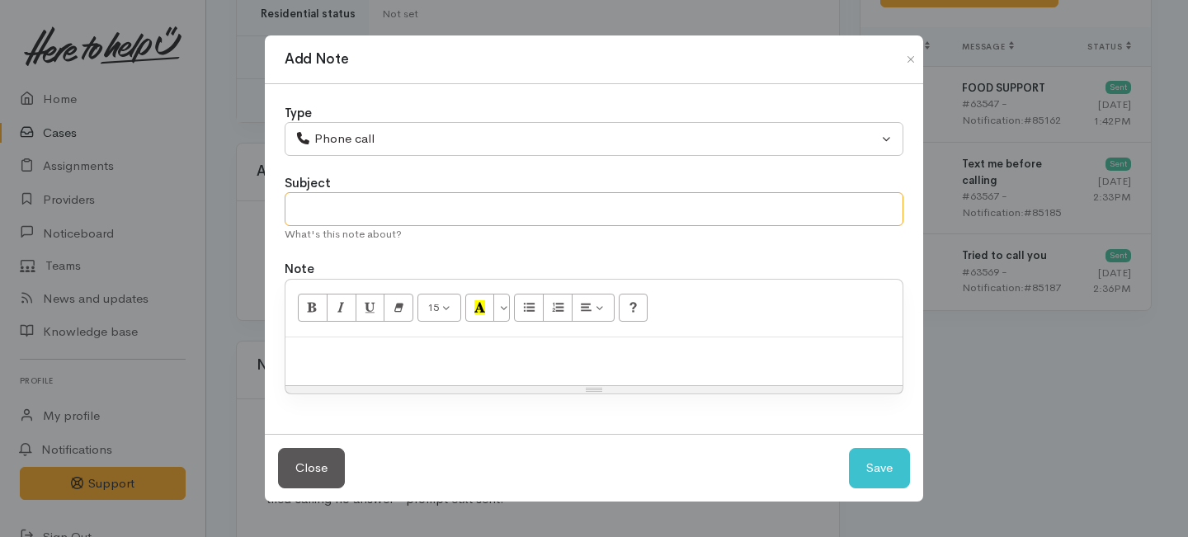
click at [324, 223] on input "text" at bounding box center [594, 209] width 619 height 34
type input "2nd attempt"
click at [319, 363] on p at bounding box center [594, 355] width 601 height 19
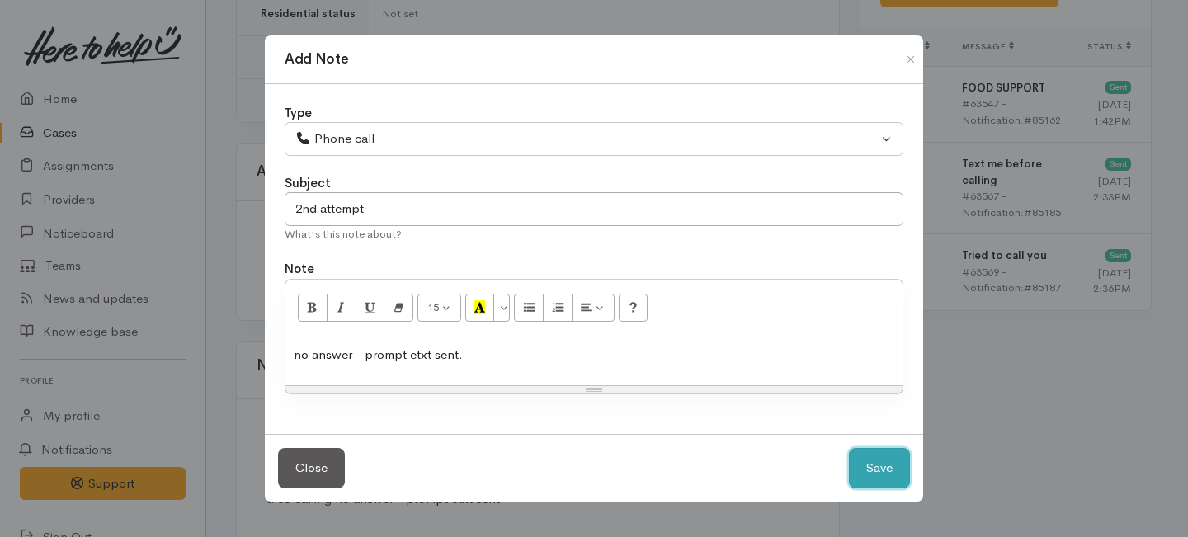
click at [869, 456] on button "Save" at bounding box center [879, 468] width 61 height 40
select select "1"
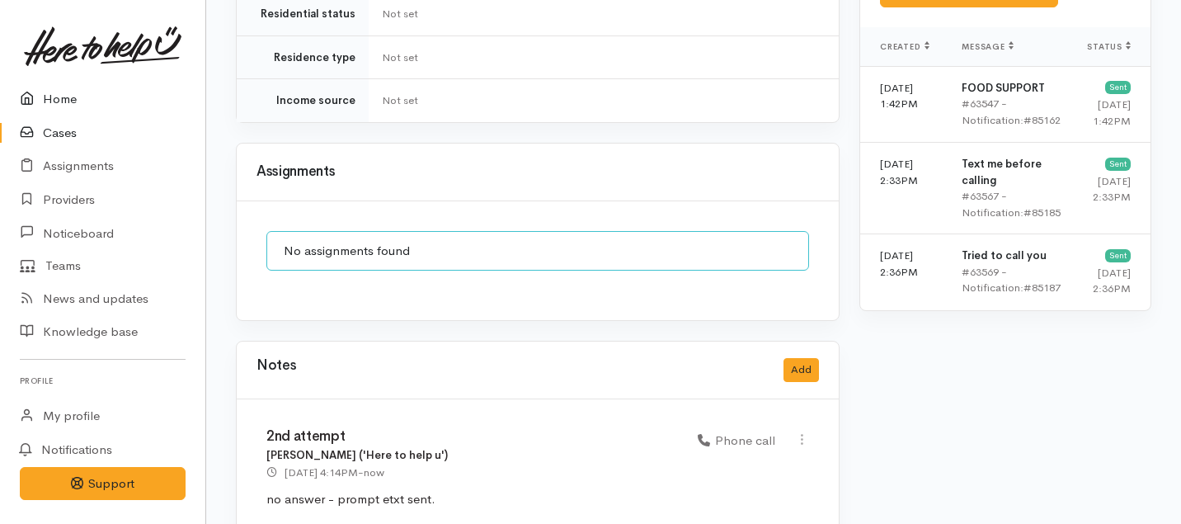
click at [64, 101] on link "Home" at bounding box center [102, 99] width 205 height 34
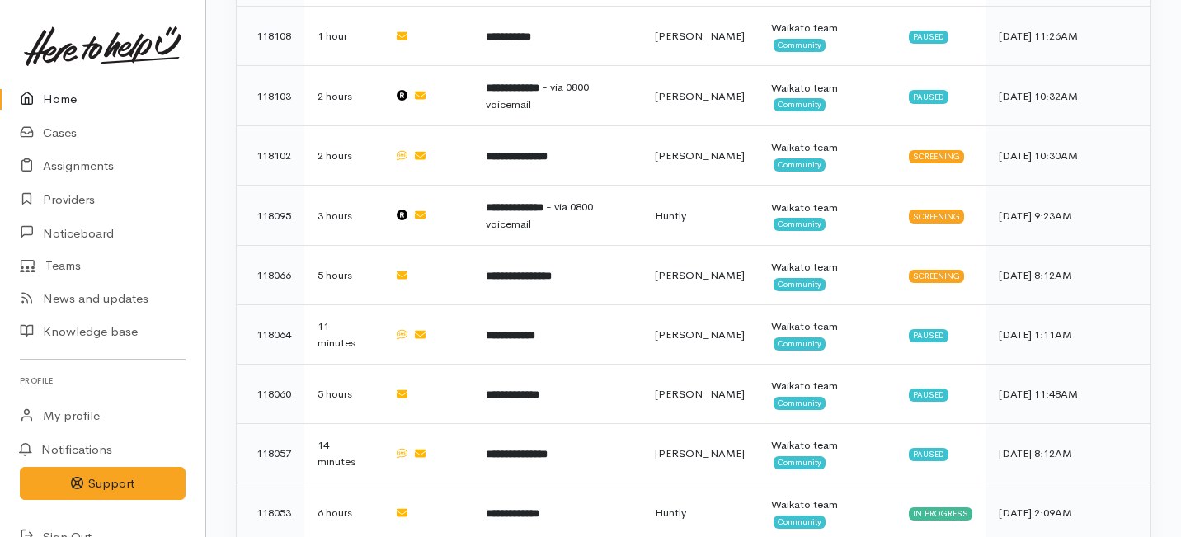
scroll to position [967, 0]
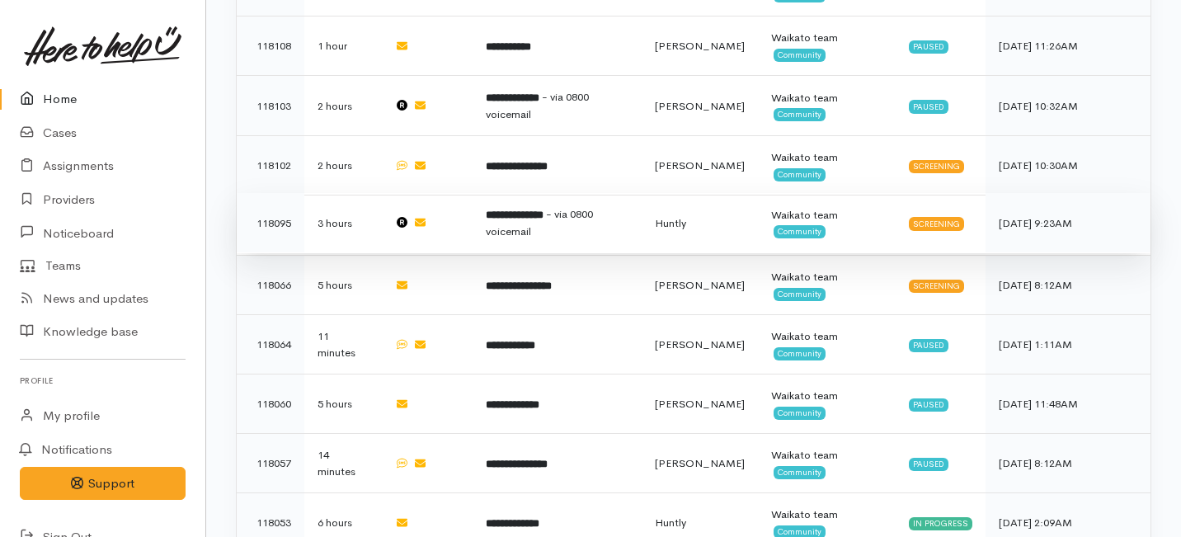
click at [527, 193] on td "**********" at bounding box center [557, 223] width 169 height 60
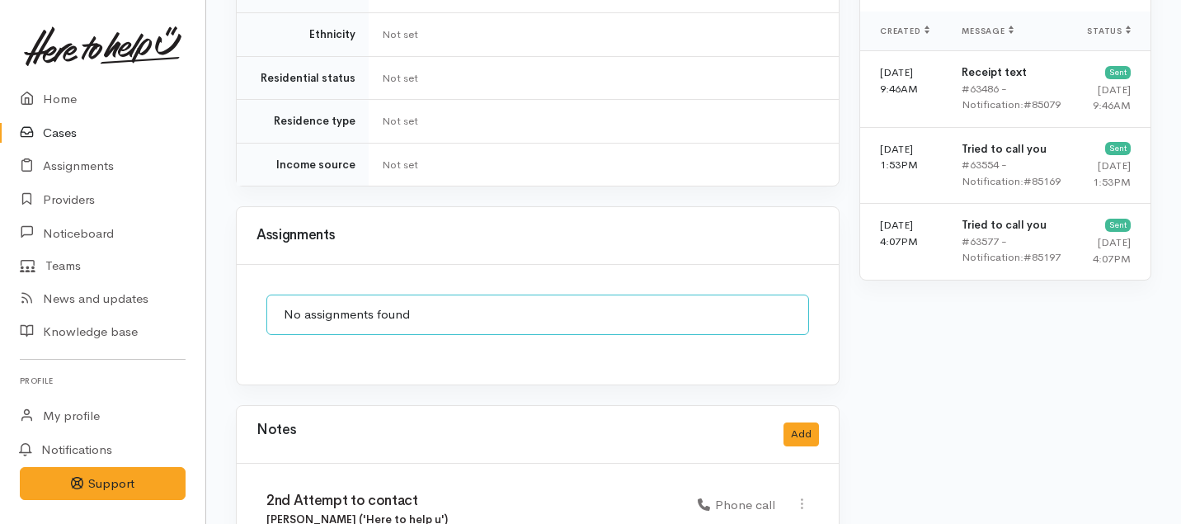
scroll to position [1486, 0]
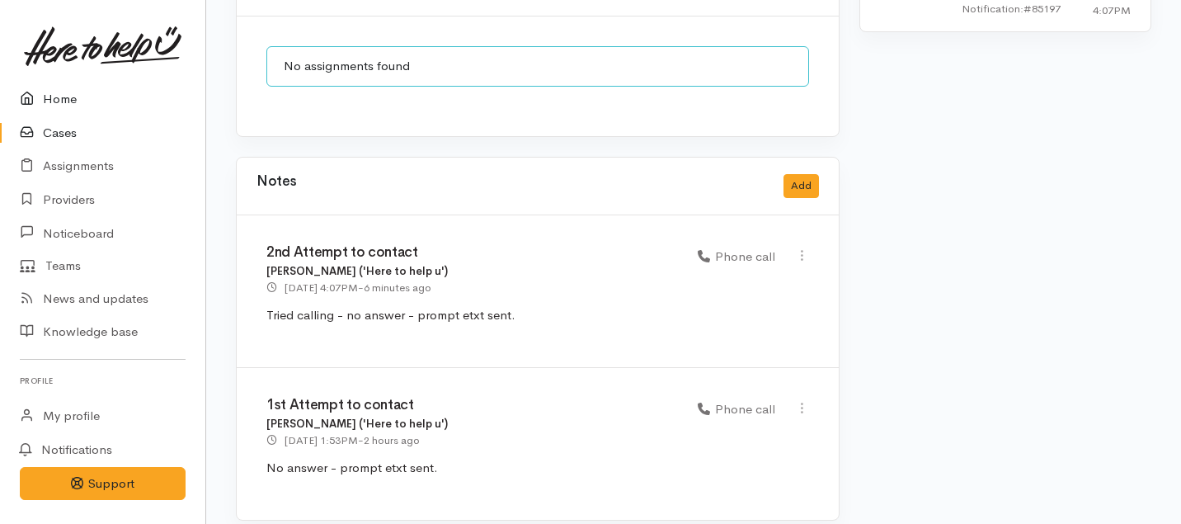
click at [53, 99] on link "Home" at bounding box center [102, 99] width 205 height 34
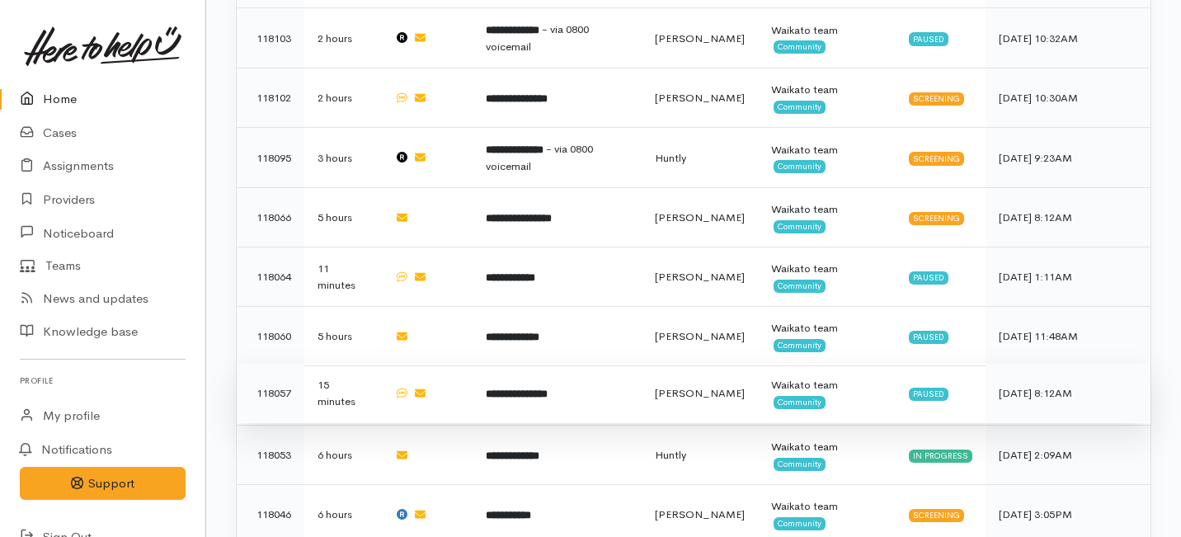
scroll to position [943, 0]
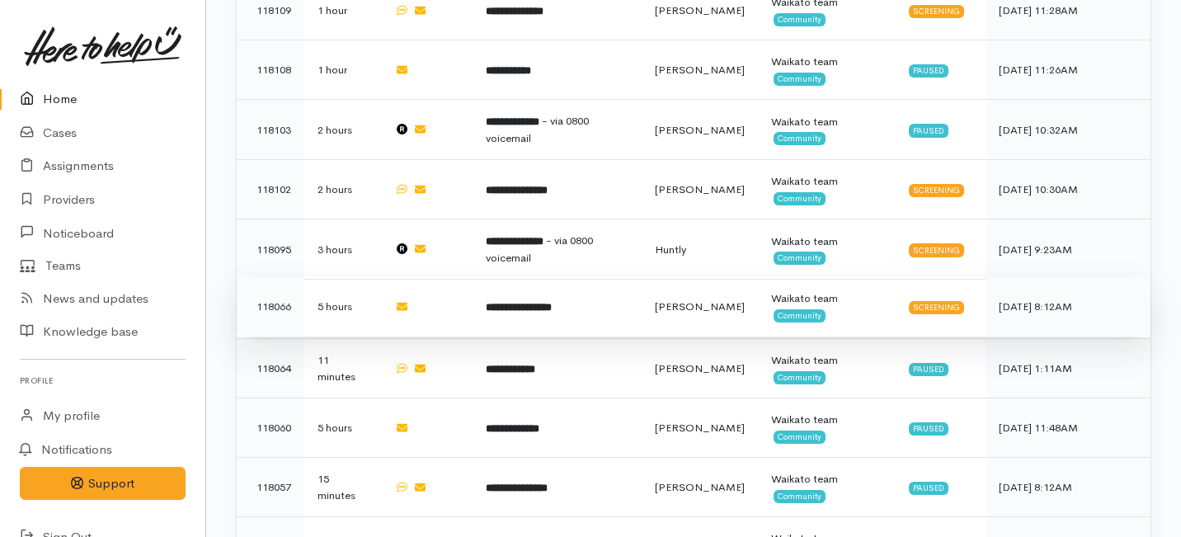
click at [615, 277] on td "**********" at bounding box center [557, 306] width 169 height 59
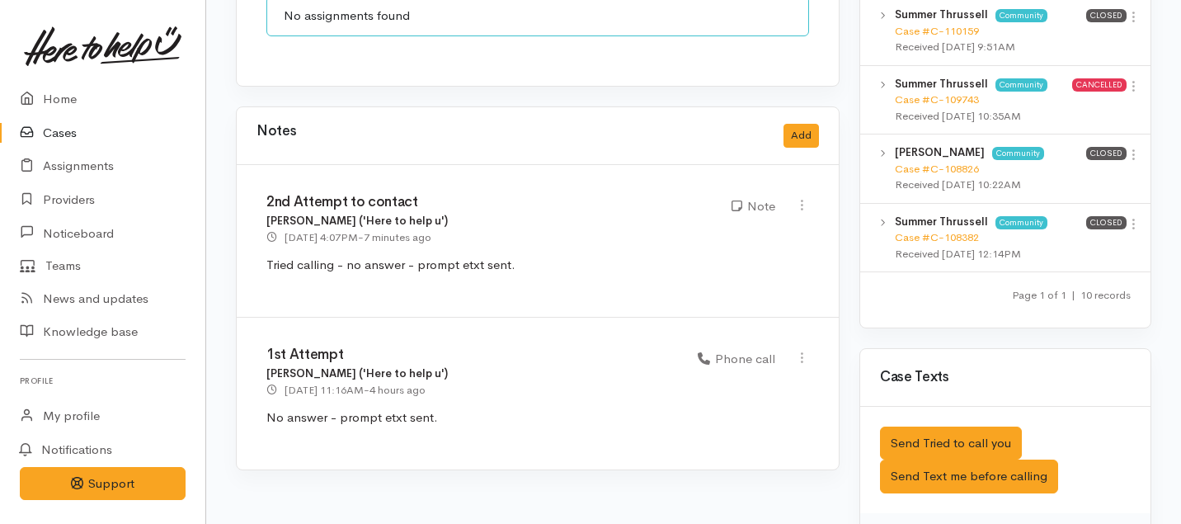
scroll to position [1376, 0]
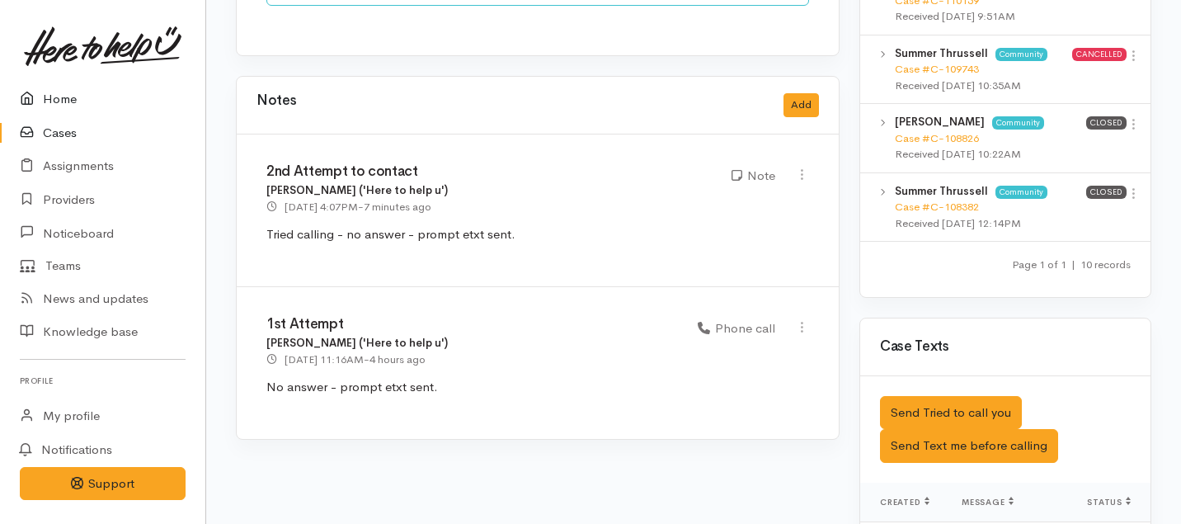
click at [47, 90] on link "Home" at bounding box center [102, 99] width 205 height 34
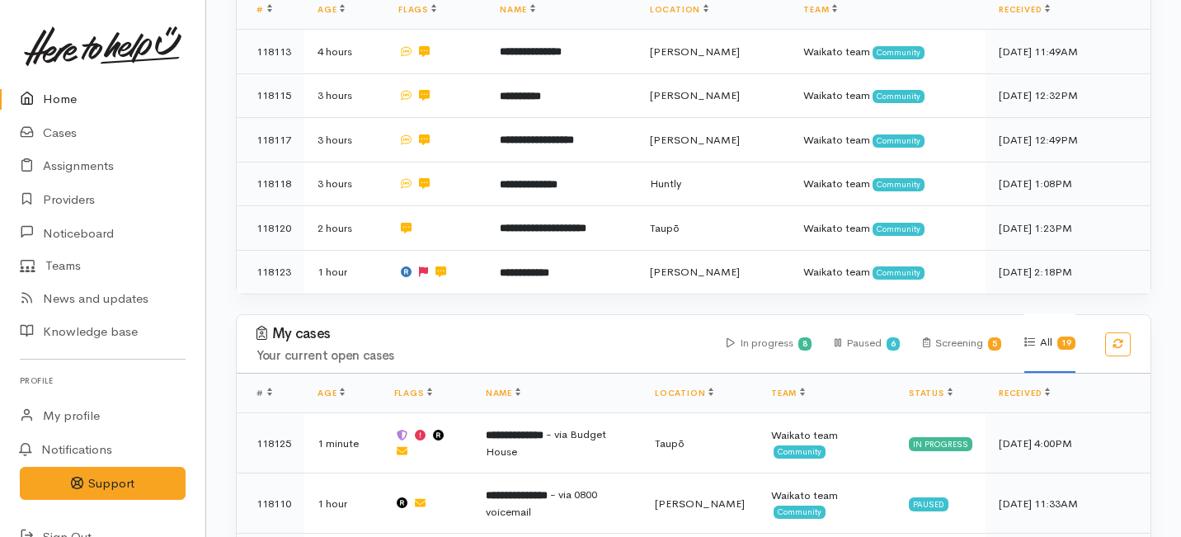
scroll to position [386, 0]
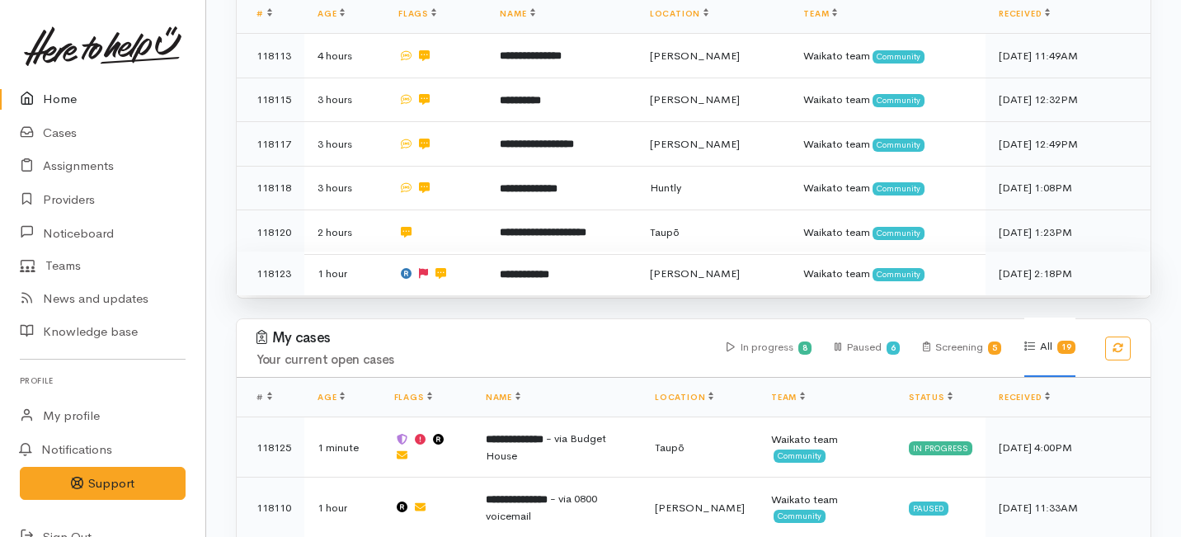
click at [469, 252] on td at bounding box center [436, 274] width 102 height 44
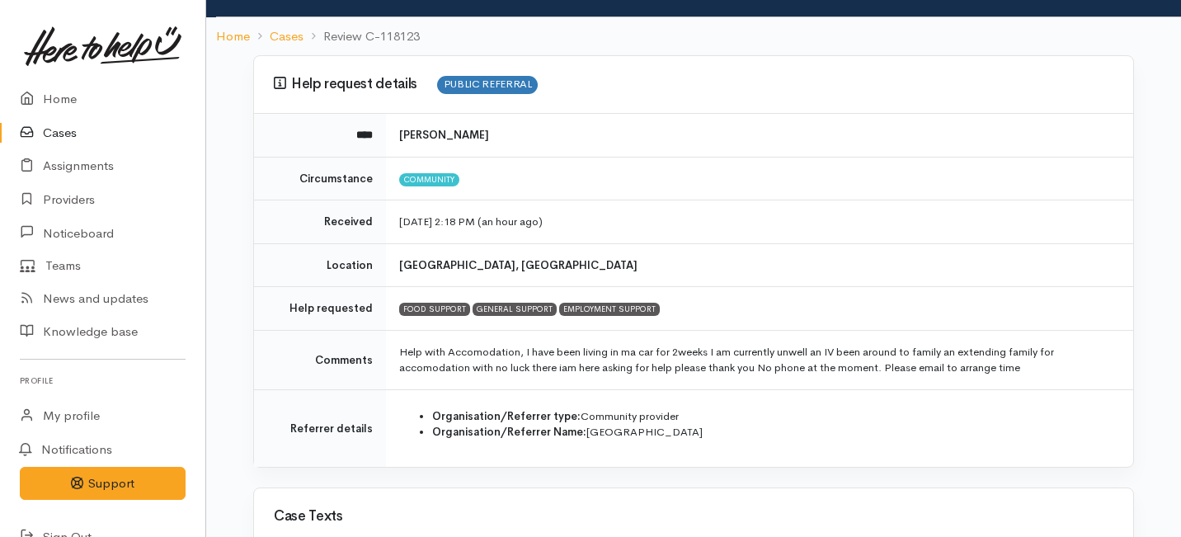
scroll to position [92, 0]
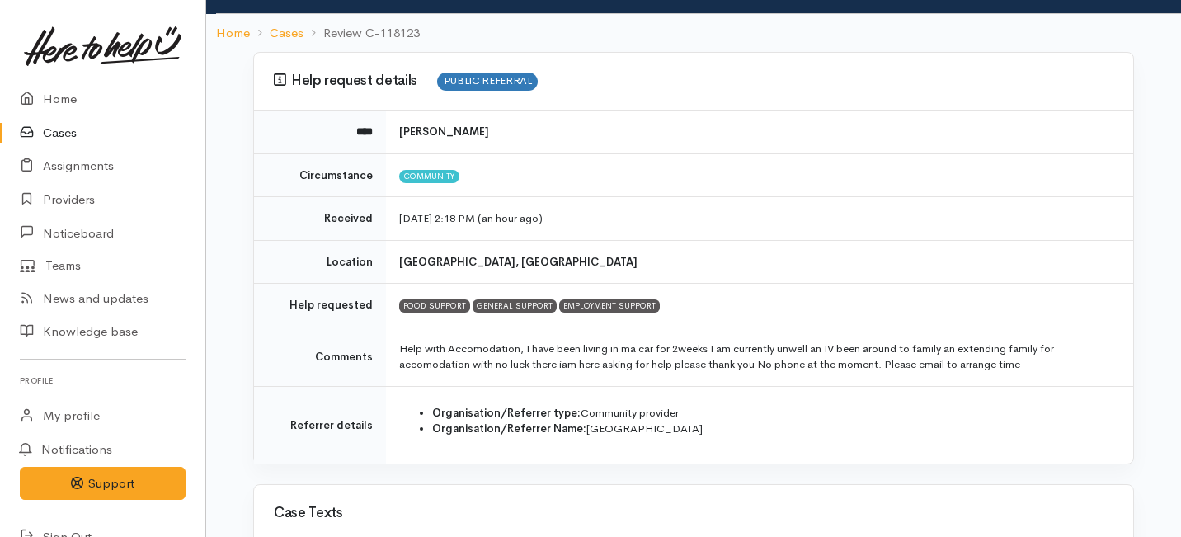
click at [503, 235] on td "[DATE] 2:18 PM (an hour ago)" at bounding box center [759, 219] width 747 height 44
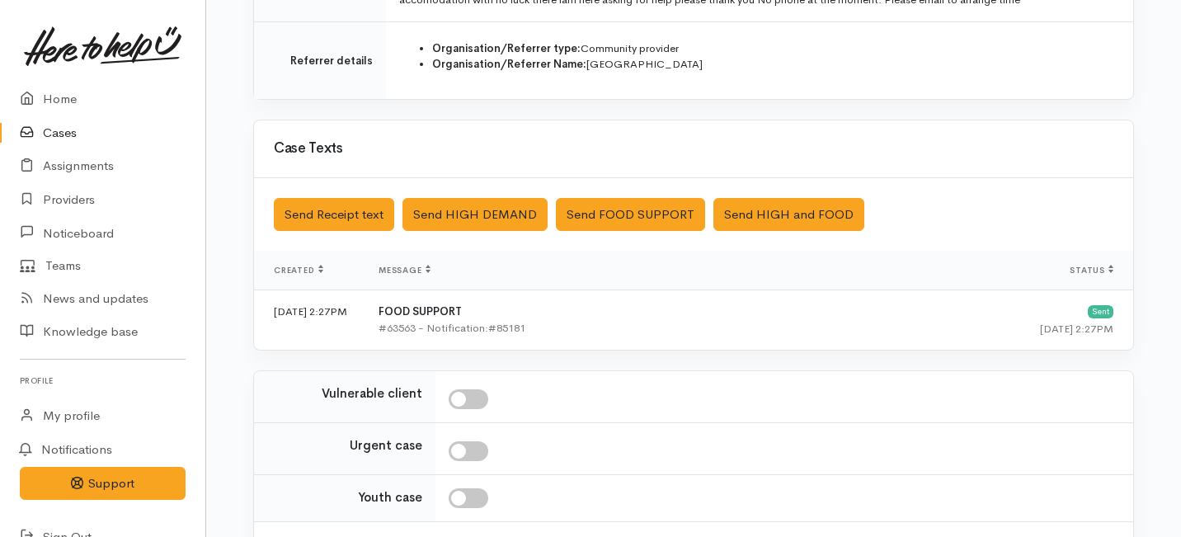
scroll to position [0, 0]
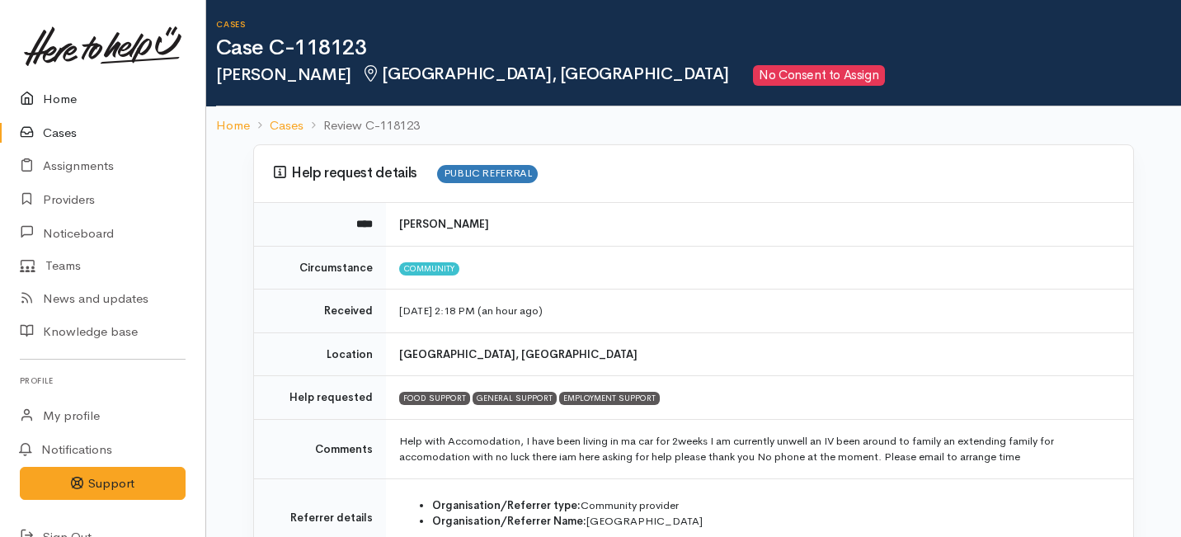
click at [49, 92] on link "Home" at bounding box center [102, 99] width 205 height 34
